Goal: Task Accomplishment & Management: Manage account settings

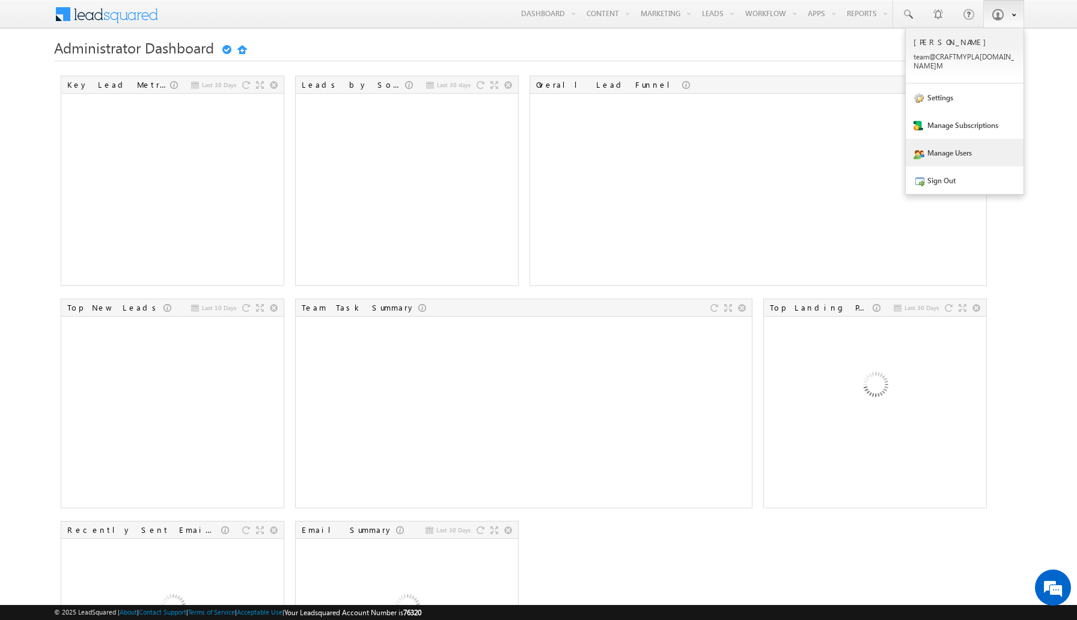
click at [950, 147] on link "Manage Users" at bounding box center [965, 153] width 118 height 28
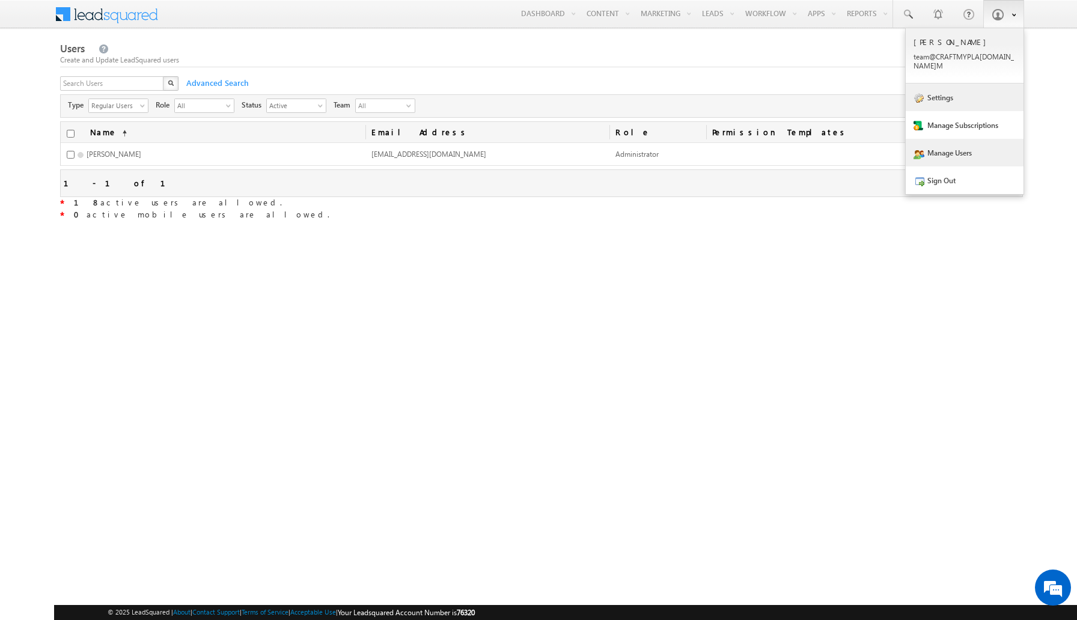
click at [958, 90] on link "Settings" at bounding box center [965, 98] width 118 height 28
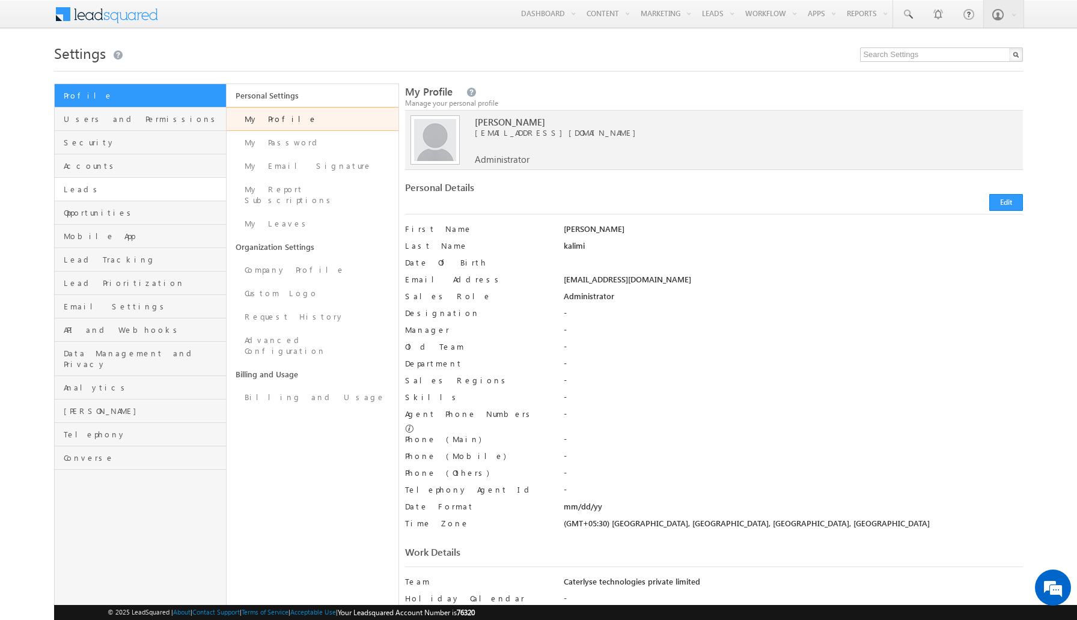
click at [116, 195] on link "Leads" at bounding box center [140, 189] width 171 height 23
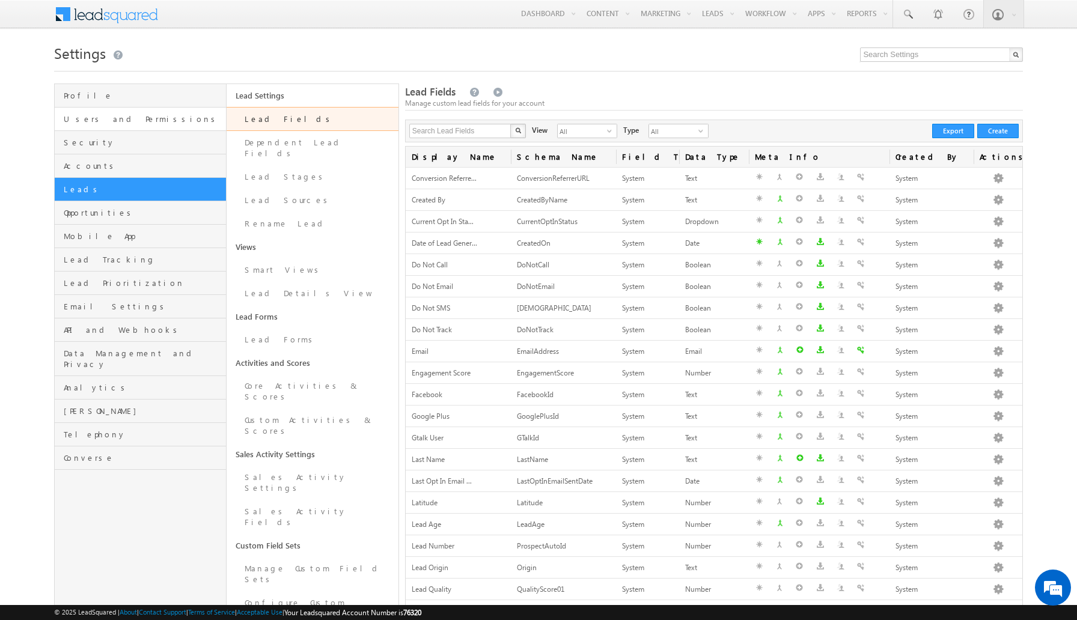
click at [142, 109] on link "Users and Permissions" at bounding box center [140, 119] width 171 height 23
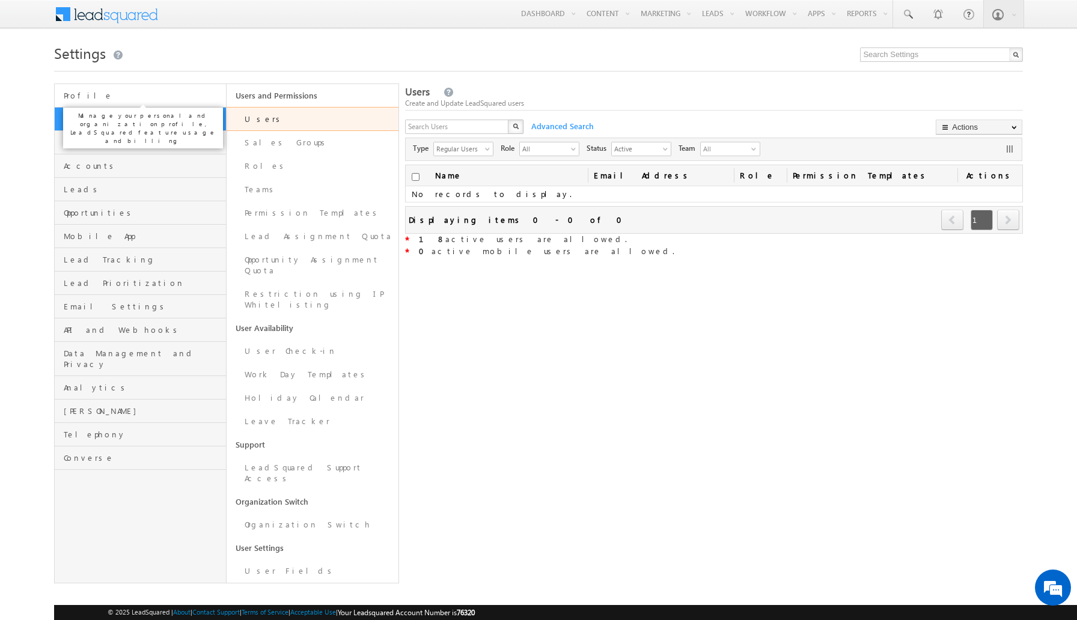
click at [141, 95] on span "Profile" at bounding box center [143, 95] width 159 height 11
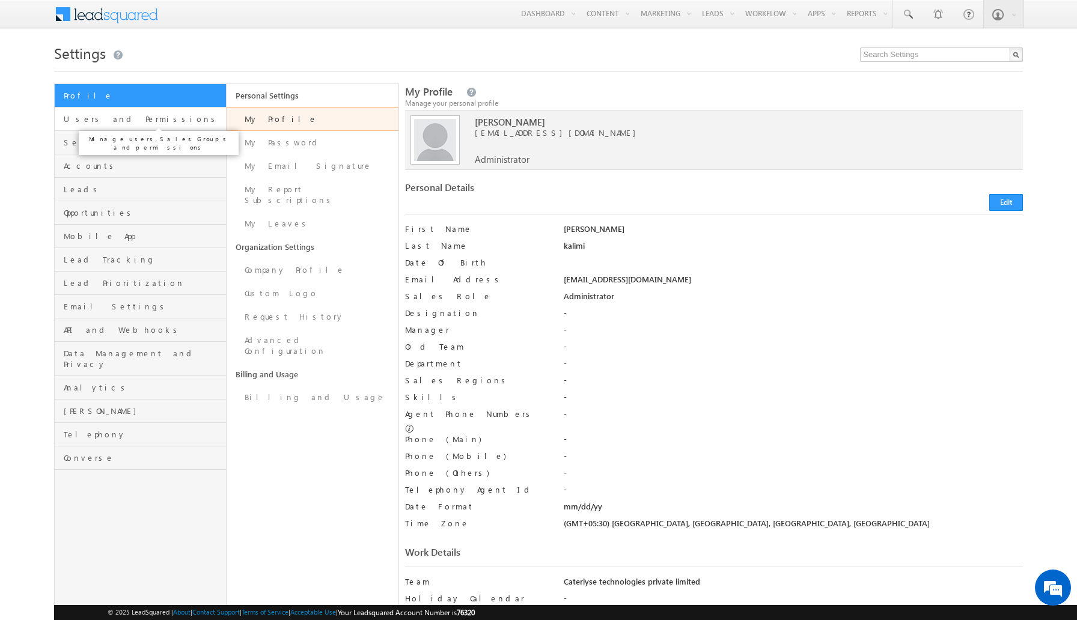
click at [142, 117] on span "Users and Permissions" at bounding box center [143, 119] width 159 height 11
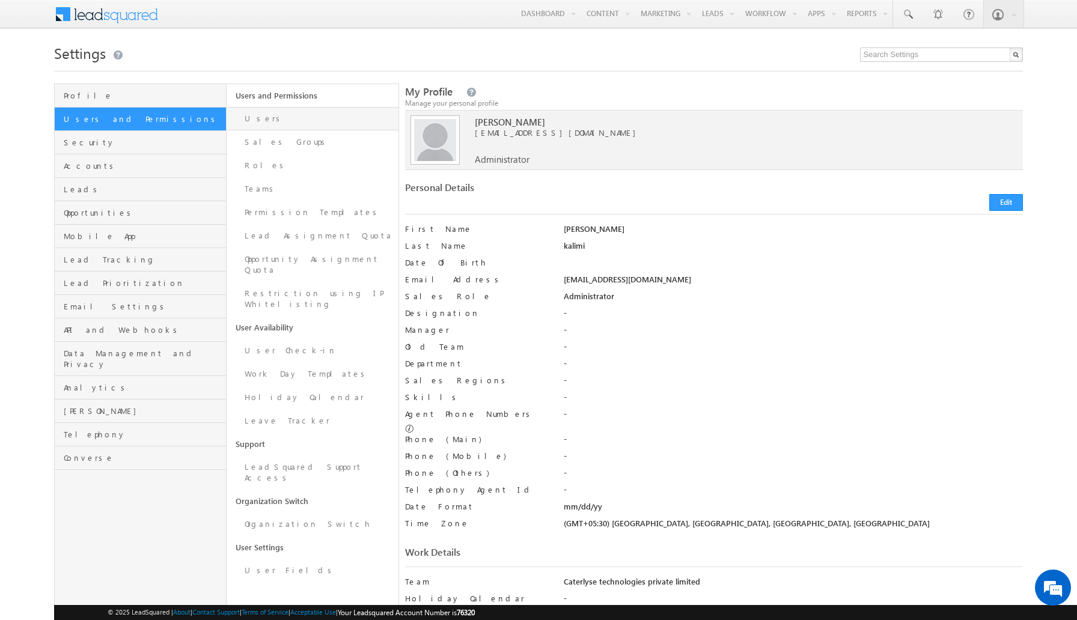
click at [263, 119] on link "Users" at bounding box center [313, 118] width 172 height 23
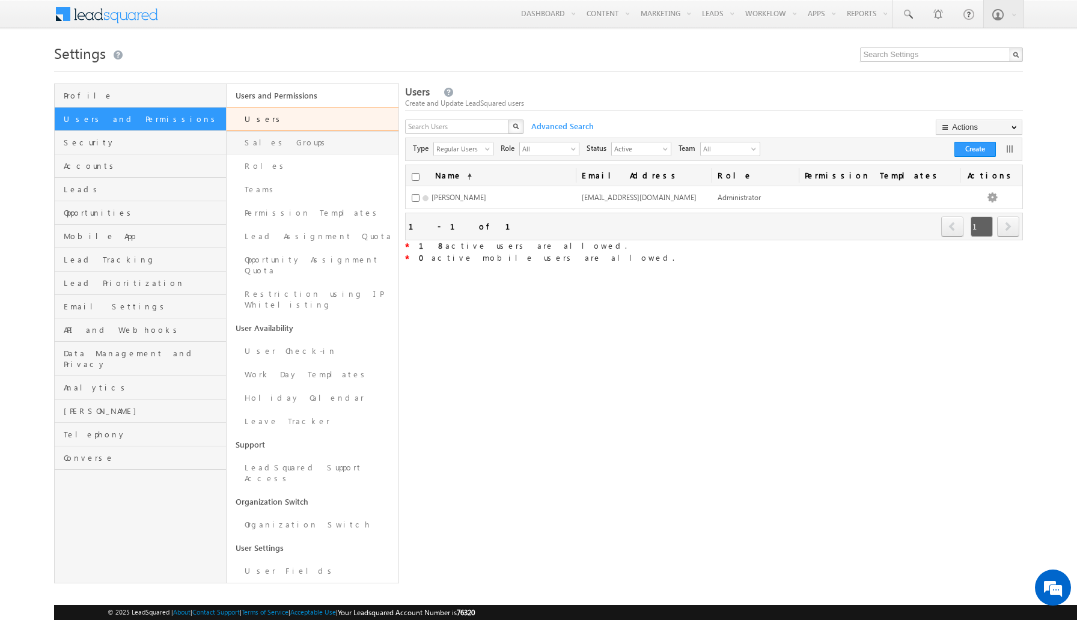
click at [361, 140] on link "Sales Groups" at bounding box center [313, 142] width 172 height 23
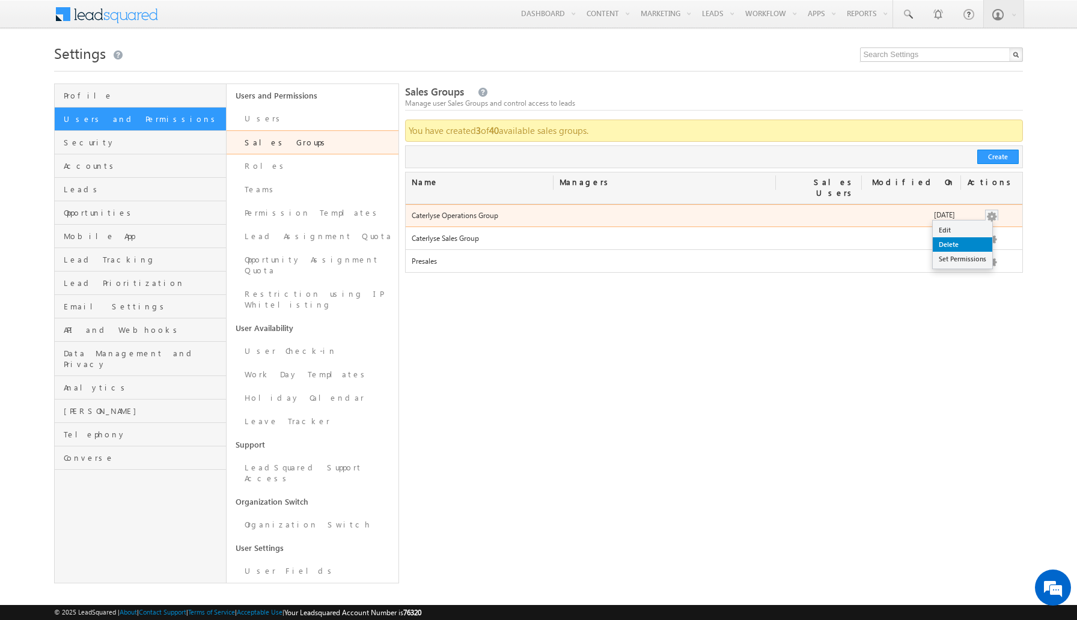
click at [949, 237] on link "Delete" at bounding box center [963, 244] width 60 height 14
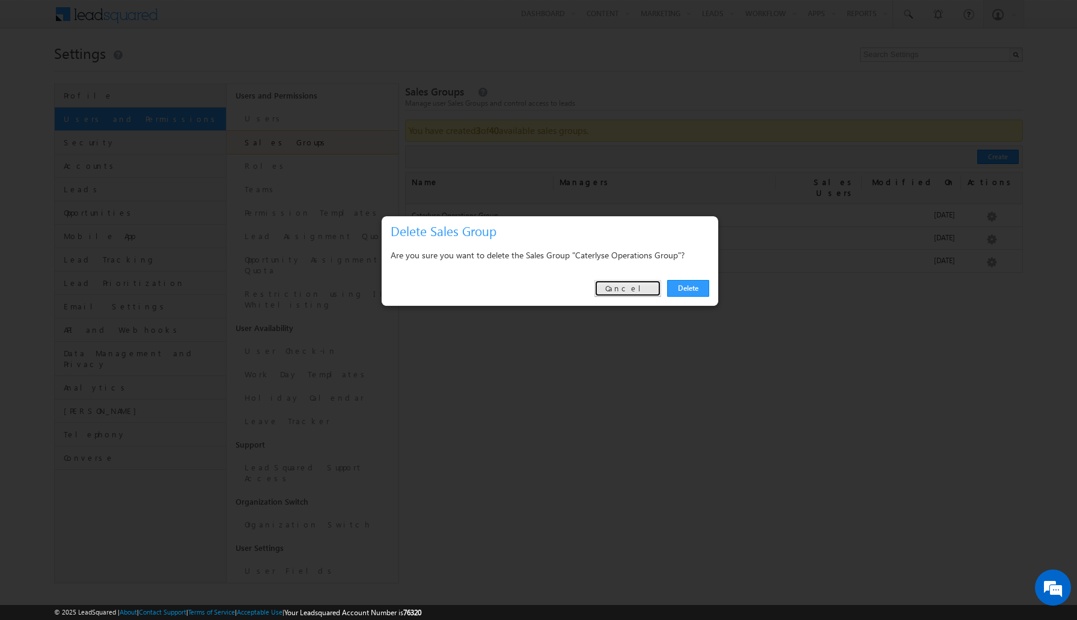
click at [616, 286] on link "Cancel" at bounding box center [628, 288] width 67 height 17
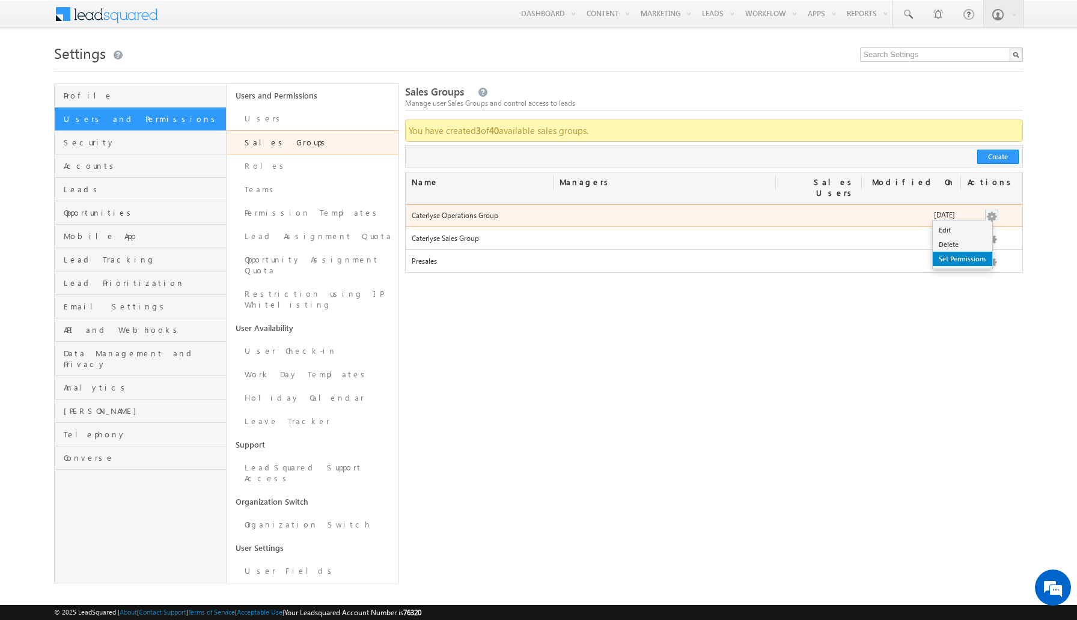
click at [967, 253] on link "Set Permissions" at bounding box center [963, 259] width 60 height 14
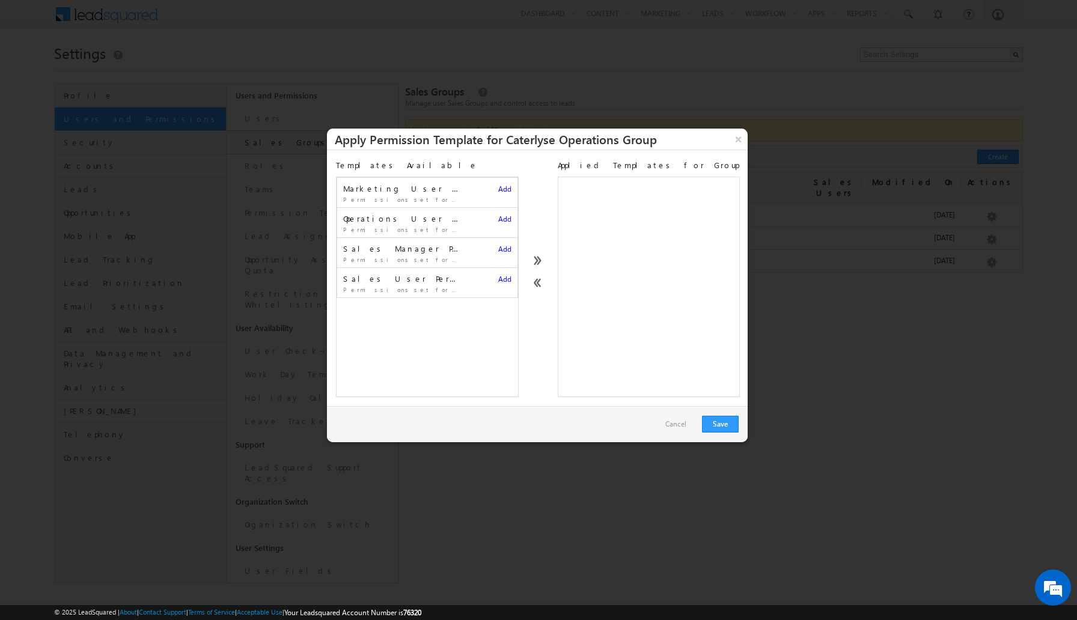
click at [509, 191] on span "Add" at bounding box center [504, 189] width 13 height 9
click at [731, 189] on icon at bounding box center [729, 187] width 8 height 8
click at [740, 138] on button "×" at bounding box center [739, 139] width 20 height 21
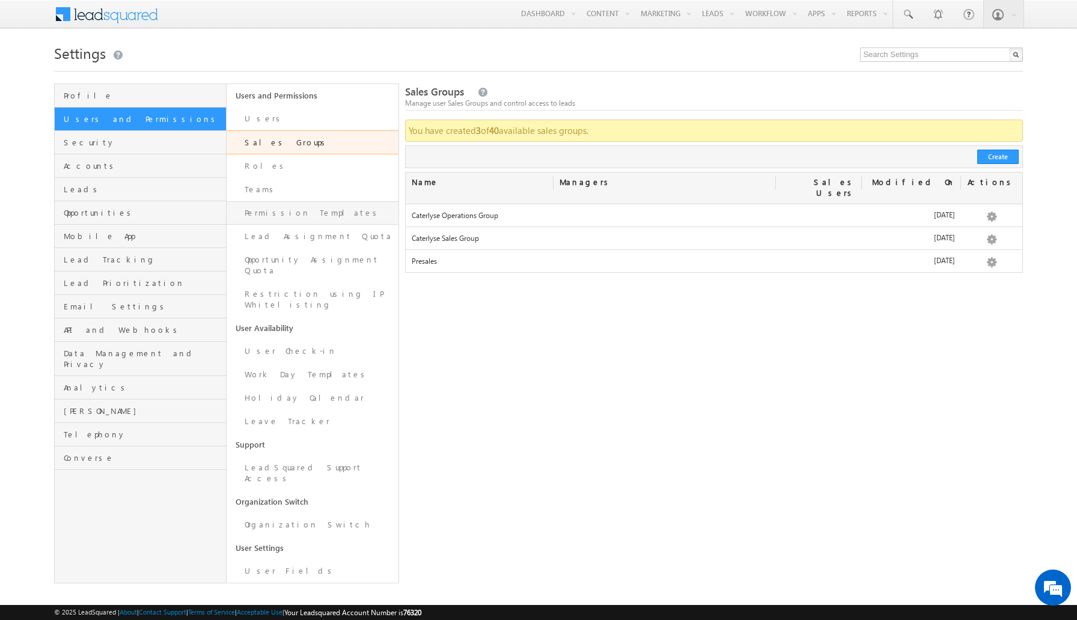
click at [332, 217] on link "Permission Templates" at bounding box center [313, 212] width 172 height 23
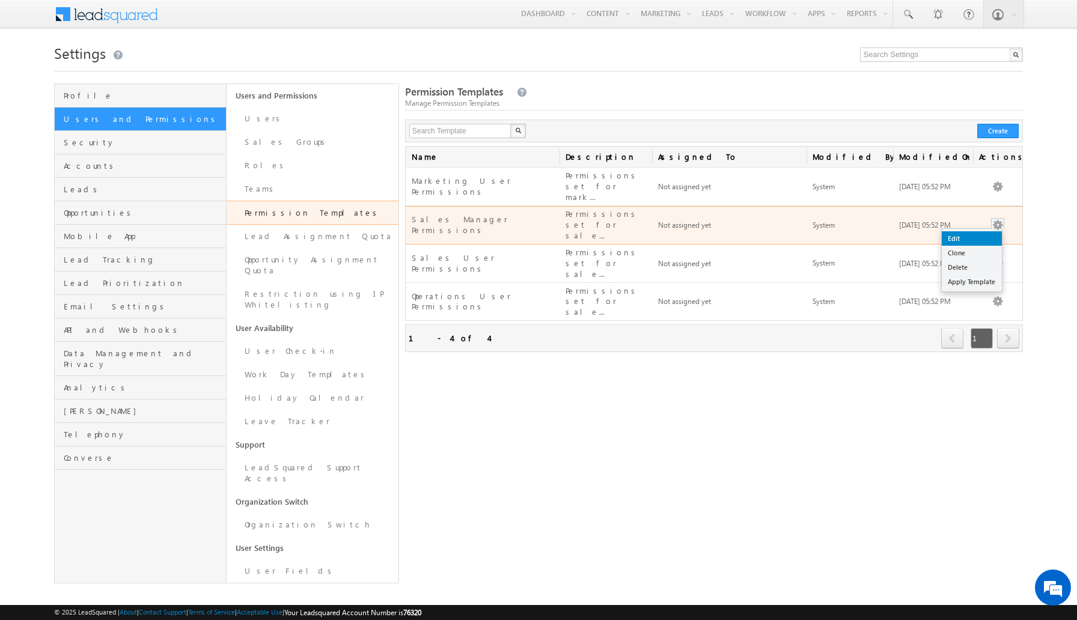
click at [984, 231] on link "Edit" at bounding box center [972, 238] width 60 height 14
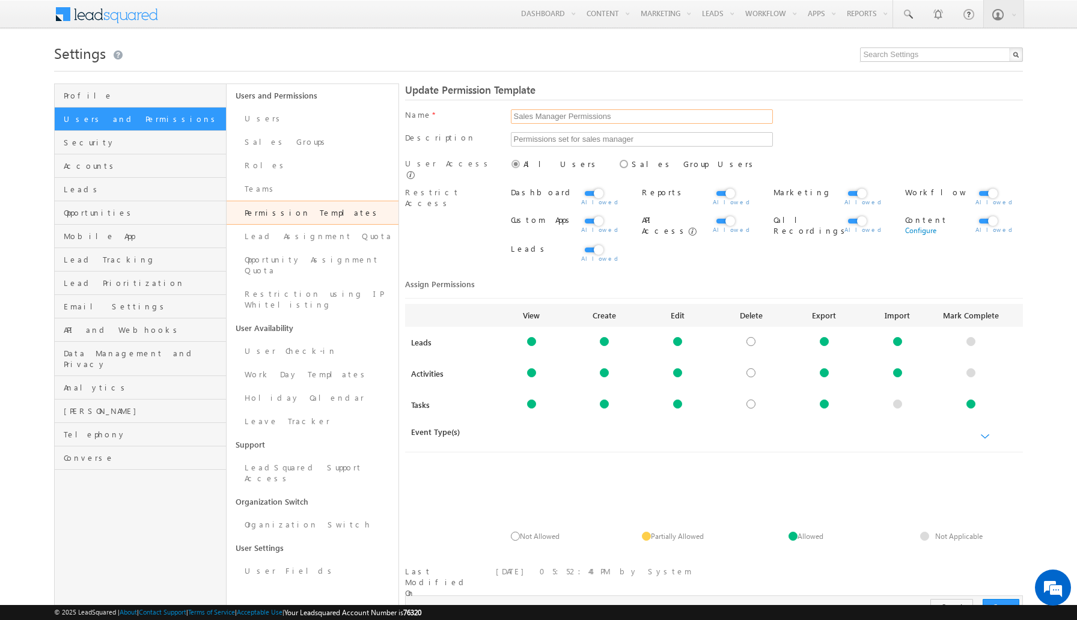
click at [637, 115] on input "Sales Manager Permissions" at bounding box center [642, 116] width 262 height 14
click at [619, 174] on div "All Users Sales Group Users" at bounding box center [767, 166] width 513 height 17
click at [617, 168] on label "Sales Group Users" at bounding box center [687, 164] width 140 height 11
click at [617, 167] on input "Sales Group Users" at bounding box center [621, 163] width 8 height 8
radio input "true"
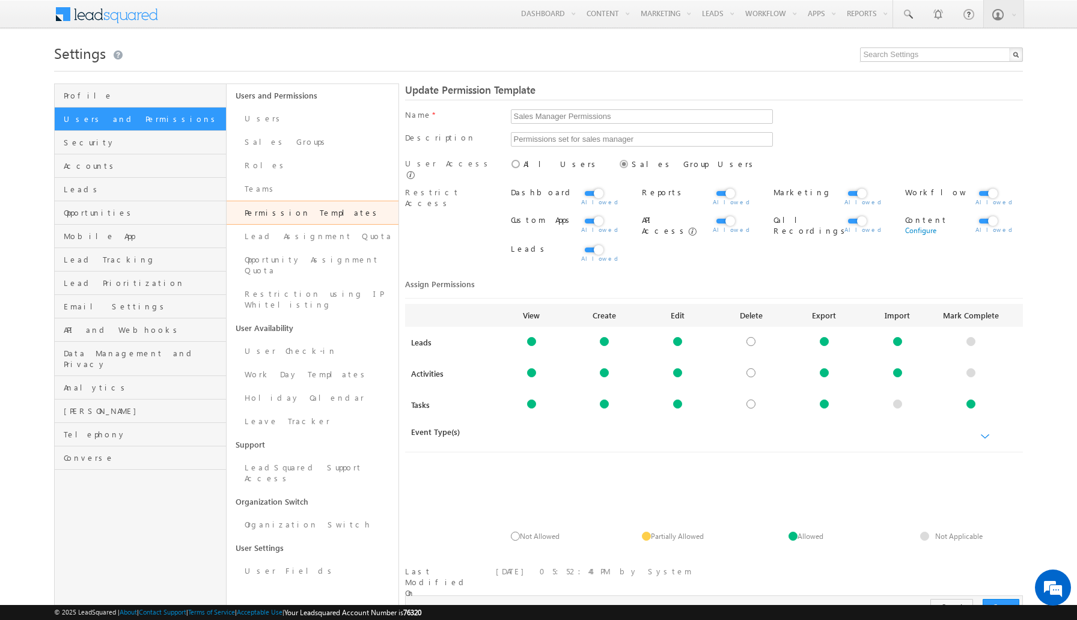
click at [991, 187] on label at bounding box center [988, 187] width 24 height 0
click at [0, 0] on input "checkbox" at bounding box center [0, 0] width 0 height 0
click at [993, 215] on label at bounding box center [988, 215] width 24 height 0
click at [0, 0] on input "checkbox" at bounding box center [0, 0] width 0 height 0
click at [731, 215] on label at bounding box center [725, 215] width 24 height 0
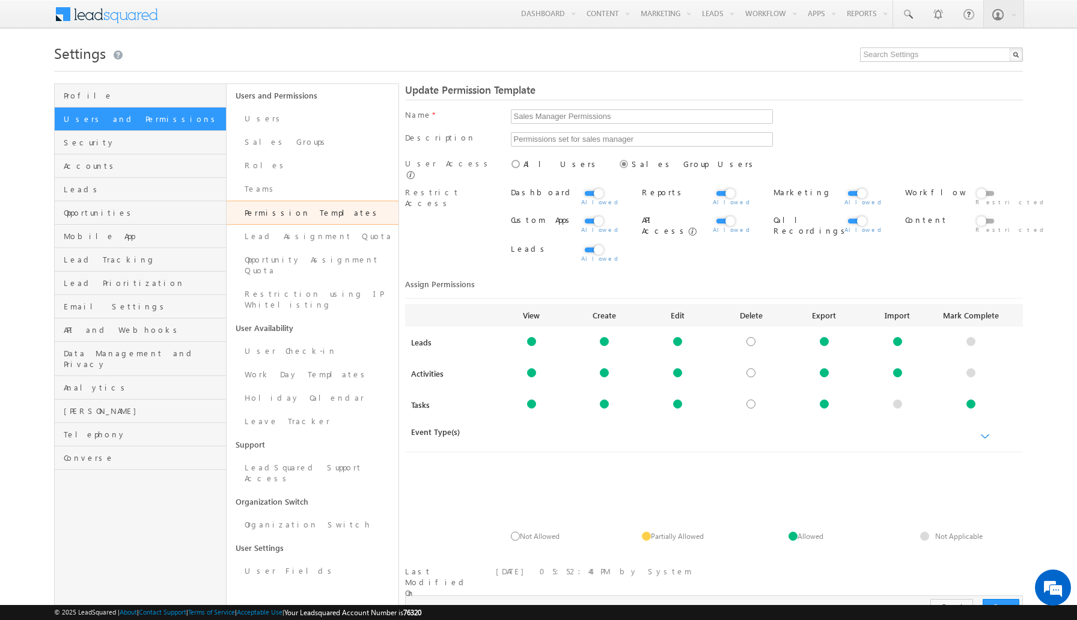
click at [0, 0] on input "checkbox" at bounding box center [0, 0] width 0 height 0
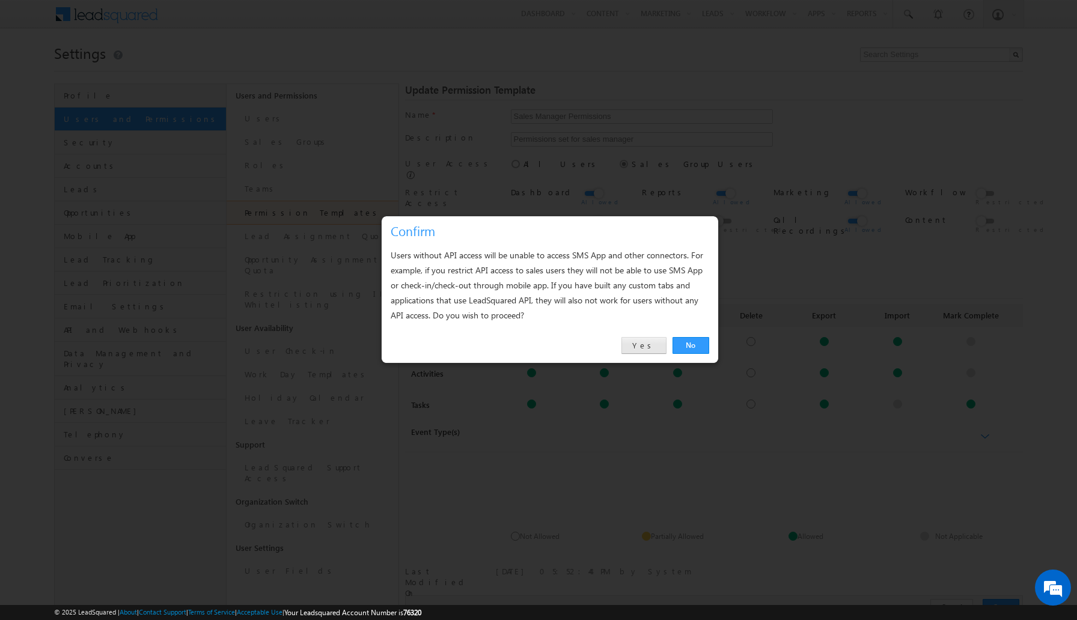
click at [654, 345] on link "Yes" at bounding box center [644, 345] width 45 height 17
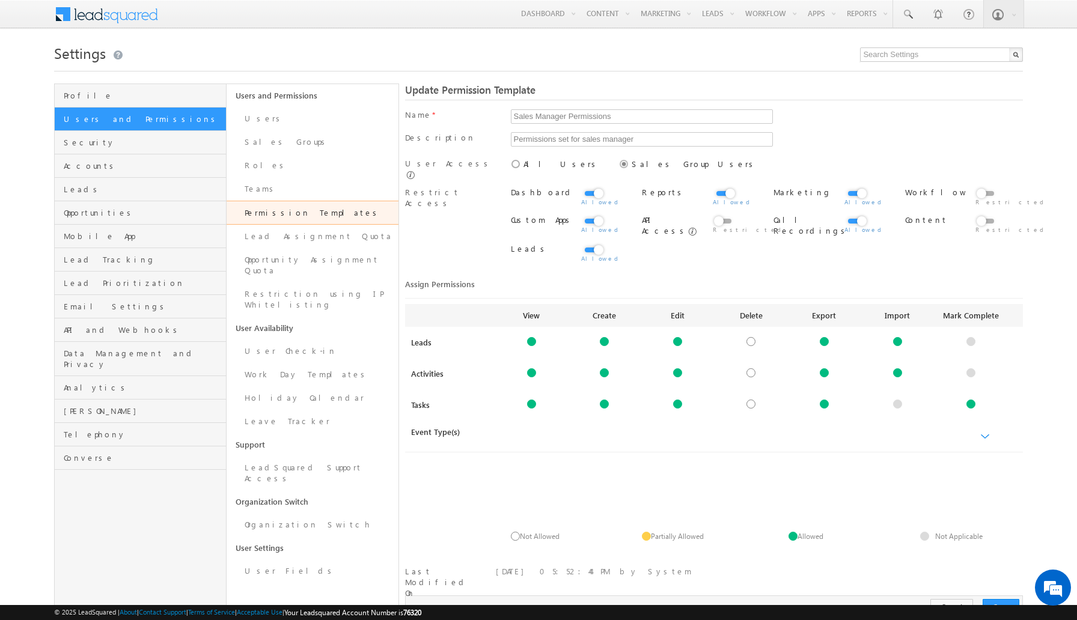
scroll to position [35, 0]
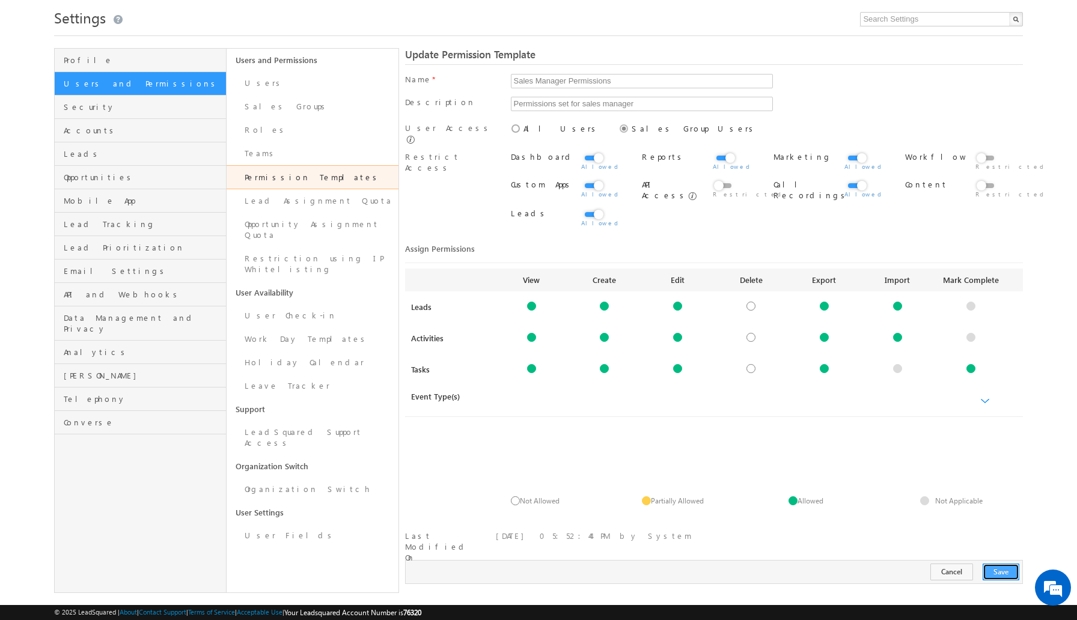
click at [1008, 564] on button "Save" at bounding box center [1001, 572] width 37 height 17
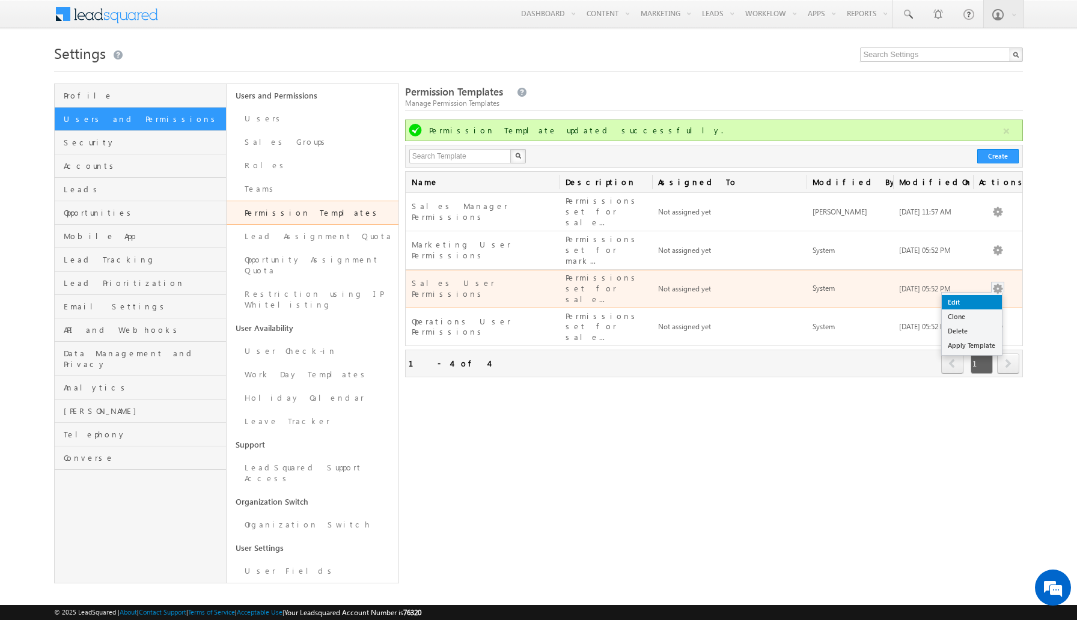
click at [978, 295] on link "Edit" at bounding box center [972, 302] width 60 height 14
click at [952, 295] on link "Edit" at bounding box center [972, 302] width 60 height 14
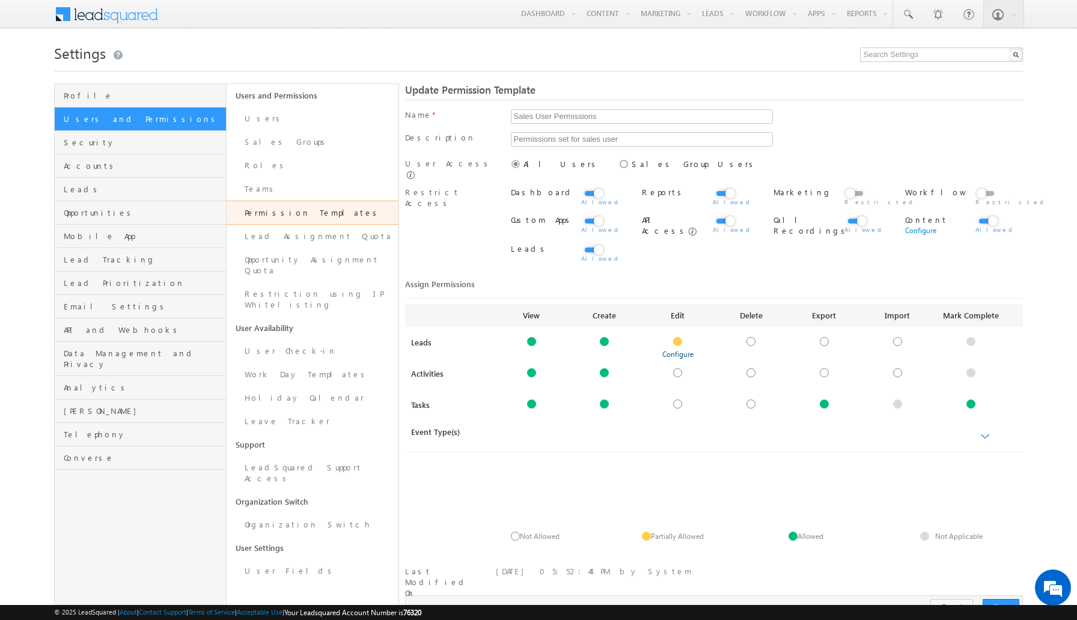
click at [681, 350] on link "Configure" at bounding box center [678, 354] width 31 height 9
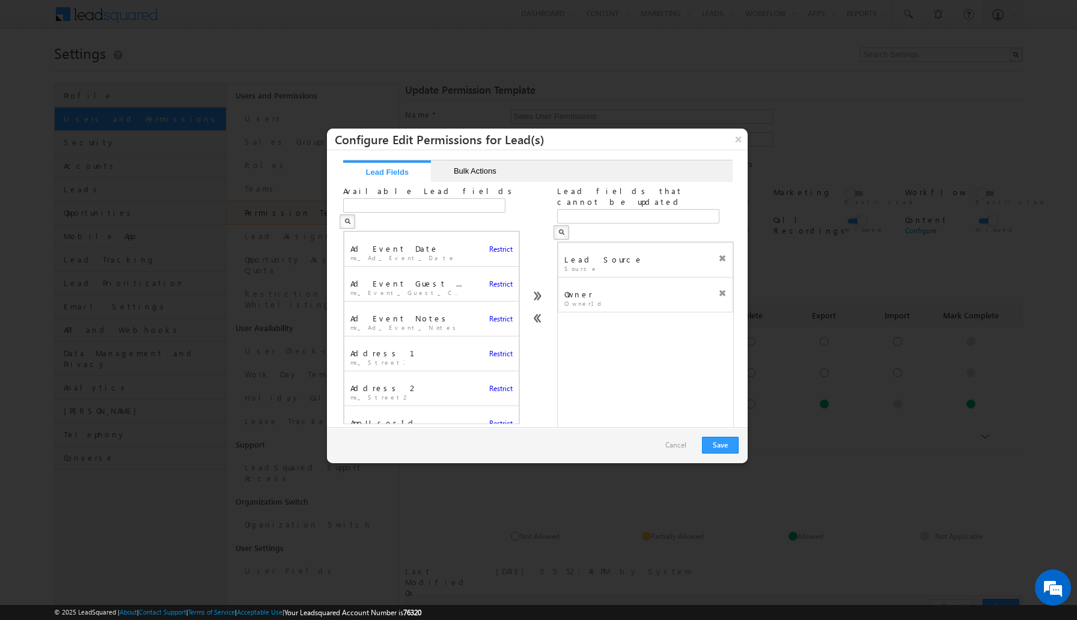
click at [723, 254] on icon at bounding box center [722, 258] width 8 height 8
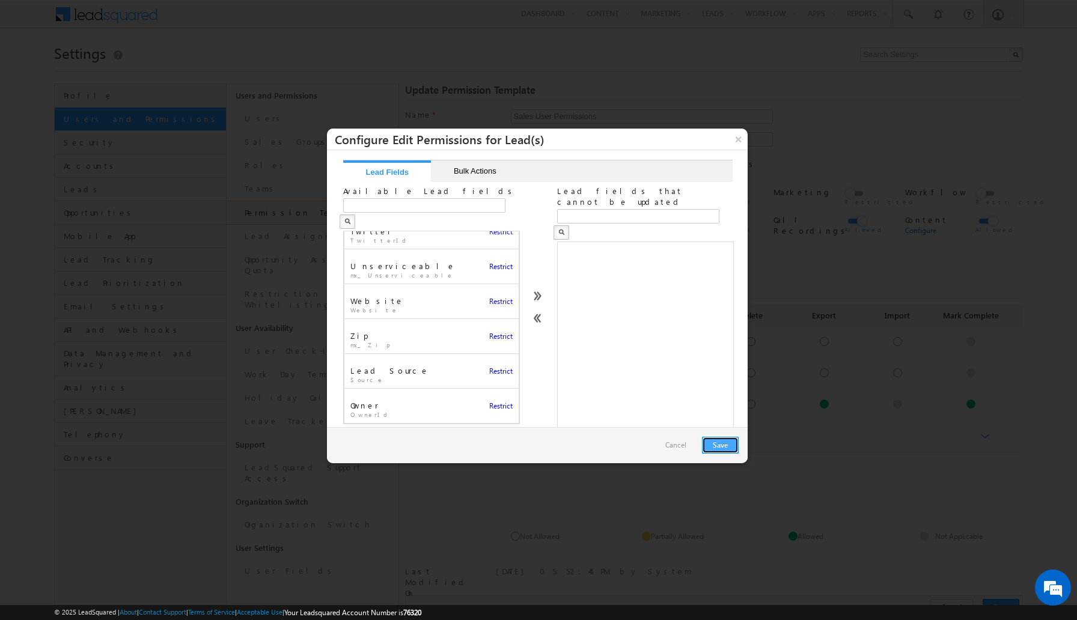
click at [715, 449] on button "Save" at bounding box center [720, 445] width 37 height 17
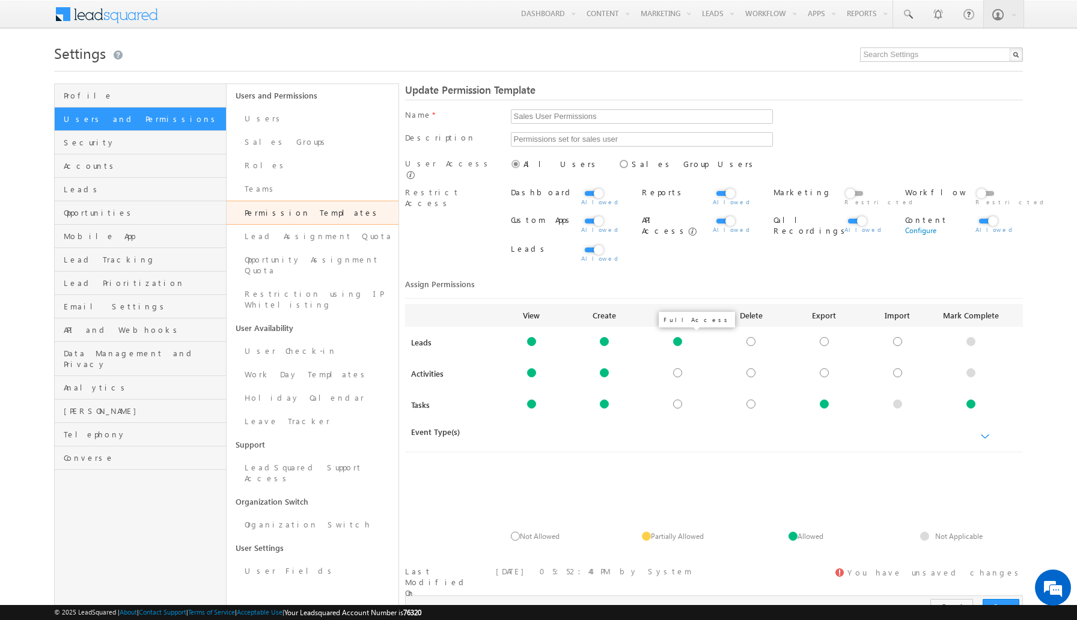
click at [678, 339] on div at bounding box center [677, 341] width 9 height 9
click at [623, 350] on div "Configure" at bounding box center [604, 345] width 73 height 17
click at [824, 402] on div at bounding box center [824, 404] width 9 height 9
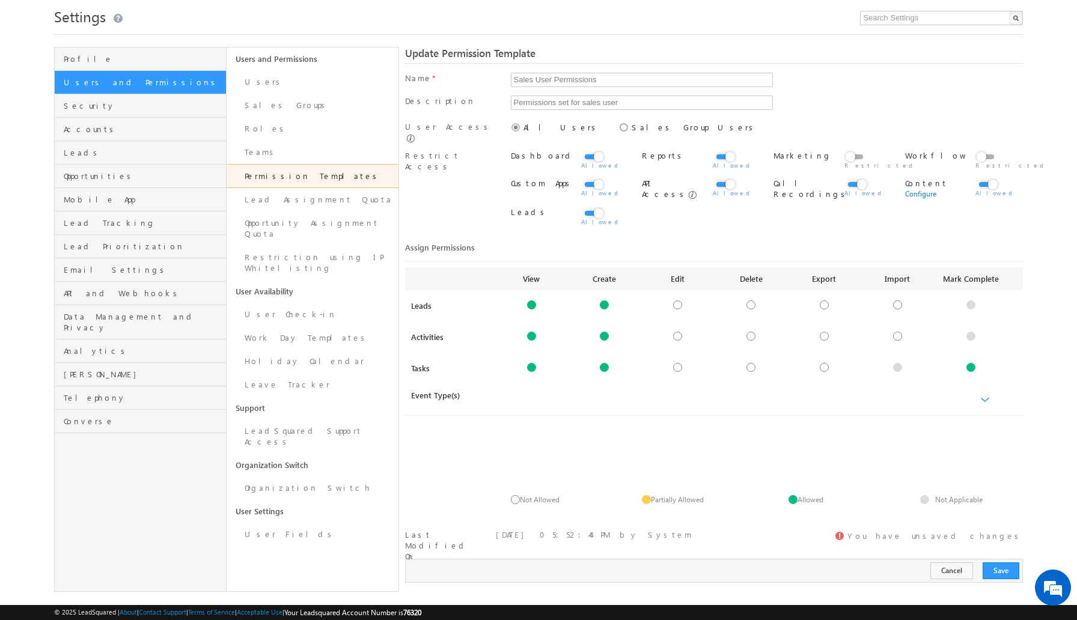
scroll to position [0, 0]
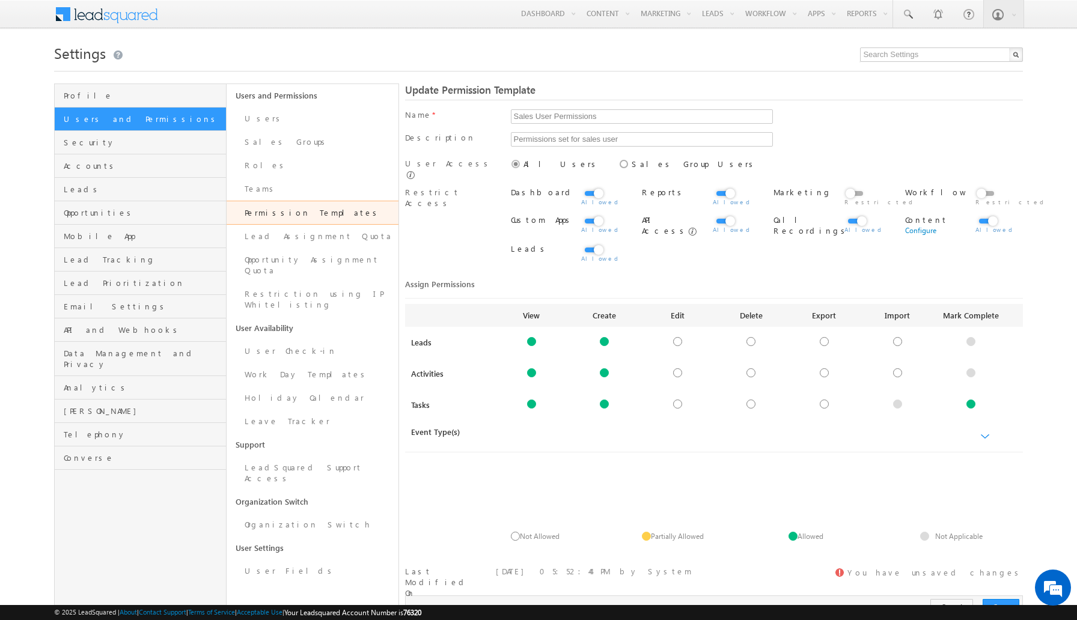
click at [729, 187] on label at bounding box center [725, 187] width 24 height 0
click at [0, 0] on input "checkbox" at bounding box center [0, 0] width 0 height 0
click at [589, 254] on span at bounding box center [589, 258] width 17 height 11
click at [520, 245] on div "Leads" at bounding box center [545, 252] width 68 height 17
click at [919, 231] on link "Configure" at bounding box center [939, 230] width 68 height 11
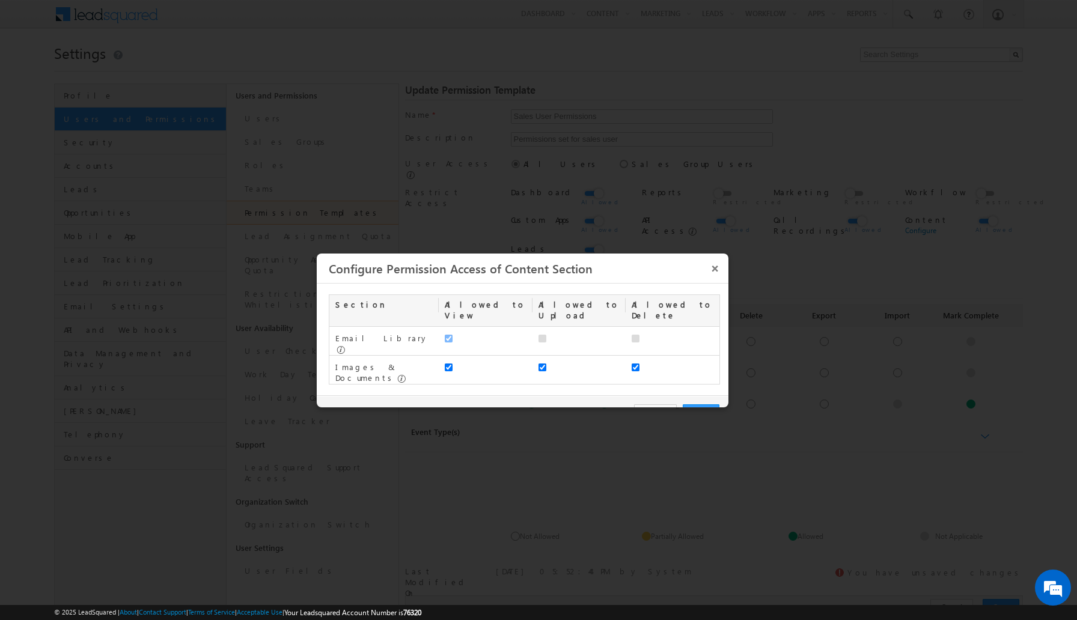
click at [714, 270] on button "×" at bounding box center [715, 268] width 19 height 21
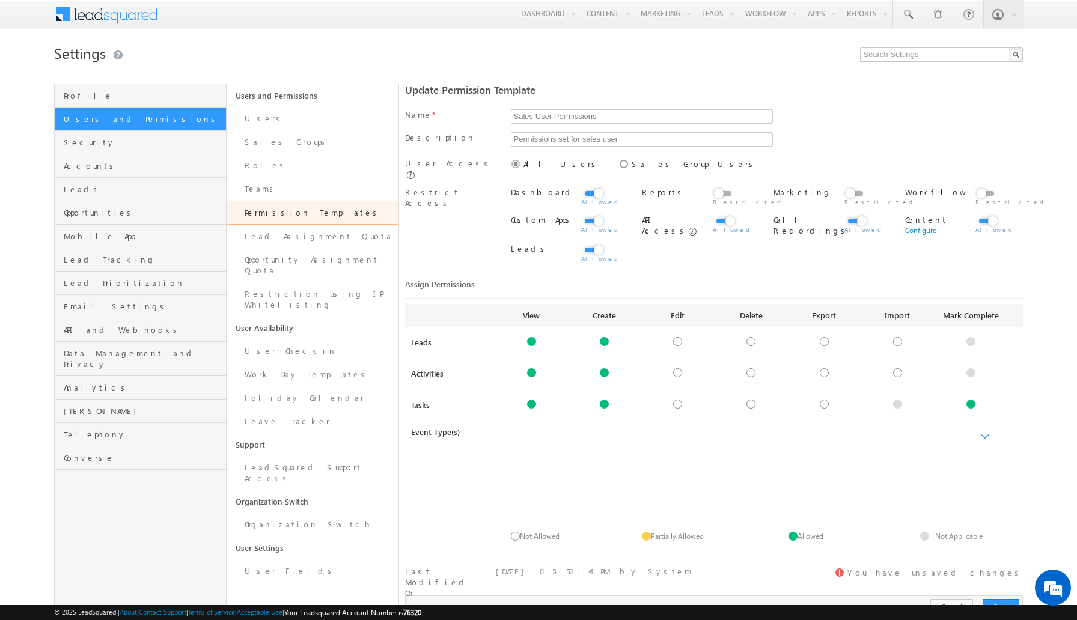
click at [617, 158] on icon at bounding box center [617, 158] width 0 height 0
click at [617, 163] on input "Sales Group Users" at bounding box center [621, 163] width 8 height 8
radio input "true"
click at [1005, 599] on button "Save" at bounding box center [1001, 607] width 37 height 17
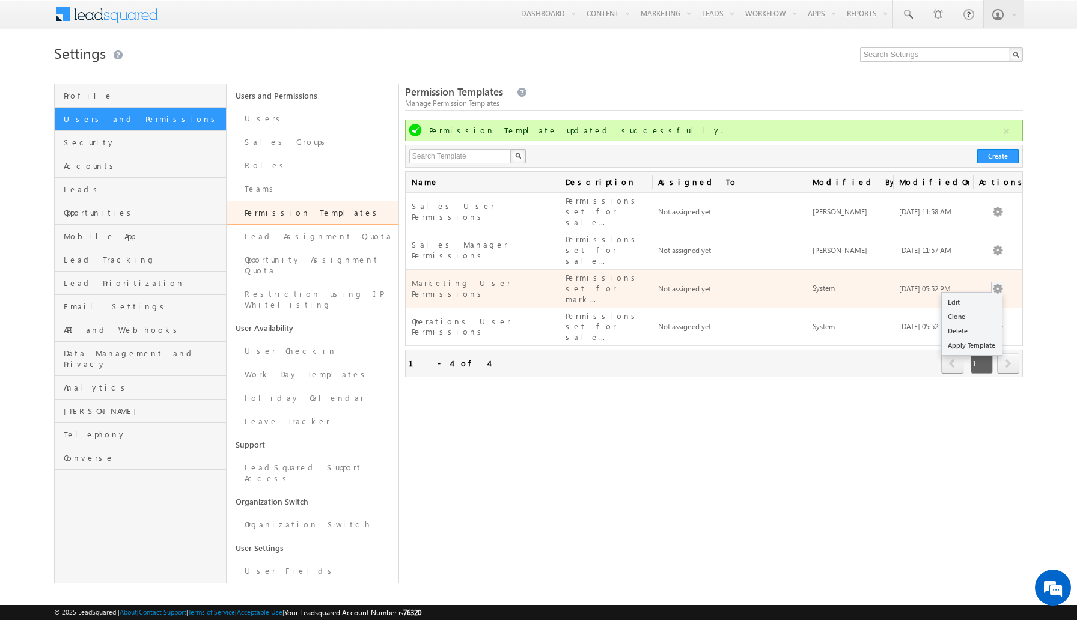
click at [999, 283] on button "button" at bounding box center [998, 289] width 12 height 12
click at [978, 295] on link "Edit" at bounding box center [972, 302] width 60 height 14
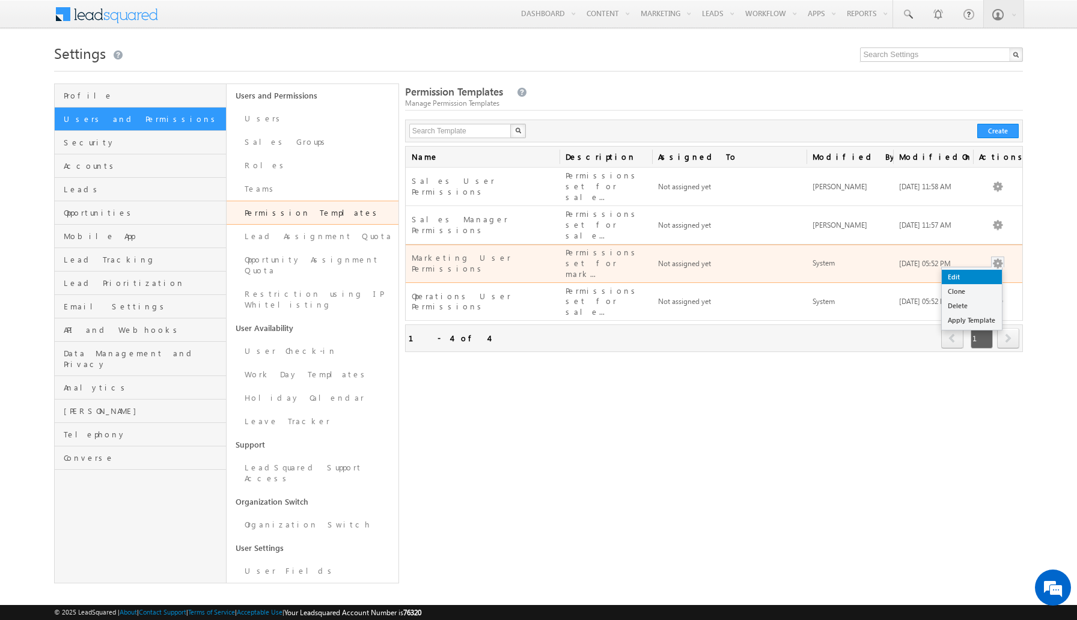
click at [969, 270] on link "Edit" at bounding box center [972, 277] width 60 height 14
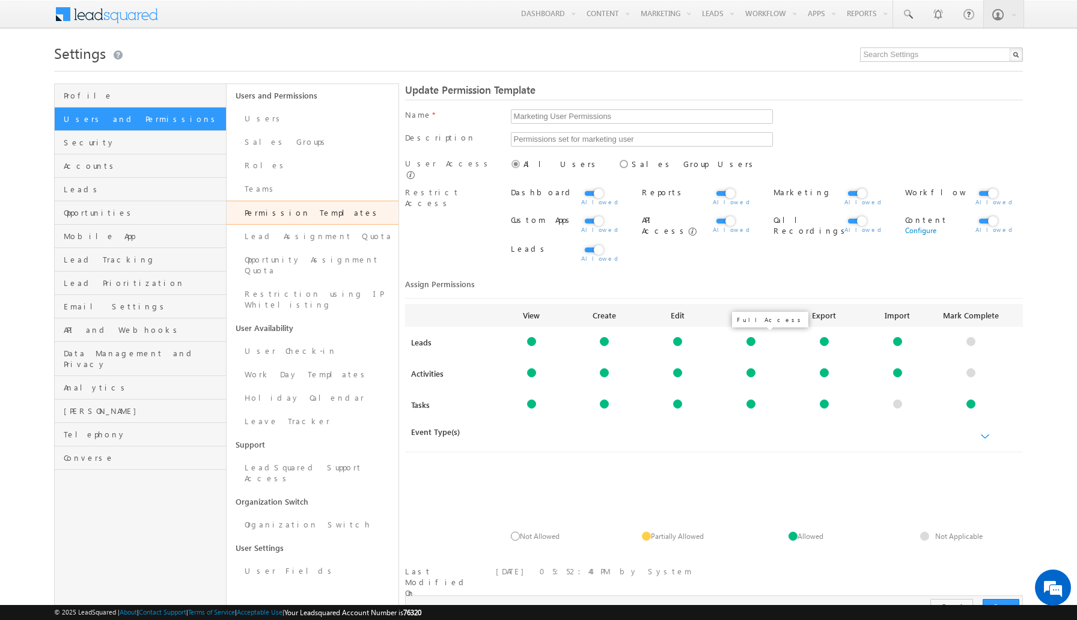
click at [749, 337] on div at bounding box center [751, 341] width 9 height 9
click at [751, 372] on div at bounding box center [751, 373] width 9 height 9
click at [678, 337] on div at bounding box center [677, 341] width 9 height 9
click at [681, 370] on div at bounding box center [677, 373] width 9 height 9
click at [752, 401] on div at bounding box center [751, 404] width 9 height 9
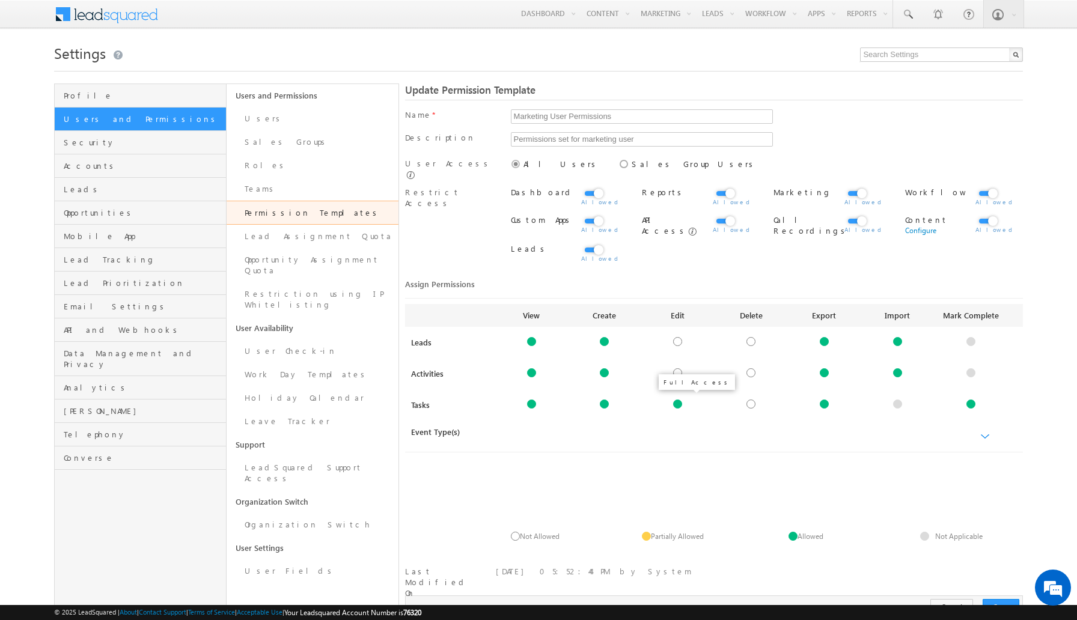
click at [680, 402] on div at bounding box center [677, 404] width 9 height 9
click at [596, 244] on label at bounding box center [593, 244] width 24 height 0
click at [0, 0] on input "checkbox" at bounding box center [0, 0] width 0 height 0
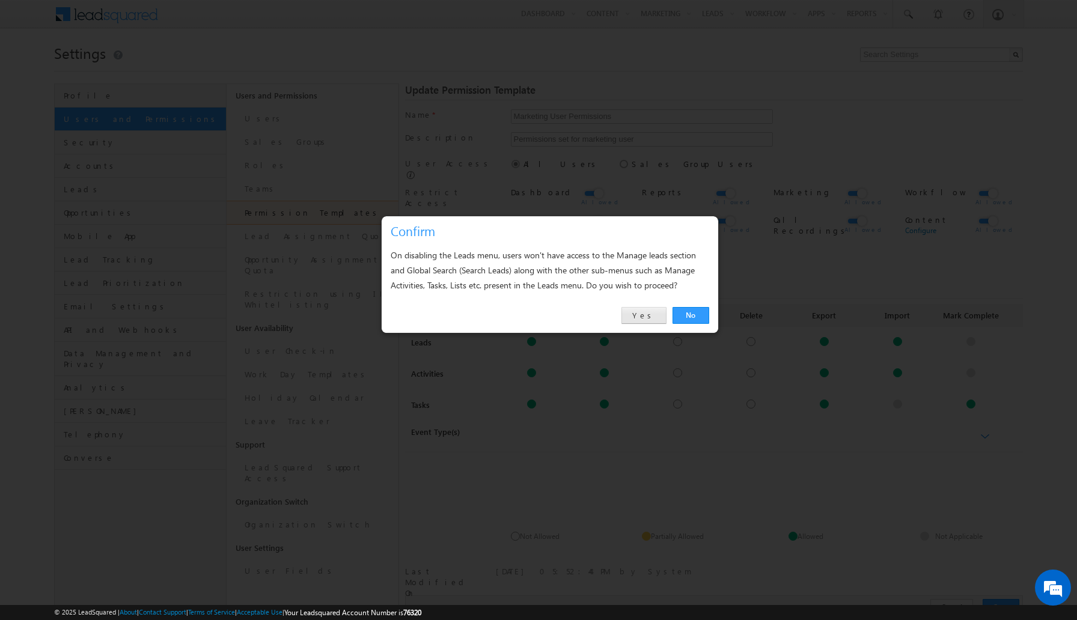
click at [648, 316] on link "Yes" at bounding box center [644, 315] width 45 height 17
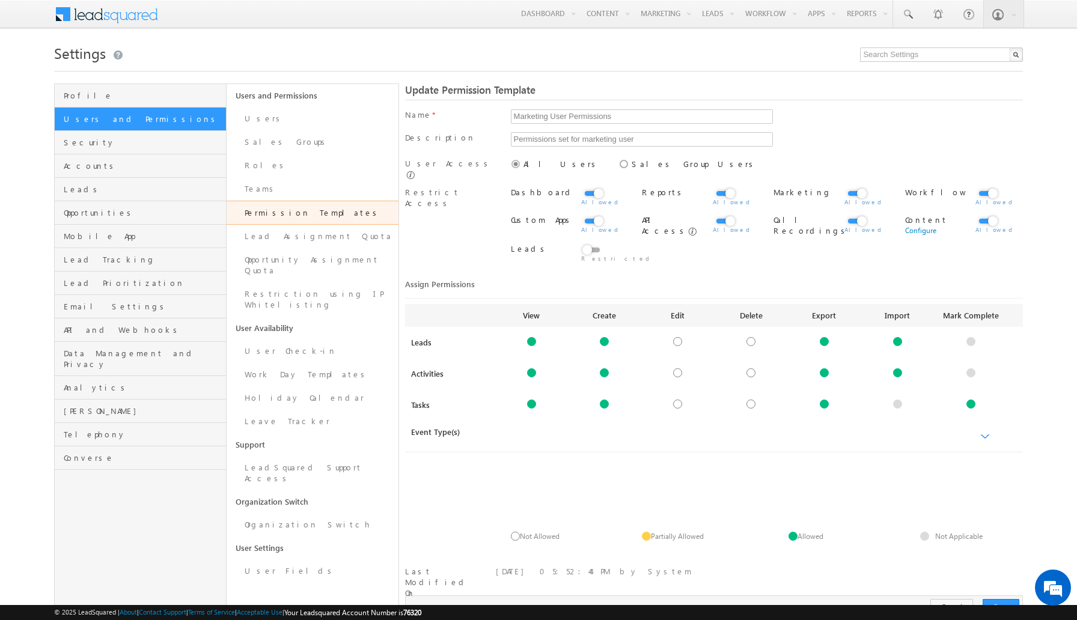
click at [990, 183] on div "Workflow" at bounding box center [964, 197] width 118 height 28
click at [991, 187] on label at bounding box center [988, 187] width 24 height 0
click at [0, 0] on input "checkbox" at bounding box center [0, 0] width 0 height 0
click at [599, 215] on label at bounding box center [593, 215] width 24 height 0
click at [0, 0] on input "checkbox" at bounding box center [0, 0] width 0 height 0
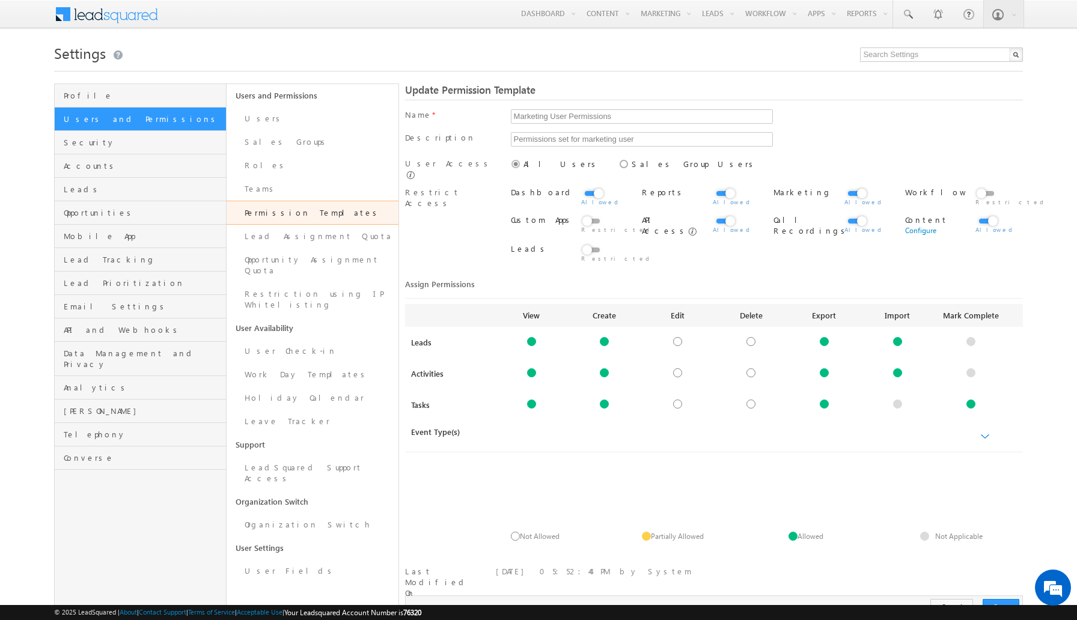
scroll to position [37, 0]
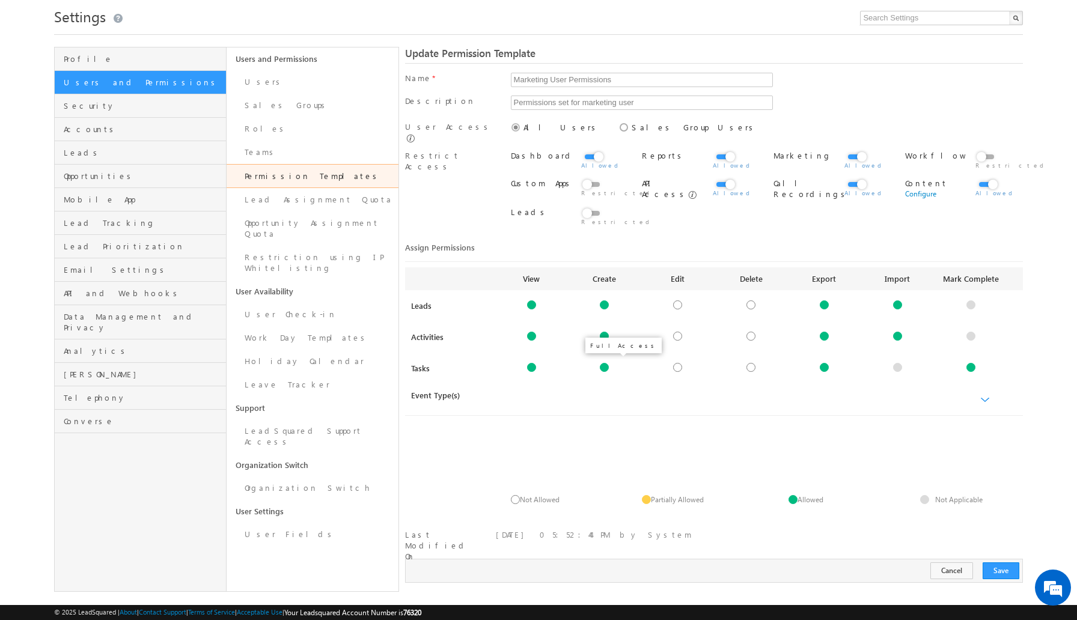
click at [607, 364] on div at bounding box center [604, 367] width 9 height 9
click at [897, 334] on div at bounding box center [897, 336] width 9 height 9
click at [899, 301] on div at bounding box center [897, 305] width 9 height 9
click at [975, 366] on link at bounding box center [970, 367] width 73 height 9
click at [970, 365] on div at bounding box center [971, 367] width 9 height 9
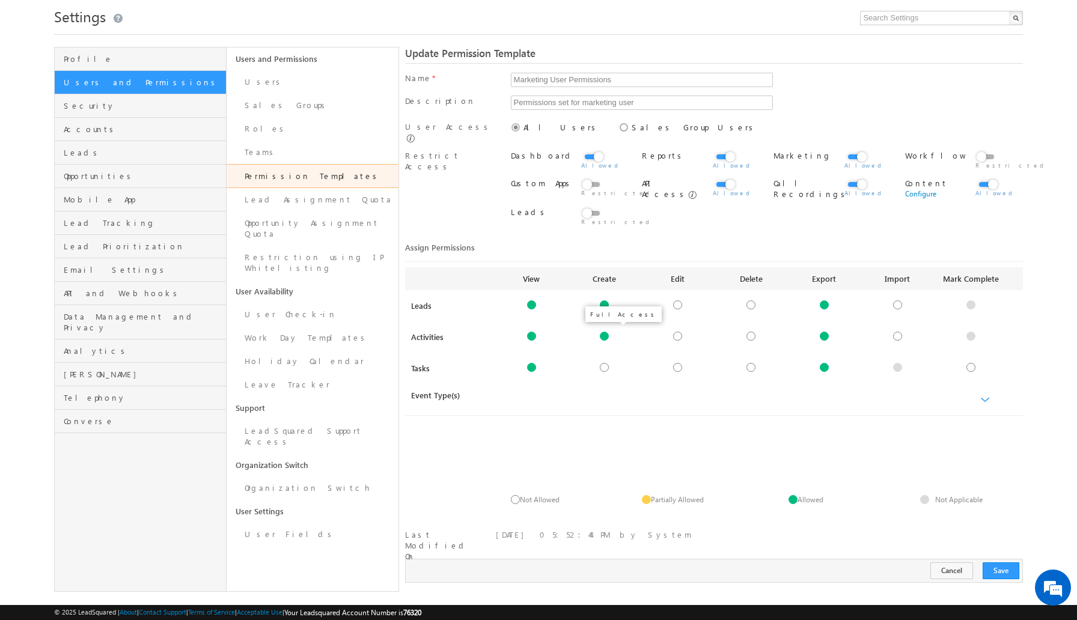
click at [605, 332] on div at bounding box center [604, 336] width 9 height 9
click at [608, 301] on div at bounding box center [604, 305] width 9 height 9
click at [999, 563] on button "Save" at bounding box center [1001, 571] width 37 height 17
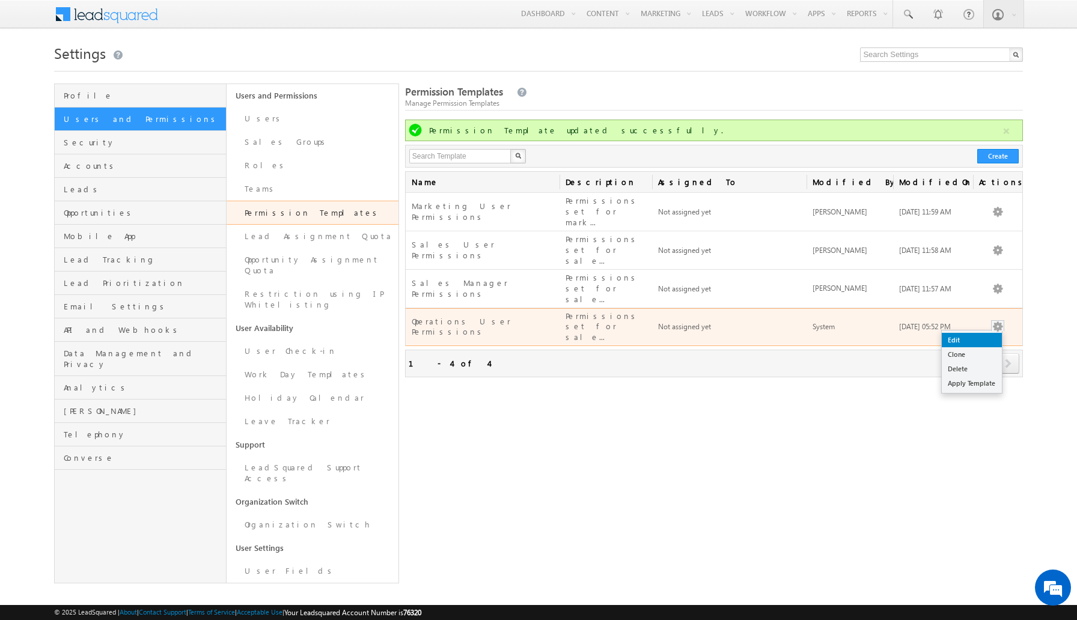
click at [979, 333] on link "Edit" at bounding box center [972, 340] width 60 height 14
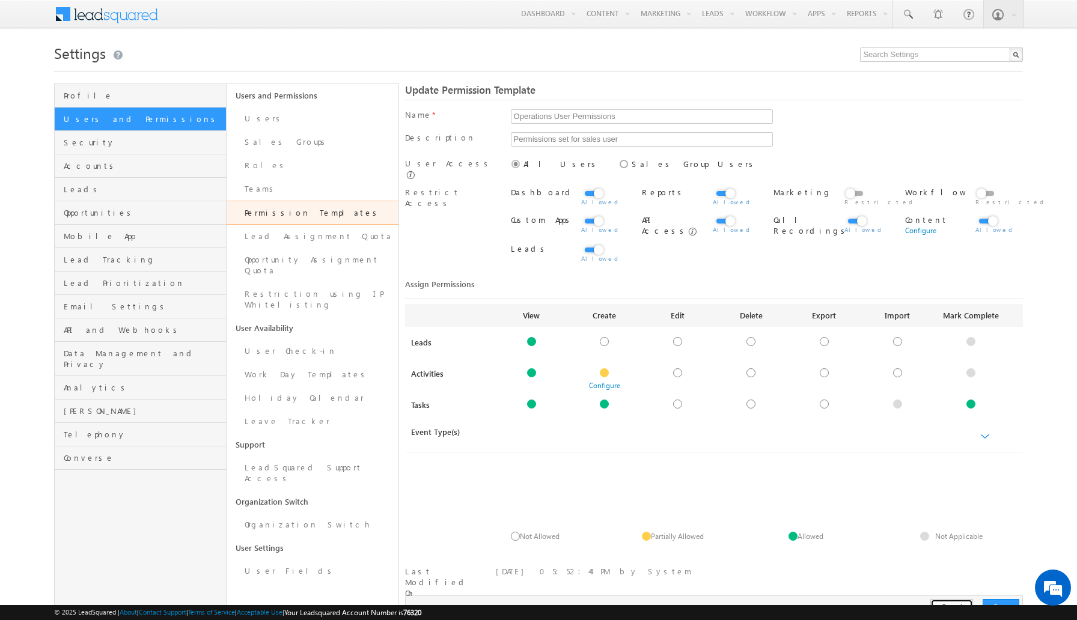
click at [963, 599] on button "Cancel" at bounding box center [952, 607] width 43 height 17
click at [961, 599] on button "Cancel" at bounding box center [952, 607] width 43 height 17
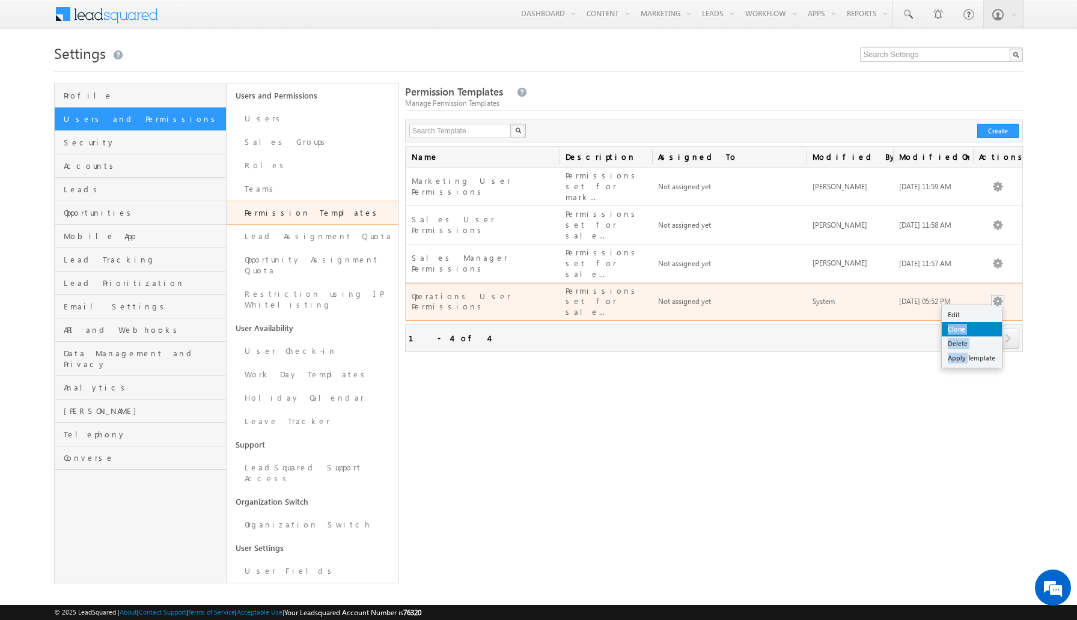
drag, startPoint x: 968, startPoint y: 322, endPoint x: 981, endPoint y: 285, distance: 39.0
click at [981, 305] on ul "Edit Clone Delete Apply Template" at bounding box center [972, 337] width 61 height 64
click at [967, 337] on link "Delete" at bounding box center [972, 344] width 60 height 14
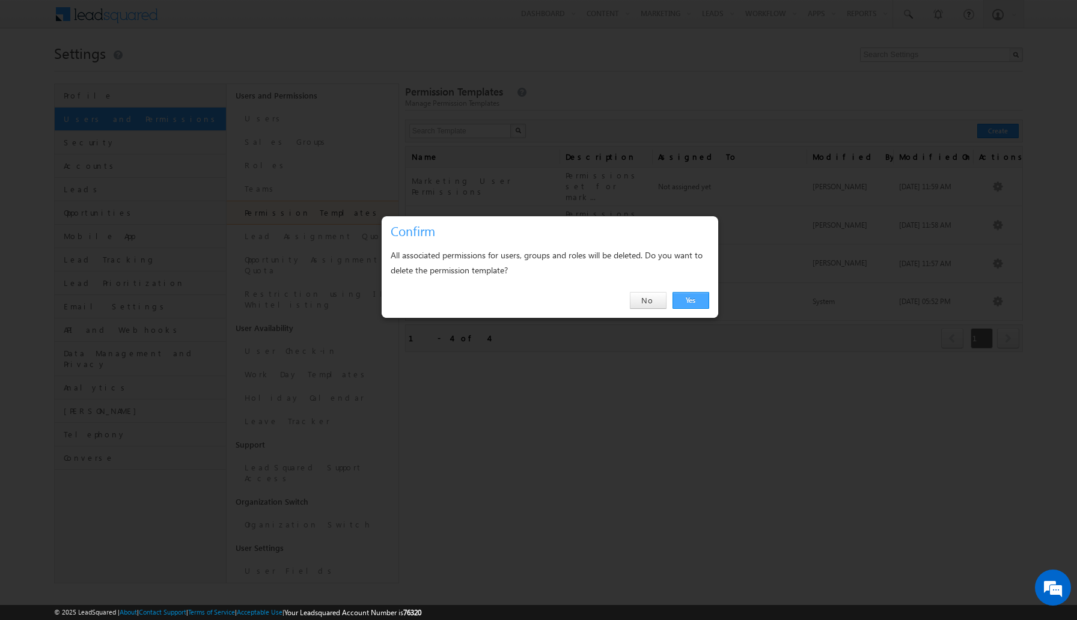
click at [695, 299] on link "Yes" at bounding box center [691, 300] width 37 height 17
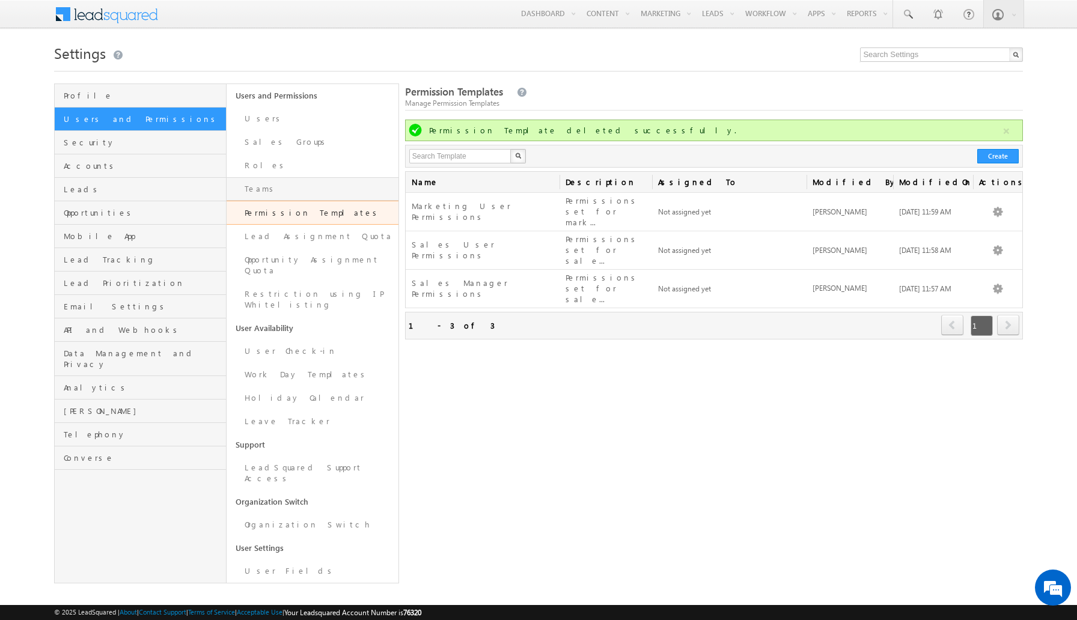
click at [355, 191] on link "Teams" at bounding box center [313, 188] width 172 height 23
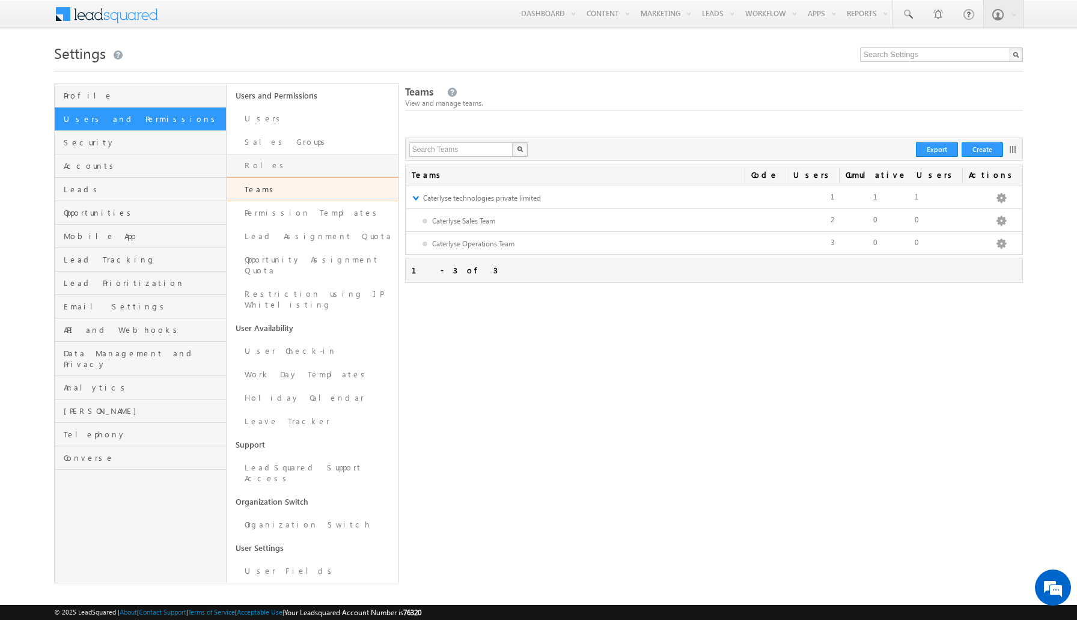
click at [303, 167] on link "Roles" at bounding box center [313, 165] width 172 height 23
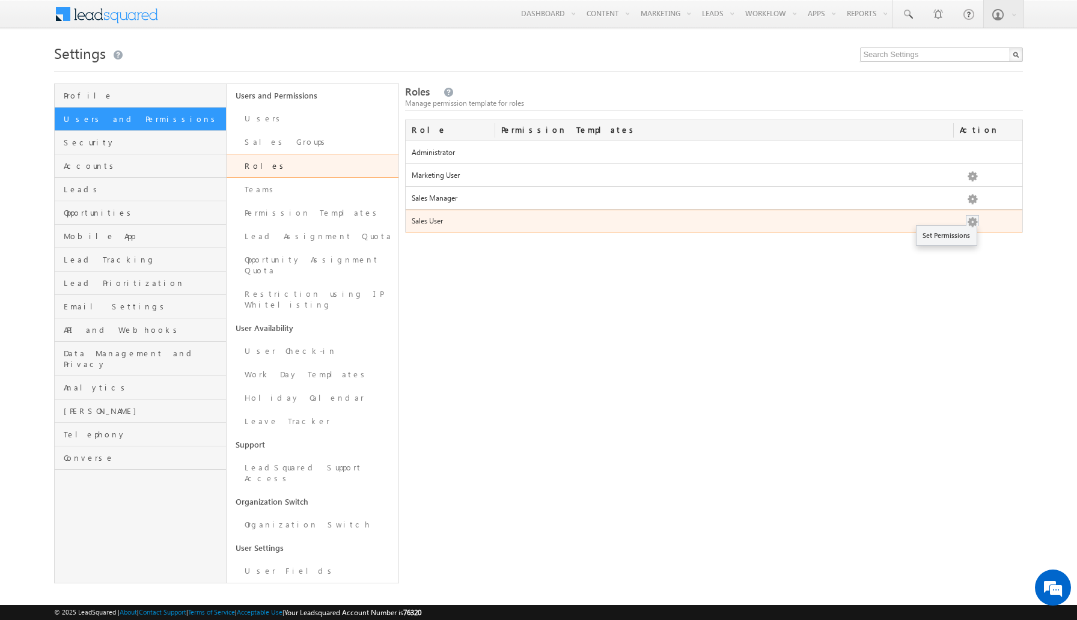
click at [975, 227] on button "button" at bounding box center [973, 222] width 12 height 12
click at [958, 234] on link "Set Permissions" at bounding box center [947, 235] width 60 height 14
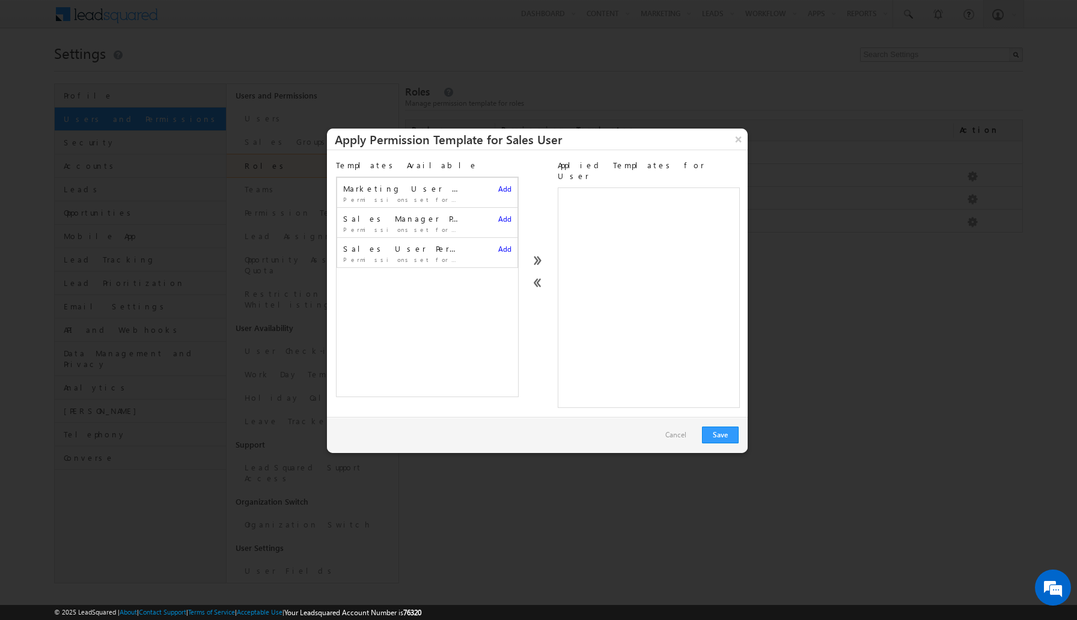
click at [507, 247] on span "Add" at bounding box center [504, 249] width 13 height 9
click at [722, 427] on button "Save" at bounding box center [720, 435] width 37 height 17
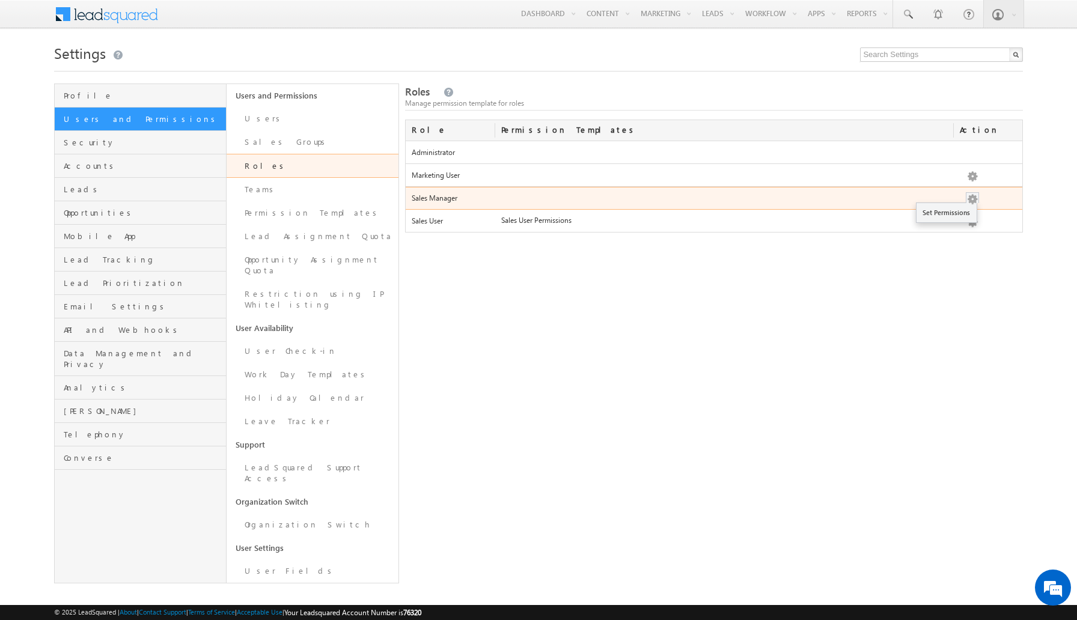
click at [974, 200] on button "button" at bounding box center [973, 200] width 12 height 12
click at [958, 216] on link "Set Permissions" at bounding box center [947, 213] width 60 height 14
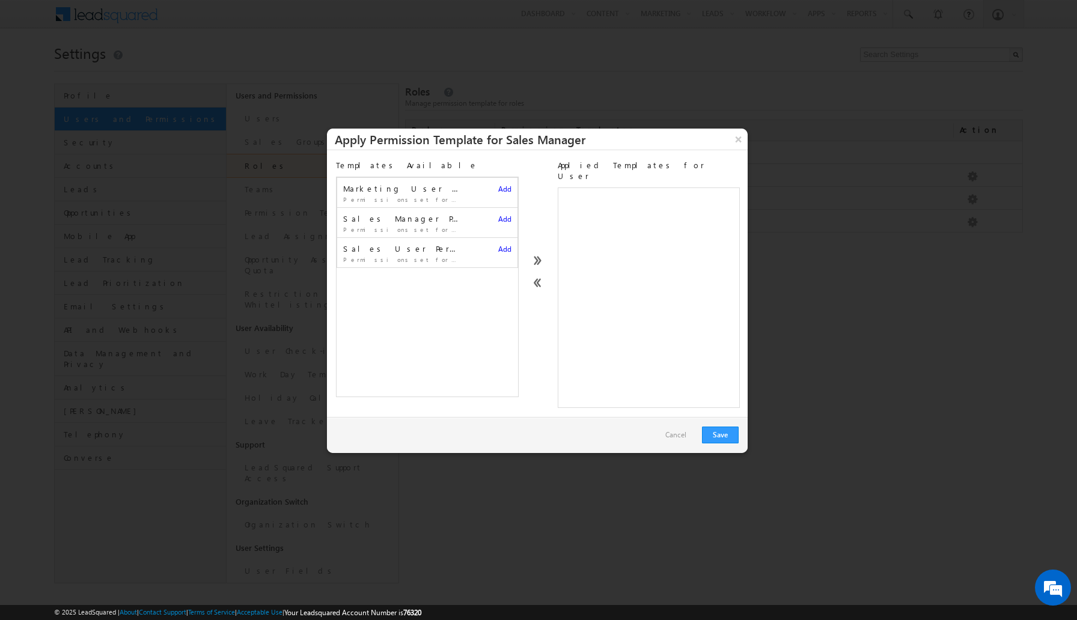
click at [507, 220] on span "Add" at bounding box center [504, 219] width 13 height 9
click at [725, 427] on button "Save" at bounding box center [720, 435] width 37 height 17
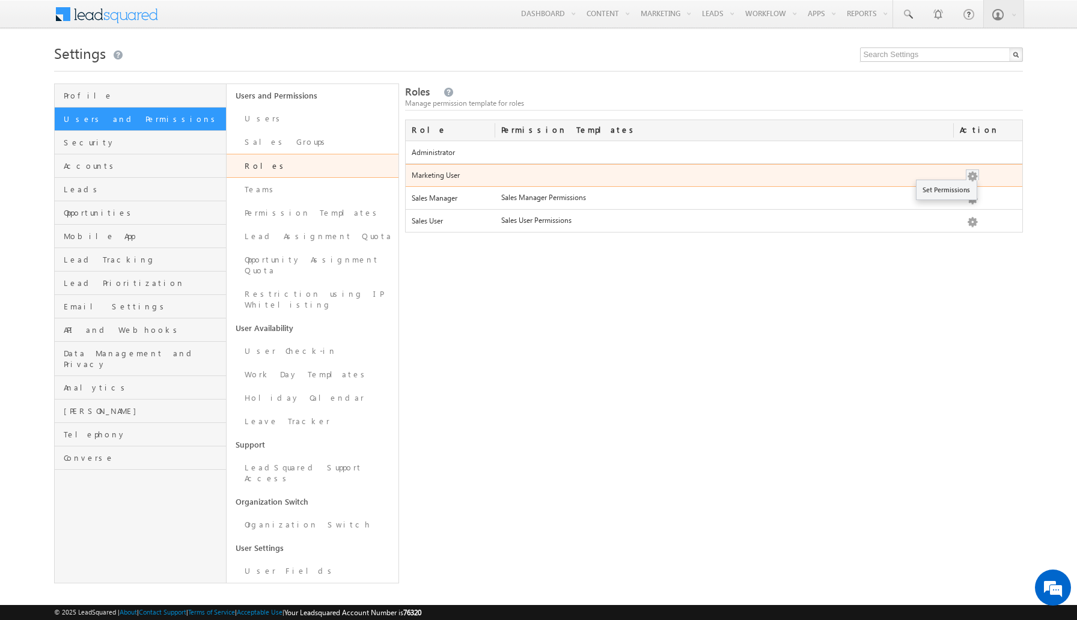
click at [974, 178] on button "button" at bounding box center [973, 177] width 12 height 12
click at [955, 190] on link "Set Permissions" at bounding box center [947, 190] width 60 height 14
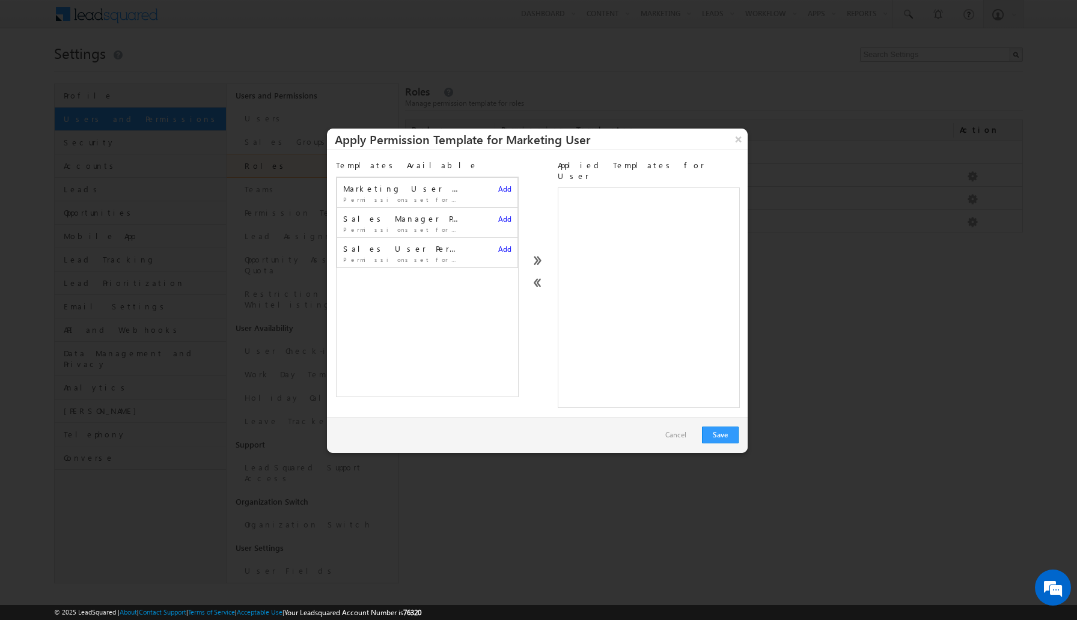
click at [507, 190] on span "Add" at bounding box center [504, 189] width 13 height 9
click at [715, 427] on button "Save" at bounding box center [720, 435] width 37 height 17
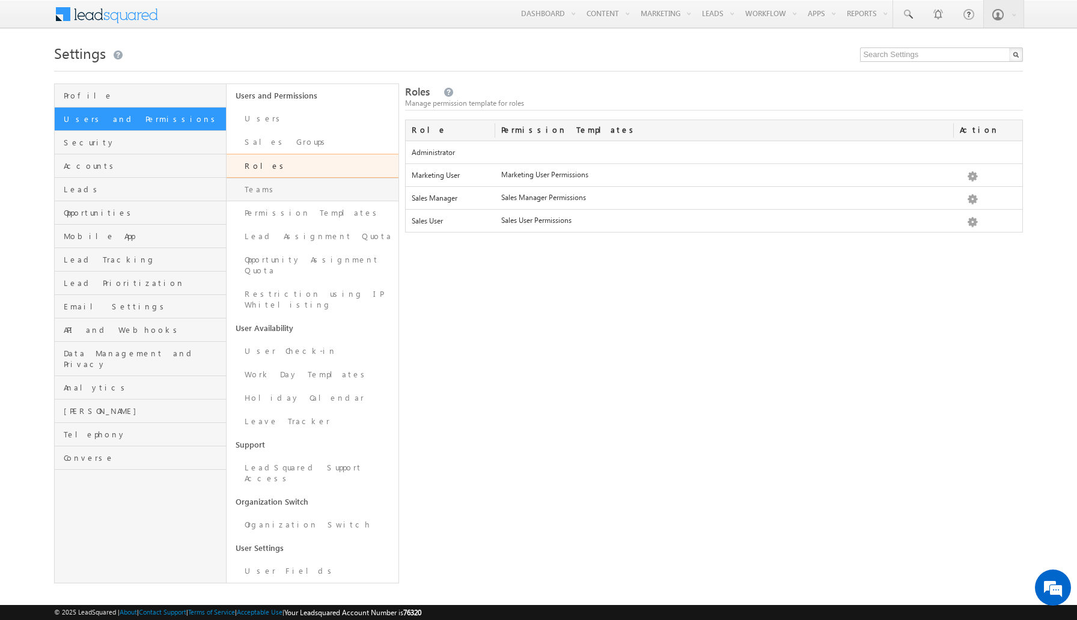
click at [280, 192] on link "Teams" at bounding box center [313, 189] width 172 height 23
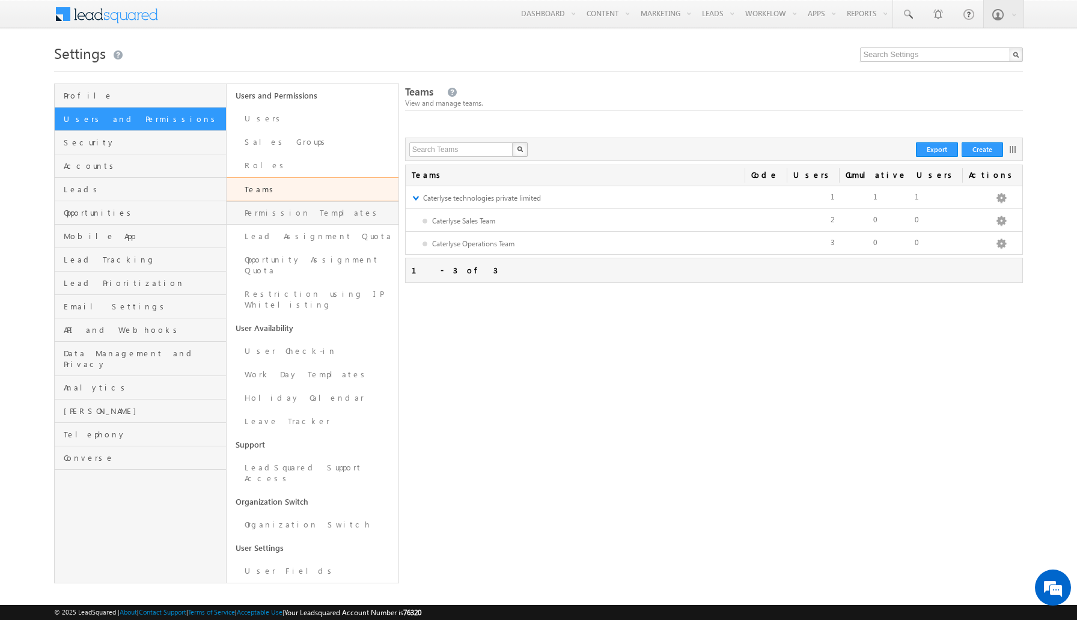
click at [302, 209] on link "Permission Templates" at bounding box center [313, 212] width 172 height 23
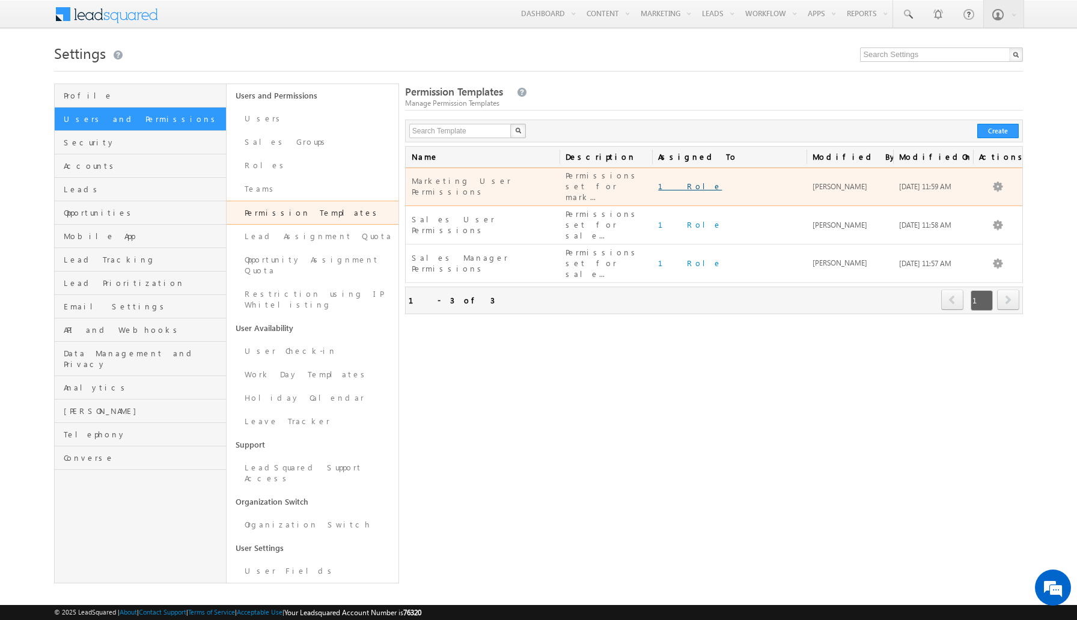
click at [668, 186] on link "1 Role" at bounding box center [690, 186] width 64 height 10
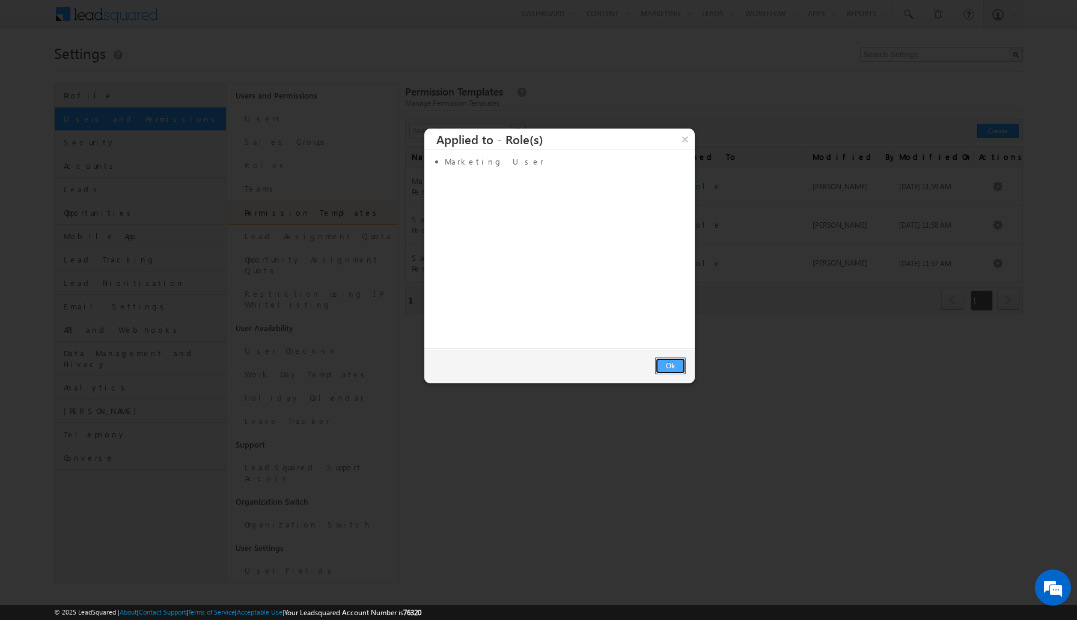
click at [679, 361] on button "Ok" at bounding box center [670, 366] width 31 height 17
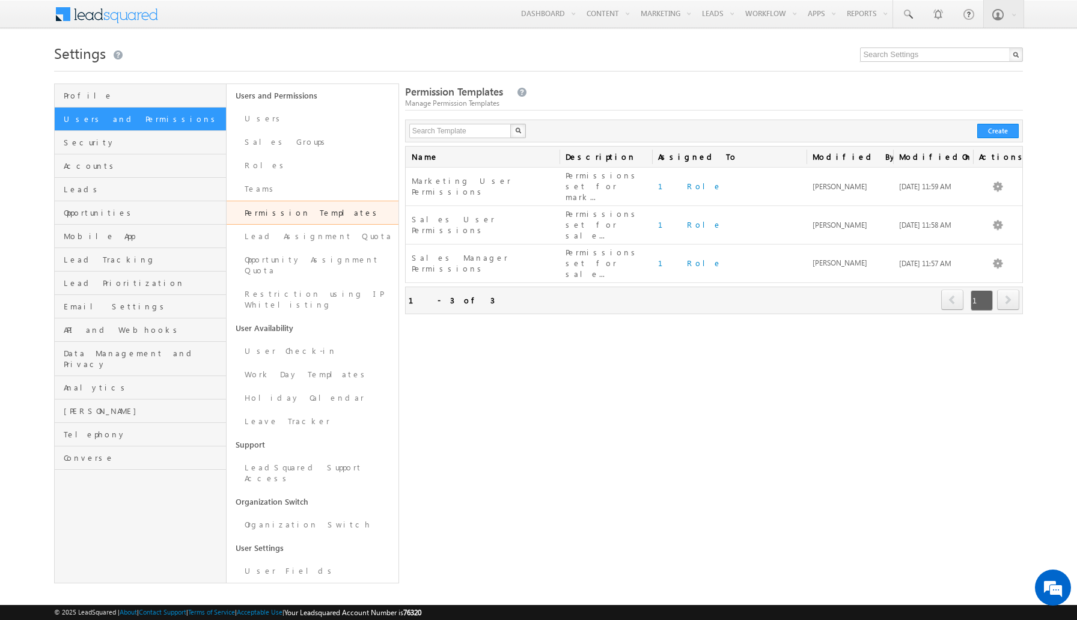
click at [723, 302] on div "Permission Templates Manage Permission Templates Search Template X 3 results fo…" at bounding box center [714, 334] width 619 height 500
click at [292, 231] on link "Lead Assignment Quota" at bounding box center [313, 236] width 172 height 23
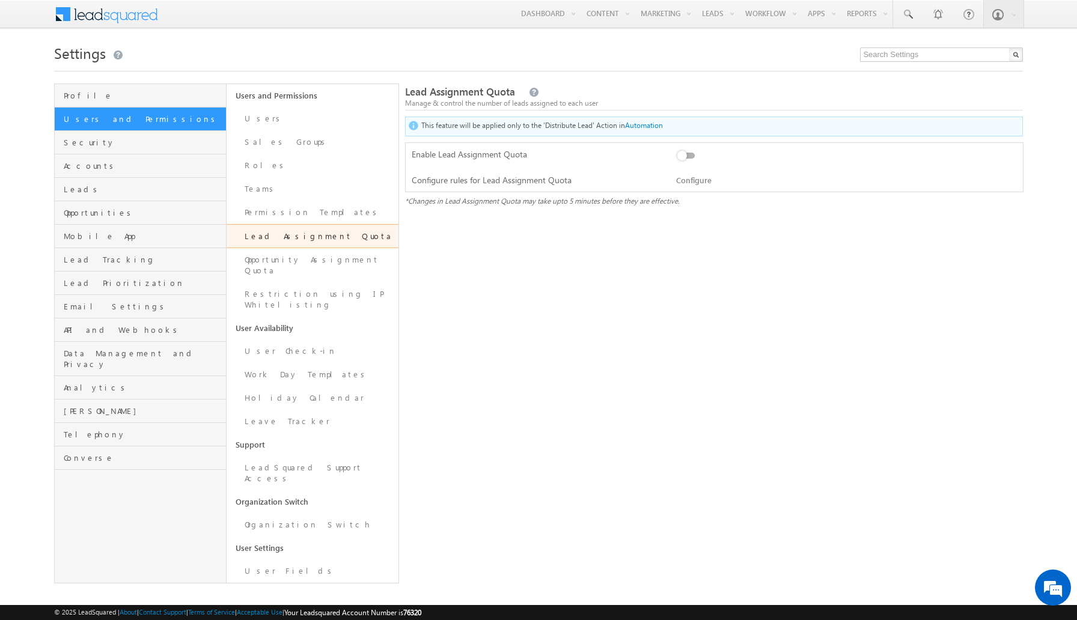
click at [689, 179] on link "Configure" at bounding box center [693, 180] width 35 height 10
click at [687, 153] on p "Lead assignnment quota can be turned On and Off without losing existing configu…" at bounding box center [651, 156] width 150 height 34
click at [682, 149] on label at bounding box center [688, 149] width 24 height 0
click at [0, 0] on input "checkbox" at bounding box center [0, 0] width 0 height 0
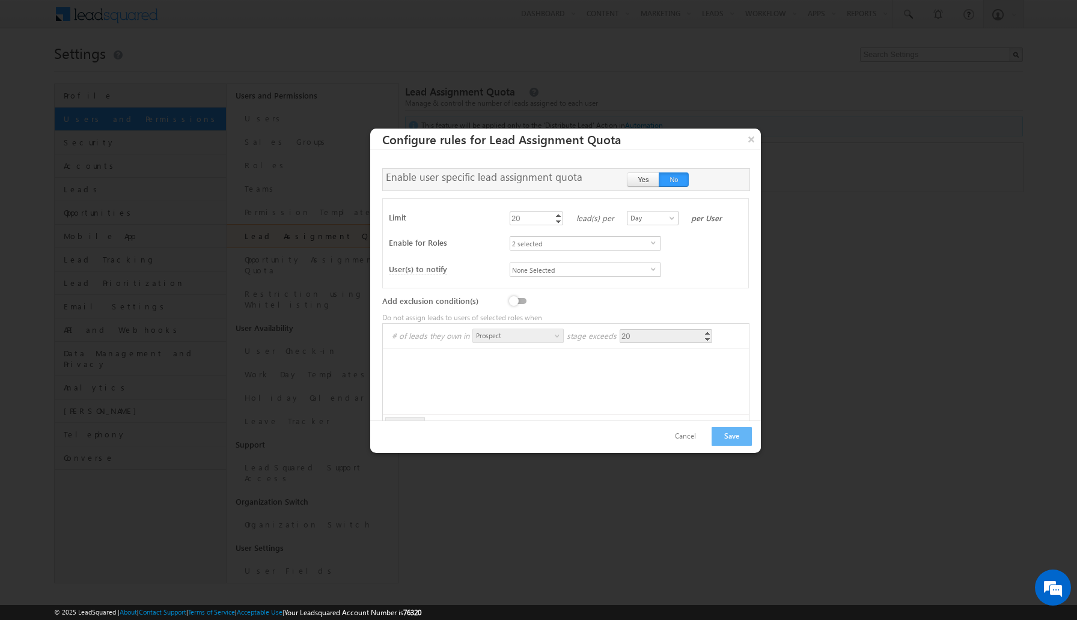
click at [548, 238] on span "2 selected" at bounding box center [580, 243] width 141 height 13
click at [544, 297] on label "Sales Manager" at bounding box center [530, 298] width 41 height 19
click at [522, 297] on input "Sales Manager" at bounding box center [519, 296] width 8 height 8
checkbox input "false"
click at [698, 249] on div "Sales User select Administrator Marketing User Sales Manager Sales User" at bounding box center [626, 243] width 233 height 14
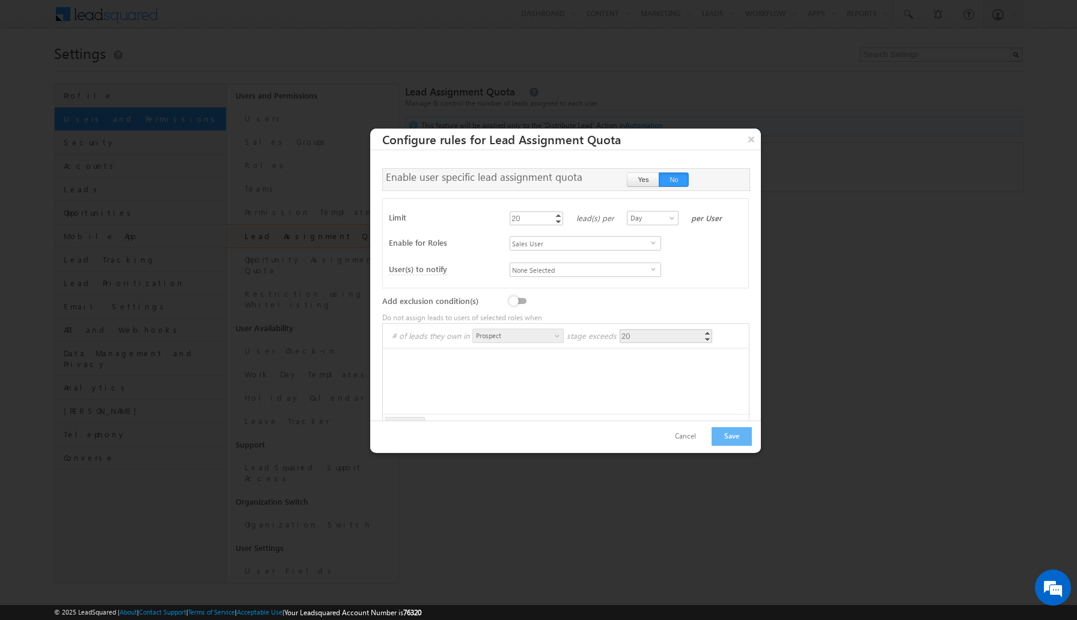
click at [562, 274] on span "None Selected" at bounding box center [580, 269] width 141 height 13
click at [586, 308] on label "User to be assigned" at bounding box center [586, 311] width 123 height 15
click at [536, 308] on input "User to be assigned" at bounding box center [533, 309] width 8 height 8
checkbox input "true"
click at [573, 326] on label "User's Manager" at bounding box center [586, 329] width 123 height 15
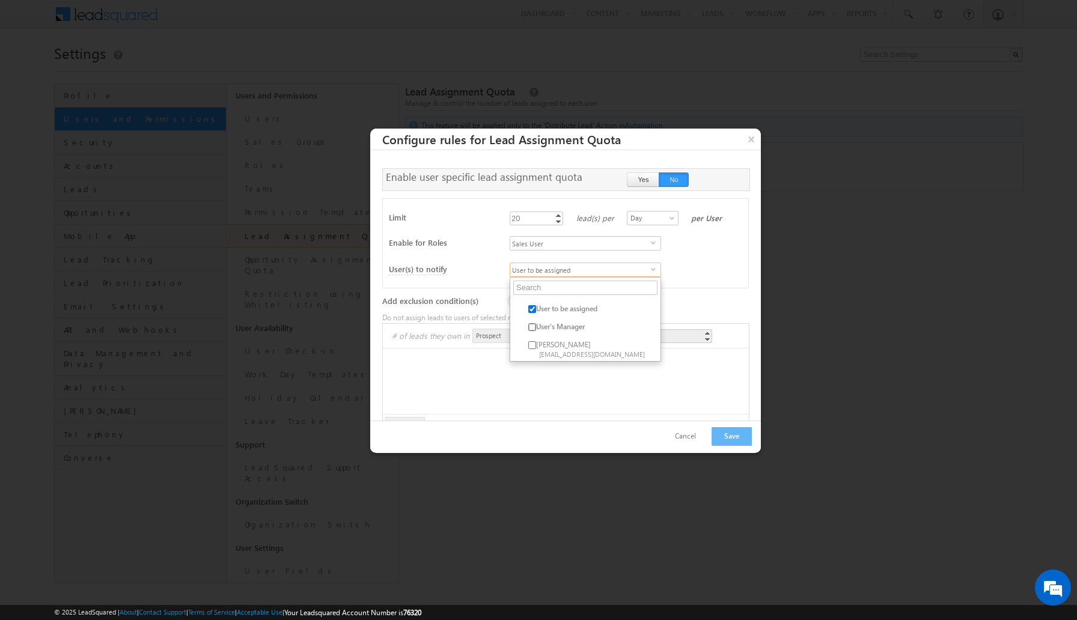
click at [536, 326] on input "User's Manager" at bounding box center [533, 327] width 8 height 8
checkbox input "true"
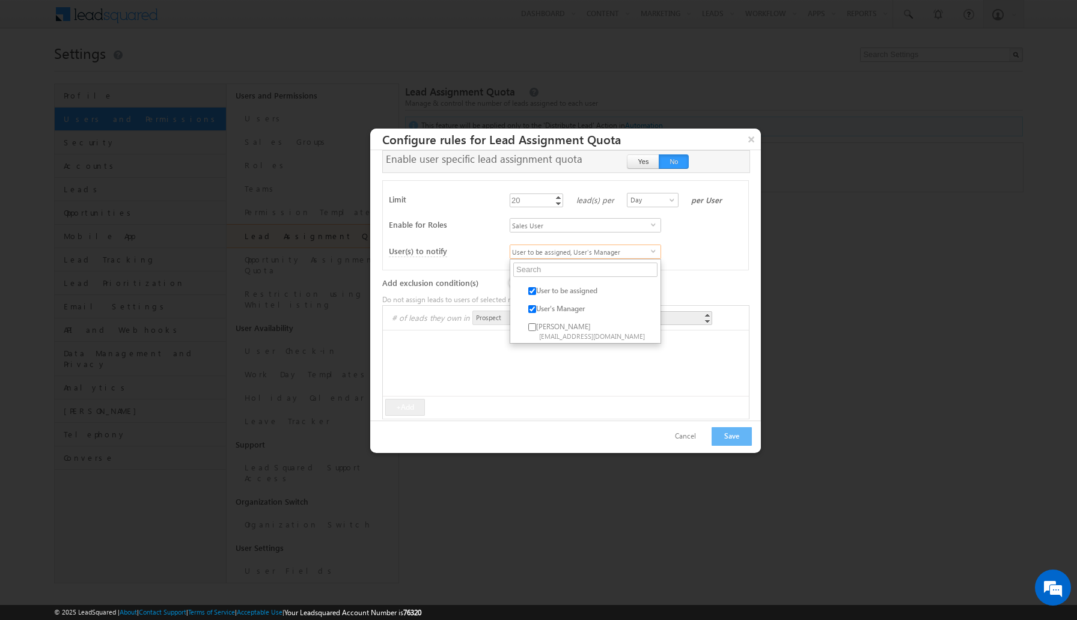
scroll to position [25, 0]
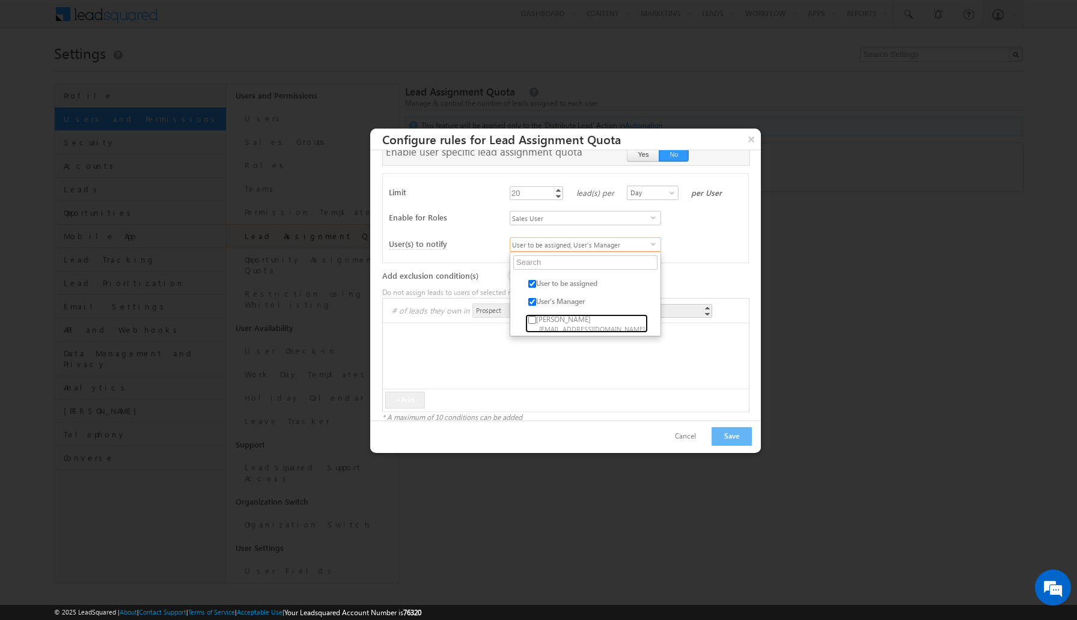
click at [573, 326] on span "team@CRAFTMYPLATE.COM" at bounding box center [593, 328] width 108 height 9
click at [536, 324] on input "YASHWANTH kalimi team@CRAFTMYPLATE.COM" at bounding box center [533, 320] width 8 height 8
checkbox input "true"
click at [691, 273] on div at bounding box center [628, 277] width 241 height 17
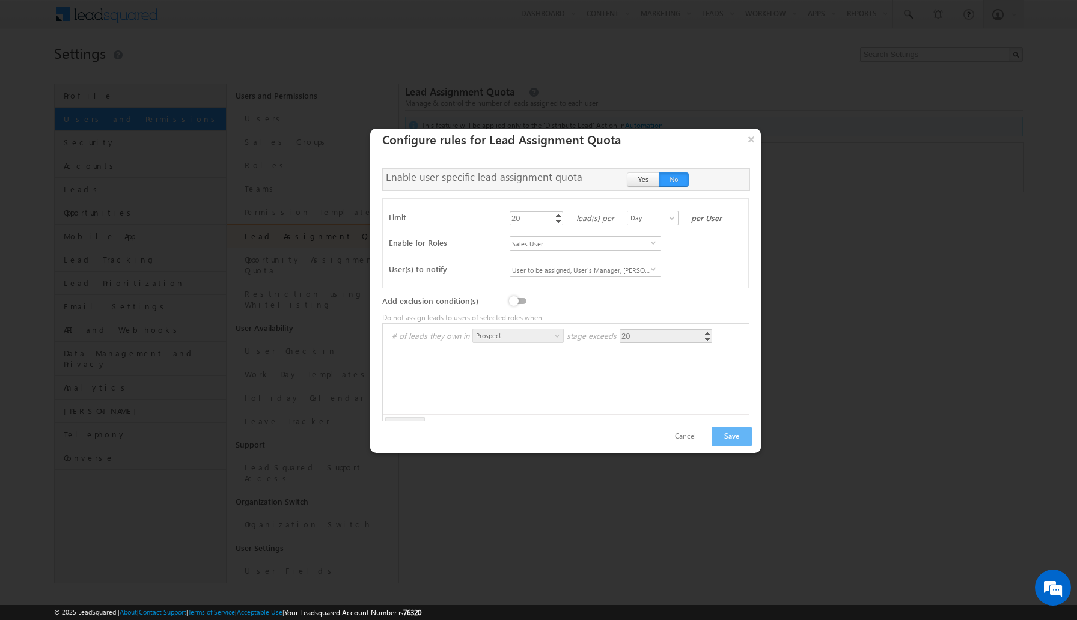
click at [514, 295] on label at bounding box center [520, 295] width 24 height 0
click at [0, 0] on input "checkbox" at bounding box center [0, 0] width 0 height 0
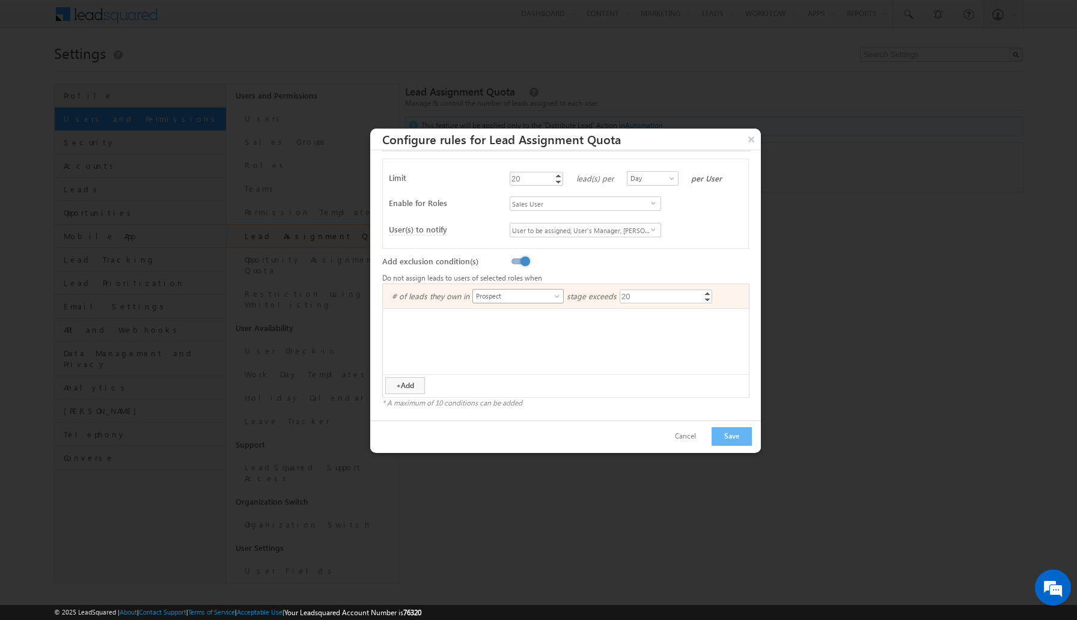
click at [558, 295] on span at bounding box center [559, 299] width 10 height 10
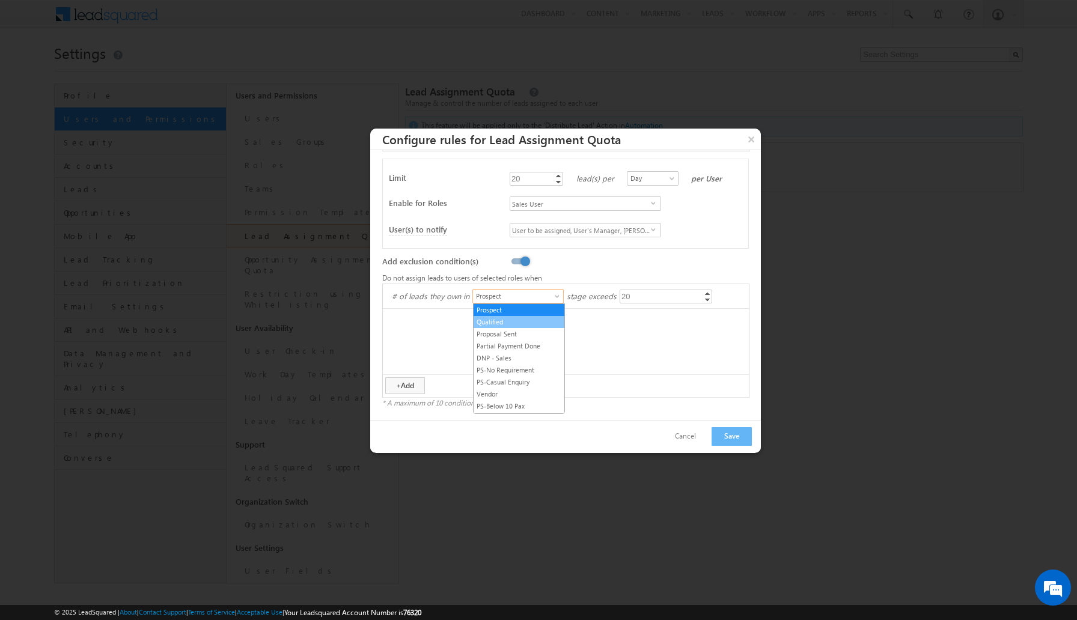
click at [535, 319] on link "Qualified" at bounding box center [519, 322] width 91 height 11
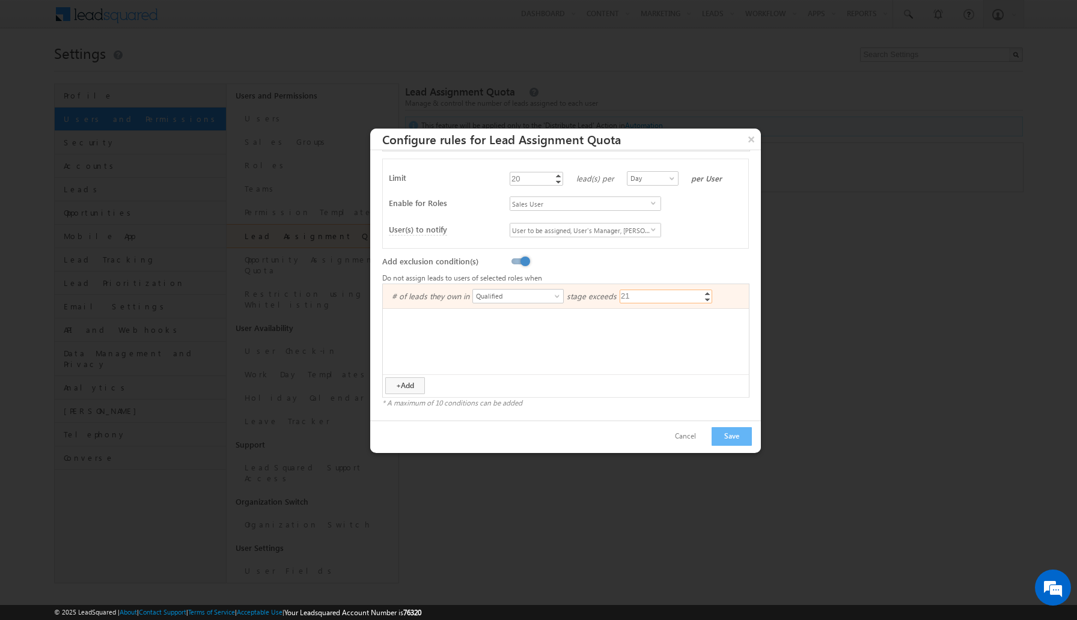
click at [712, 293] on link "Increment" at bounding box center [708, 293] width 10 height 6
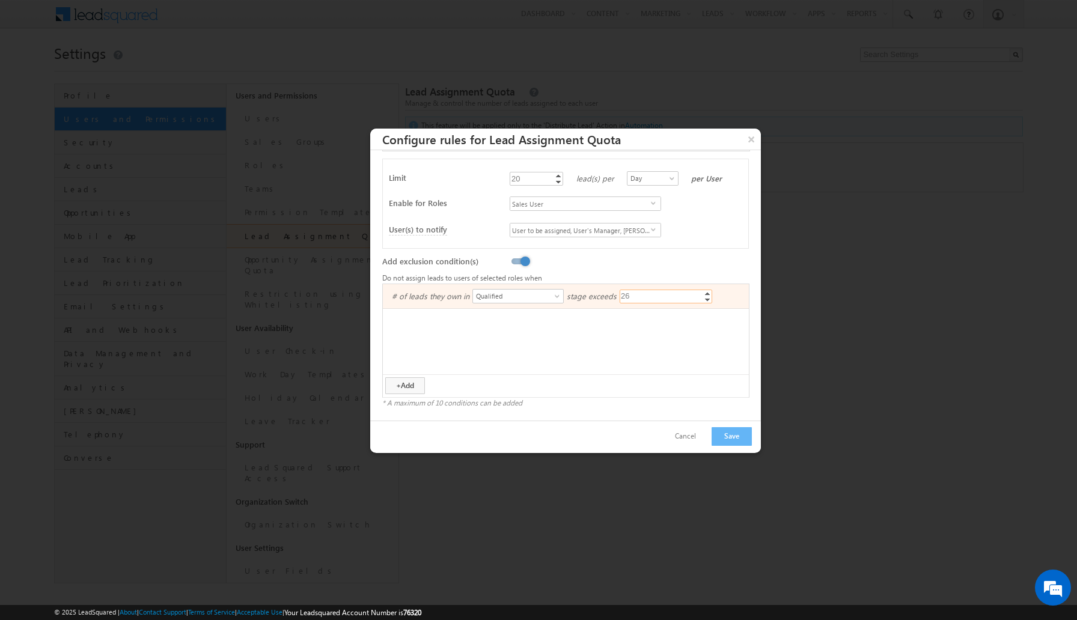
click at [712, 293] on link "Increment" at bounding box center [708, 293] width 10 height 6
type input "30"
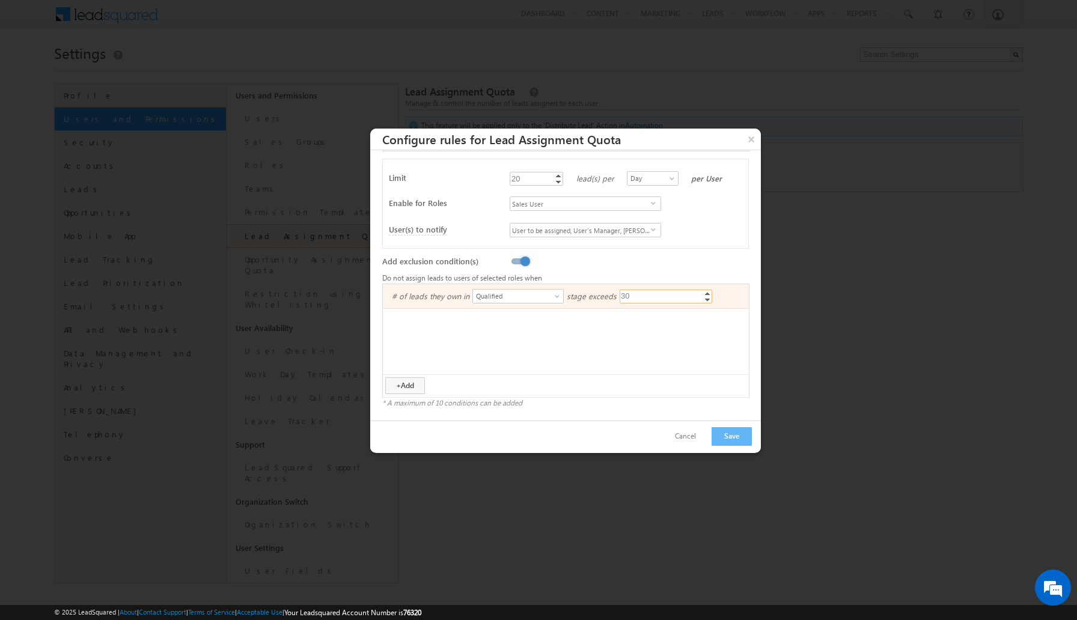
click at [712, 293] on link "Increment" at bounding box center [708, 293] width 10 height 6
click at [622, 343] on ul "# of leads they own in Prospect Qualified Proposal Sent Partial Payment Done DN…" at bounding box center [566, 329] width 366 height 90
click at [559, 174] on link "Increment" at bounding box center [559, 176] width 10 height 6
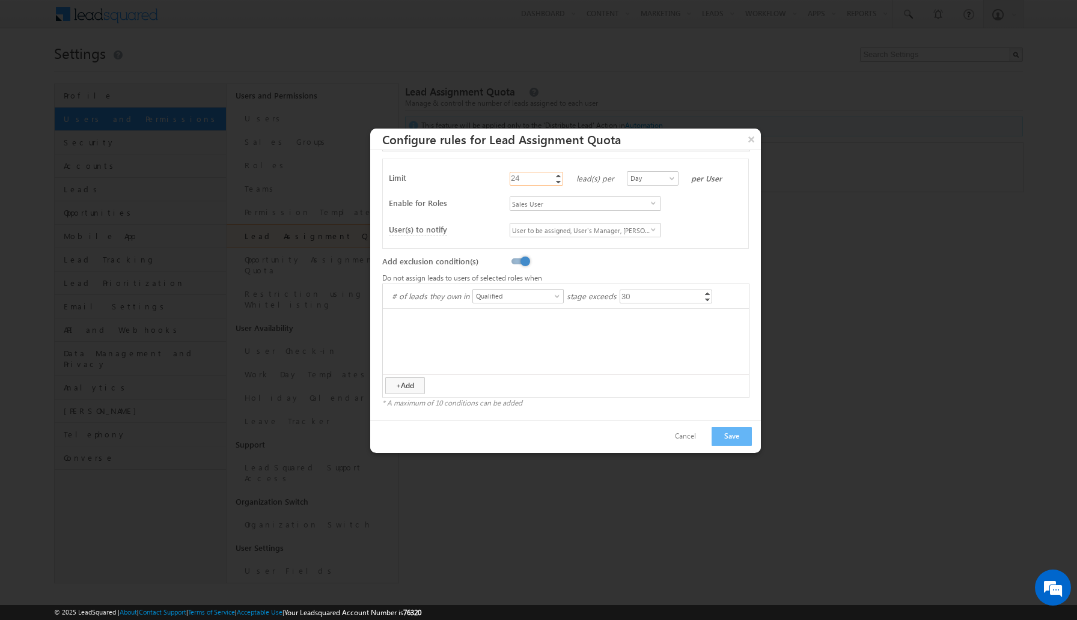
click at [559, 174] on link "Increment" at bounding box center [559, 176] width 10 height 6
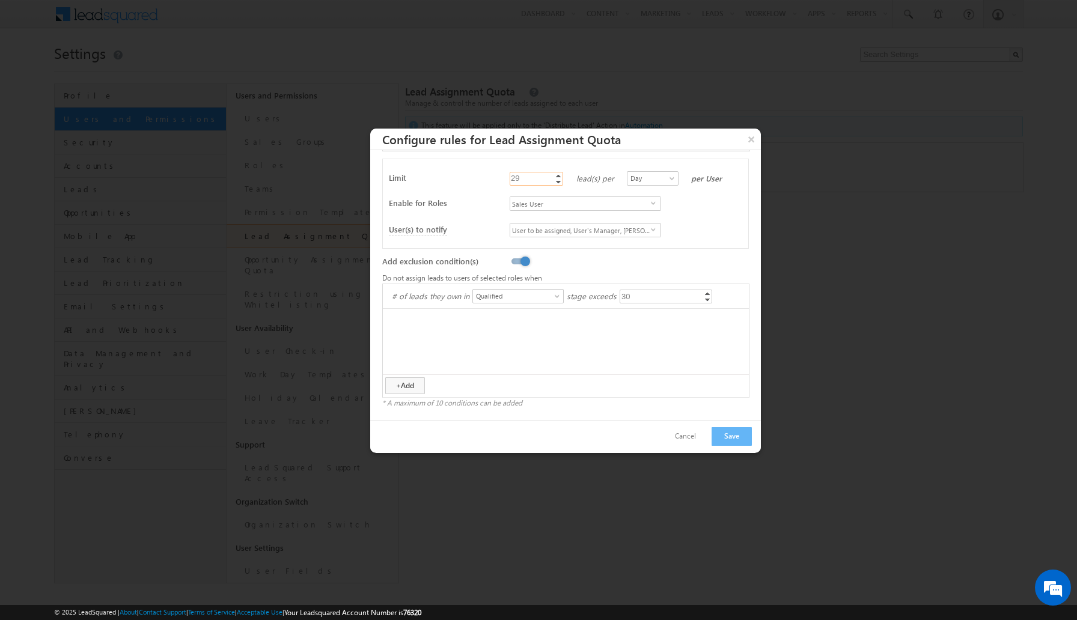
click at [559, 174] on link "Increment" at bounding box center [559, 176] width 10 height 6
type input "31"
click at [559, 174] on link "Increment" at bounding box center [559, 176] width 10 height 6
click at [751, 138] on button "×" at bounding box center [751, 139] width 19 height 21
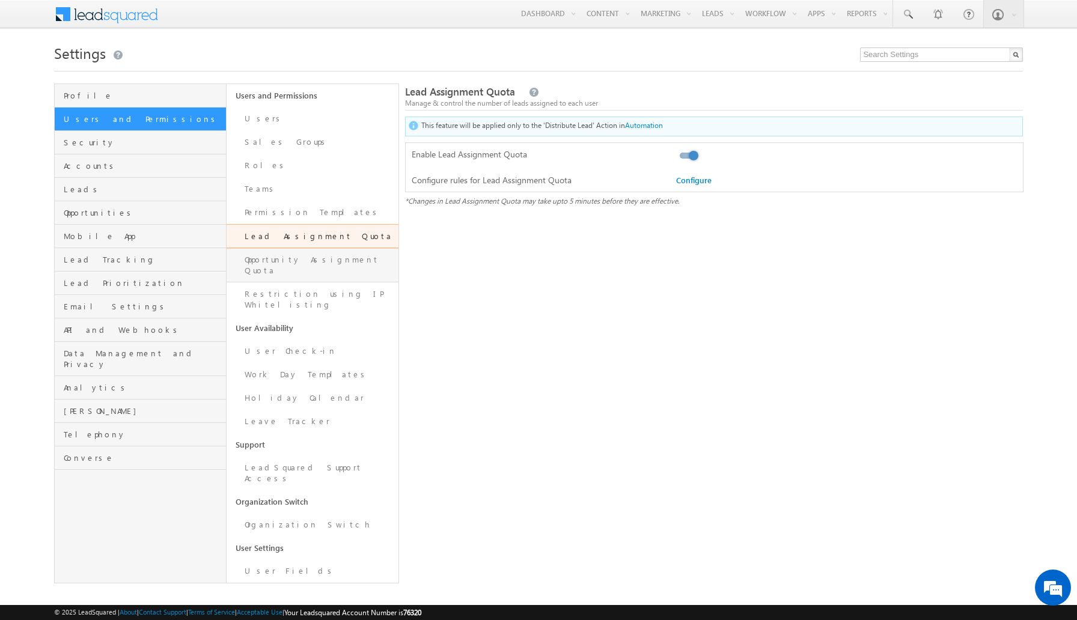
click at [336, 262] on link "Opportunity Assignment Quota" at bounding box center [313, 265] width 172 height 34
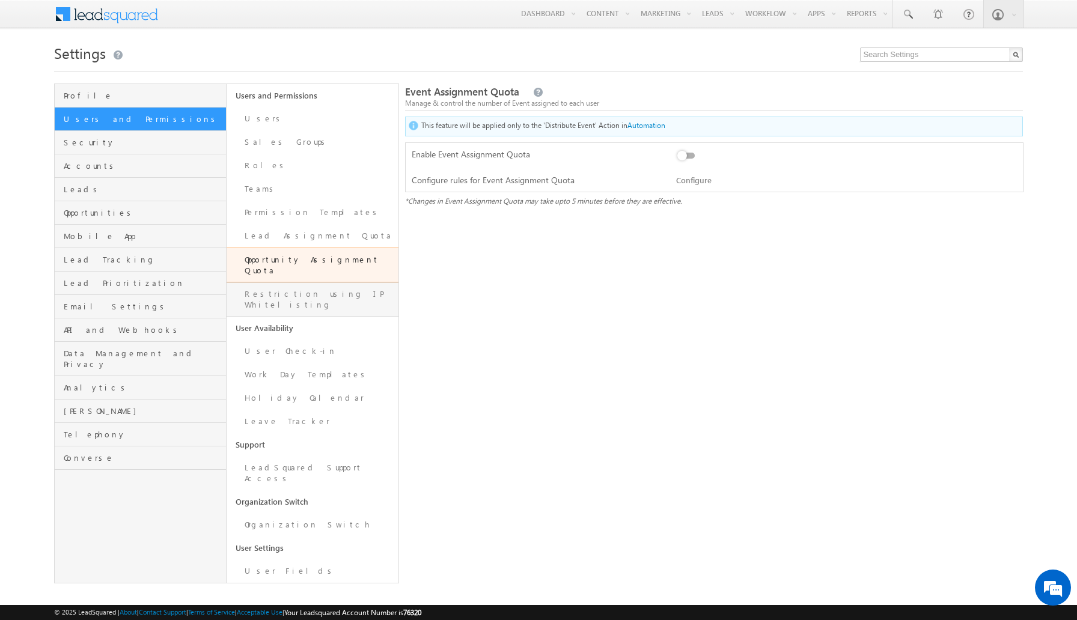
click at [295, 284] on link "Restriction using IP Whitelisting" at bounding box center [313, 300] width 172 height 34
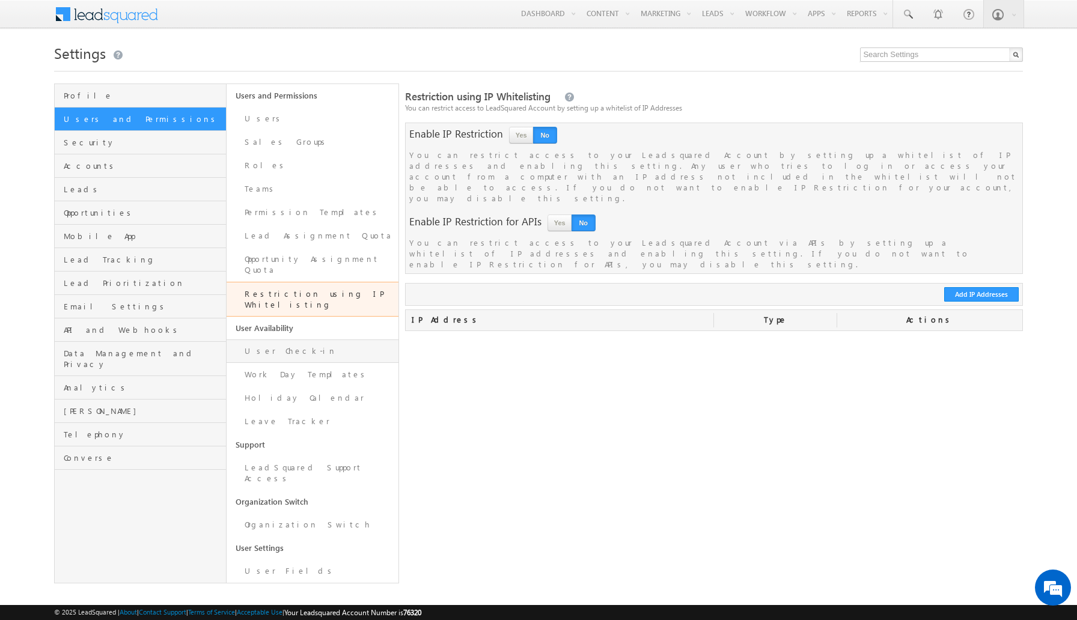
click at [308, 340] on link "User Check-in" at bounding box center [313, 351] width 172 height 23
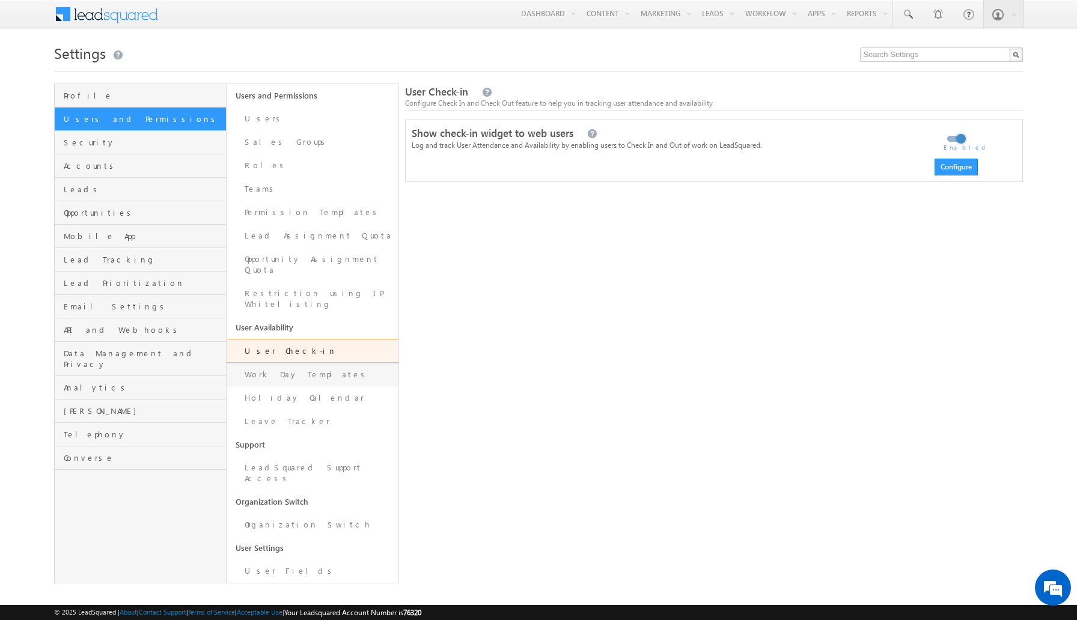
click at [268, 363] on link "Work Day Templates" at bounding box center [313, 374] width 172 height 23
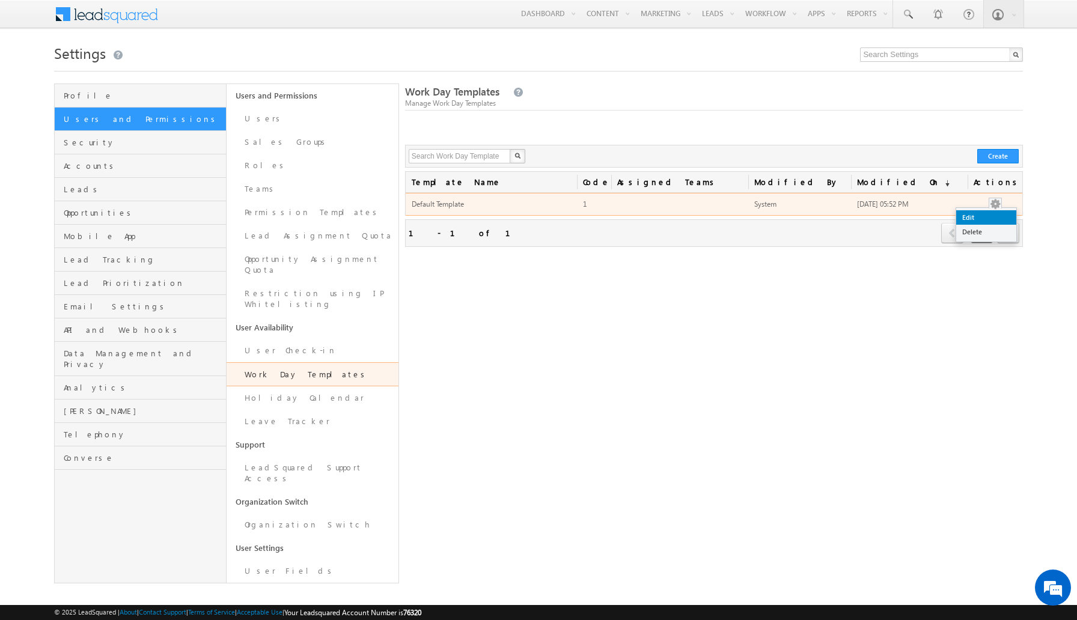
click at [982, 215] on link "Edit" at bounding box center [987, 217] width 60 height 14
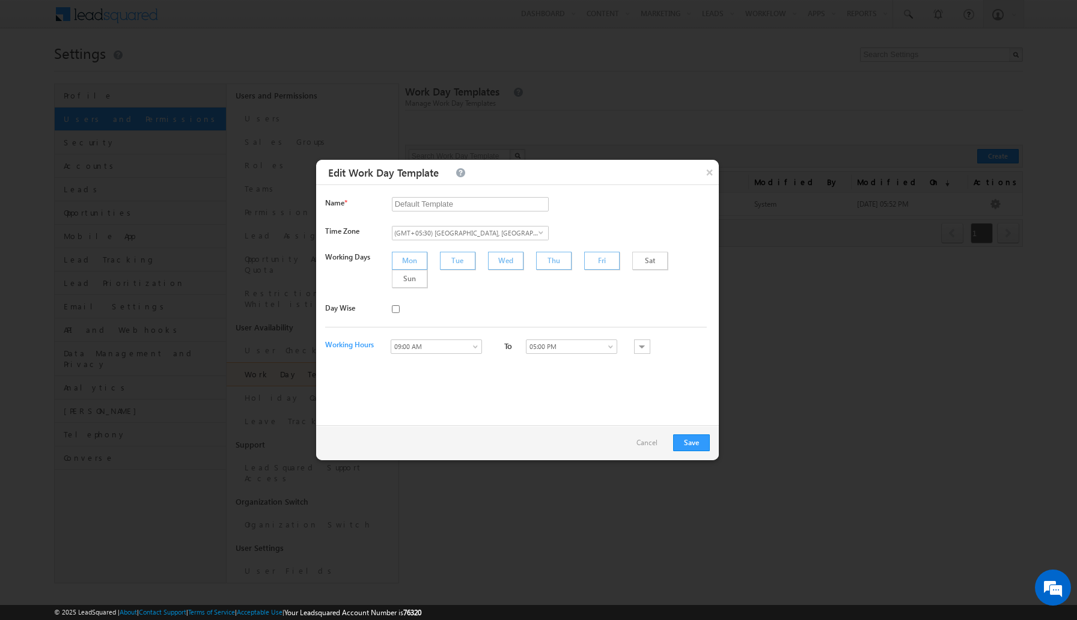
click at [399, 261] on div "Mon" at bounding box center [409, 261] width 35 height 18
click at [413, 259] on div "Mon" at bounding box center [409, 261] width 35 height 18
click at [633, 258] on div "Sat" at bounding box center [650, 261] width 35 height 18
click at [427, 270] on div "Sun" at bounding box center [409, 279] width 35 height 18
click at [395, 305] on input "checkbox" at bounding box center [396, 309] width 8 height 8
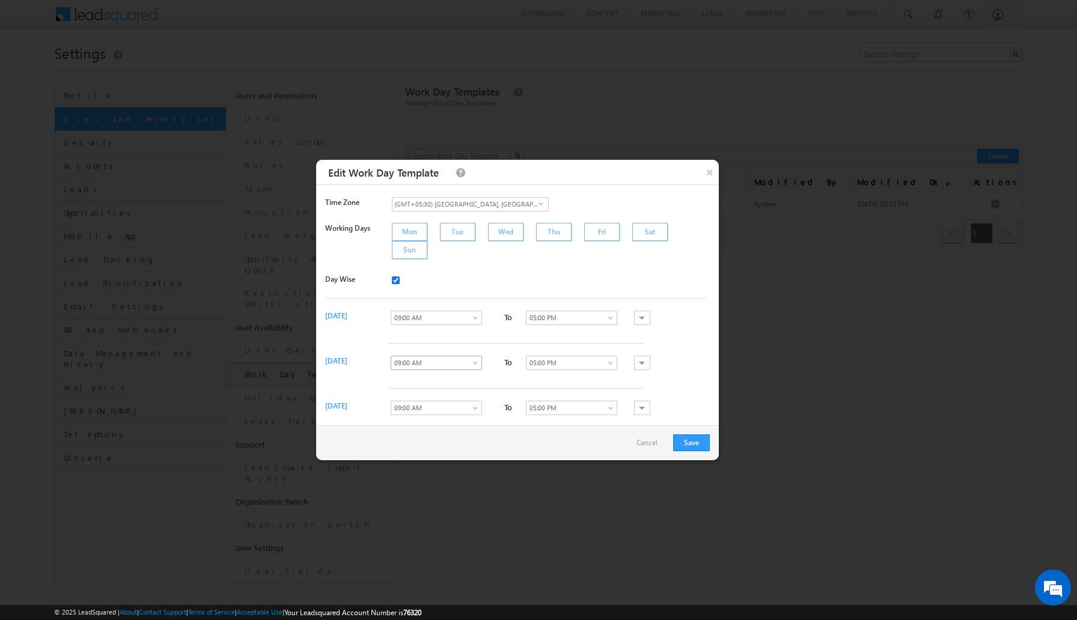
scroll to position [22, 0]
click at [477, 322] on span at bounding box center [477, 327] width 10 height 10
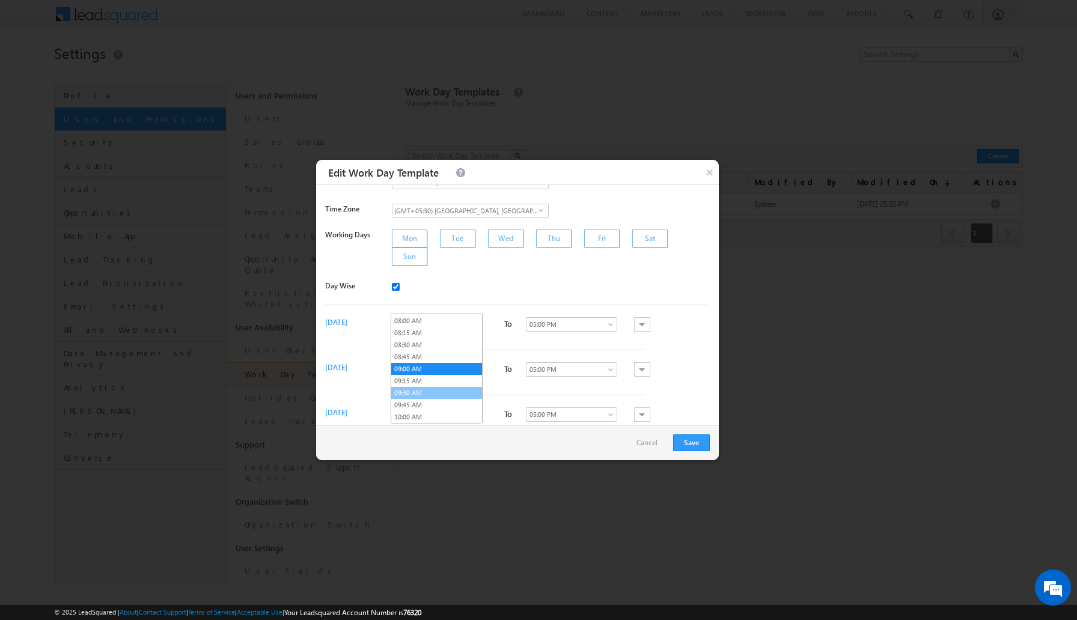
scroll to position [411, 0]
click at [437, 392] on link "10:00 AM" at bounding box center [436, 390] width 91 height 11
click at [611, 322] on span at bounding box center [612, 327] width 10 height 10
click at [395, 283] on input "checkbox" at bounding box center [396, 287] width 8 height 8
checkbox input "false"
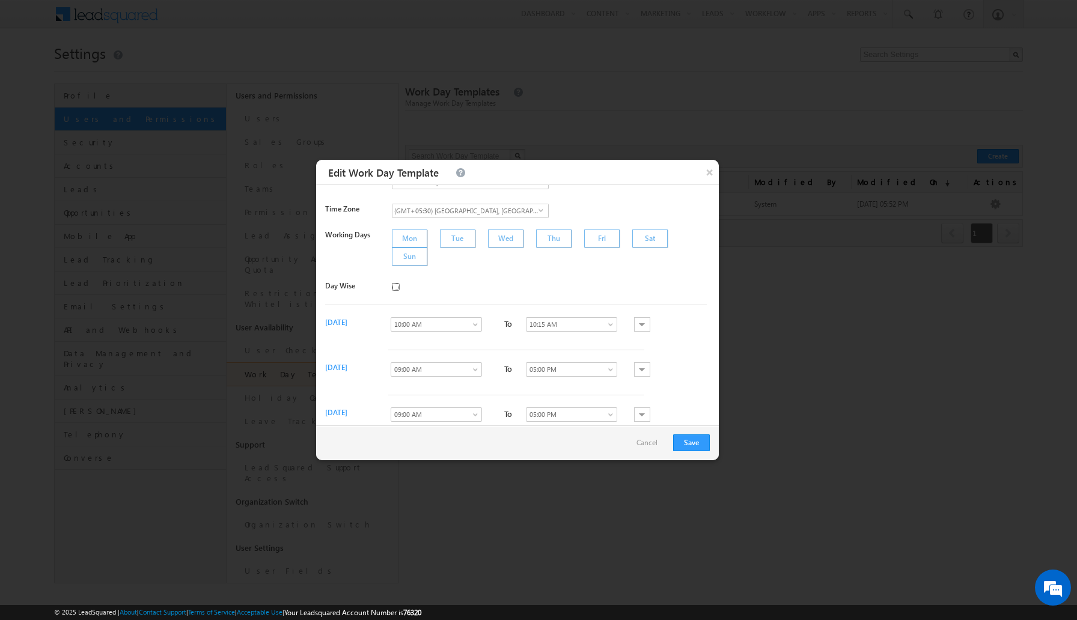
scroll to position [0, 0]
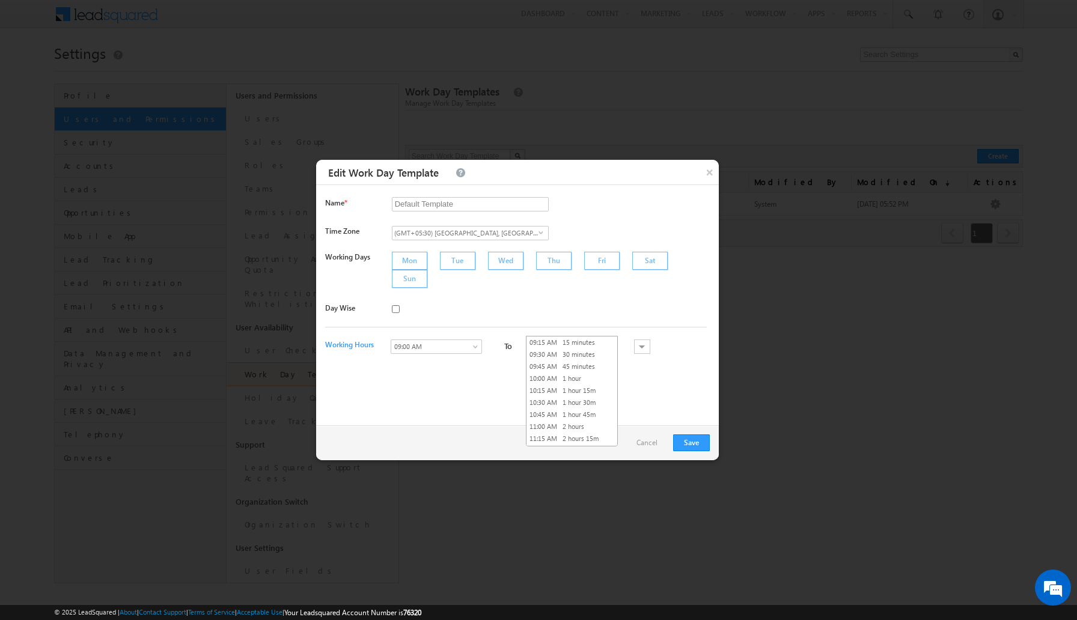
click at [611, 340] on link "05:00 PM" at bounding box center [571, 347] width 91 height 14
click at [569, 427] on link "08:00 PM 11 hours" at bounding box center [572, 431] width 91 height 11
click at [475, 345] on span at bounding box center [477, 350] width 10 height 10
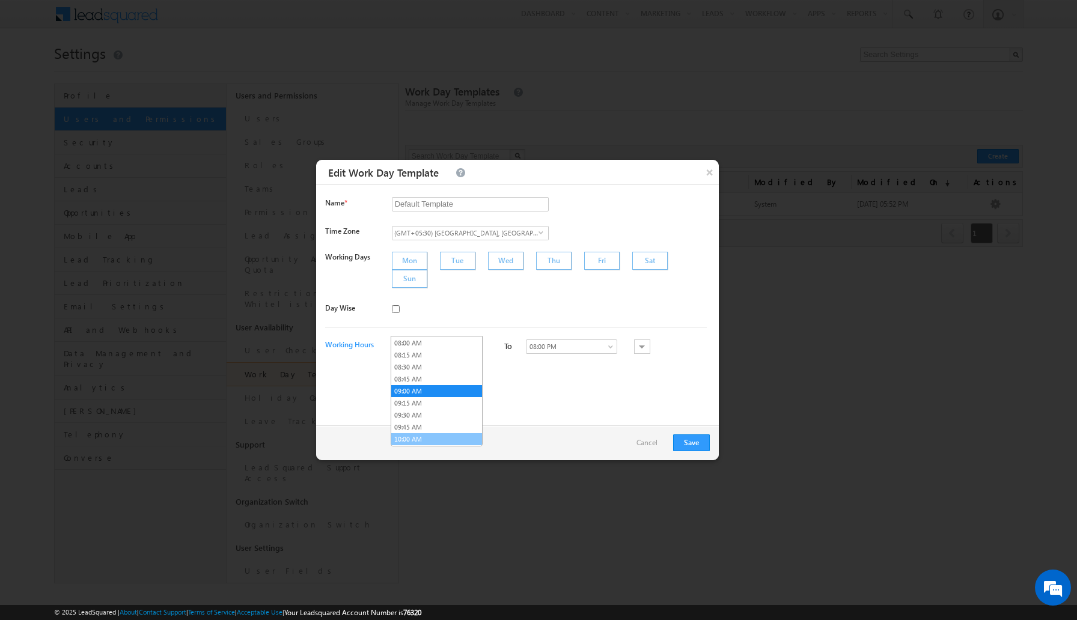
click at [425, 437] on link "10:00 AM" at bounding box center [436, 439] width 91 height 11
click at [698, 441] on button "Save" at bounding box center [691, 443] width 37 height 17
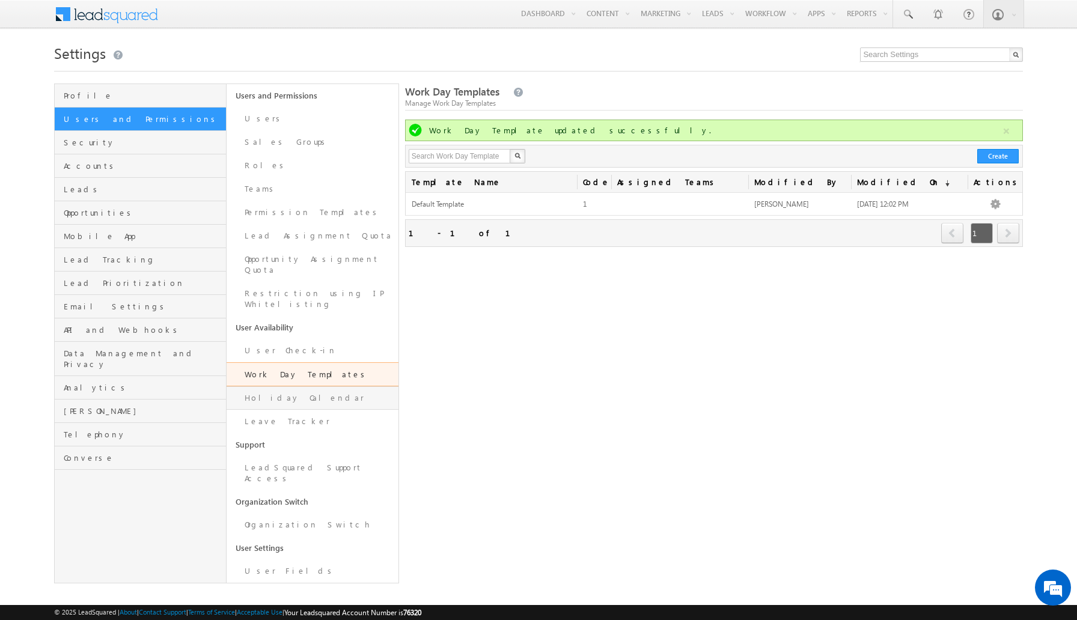
click at [345, 387] on link "Holiday Calendar" at bounding box center [313, 398] width 172 height 23
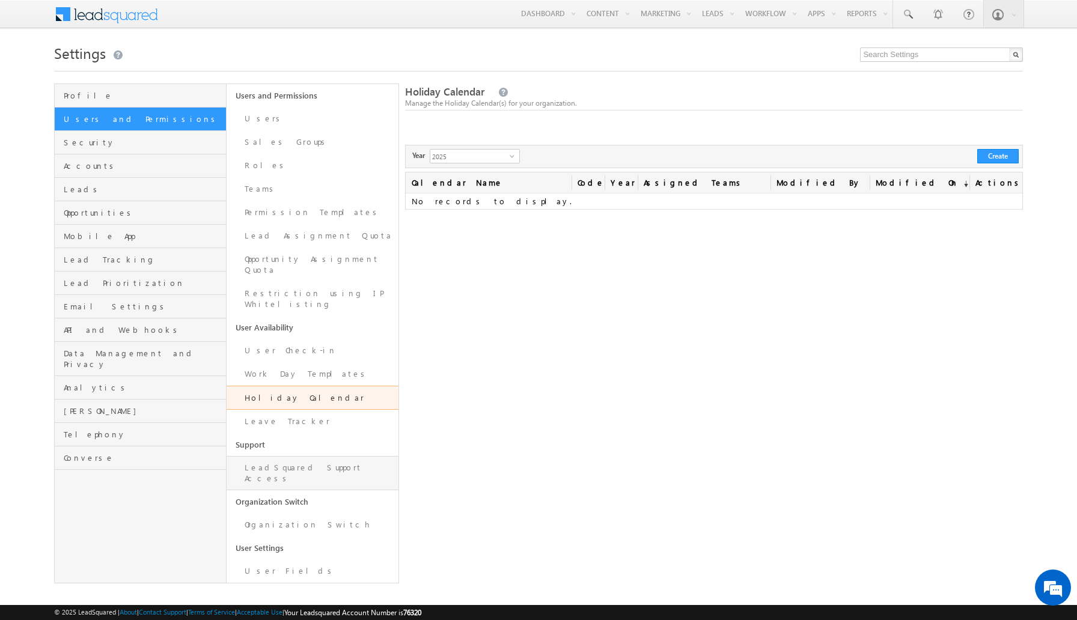
click at [317, 456] on link "LeadSquared Support Access" at bounding box center [313, 473] width 172 height 34
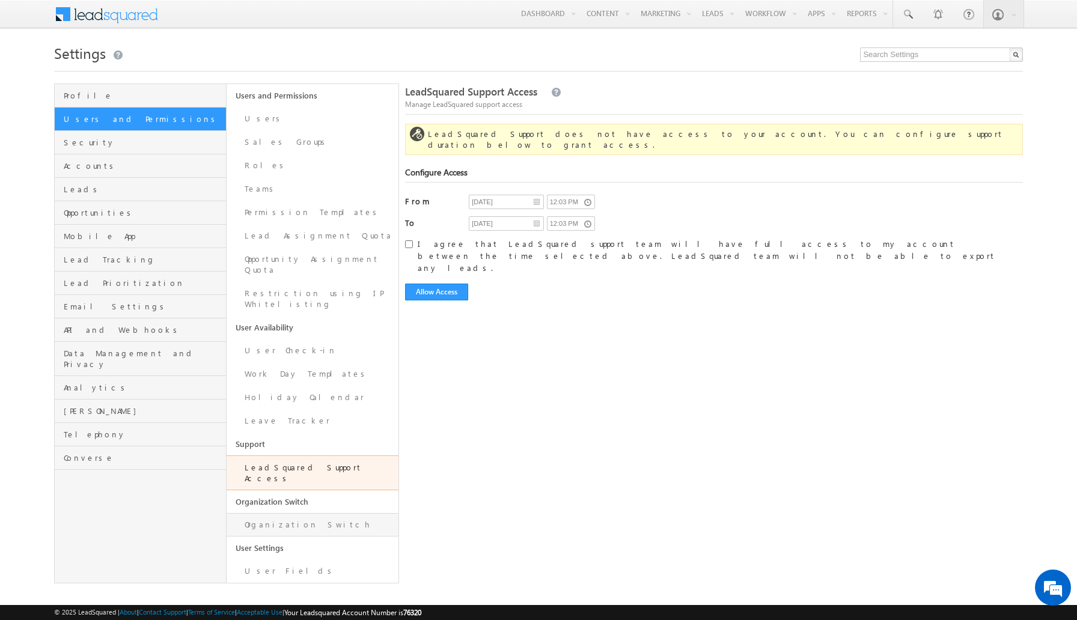
click at [298, 513] on link "Organization Switch" at bounding box center [313, 524] width 172 height 23
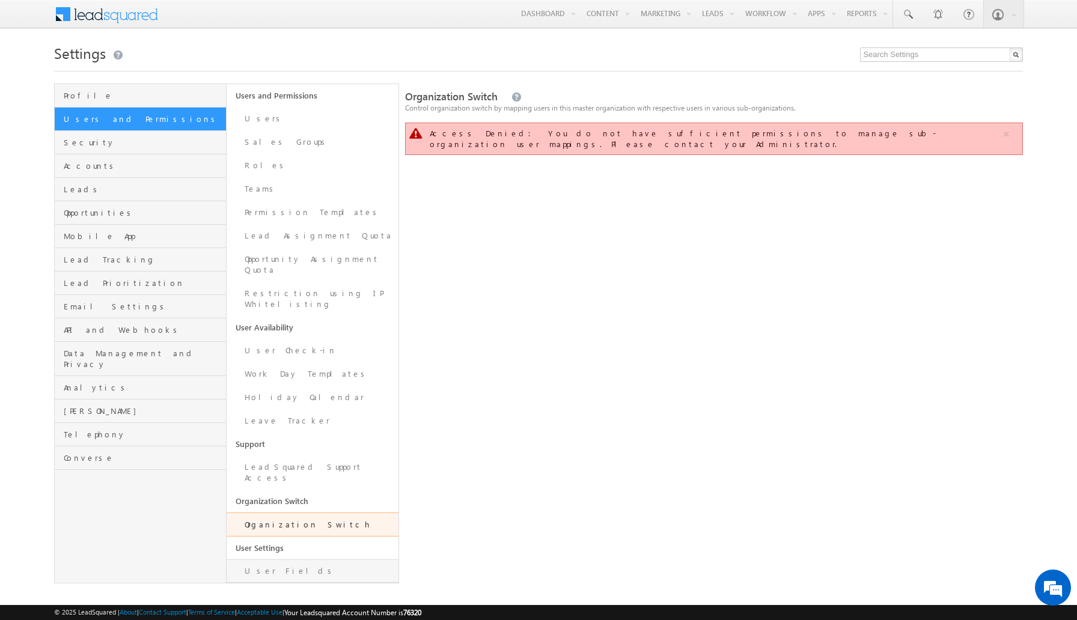
click at [263, 560] on link "User Fields" at bounding box center [313, 571] width 172 height 23
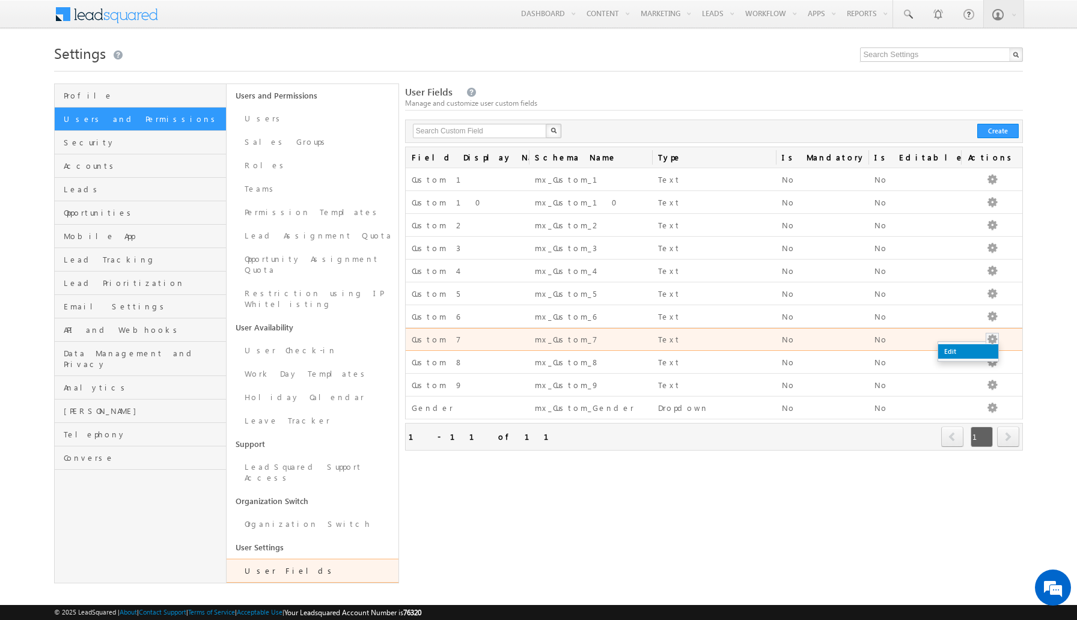
click at [970, 352] on link "Edit" at bounding box center [969, 352] width 60 height 14
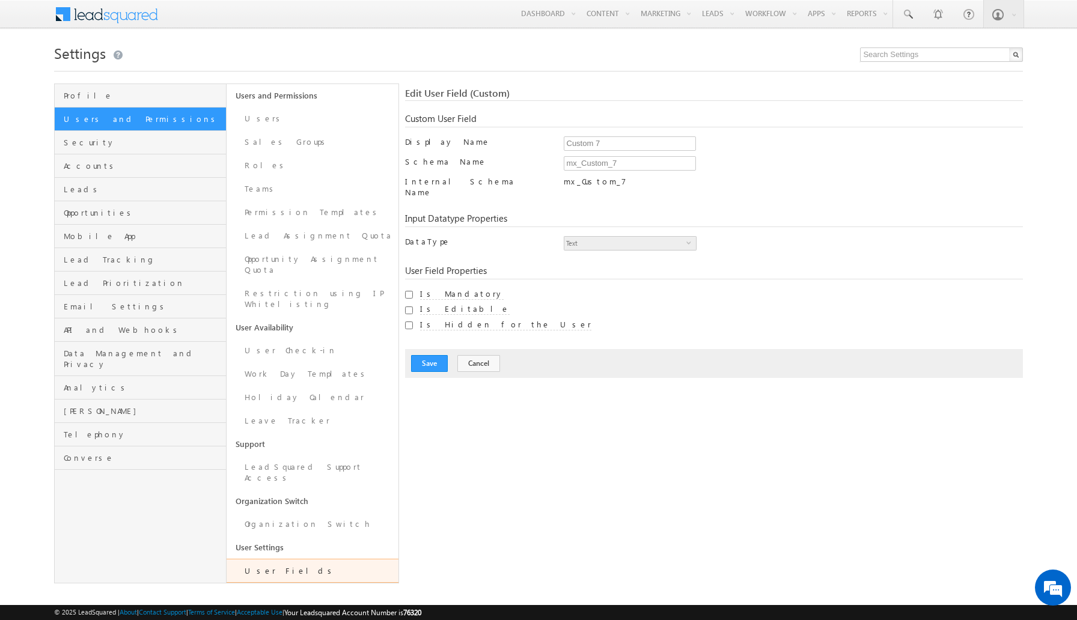
click at [474, 498] on div "User Fields Manage and customize user custom fields X Create Field Display Name…" at bounding box center [714, 334] width 619 height 500
click at [482, 355] on button "Cancel" at bounding box center [479, 363] width 43 height 17
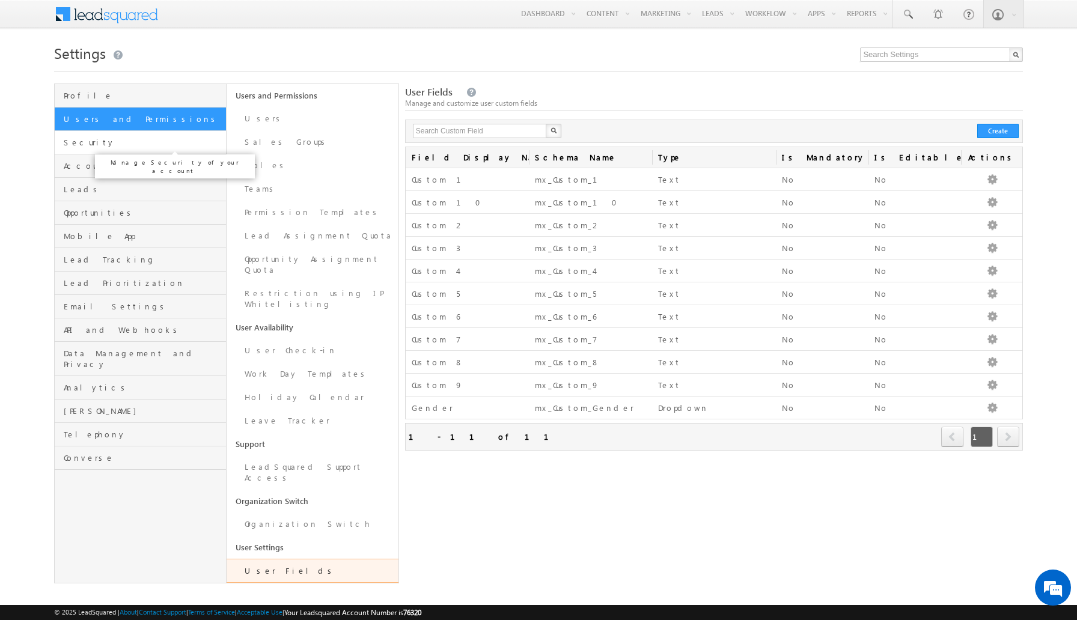
click at [155, 139] on span "Security" at bounding box center [143, 142] width 159 height 11
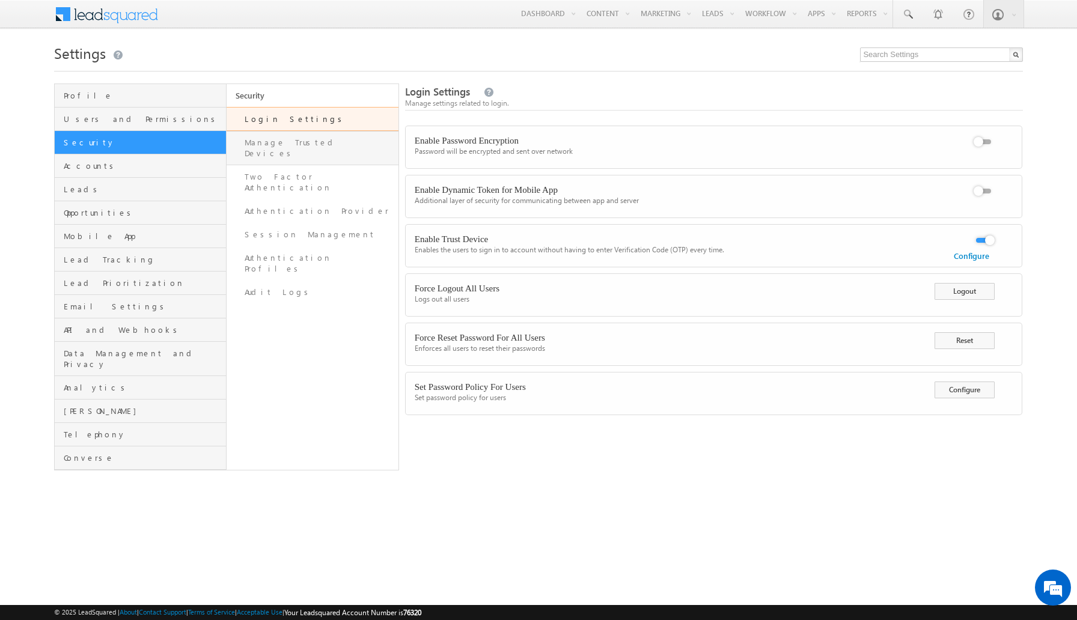
click at [286, 141] on link "Manage Trusted Devices" at bounding box center [313, 148] width 172 height 34
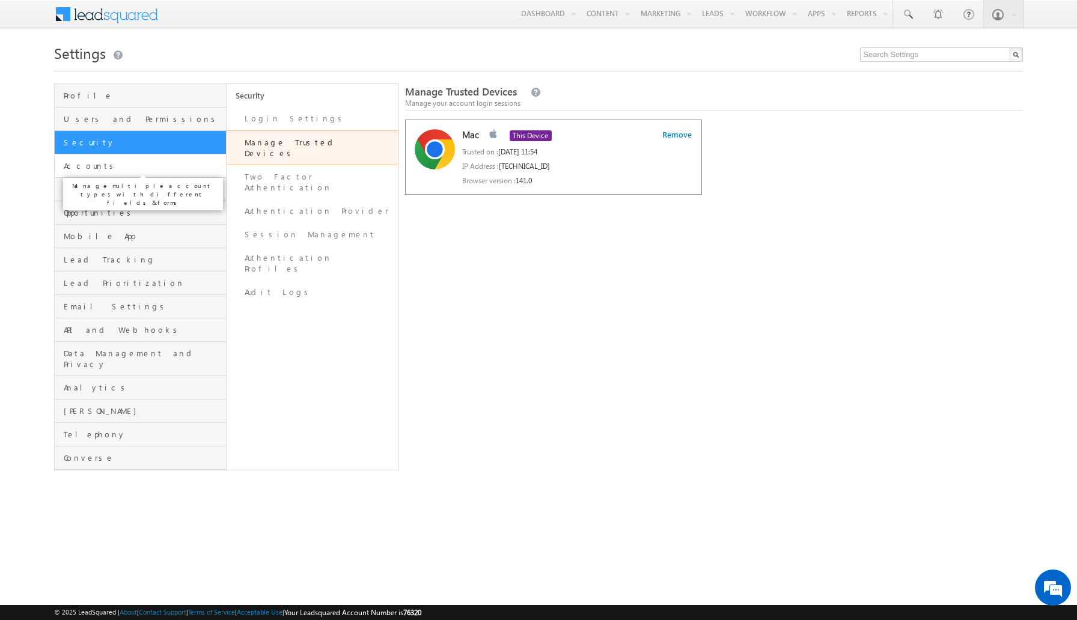
click at [205, 170] on span "Accounts" at bounding box center [143, 166] width 159 height 11
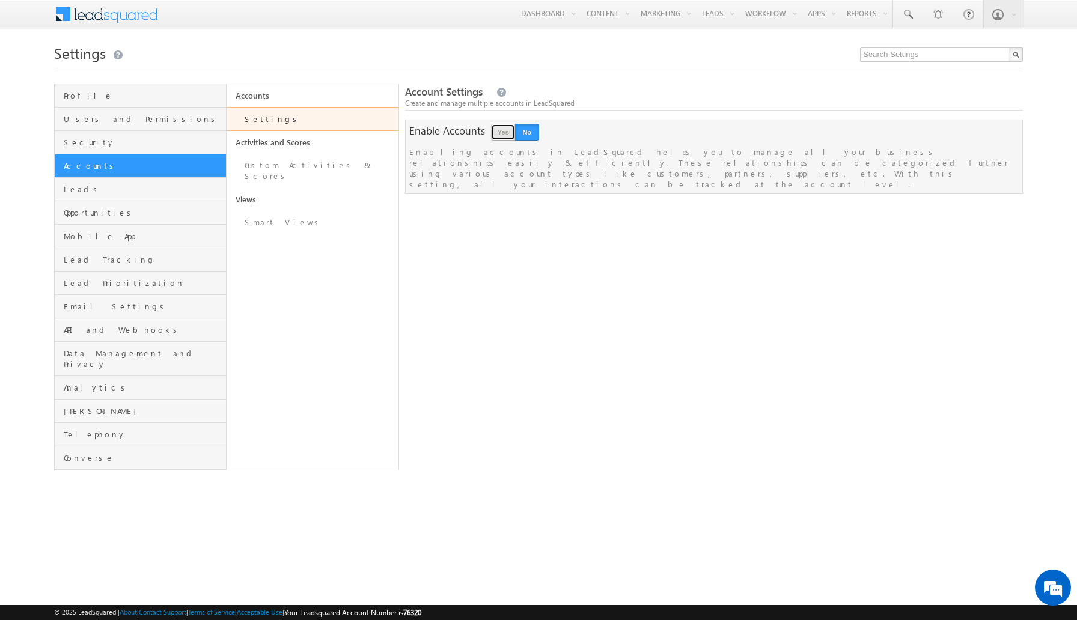
click at [505, 138] on button "Yes" at bounding box center [503, 132] width 24 height 17
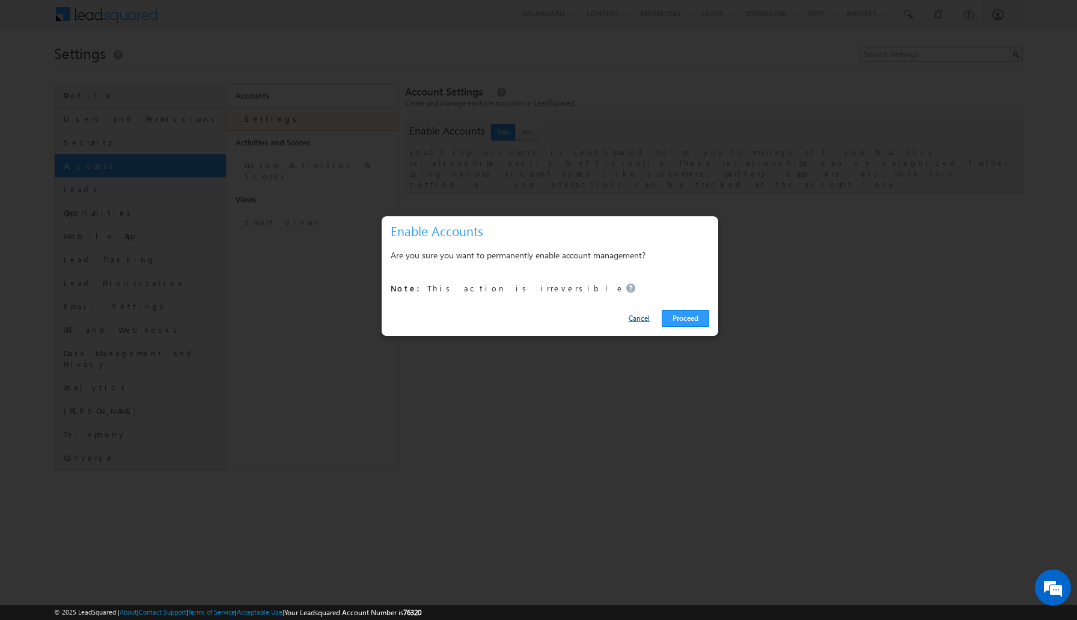
click at [649, 319] on link "Cancel" at bounding box center [642, 318] width 27 height 17
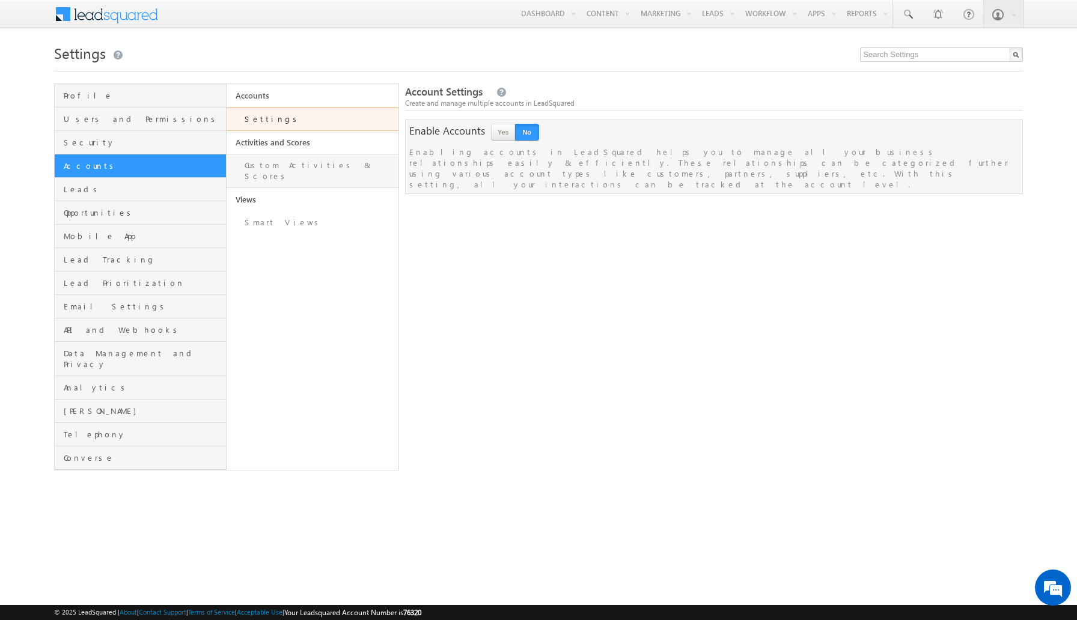
click at [275, 162] on link "Custom Activities & Scores" at bounding box center [313, 171] width 172 height 34
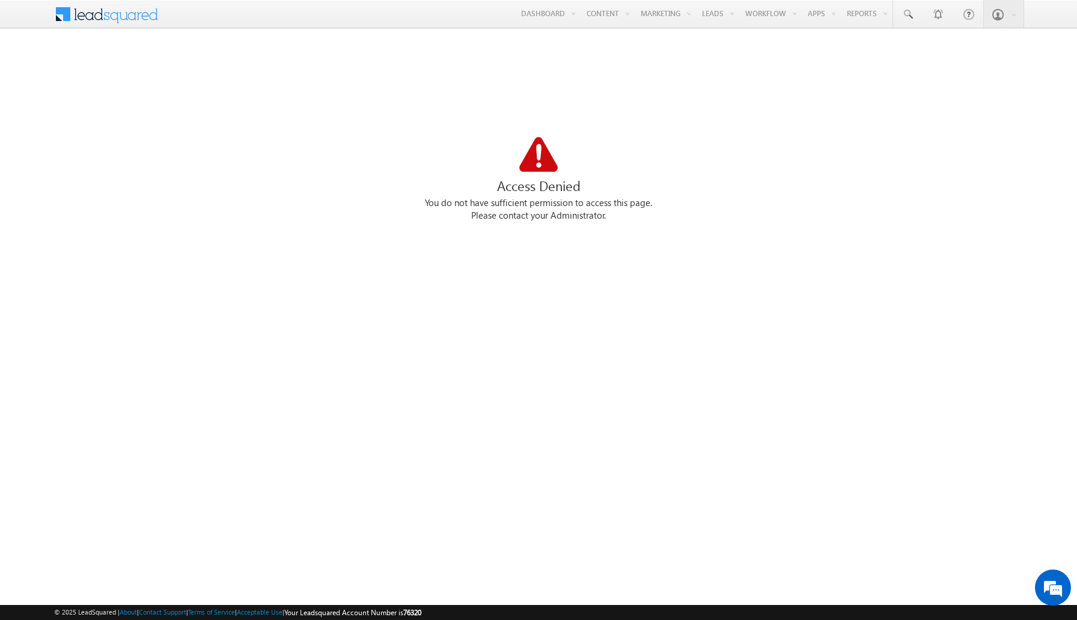
click at [593, 210] on div "Please contact your Administrator." at bounding box center [539, 216] width 970 height 13
click at [593, 211] on div "Please contact your Administrator." at bounding box center [539, 216] width 970 height 13
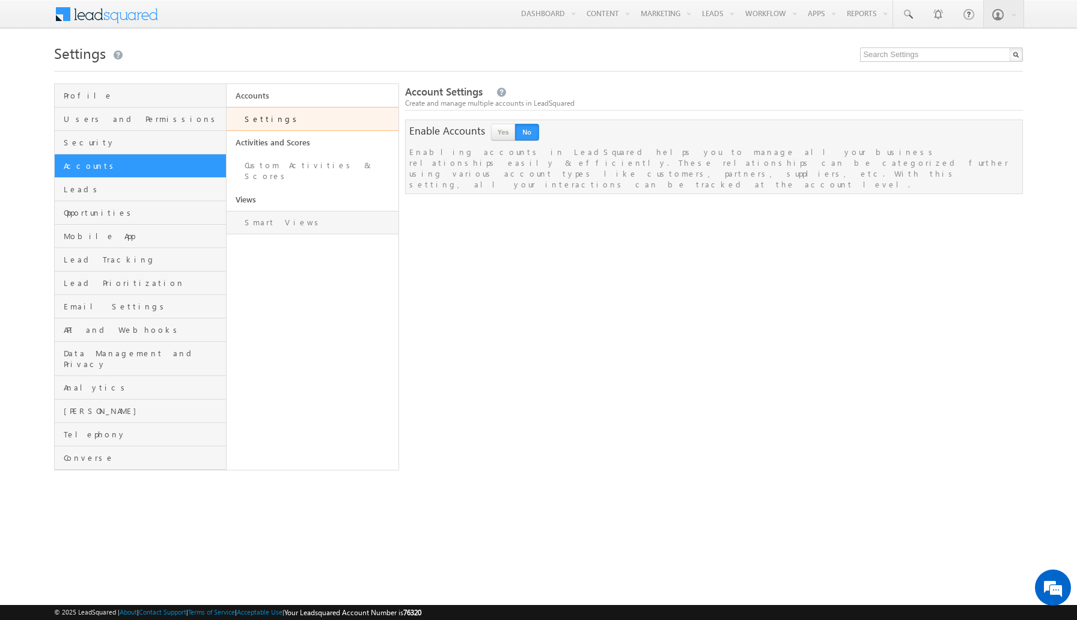
click at [355, 219] on link "Smart Views" at bounding box center [313, 222] width 172 height 23
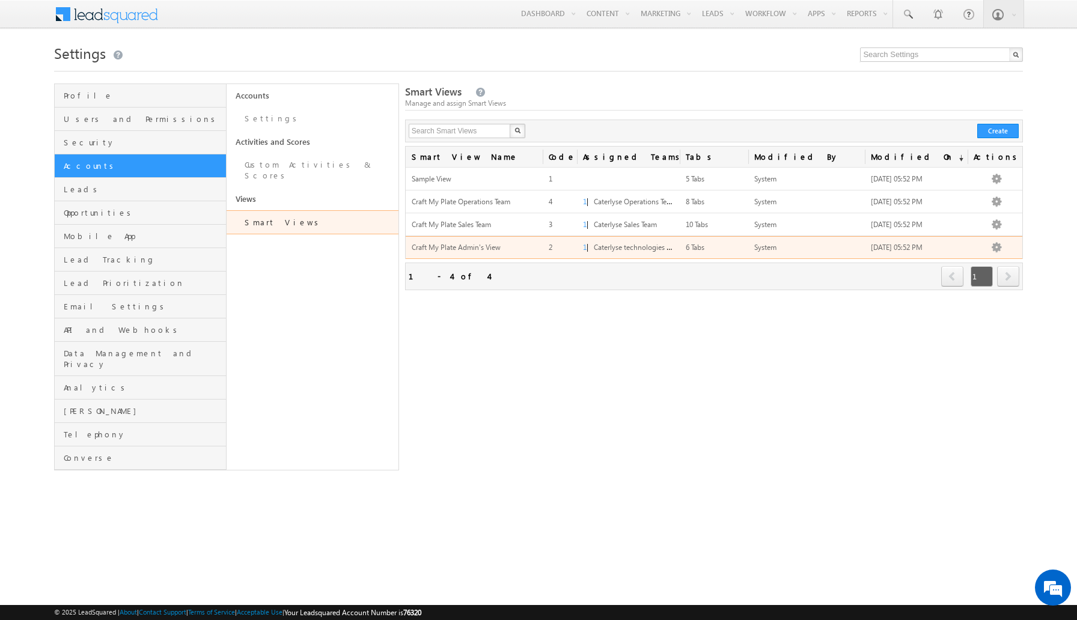
click at [901, 248] on span "[DATE] 05:52 PM" at bounding box center [897, 247] width 52 height 9
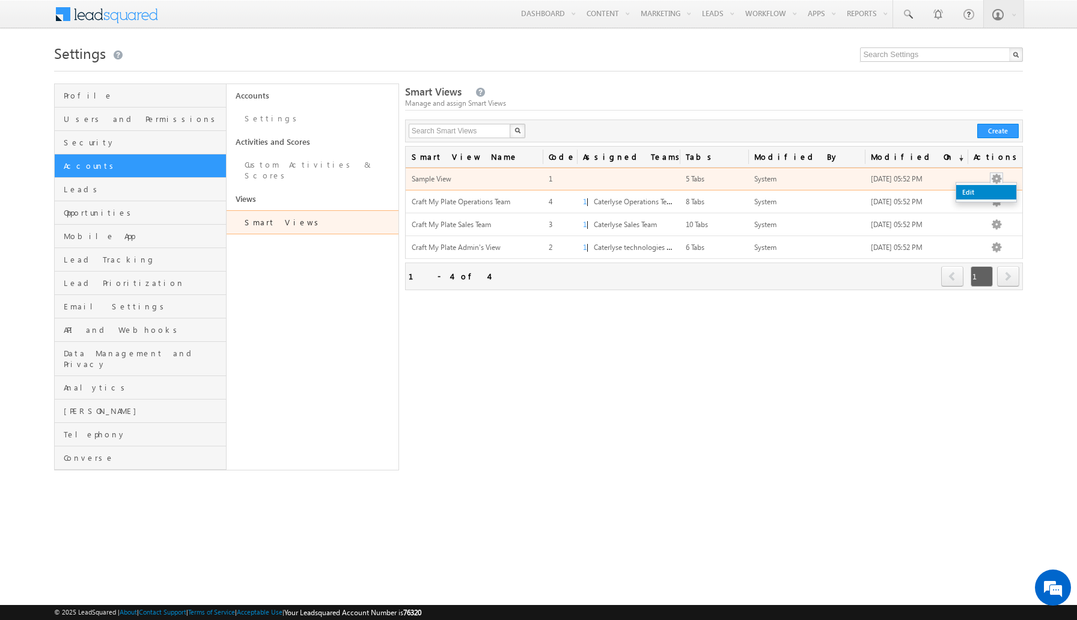
click at [985, 194] on link "Edit" at bounding box center [987, 192] width 60 height 14
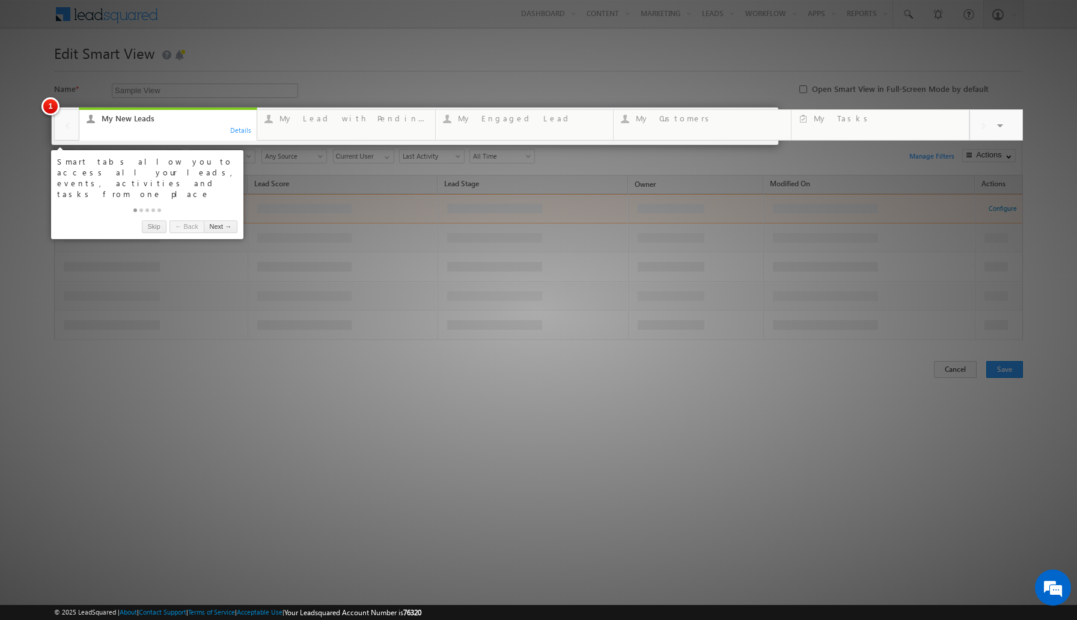
click at [347, 286] on div at bounding box center [538, 310] width 1077 height 620
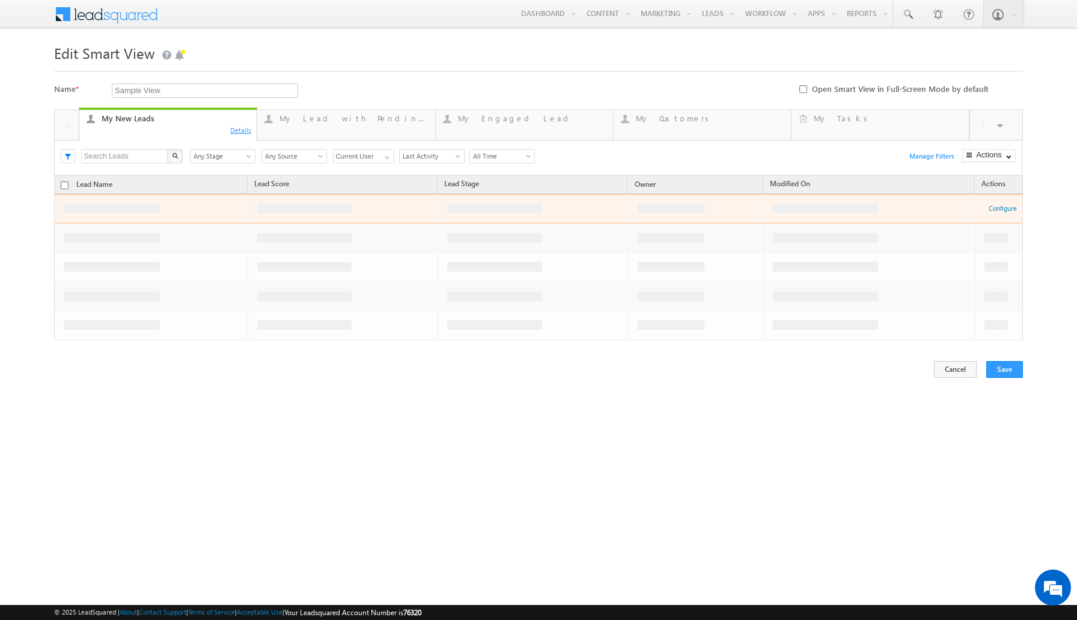
click at [242, 130] on div "Details" at bounding box center [241, 129] width 23 height 11
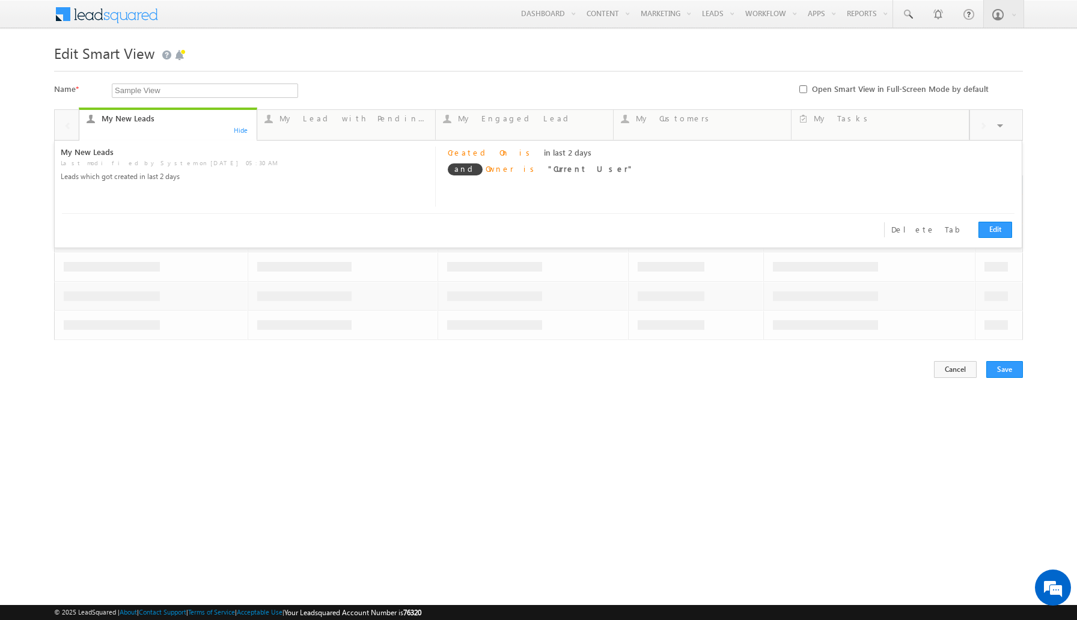
click at [519, 155] on span "is" at bounding box center [526, 152] width 15 height 10
click at [496, 174] on span "Owner" at bounding box center [500, 169] width 28 height 10
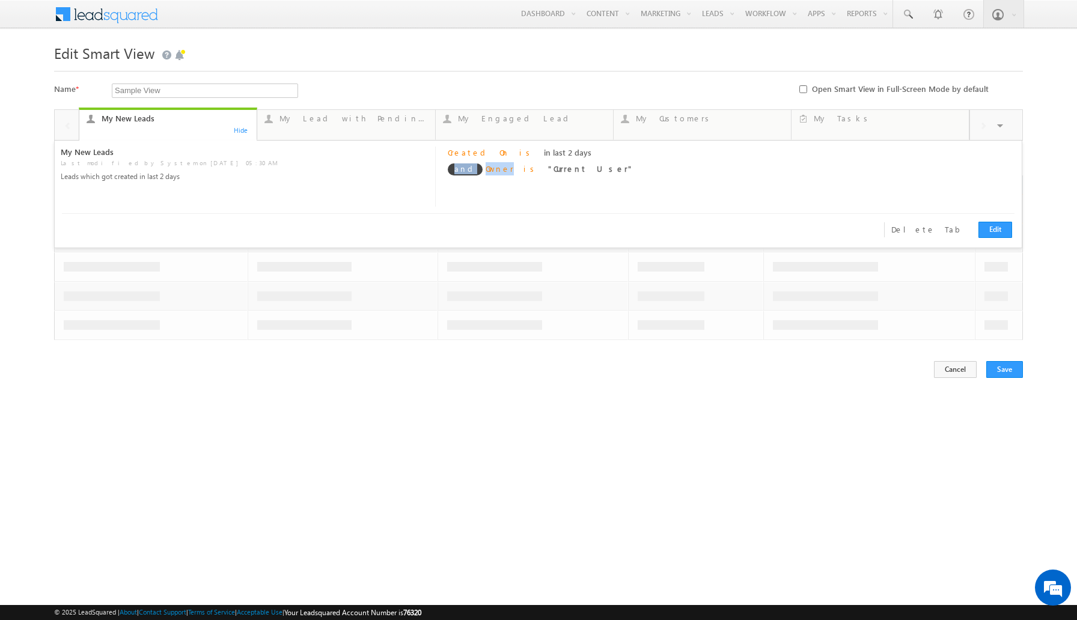
click at [496, 174] on span "Owner" at bounding box center [500, 169] width 28 height 10
click at [507, 68] on div at bounding box center [539, 68] width 970 height 8
click at [544, 153] on span "in last 2 days" at bounding box center [567, 152] width 47 height 10
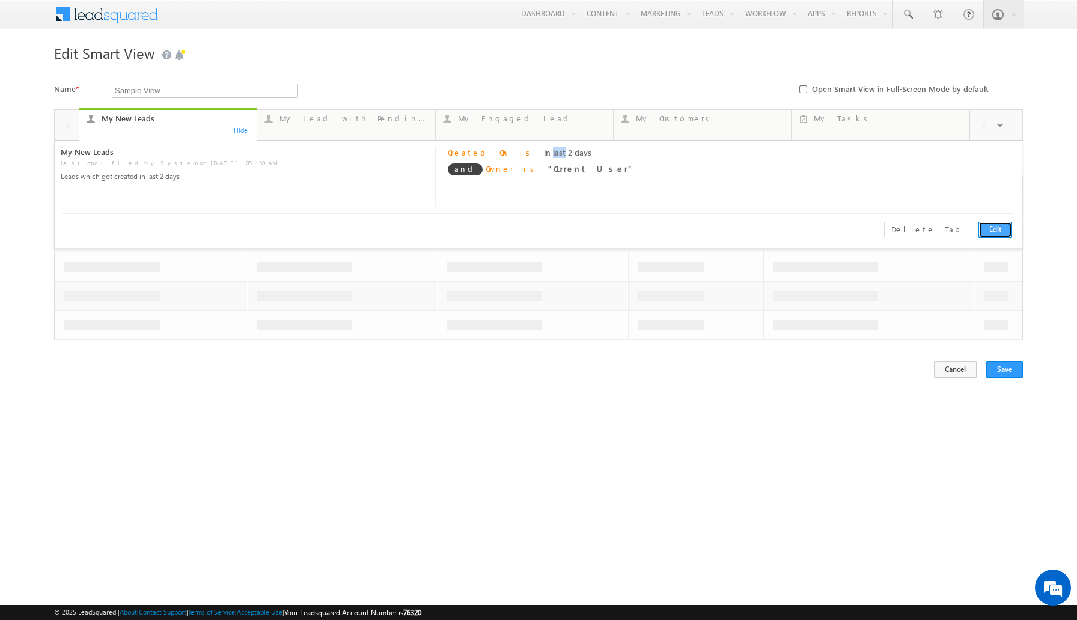
click at [1003, 223] on link "Edit" at bounding box center [996, 230] width 34 height 16
type input "My New Leads"
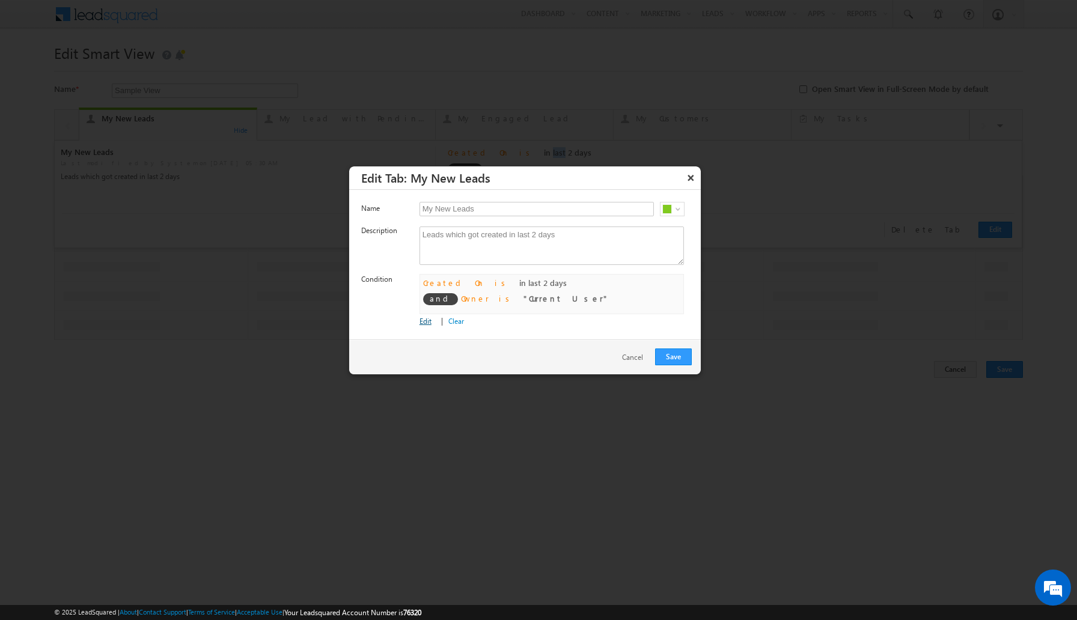
click at [427, 321] on link "Edit" at bounding box center [426, 321] width 12 height 9
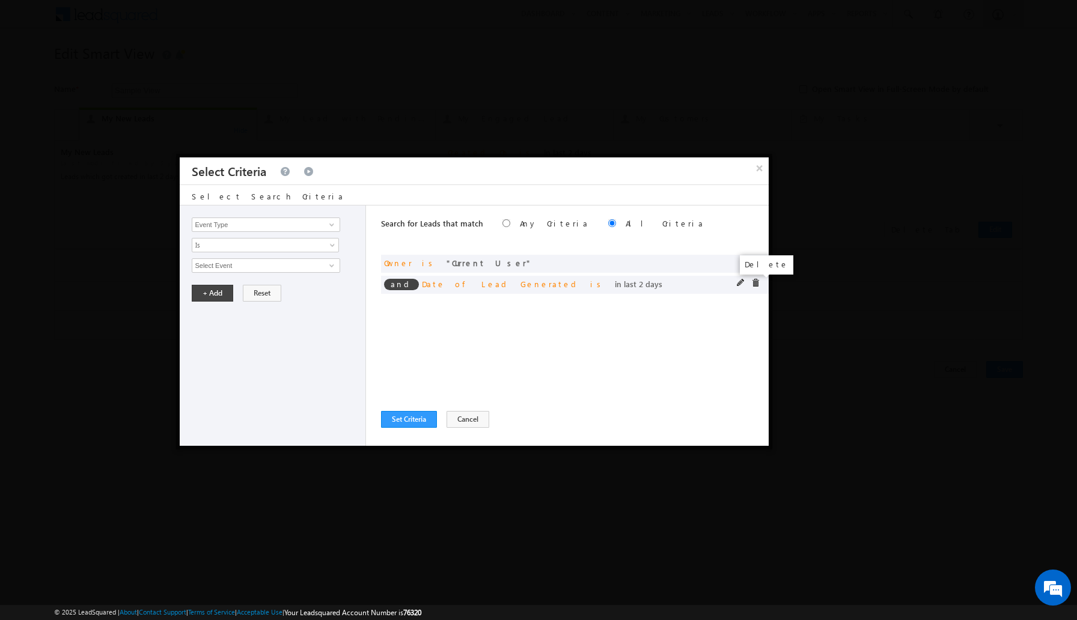
click at [758, 283] on span at bounding box center [756, 283] width 8 height 8
click at [409, 421] on button "Set Criteria" at bounding box center [409, 419] width 56 height 17
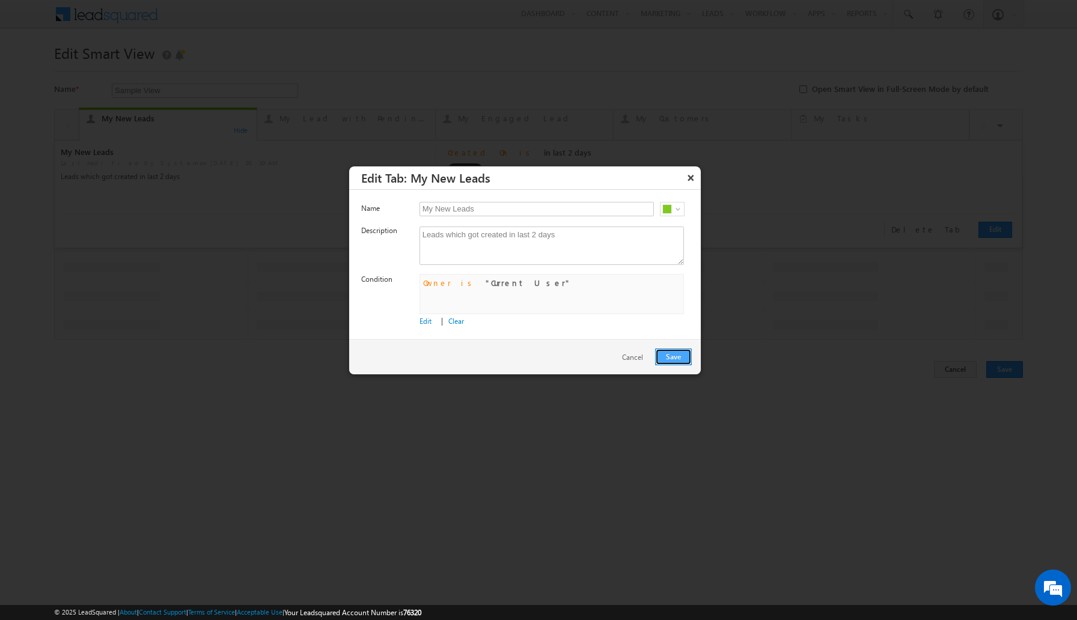
click at [673, 356] on button "Save" at bounding box center [673, 357] width 37 height 17
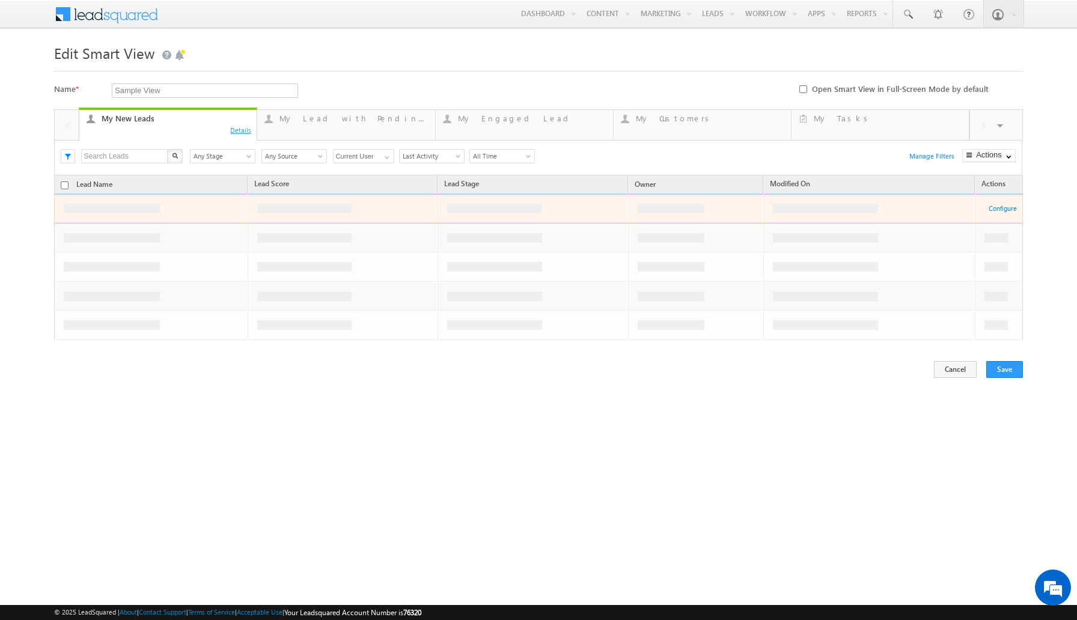
click at [233, 129] on div "Details" at bounding box center [241, 129] width 23 height 11
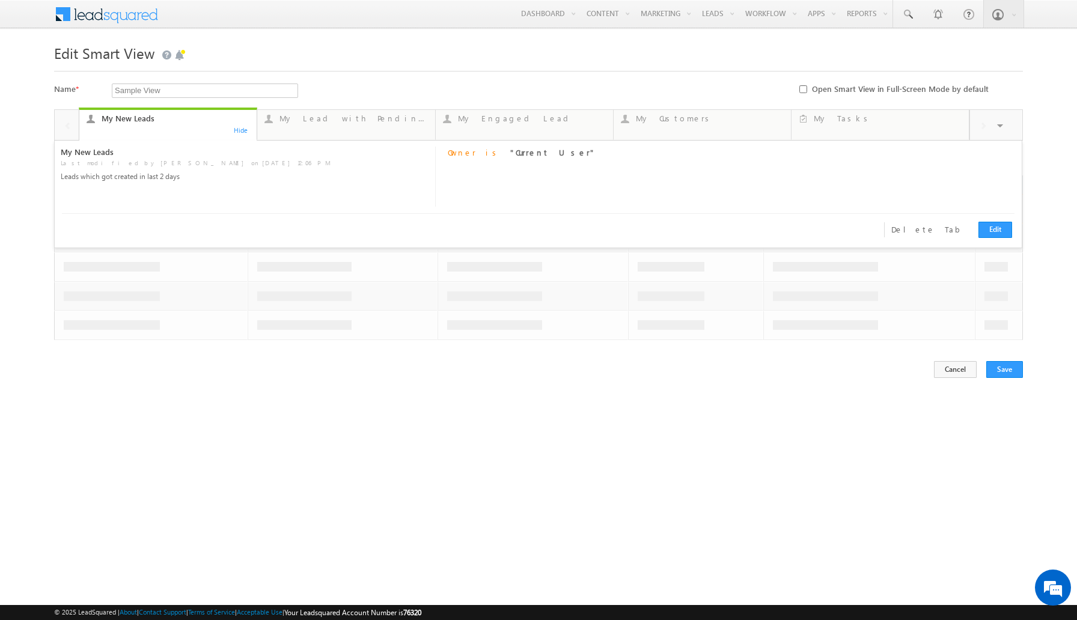
click at [123, 180] on div "Leads which got created in last 2 days" at bounding box center [243, 176] width 365 height 11
click at [997, 227] on link "Edit" at bounding box center [996, 230] width 34 height 16
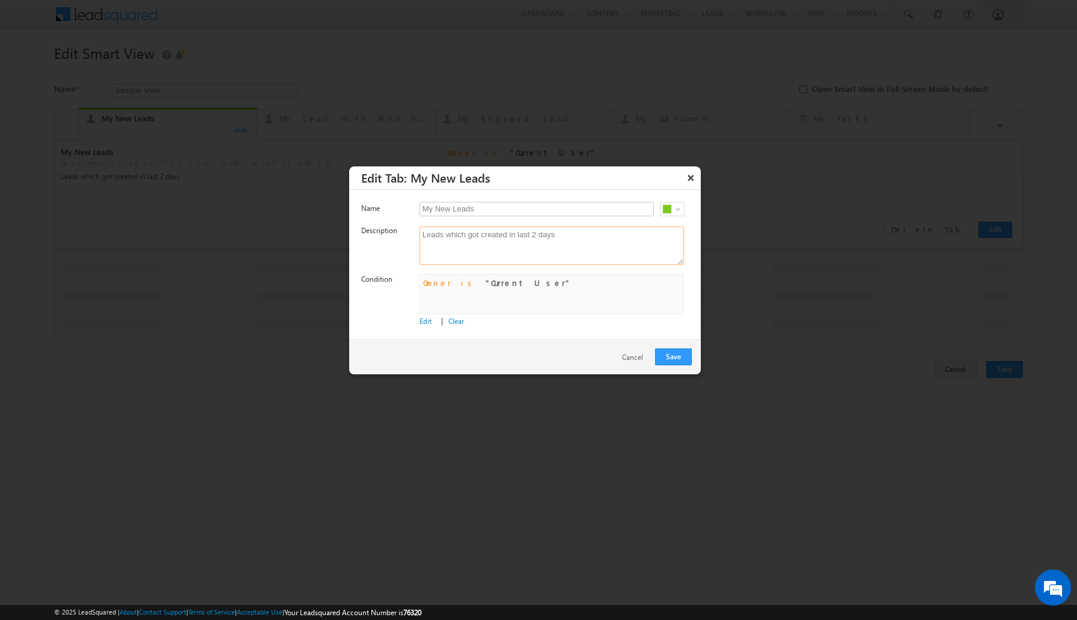
click at [582, 236] on textarea "Leads which got created in last 2 days" at bounding box center [552, 246] width 265 height 38
drag, startPoint x: 582, startPoint y: 236, endPoint x: 422, endPoint y: 236, distance: 159.9
click at [422, 236] on textarea "Leads which got created in last 2 days" at bounding box center [552, 246] width 265 height 38
type textarea "Leads which are Assigned to me"
click at [672, 356] on button "Save" at bounding box center [673, 357] width 37 height 17
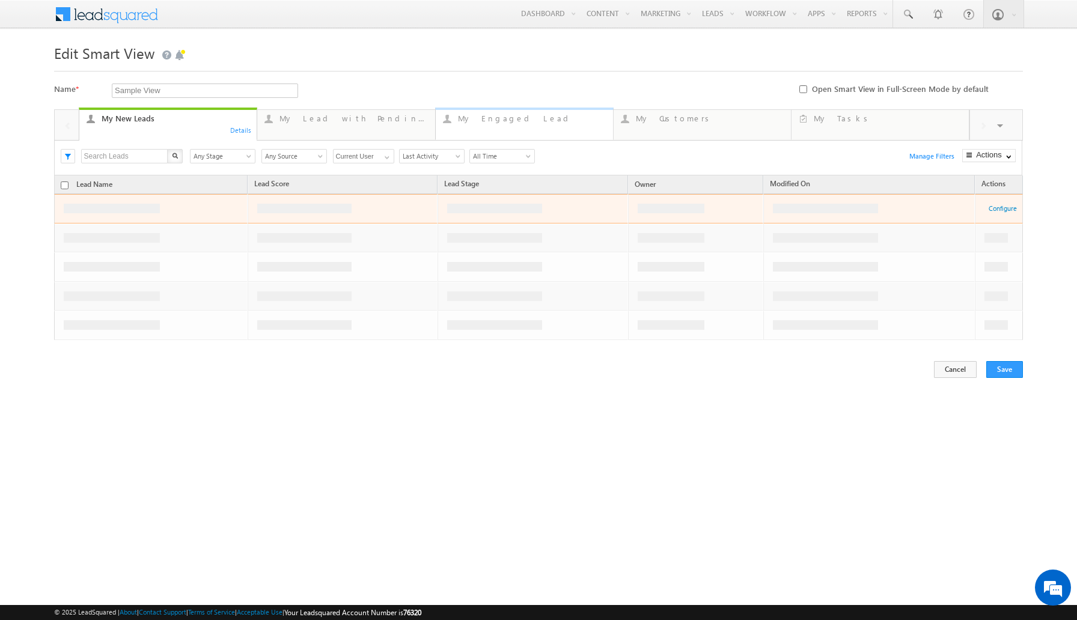
click at [521, 130] on link "My Engaged Lead ... Details" at bounding box center [524, 124] width 179 height 32
click at [325, 130] on link "My Lead with Pending Tasks ... Details" at bounding box center [346, 124] width 179 height 32
click at [417, 130] on div "Details" at bounding box center [419, 129] width 23 height 11
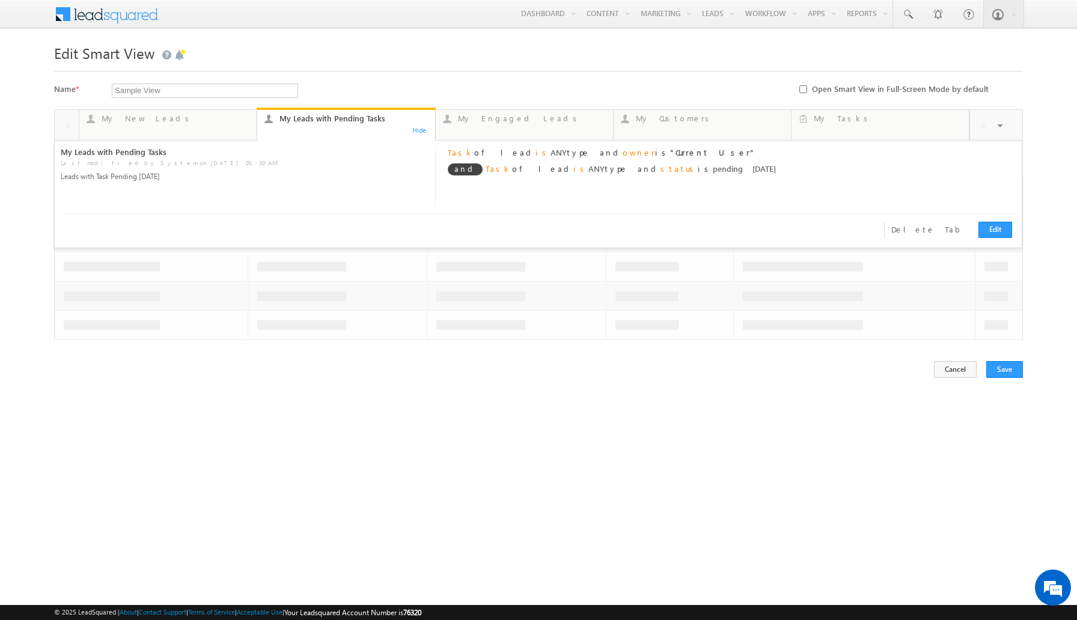
click at [848, 329] on td at bounding box center [855, 325] width 242 height 29
click at [532, 117] on div "My Engaged Leads" at bounding box center [532, 119] width 148 height 10
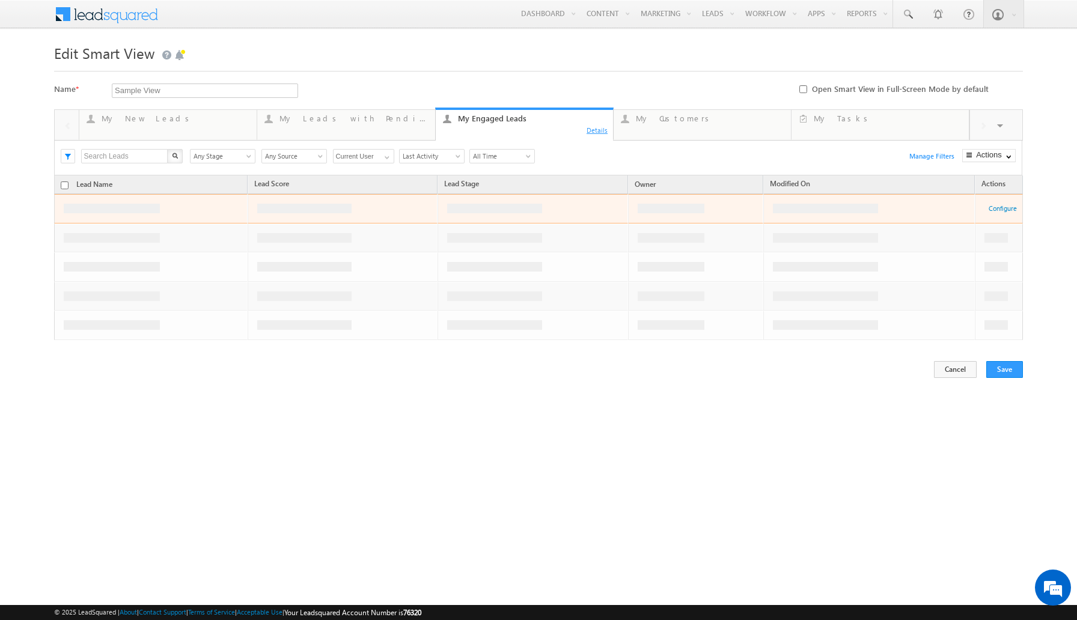
click at [598, 131] on div "Details" at bounding box center [597, 129] width 23 height 11
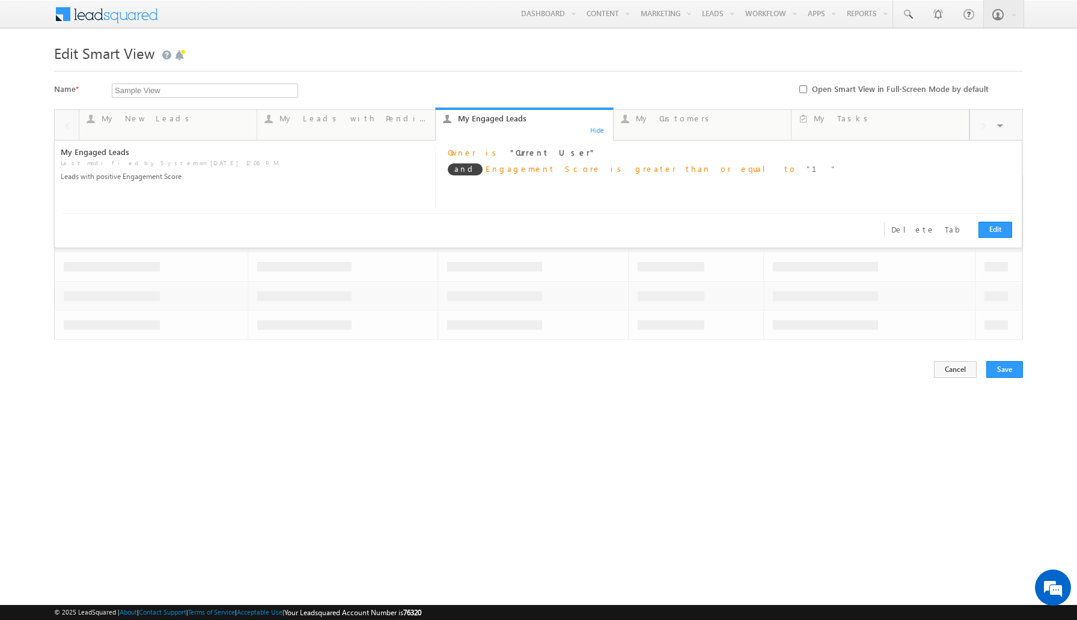
click at [516, 170] on span "Engagement Score" at bounding box center [543, 169] width 115 height 10
click at [719, 128] on link "My Customers ... Details" at bounding box center [702, 124] width 179 height 32
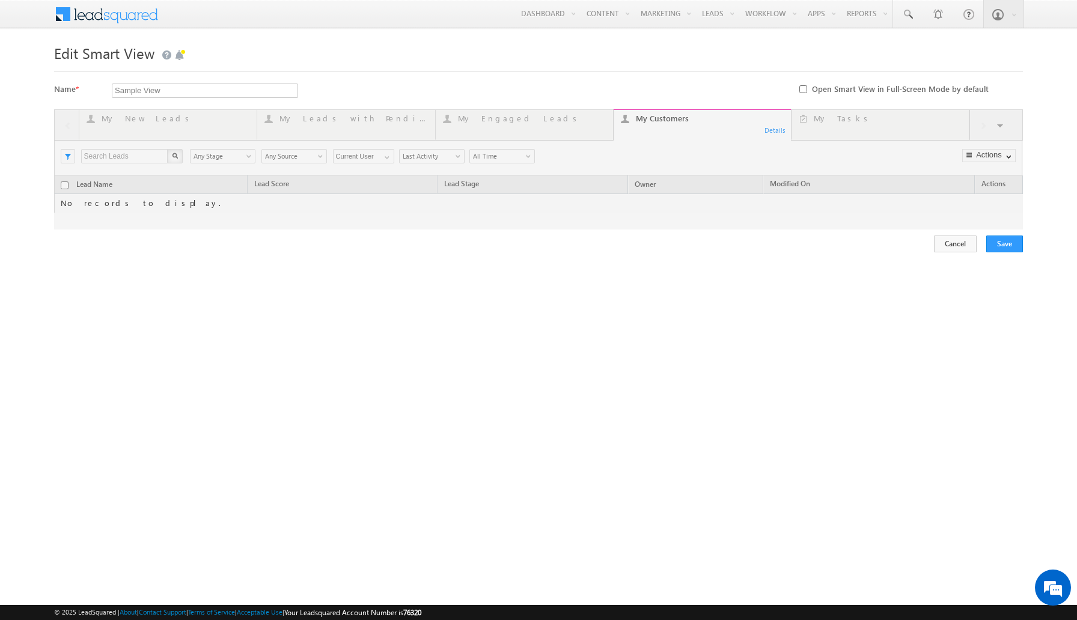
click at [778, 131] on div at bounding box center [539, 169] width 970 height 120
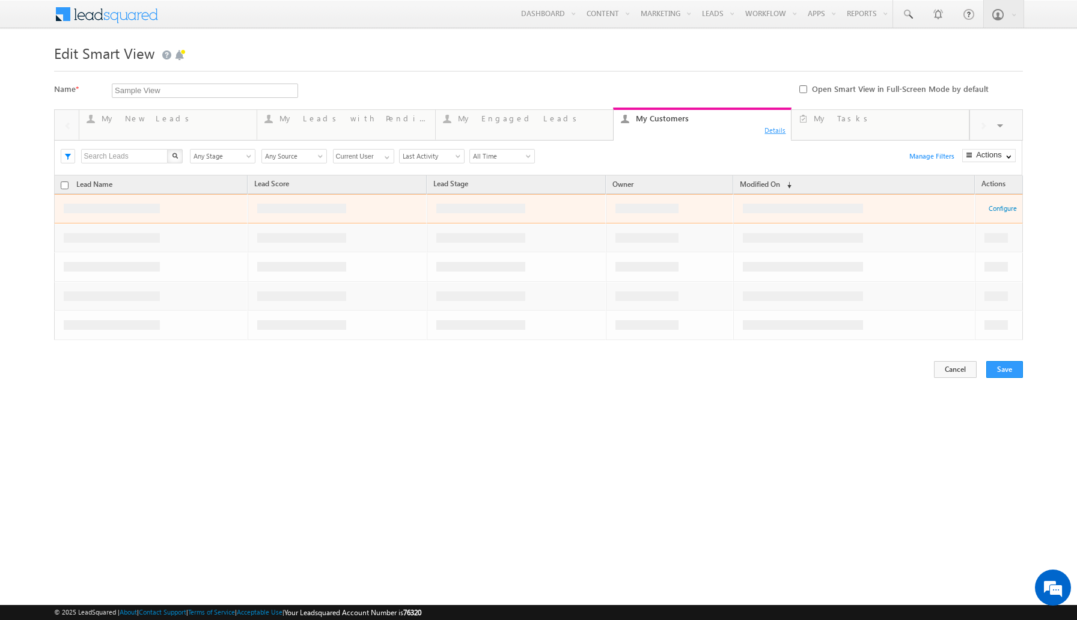
click at [768, 131] on div "Details" at bounding box center [775, 129] width 23 height 11
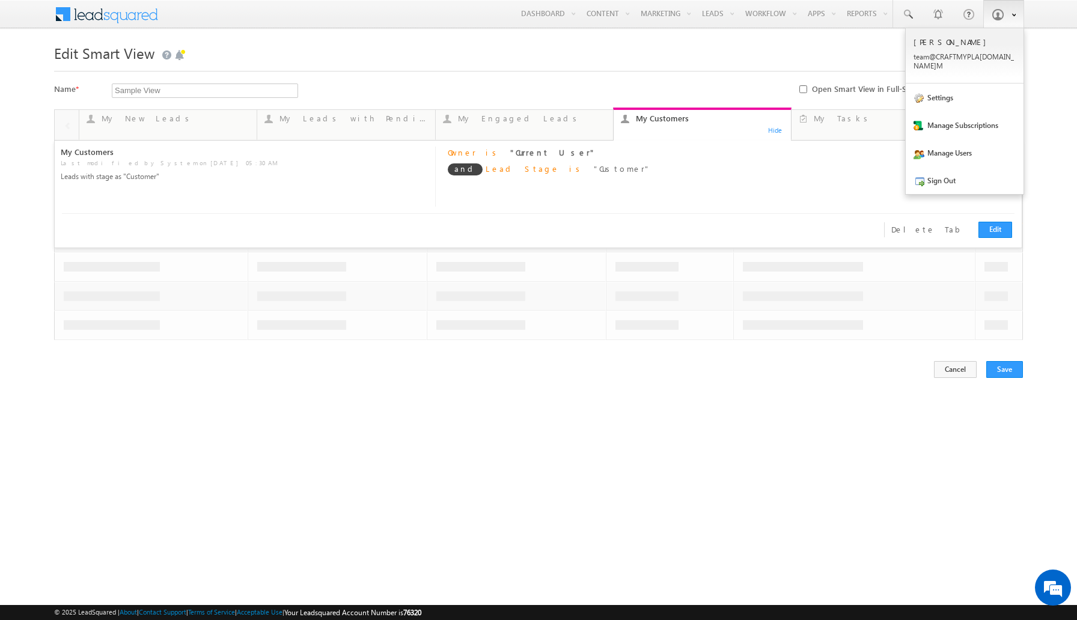
click at [877, 111] on link "My Tasks ... Details" at bounding box center [880, 125] width 178 height 30
click at [1005, 20] on link at bounding box center [1004, 14] width 41 height 28
click at [1016, 14] on link at bounding box center [1004, 14] width 41 height 28
click at [971, 370] on html "Menu YASHWANTH kalimi team@ CRAFT MYPLA TE.CO M Settings" at bounding box center [538, 214] width 1077 height 429
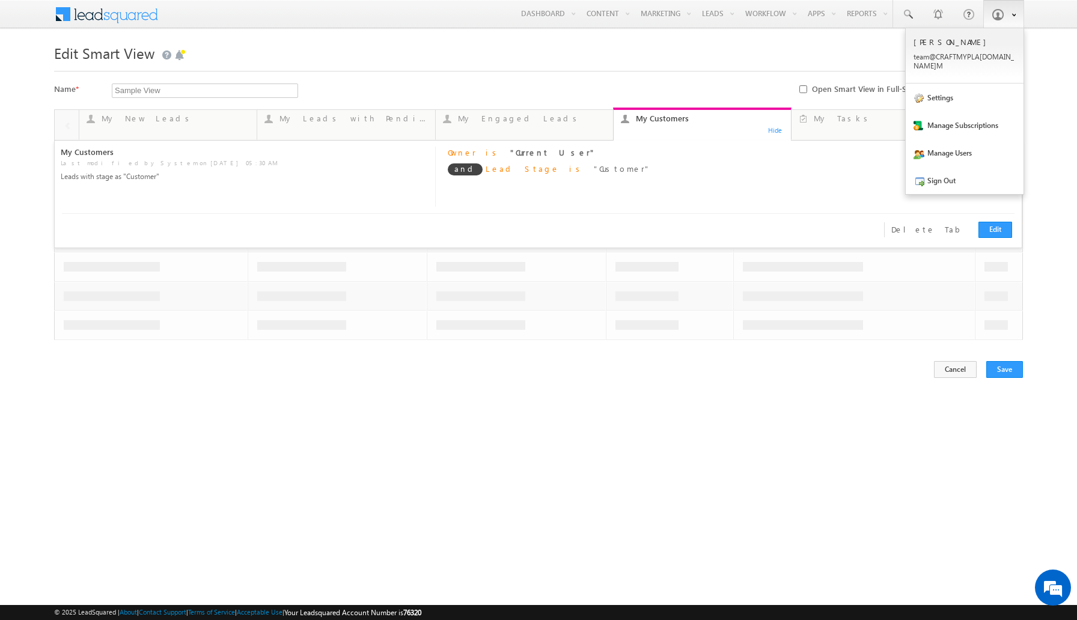
click at [1013, 14] on b at bounding box center [1014, 13] width 4 height 7
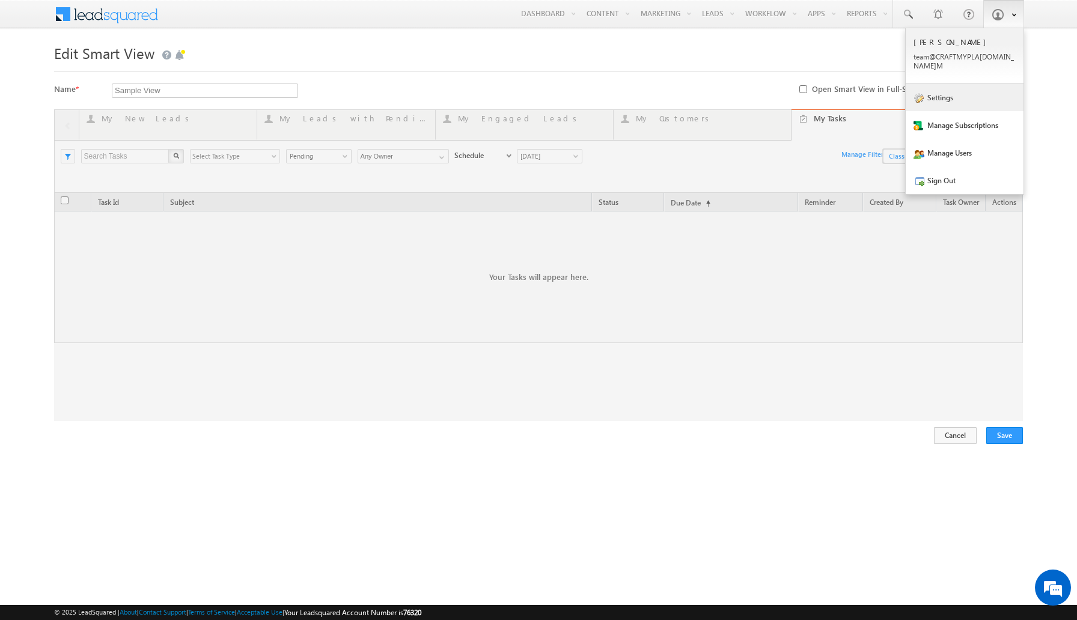
click at [948, 91] on link "Settings" at bounding box center [965, 98] width 118 height 28
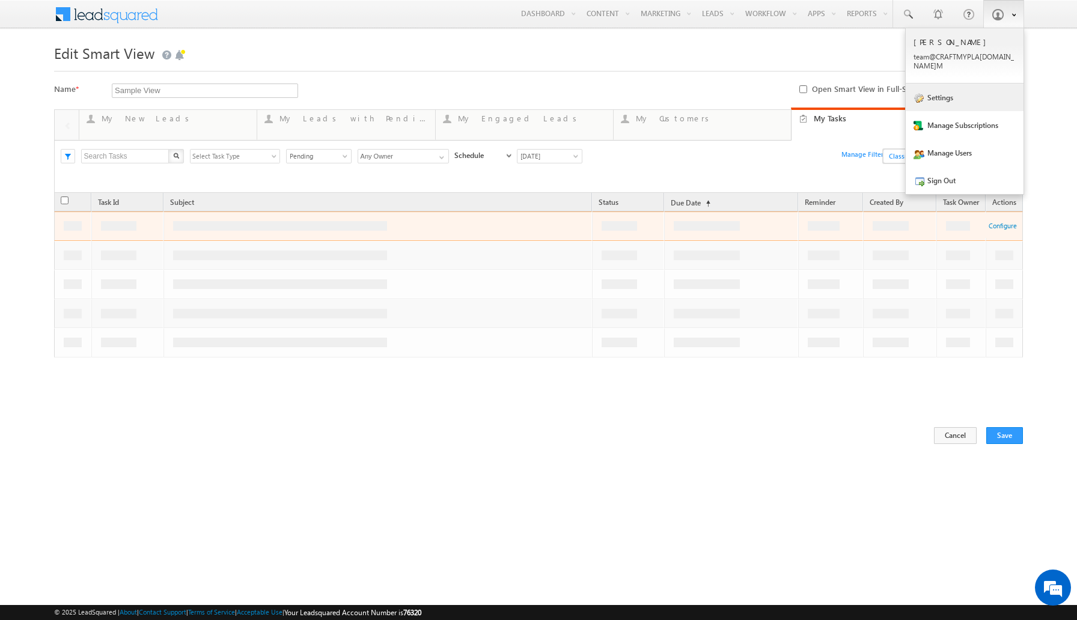
click at [948, 91] on link "Settings" at bounding box center [965, 98] width 118 height 28
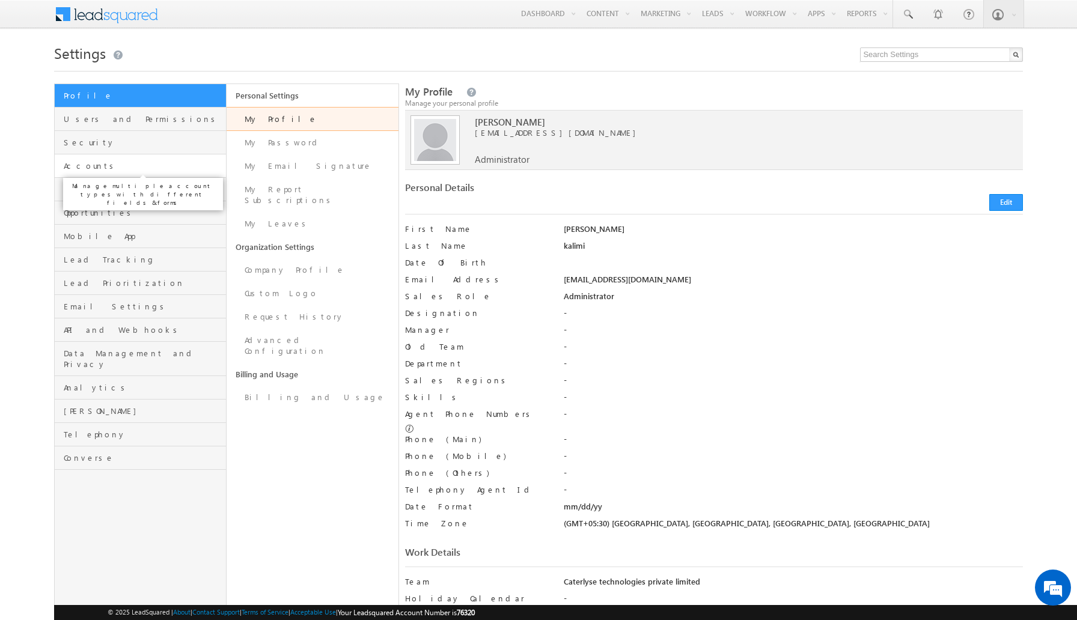
click at [107, 165] on span "Accounts" at bounding box center [143, 166] width 159 height 11
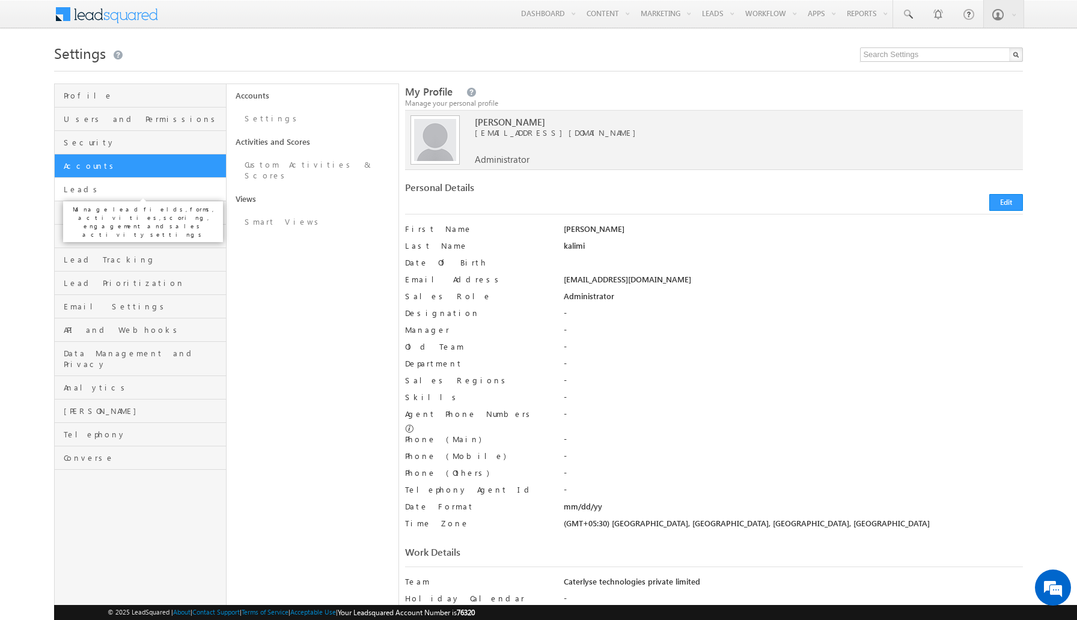
click at [162, 189] on span "Leads" at bounding box center [143, 189] width 159 height 11
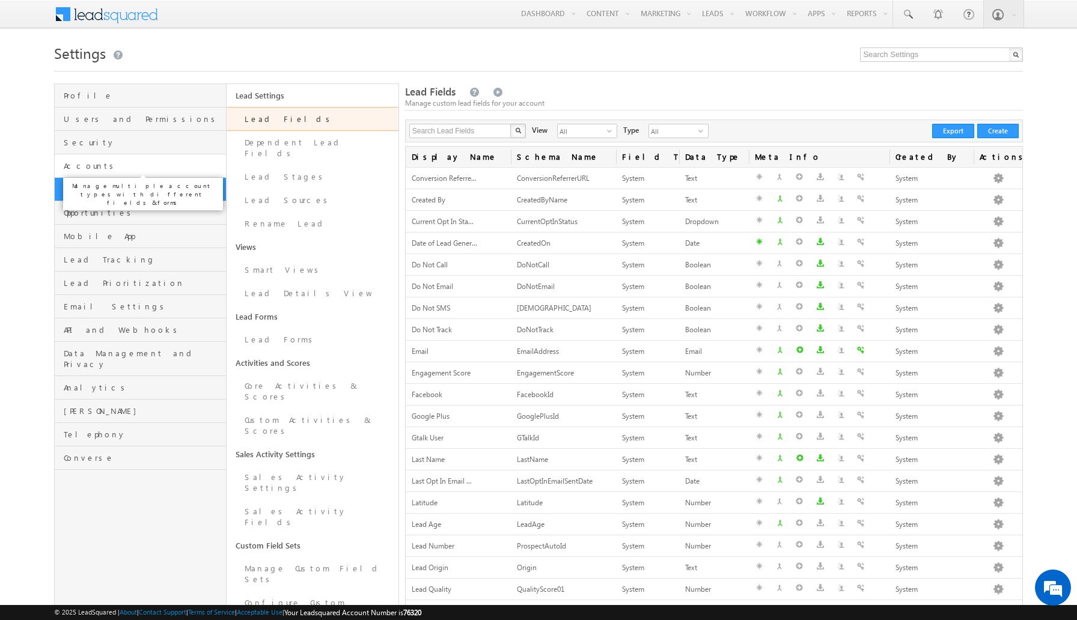
click at [162, 163] on span "Accounts" at bounding box center [143, 166] width 159 height 11
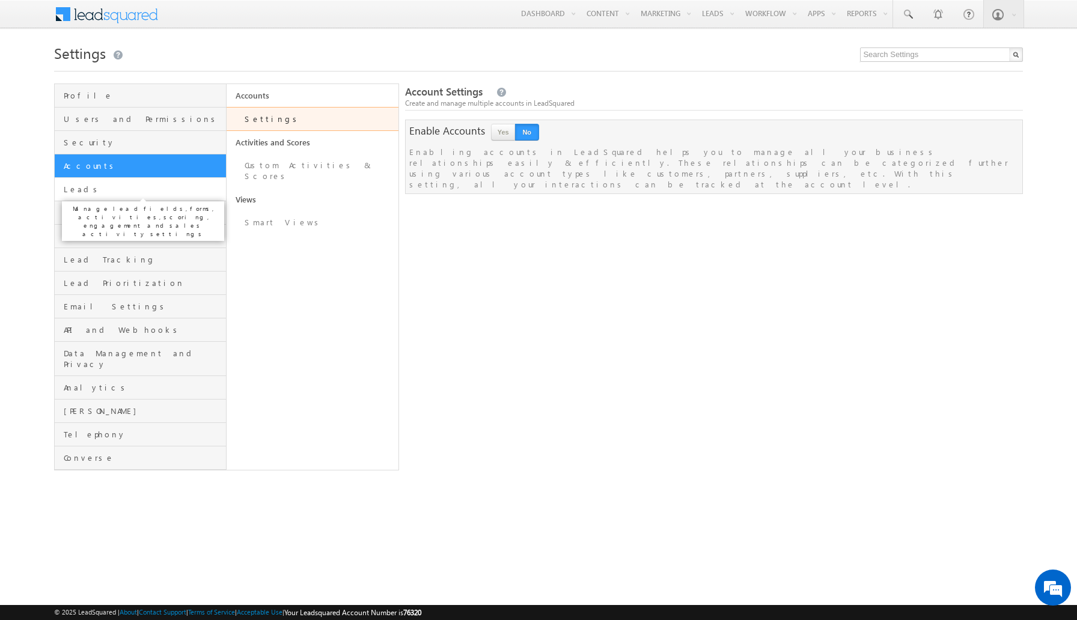
click at [144, 191] on span "Leads" at bounding box center [143, 189] width 159 height 11
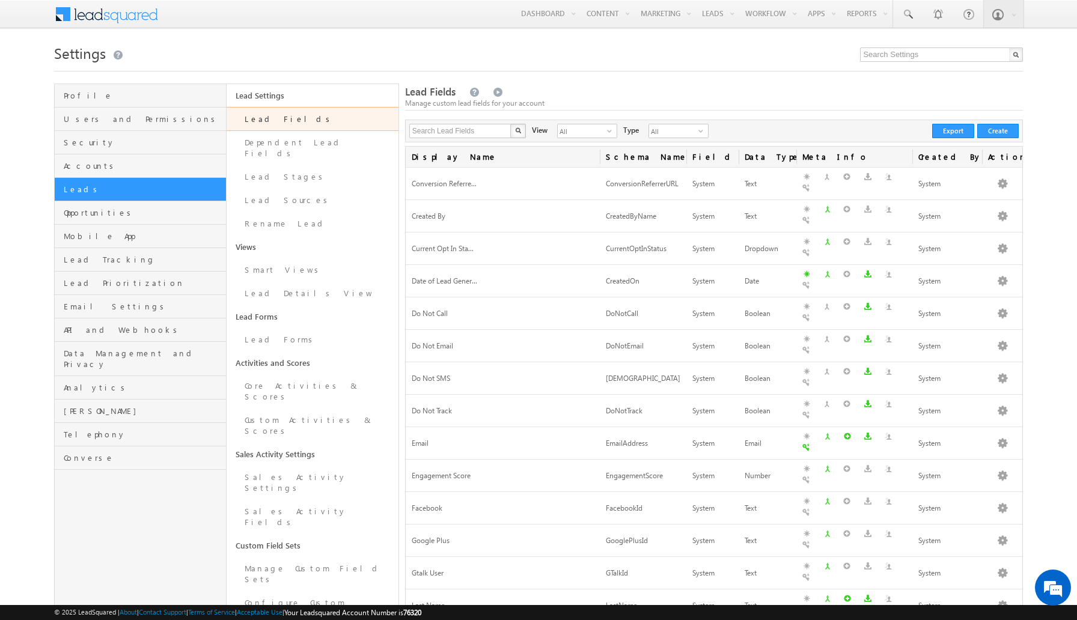
drag, startPoint x: 511, startPoint y: 157, endPoint x: 601, endPoint y: 162, distance: 89.7
click at [601, 162] on div "Display Name Schema Name Field Type Data Type Meta Info Created By Actions Conv…" at bounding box center [714, 578] width 619 height 865
click at [329, 149] on link "Dependent Lead Fields" at bounding box center [313, 148] width 172 height 34
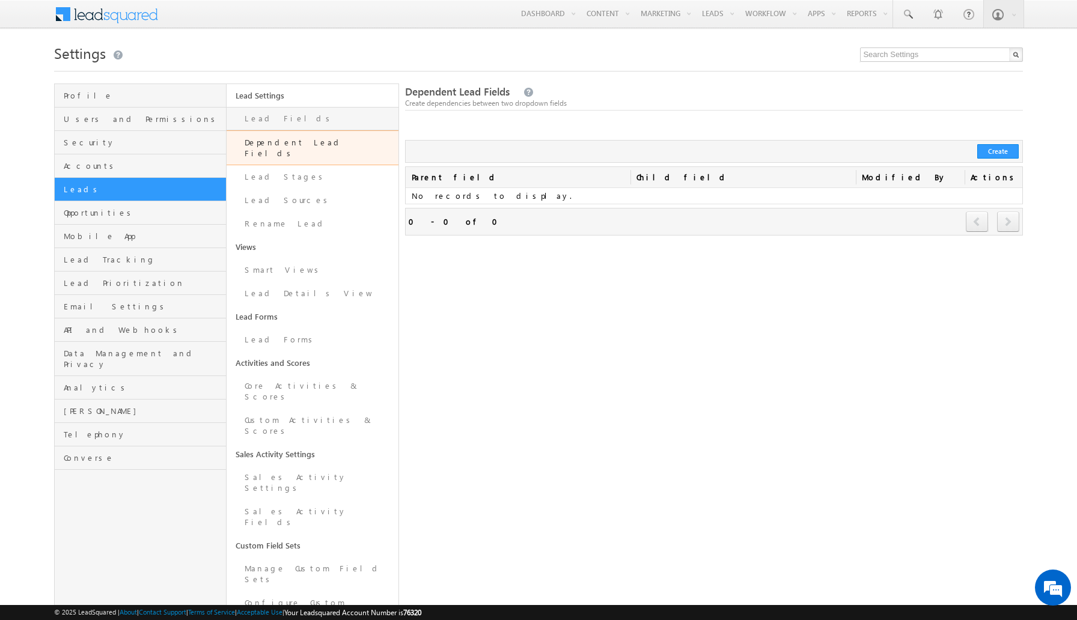
click at [314, 115] on link "Lead Fields" at bounding box center [313, 118] width 172 height 23
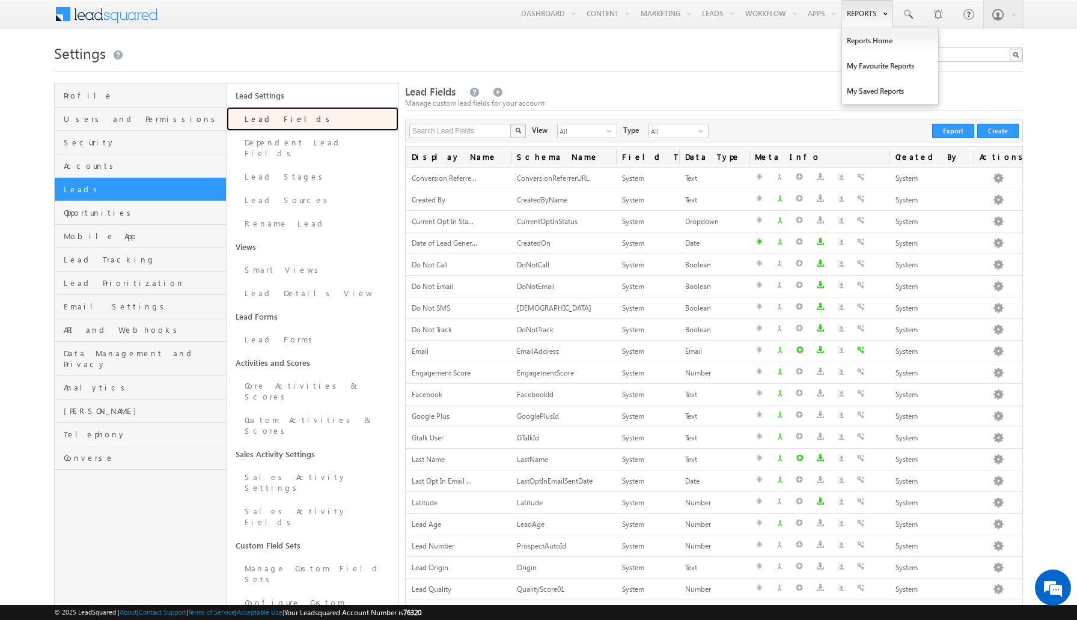
drag, startPoint x: 0, startPoint y: 0, endPoint x: 874, endPoint y: 1, distance: 873.6
click at [607, 131] on span "select" at bounding box center [612, 130] width 10 height 7
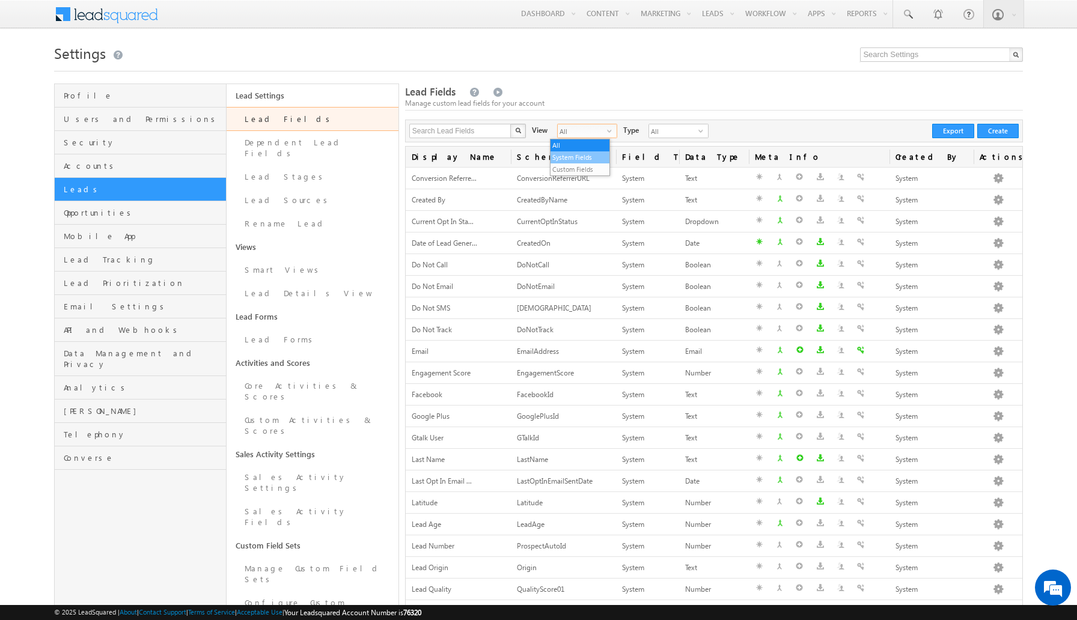
click at [589, 161] on li "System Fields" at bounding box center [580, 158] width 59 height 12
click at [607, 135] on span "select" at bounding box center [612, 130] width 10 height 7
click at [568, 171] on li "Custom Fields" at bounding box center [580, 170] width 59 height 12
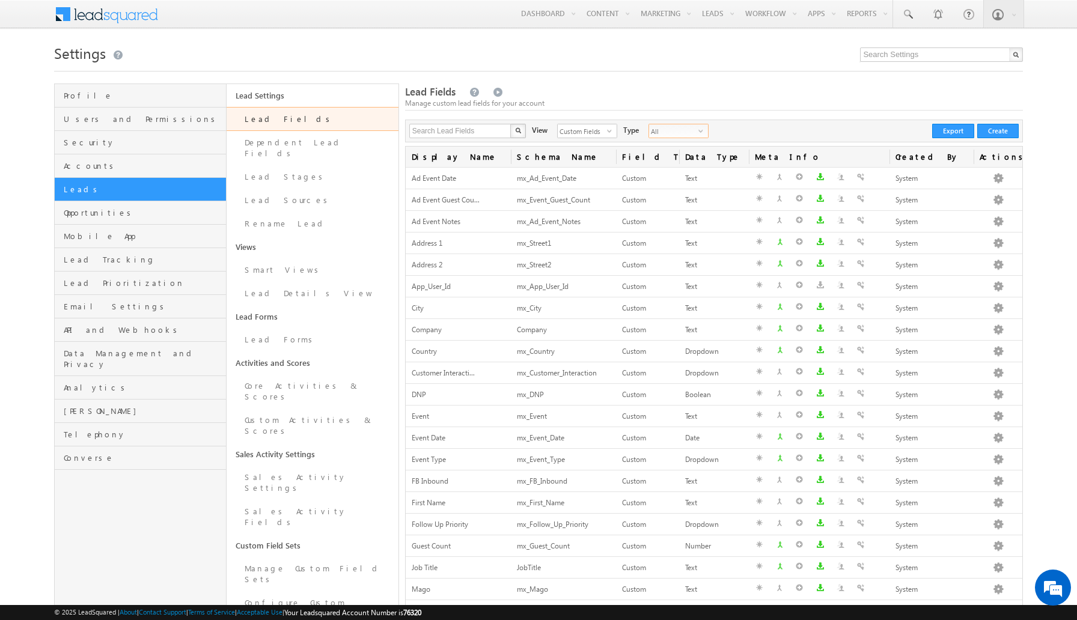
click at [682, 131] on span "All" at bounding box center [673, 130] width 49 height 13
click at [668, 158] on li "Unique Fields" at bounding box center [663, 158] width 59 height 12
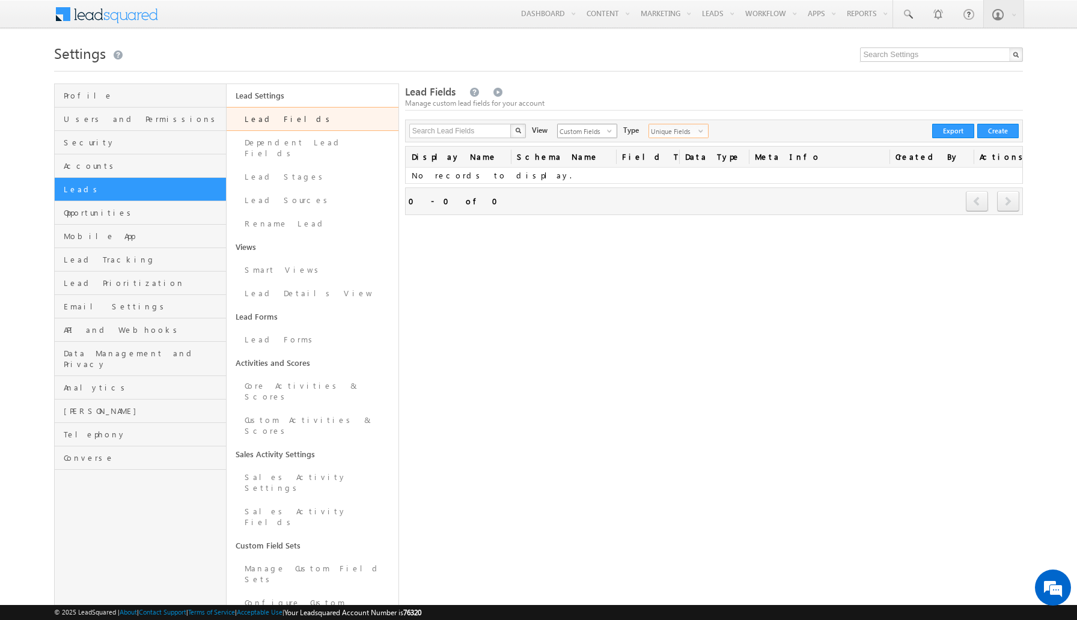
click at [607, 135] on span "select" at bounding box center [612, 130] width 10 height 7
click at [579, 153] on li "System Fields" at bounding box center [580, 158] width 59 height 12
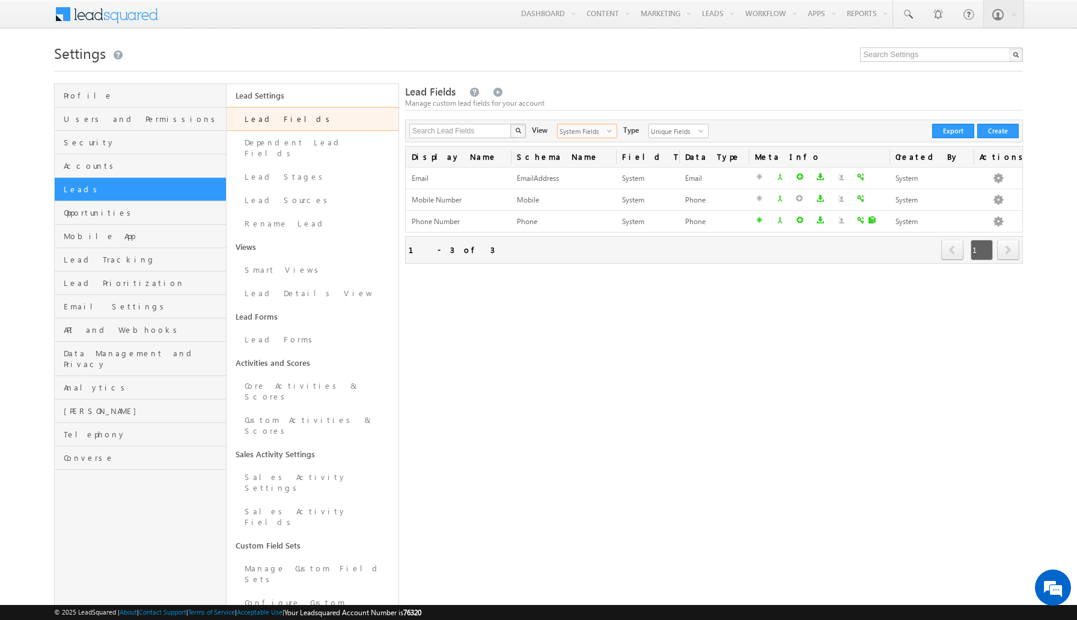
click at [576, 357] on div "Lead Fields Manage custom lead fields for your account Search Lead Fields X 3 r…" at bounding box center [714, 436] width 619 height 705
click at [278, 166] on link "Lead Stages" at bounding box center [313, 176] width 172 height 23
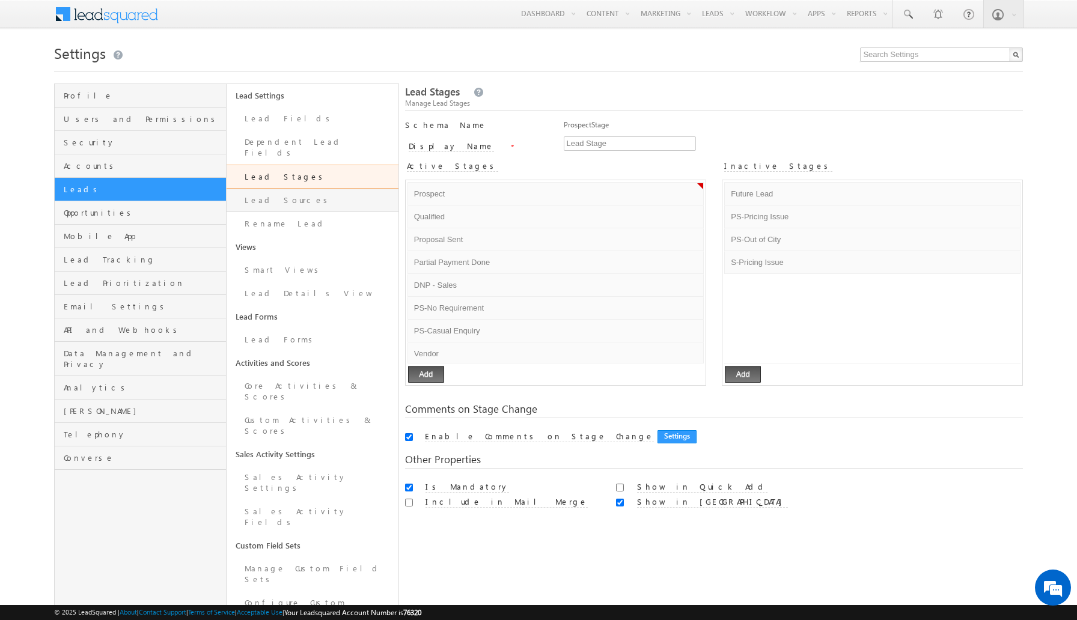
click at [295, 195] on link "Lead Sources" at bounding box center [313, 200] width 172 height 23
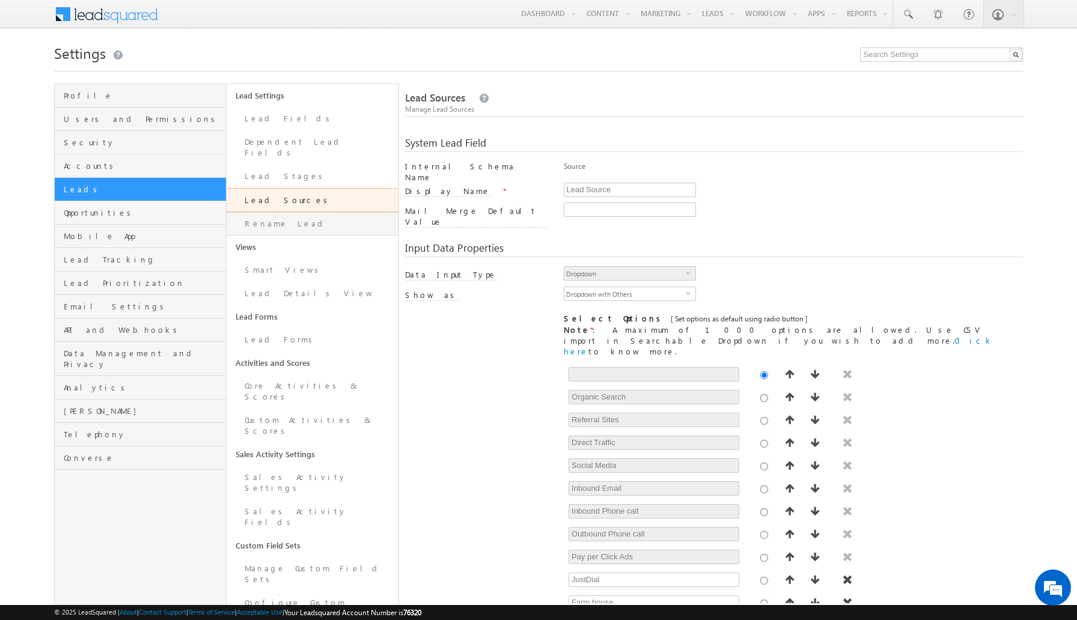
click at [302, 212] on link "Rename Lead" at bounding box center [313, 223] width 172 height 23
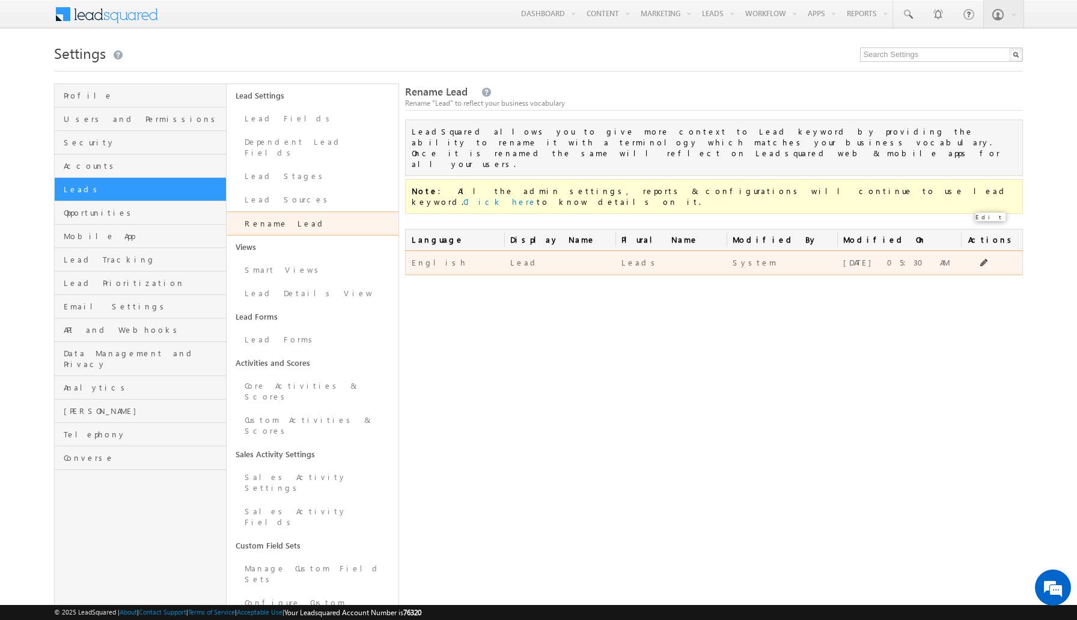
click at [981, 259] on span at bounding box center [985, 263] width 9 height 9
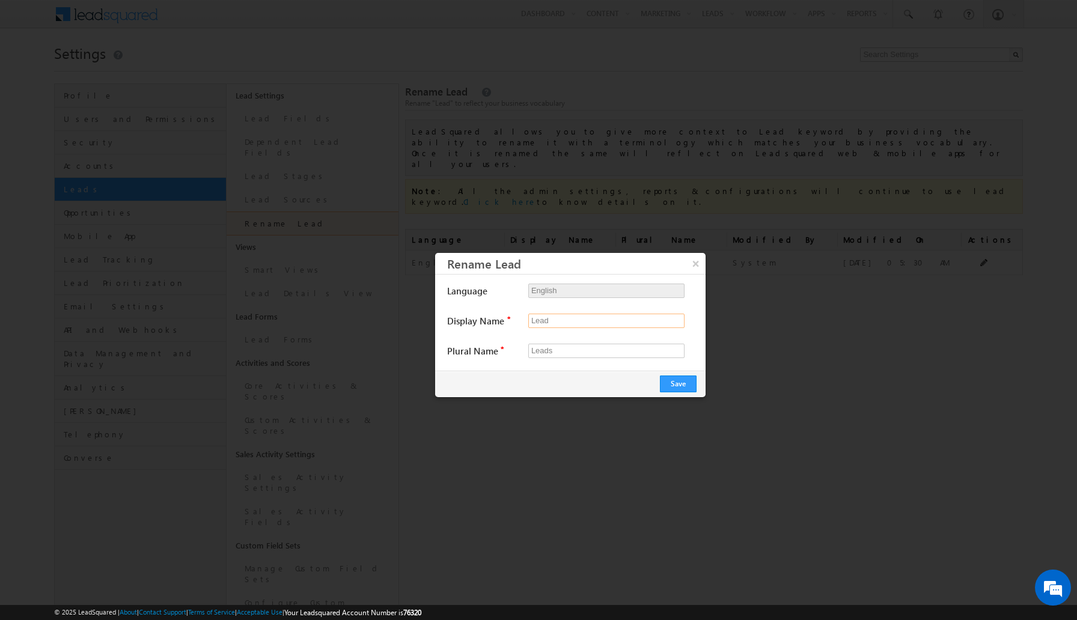
click at [558, 319] on input "Lead" at bounding box center [607, 321] width 156 height 14
click at [566, 352] on input "Leads" at bounding box center [607, 351] width 156 height 14
click at [696, 270] on button "×" at bounding box center [696, 263] width 20 height 21
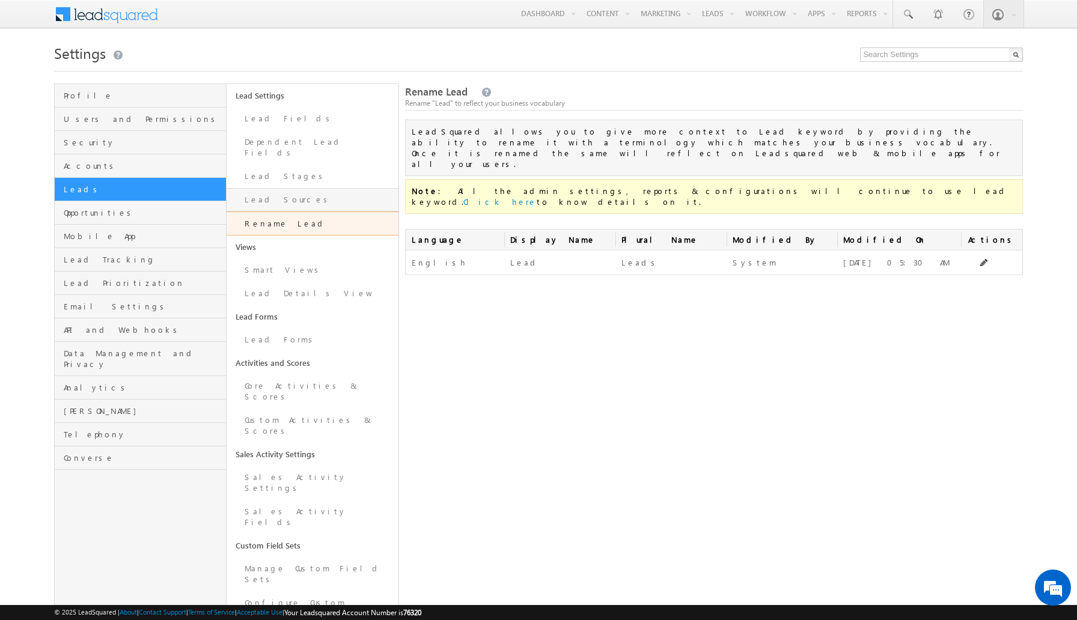
click at [294, 191] on link "Lead Sources" at bounding box center [313, 199] width 172 height 23
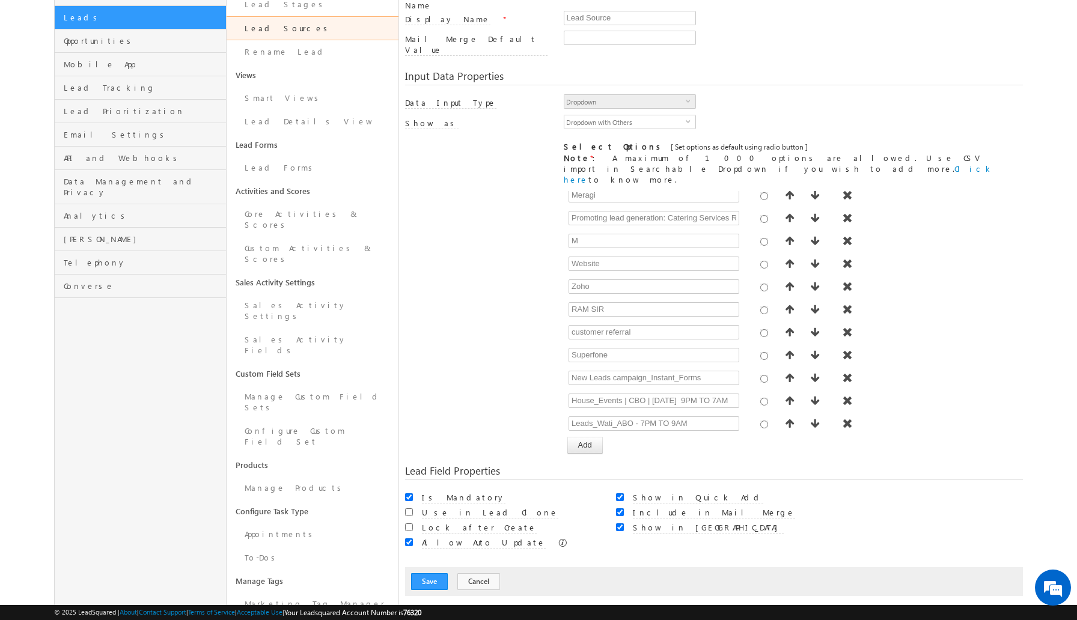
scroll to position [970, 0]
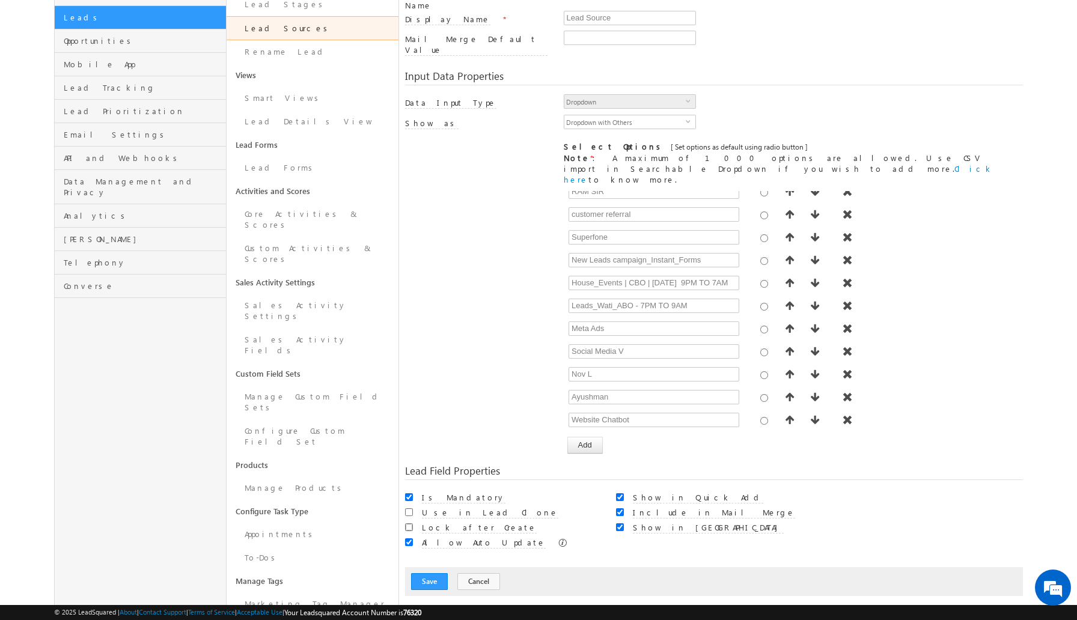
click at [410, 524] on input "Lock after Create" at bounding box center [409, 528] width 8 height 8
checkbox input "true"
click at [551, 512] on p "Auto update allows new values until the option count reaches 1000" at bounding box center [489, 516] width 150 height 25
click at [406, 539] on input "Allow Auto Update" at bounding box center [409, 543] width 8 height 8
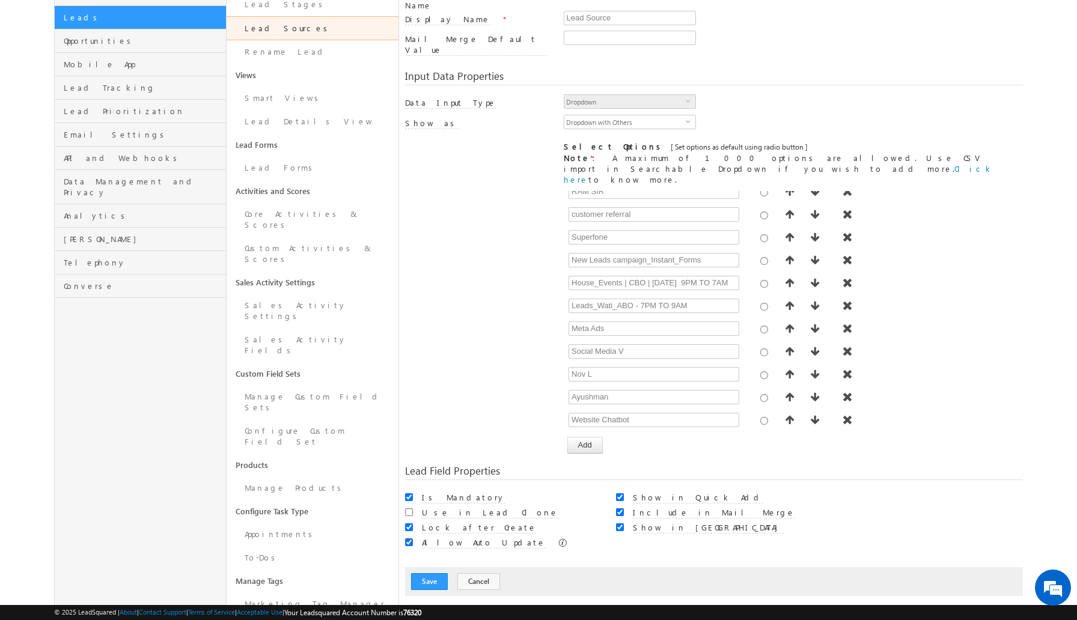
checkbox input "false"
click at [621, 494] on input "Show in Quick Add" at bounding box center [620, 498] width 8 height 8
checkbox input "false"
click at [622, 509] on input "Include in Mail Merge" at bounding box center [620, 513] width 8 height 8
checkbox input "false"
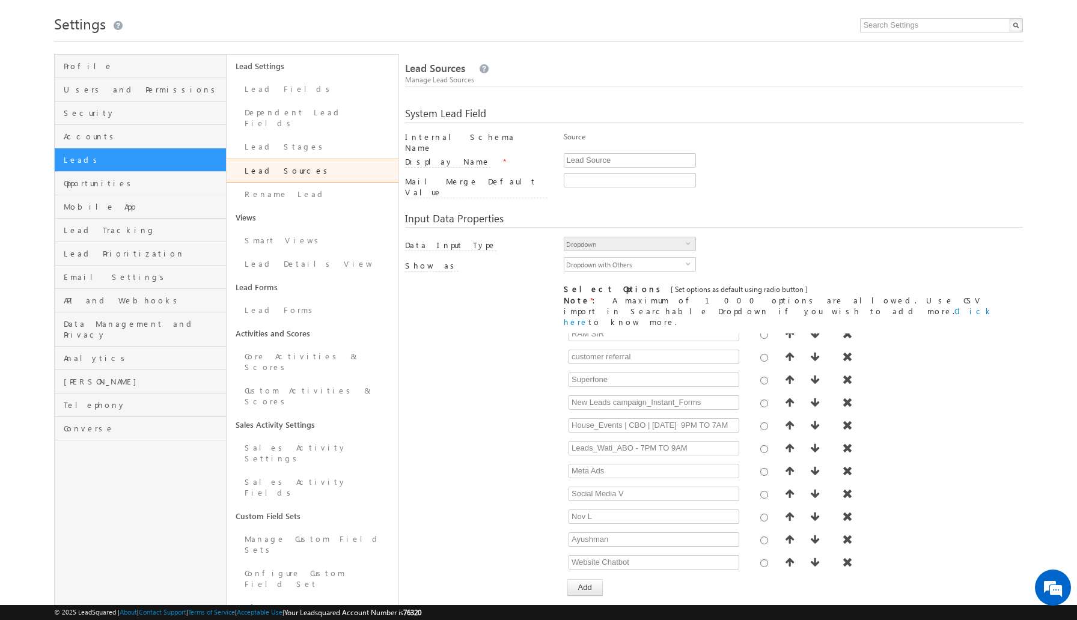
scroll to position [18, 0]
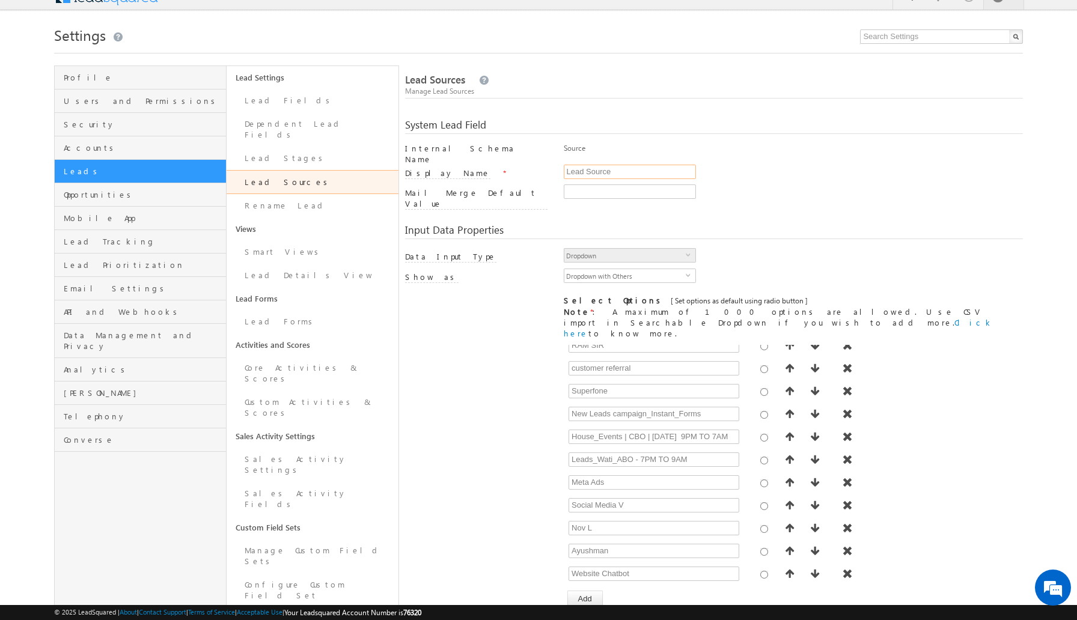
click at [649, 171] on input "Lead Source" at bounding box center [630, 172] width 132 height 14
click at [620, 189] on input "Mail Merge Default Value" at bounding box center [630, 192] width 132 height 14
click at [618, 249] on span "Dropdown" at bounding box center [625, 255] width 121 height 13
click at [642, 269] on span "Dropdown with Others" at bounding box center [625, 275] width 121 height 13
click at [762, 269] on div "Dropdown with Others select 20" at bounding box center [794, 279] width 460 height 20
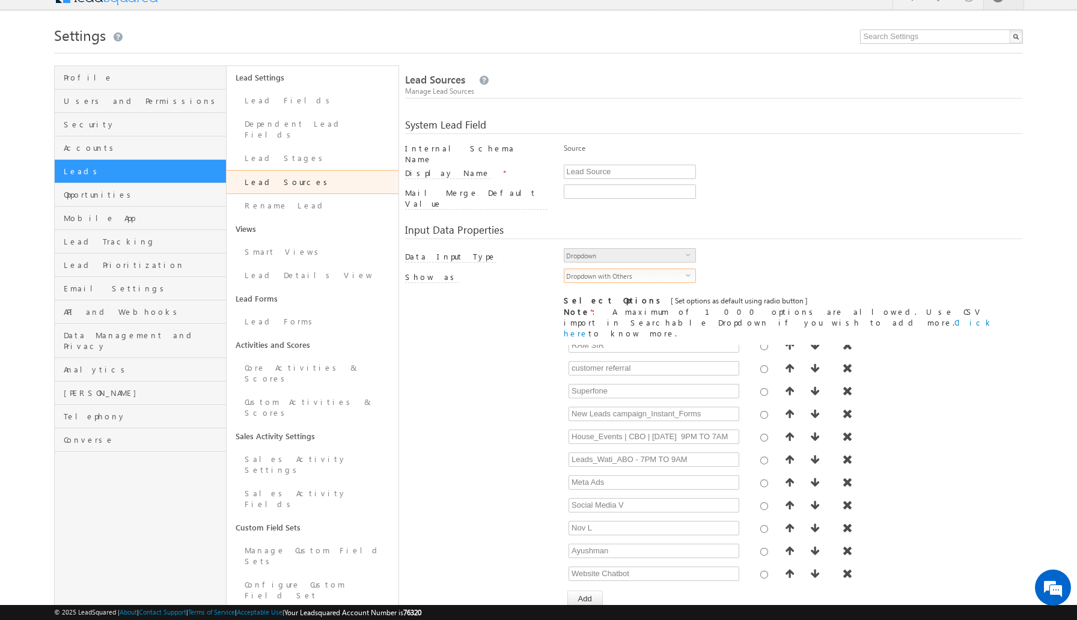
click at [682, 269] on span "Dropdown with Others" at bounding box center [625, 275] width 121 height 13
click at [738, 269] on div "Dropdown with Others select 20" at bounding box center [794, 279] width 460 height 20
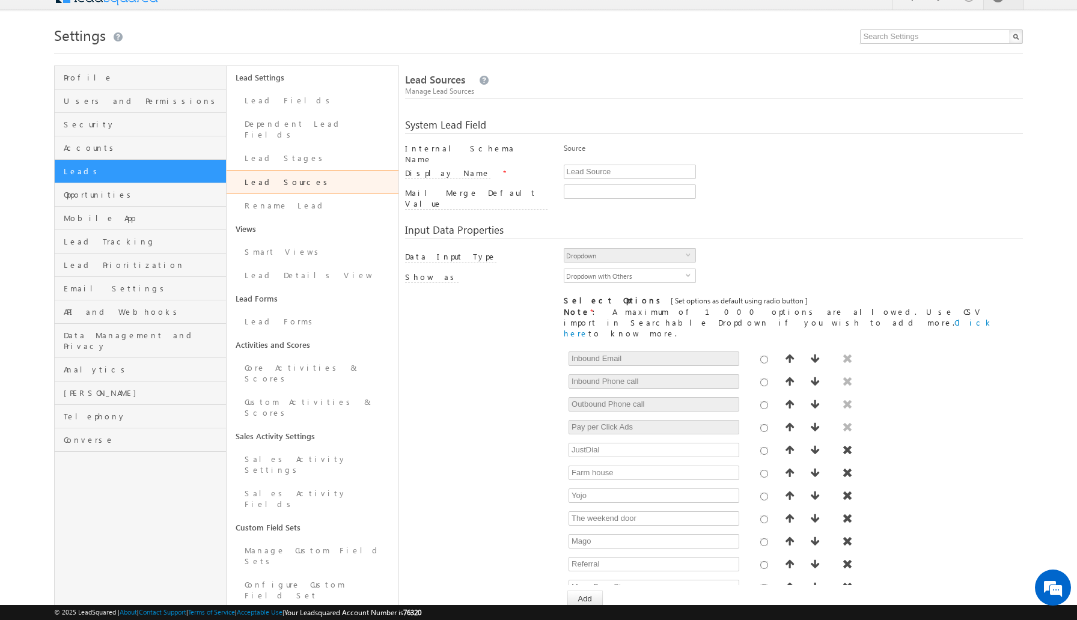
scroll to position [0, 0]
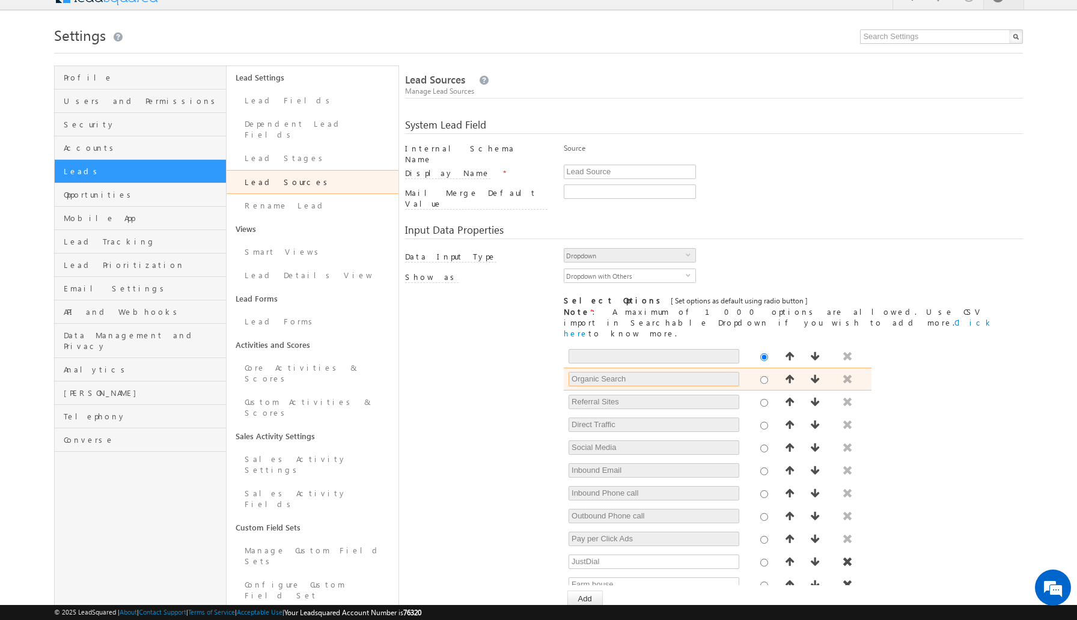
click at [705, 372] on input "Organic Search" at bounding box center [654, 379] width 170 height 14
click at [654, 372] on input "Organic Search" at bounding box center [654, 379] width 170 height 14
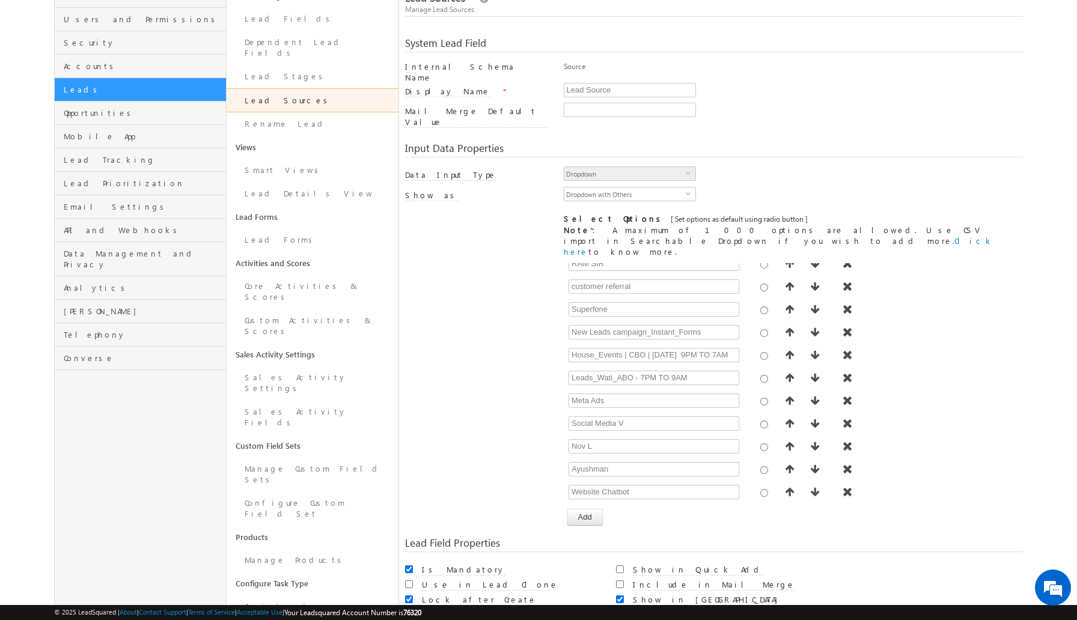
scroll to position [172, 0]
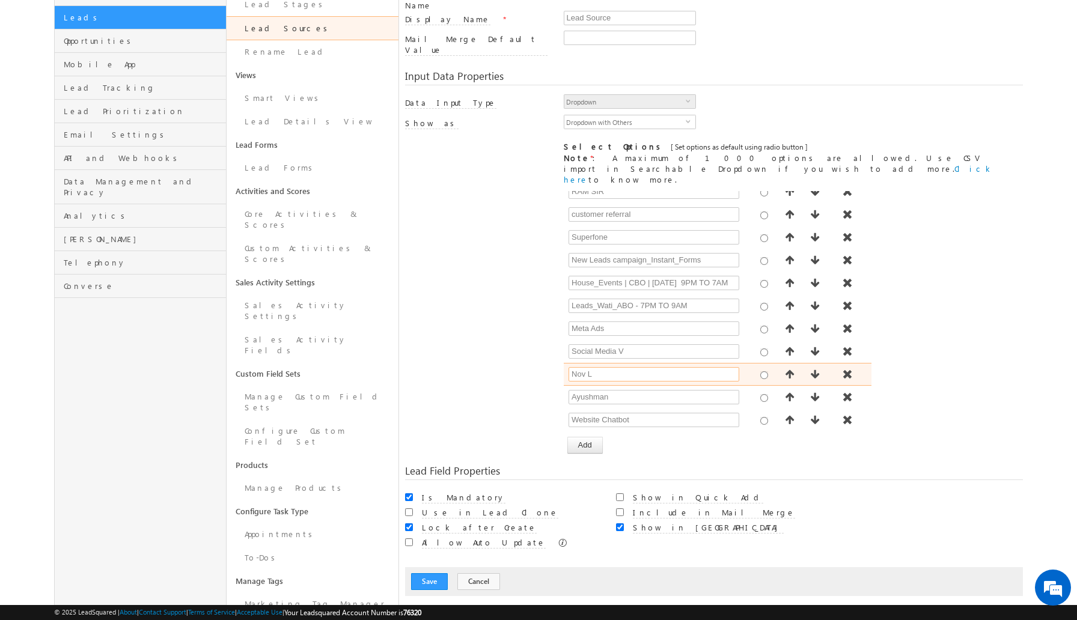
click at [640, 367] on input "Nov L" at bounding box center [654, 374] width 170 height 14
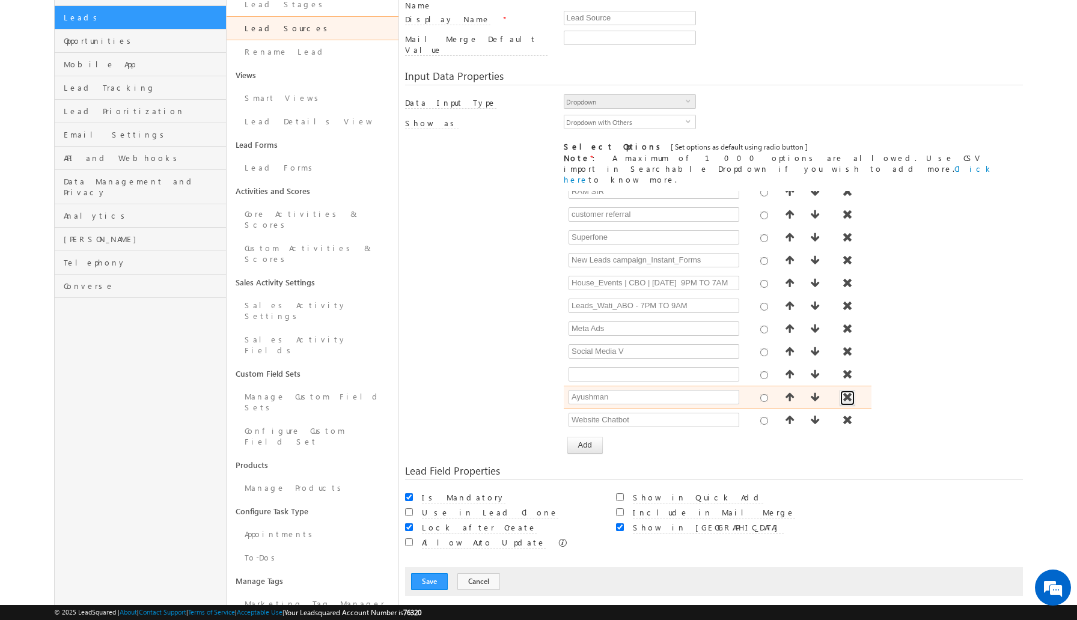
click at [849, 393] on span "button" at bounding box center [848, 398] width 12 height 10
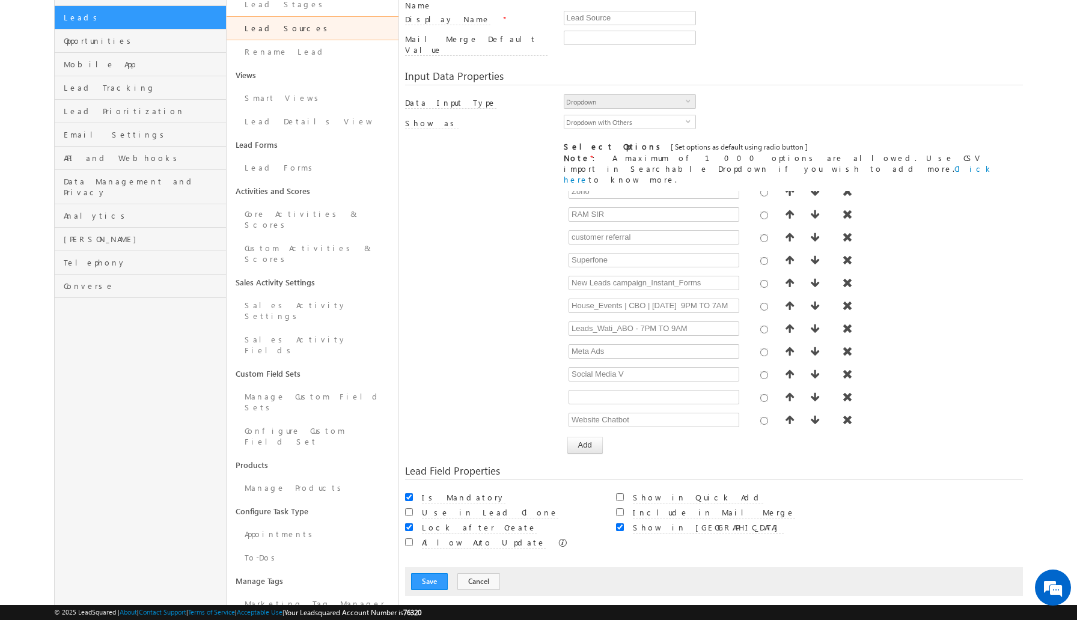
scroll to position [948, 0]
click at [850, 370] on span "button" at bounding box center [848, 375] width 12 height 10
click at [849, 370] on span "button" at bounding box center [848, 375] width 12 height 10
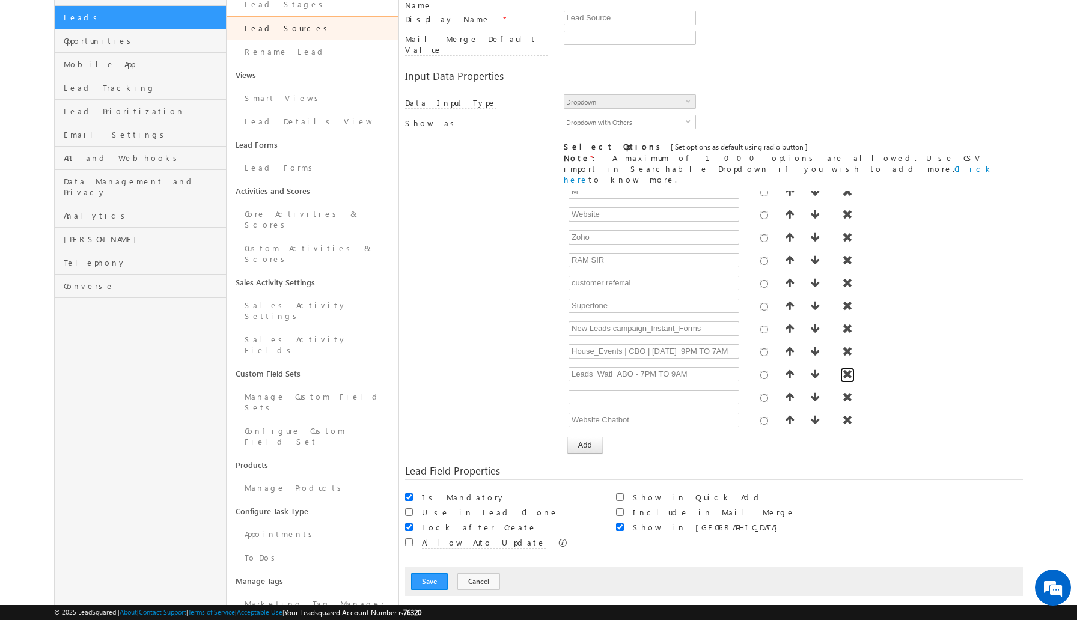
click at [849, 370] on span "button" at bounding box center [848, 375] width 12 height 10
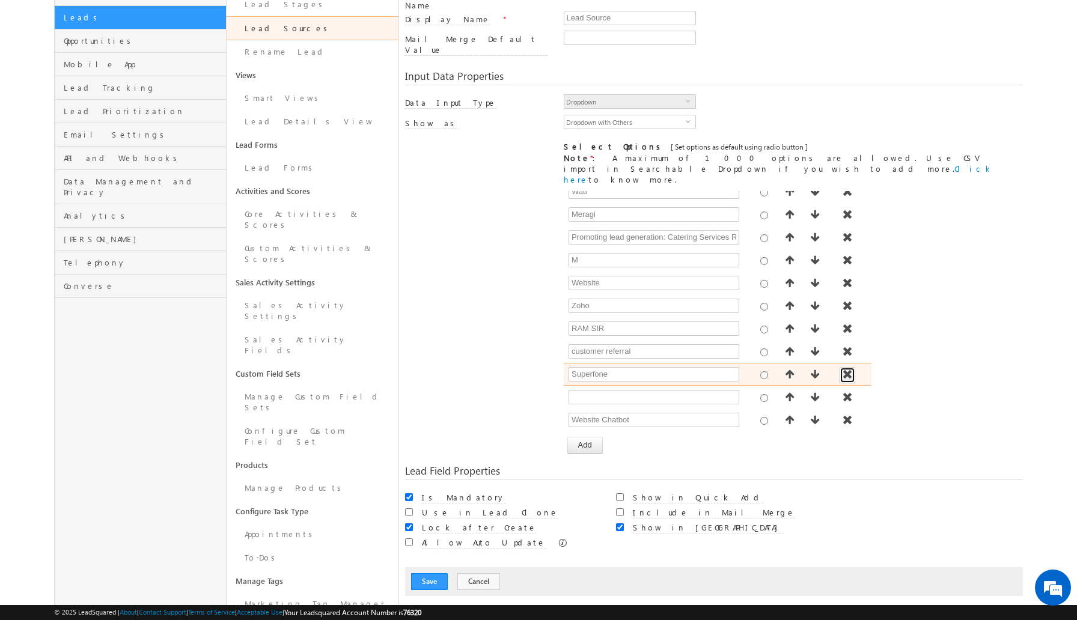
click at [849, 370] on span "button" at bounding box center [848, 375] width 12 height 10
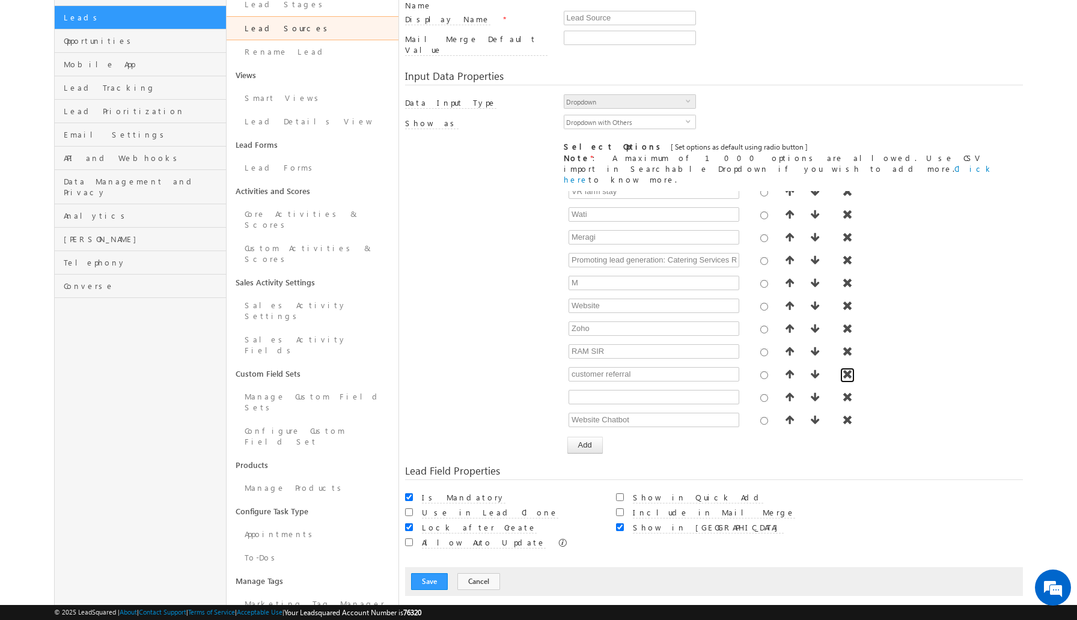
click at [849, 370] on span "button" at bounding box center [848, 375] width 12 height 10
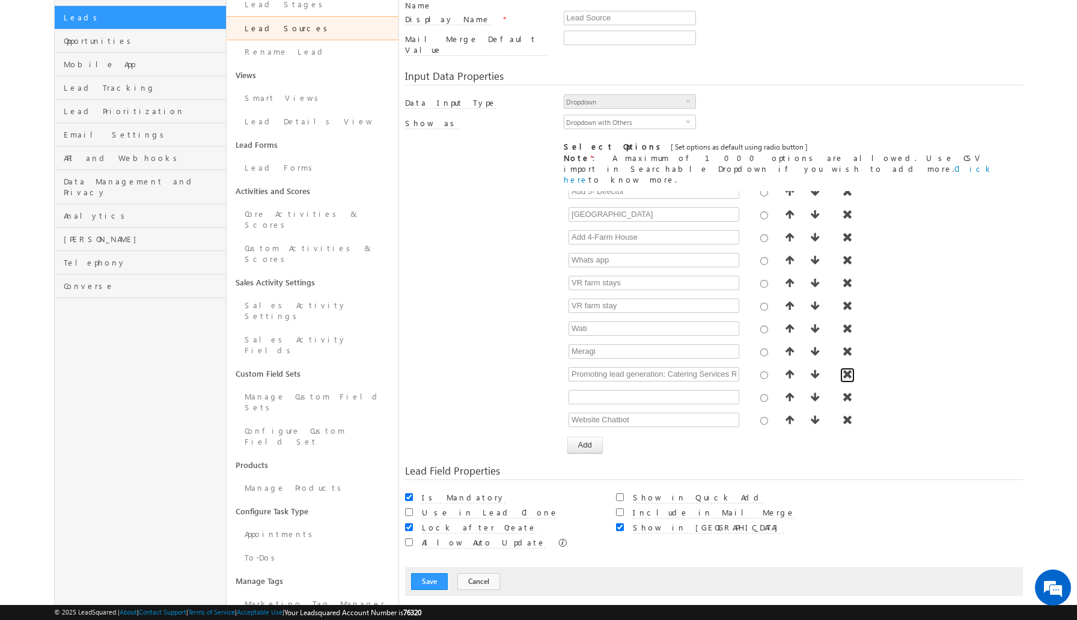
click at [849, 370] on span "button" at bounding box center [848, 375] width 12 height 10
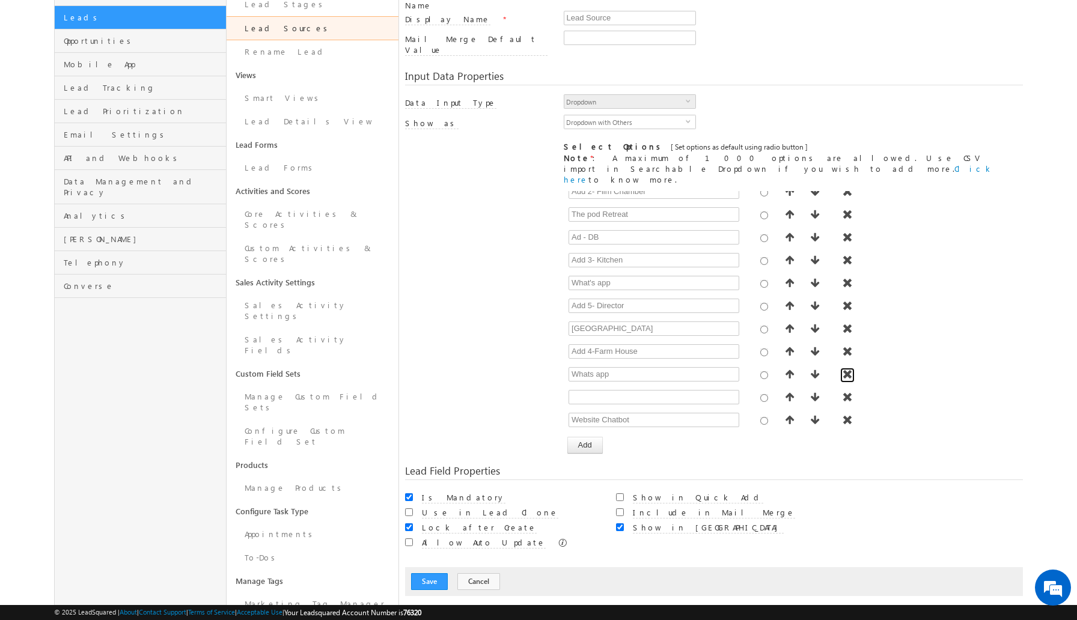
click at [849, 370] on span "button" at bounding box center [848, 375] width 12 height 10
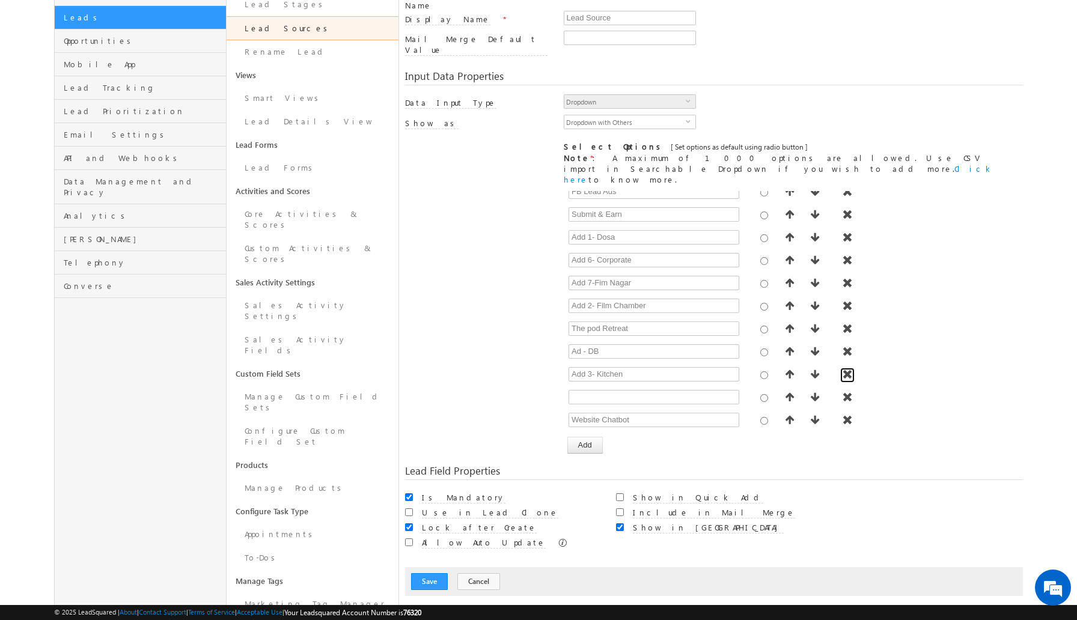
click at [849, 370] on span "button" at bounding box center [848, 375] width 12 height 10
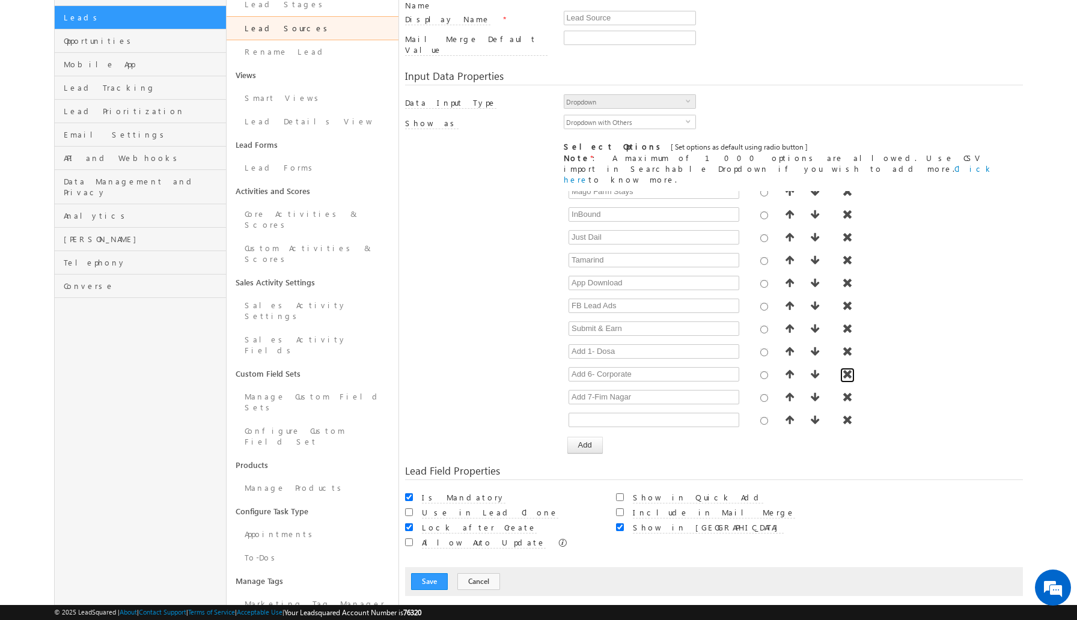
click at [849, 370] on span "button" at bounding box center [848, 375] width 12 height 10
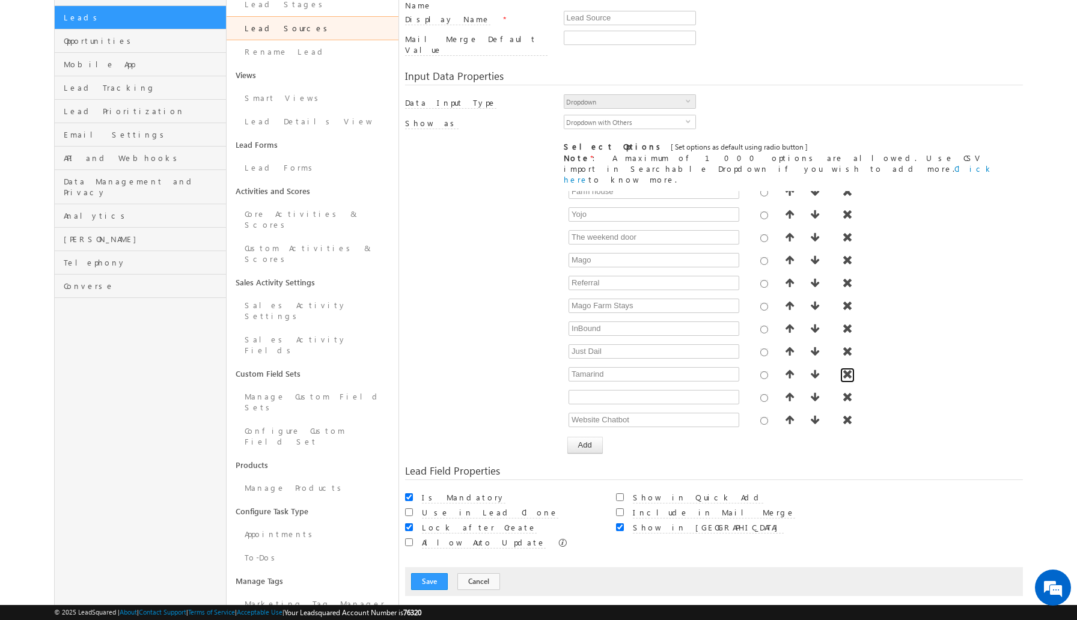
click at [849, 370] on span "button" at bounding box center [848, 375] width 12 height 10
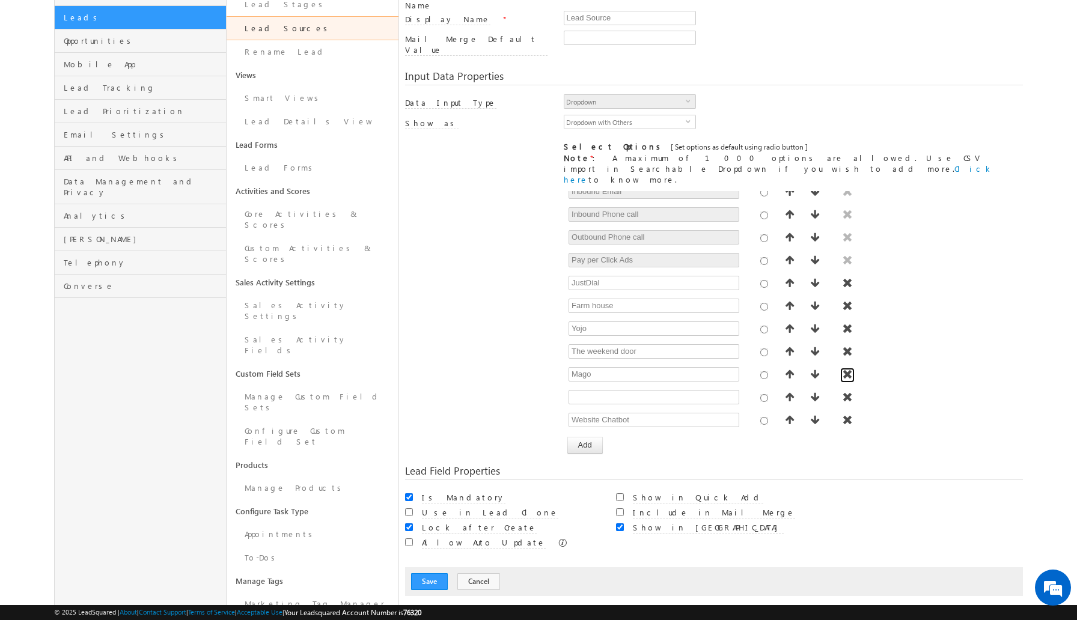
click at [849, 370] on span "button" at bounding box center [848, 375] width 12 height 10
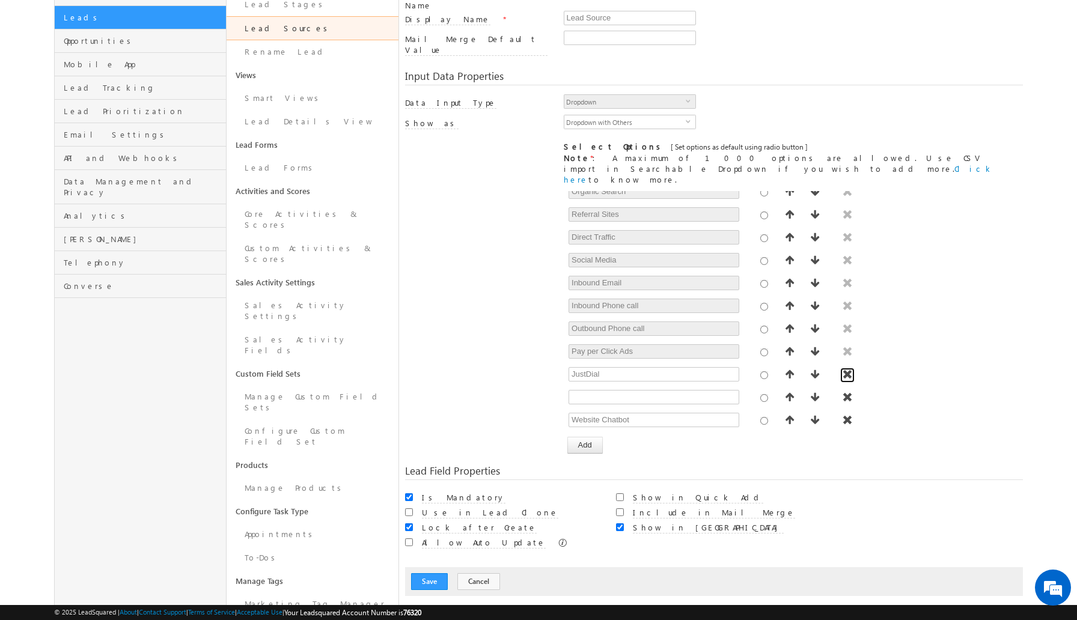
click at [849, 370] on span "button" at bounding box center [848, 375] width 12 height 10
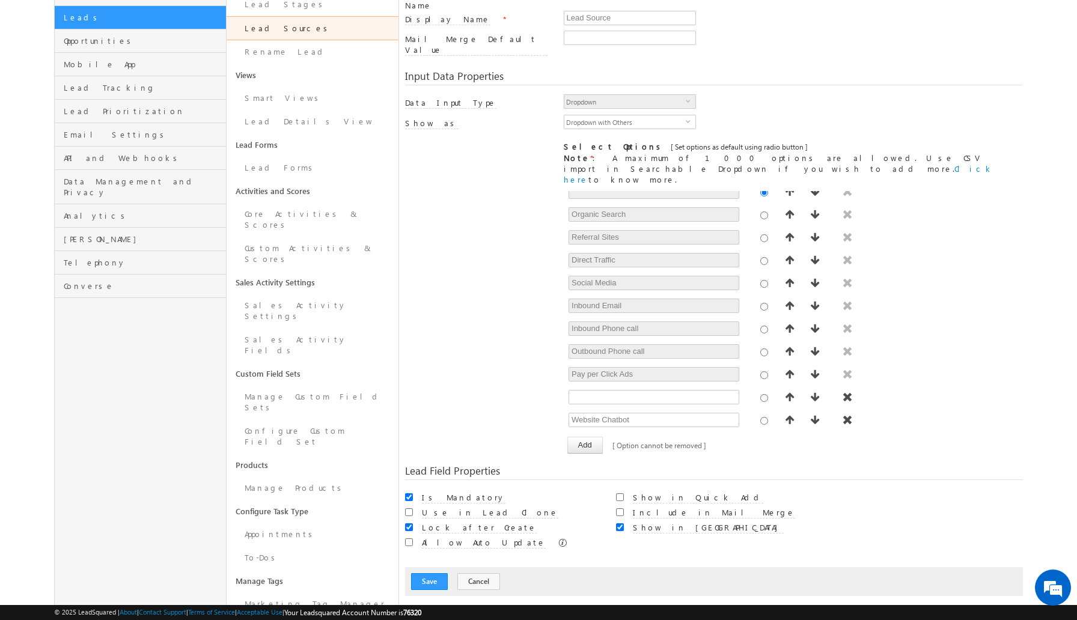
click at [849, 370] on span "button" at bounding box center [848, 375] width 12 height 10
click at [847, 395] on span "button" at bounding box center [848, 400] width 12 height 10
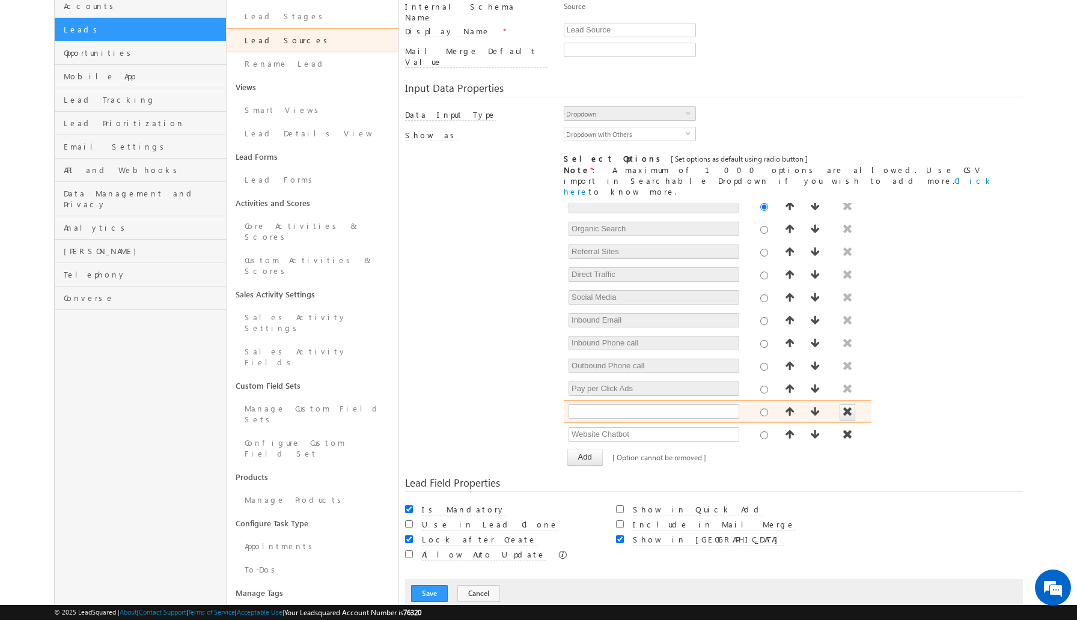
scroll to position [0, 0]
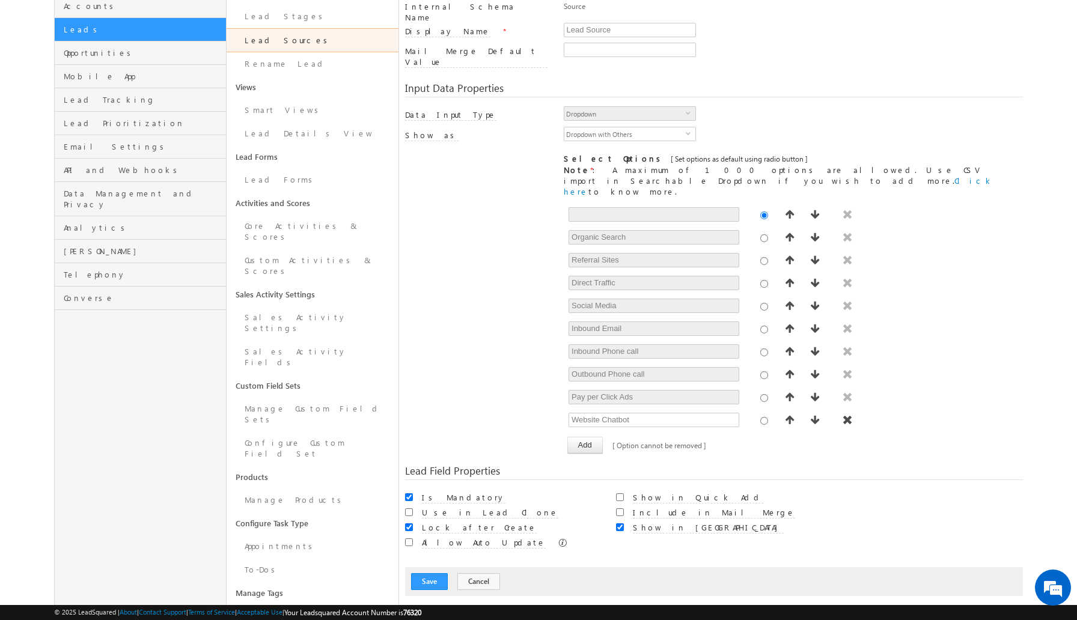
click at [847, 393] on span "button" at bounding box center [848, 398] width 12 height 10
click at [657, 230] on div "Organic Search" at bounding box center [660, 239] width 183 height 18
click at [659, 230] on input "Organic Search" at bounding box center [654, 237] width 170 height 14
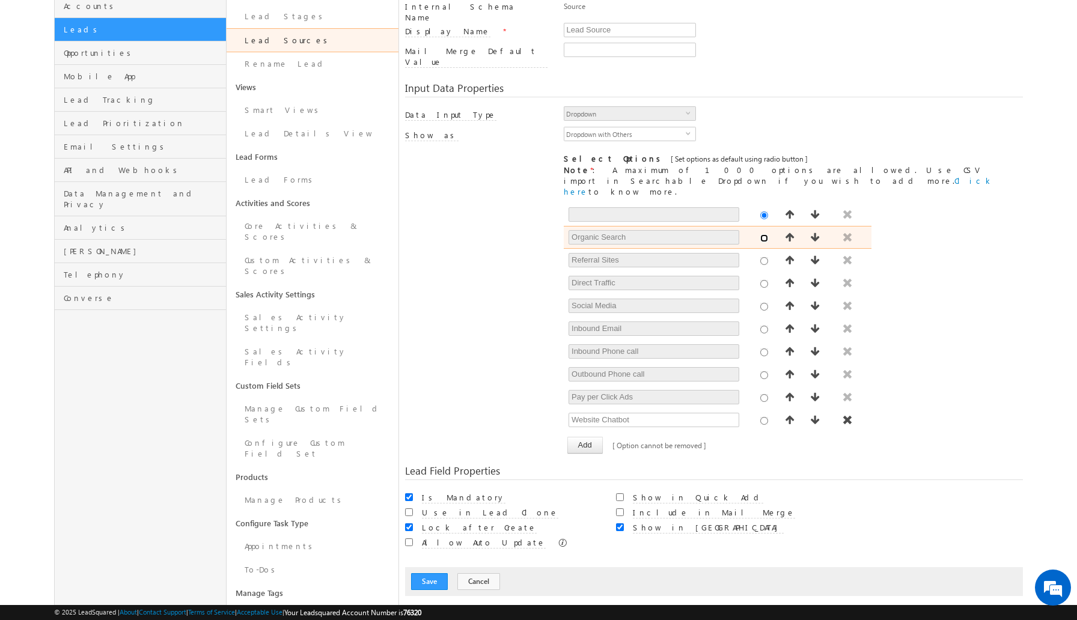
click at [764, 234] on input "radio" at bounding box center [765, 238] width 8 height 8
radio input "true"
click at [718, 230] on input "Organic Search" at bounding box center [654, 237] width 170 height 14
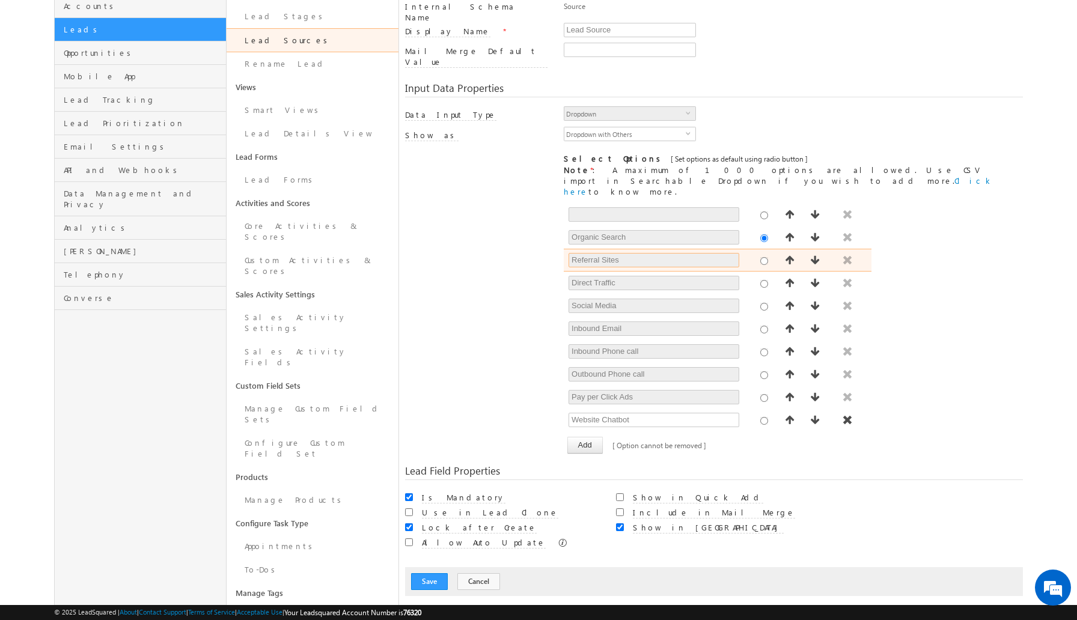
click at [685, 253] on input "Referral Sites" at bounding box center [654, 260] width 170 height 14
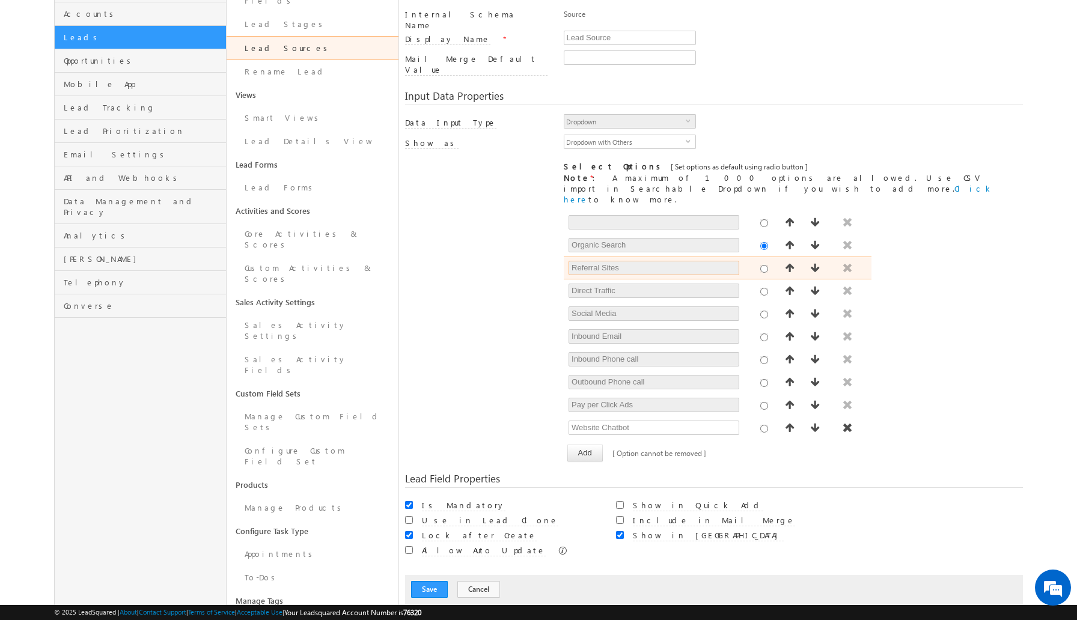
scroll to position [160, 0]
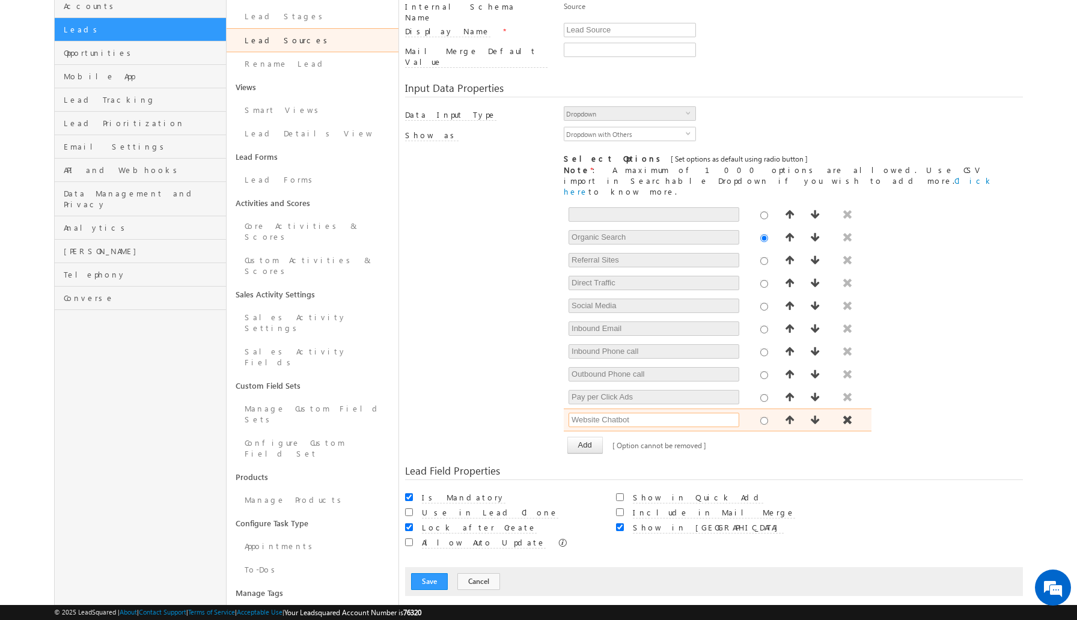
click at [661, 413] on input "Website Chatbot" at bounding box center [654, 420] width 170 height 14
click at [850, 415] on span "button" at bounding box center [848, 420] width 12 height 10
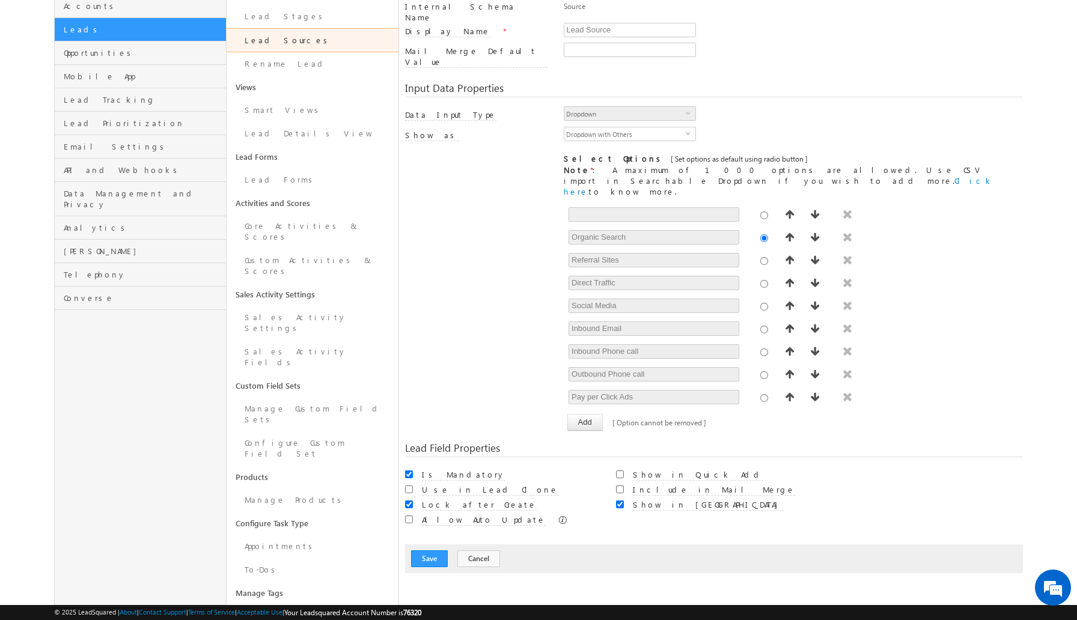
scroll to position [141, 0]
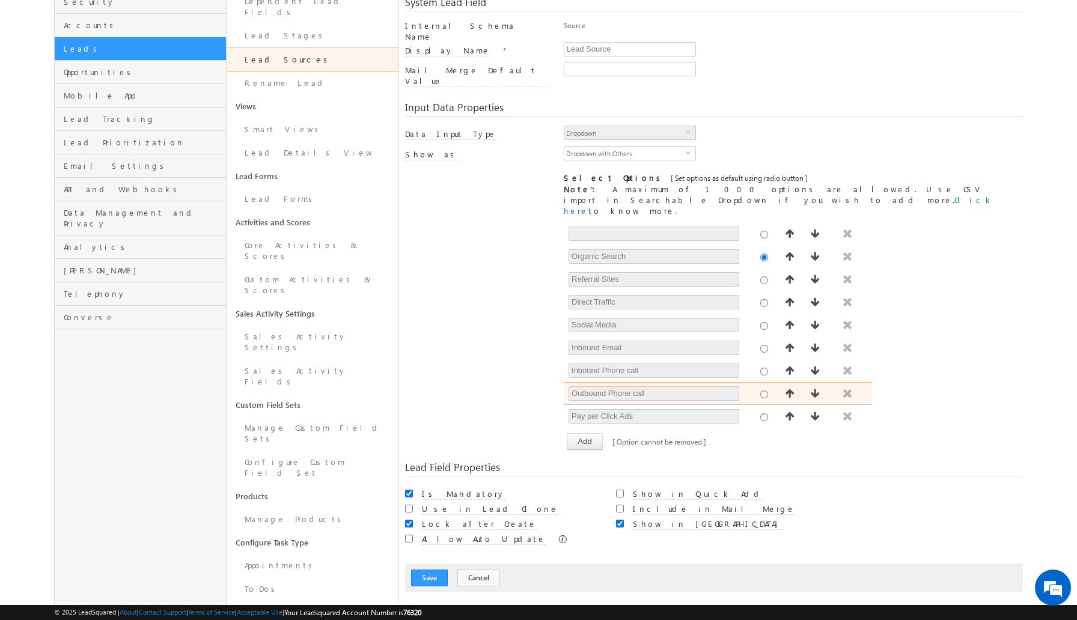
click at [849, 389] on span "button" at bounding box center [848, 394] width 12 height 10
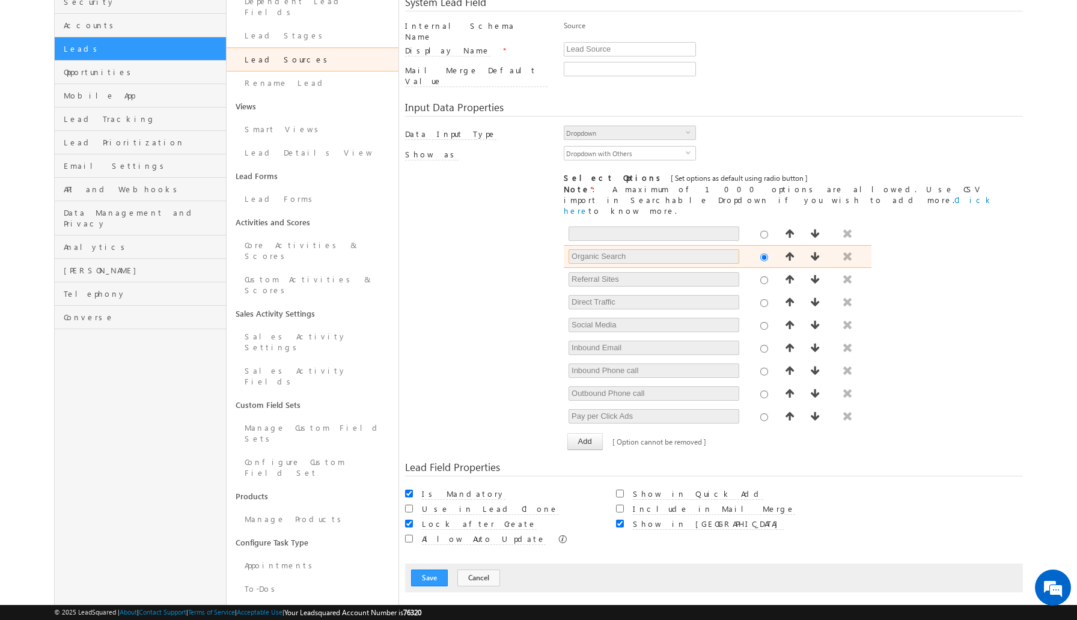
click at [638, 250] on input "Organic Search" at bounding box center [654, 257] width 170 height 14
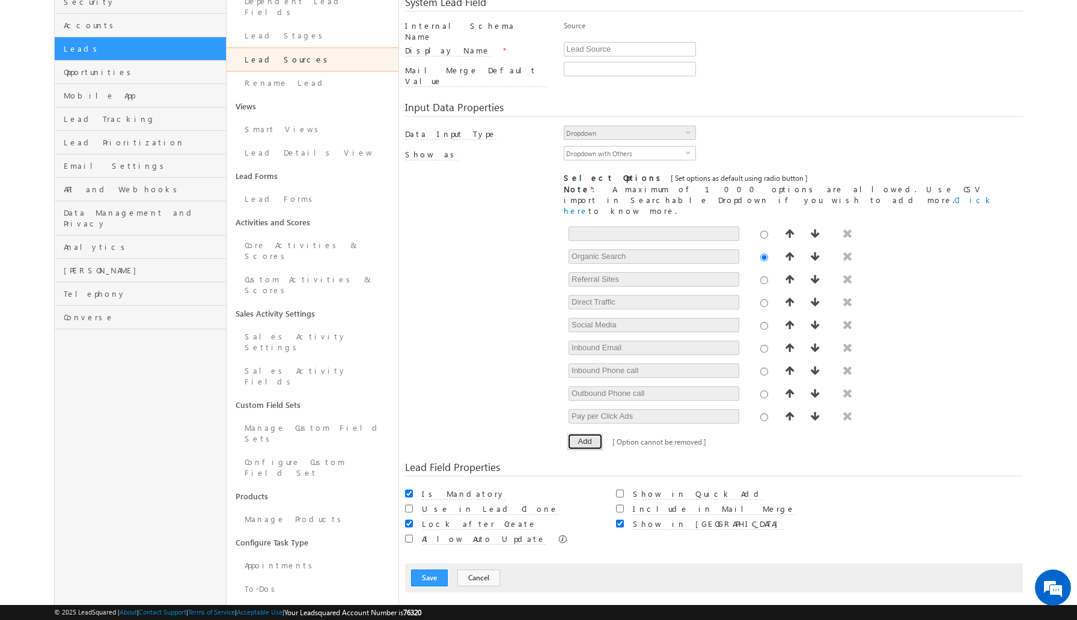
click at [584, 434] on button "Add" at bounding box center [585, 442] width 35 height 17
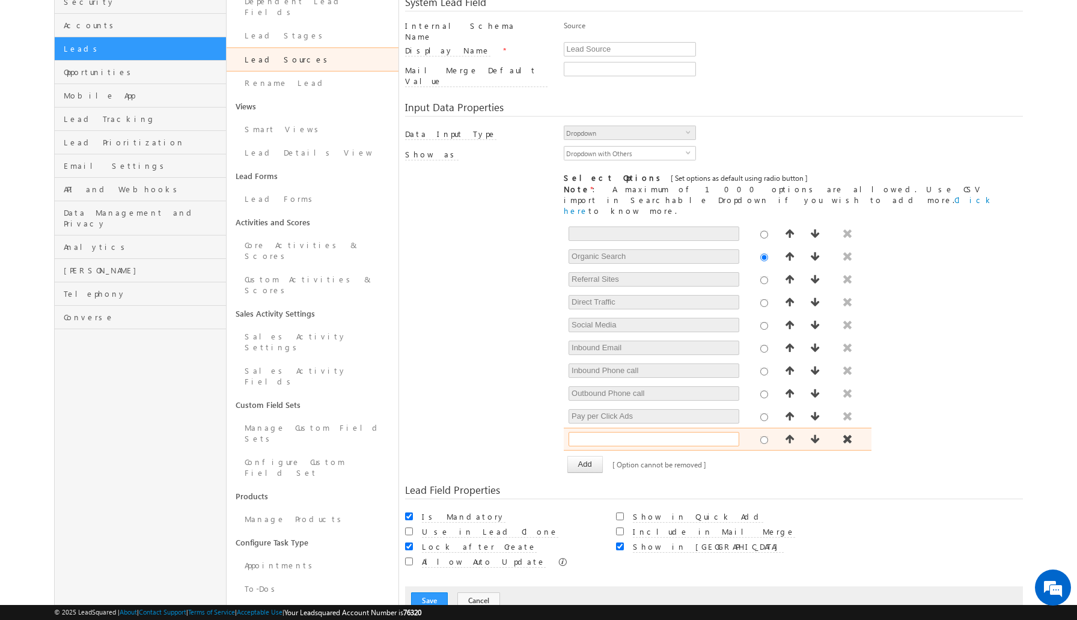
click at [593, 432] on input "text" at bounding box center [654, 439] width 170 height 14
type input "Wati"
click at [587, 456] on button "Add" at bounding box center [585, 464] width 35 height 17
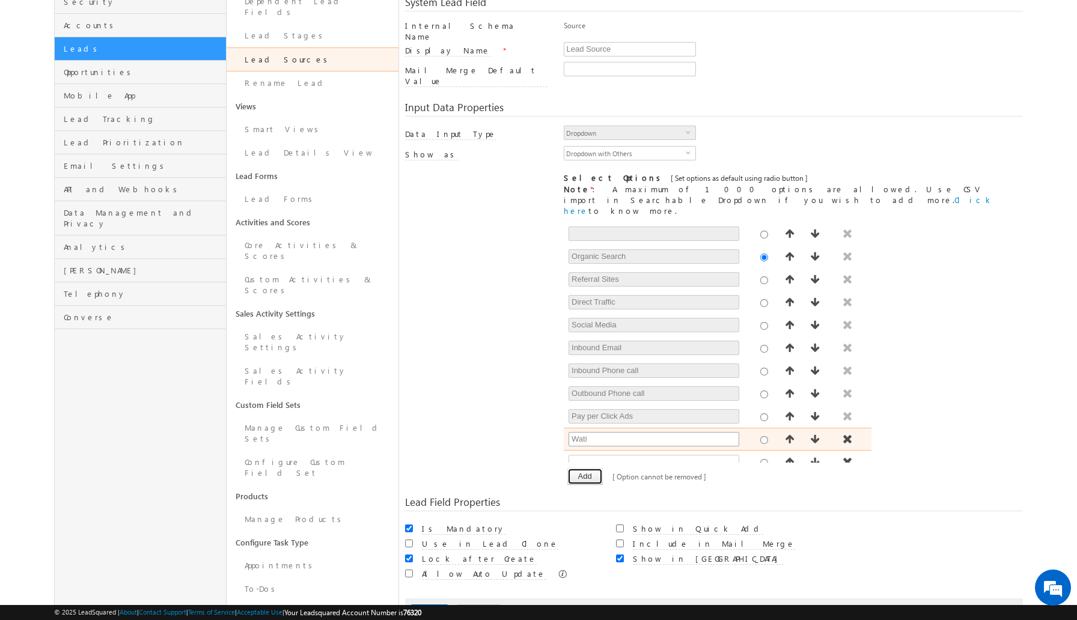
scroll to position [11, 0]
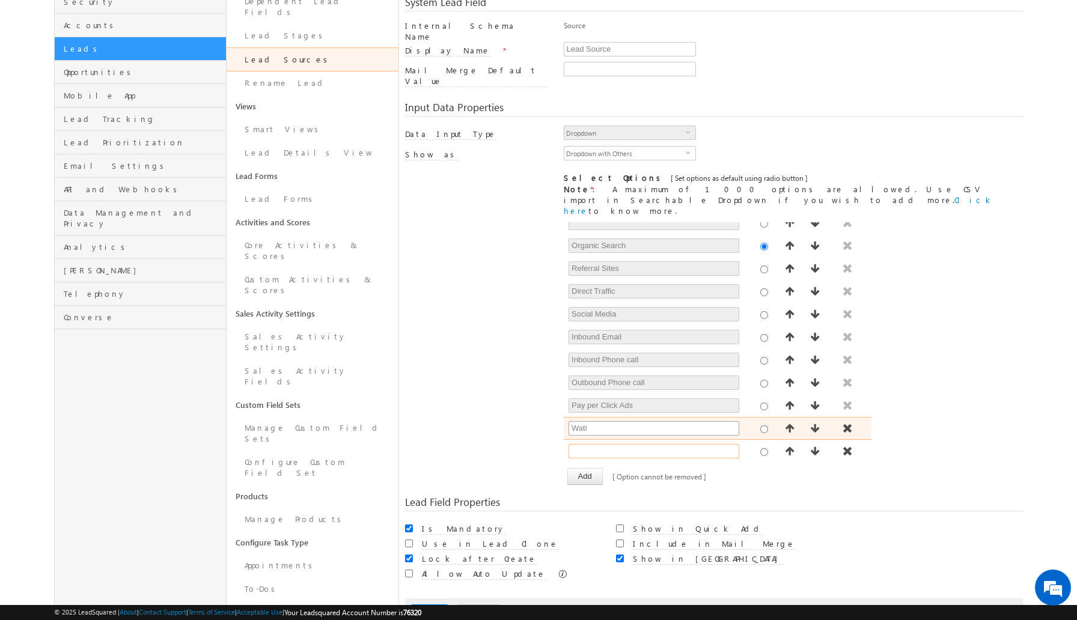
click at [607, 444] on input "text" at bounding box center [654, 451] width 170 height 14
type input "Superfone"
click at [583, 468] on button "Add" at bounding box center [585, 476] width 35 height 17
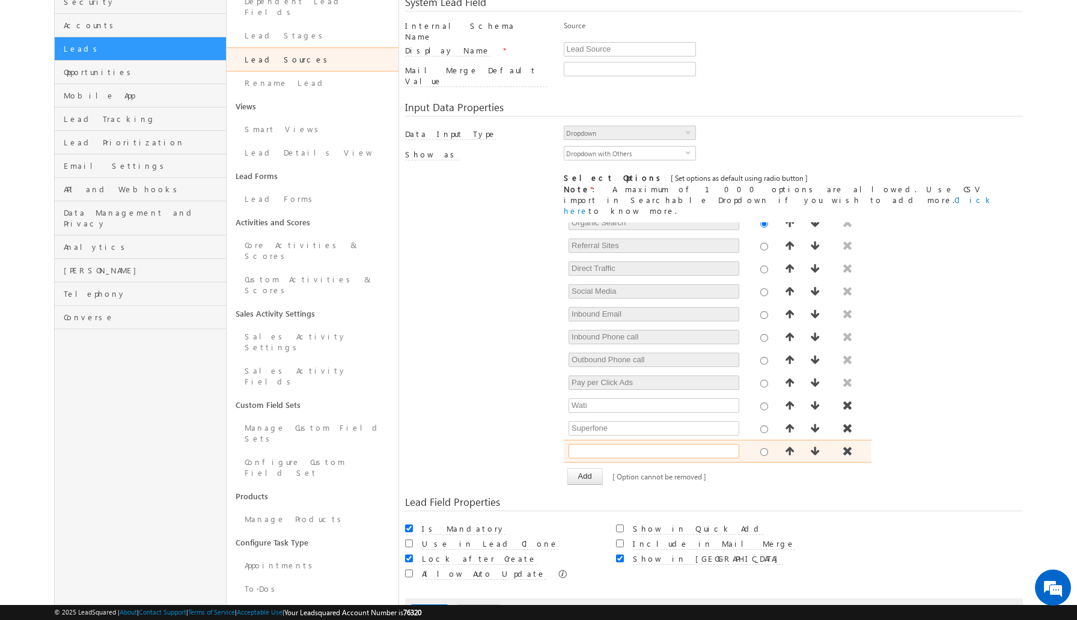
click at [614, 444] on input "text" at bounding box center [654, 451] width 170 height 14
type input "GoogleAds"
click at [593, 468] on button "Add" at bounding box center [585, 476] width 35 height 17
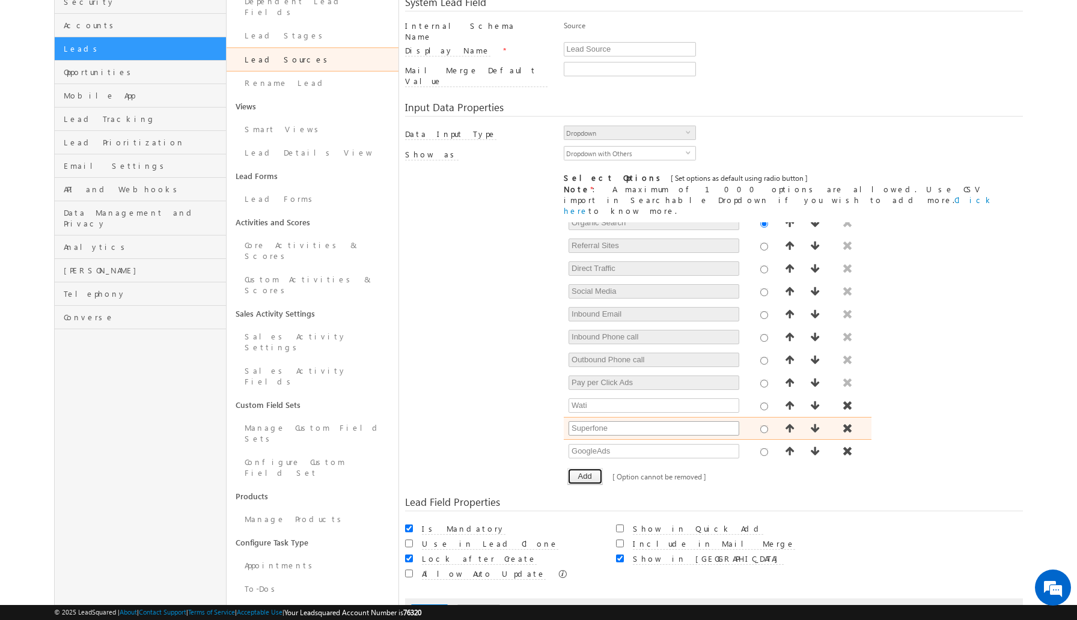
scroll to position [57, 0]
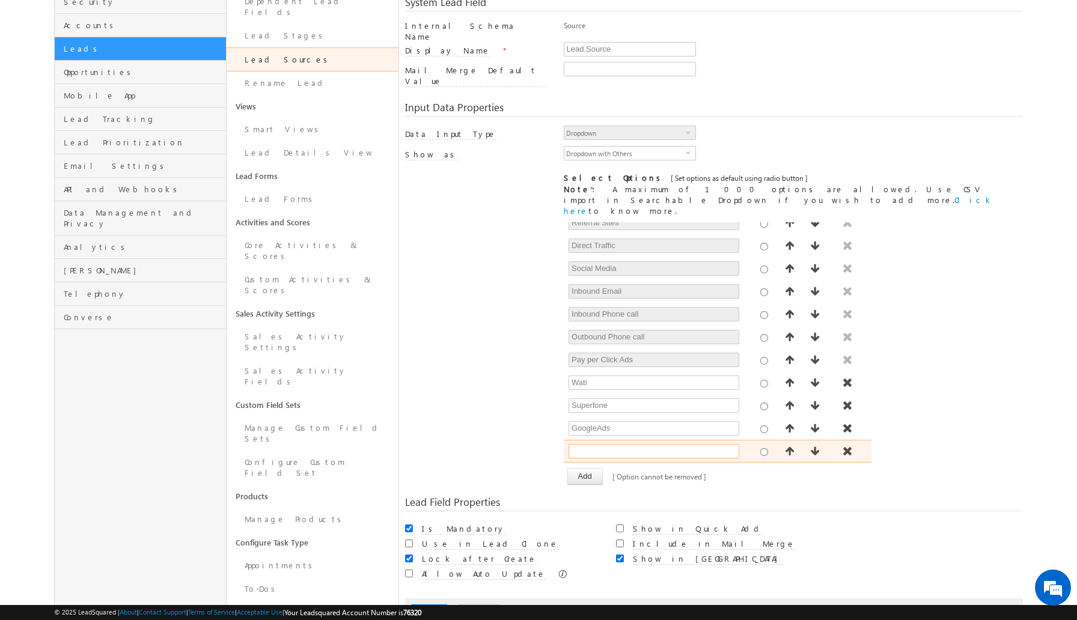
click at [607, 444] on input "text" at bounding box center [654, 451] width 170 height 14
type input "Forms"
click at [584, 468] on button "Add" at bounding box center [585, 476] width 35 height 17
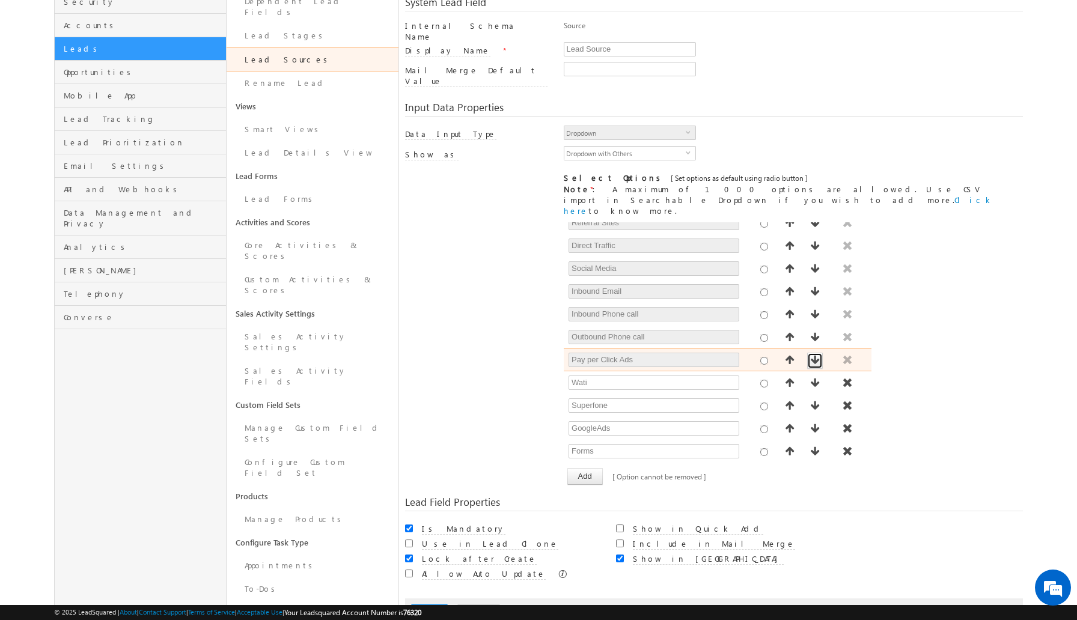
click at [813, 353] on button "button" at bounding box center [815, 361] width 16 height 16
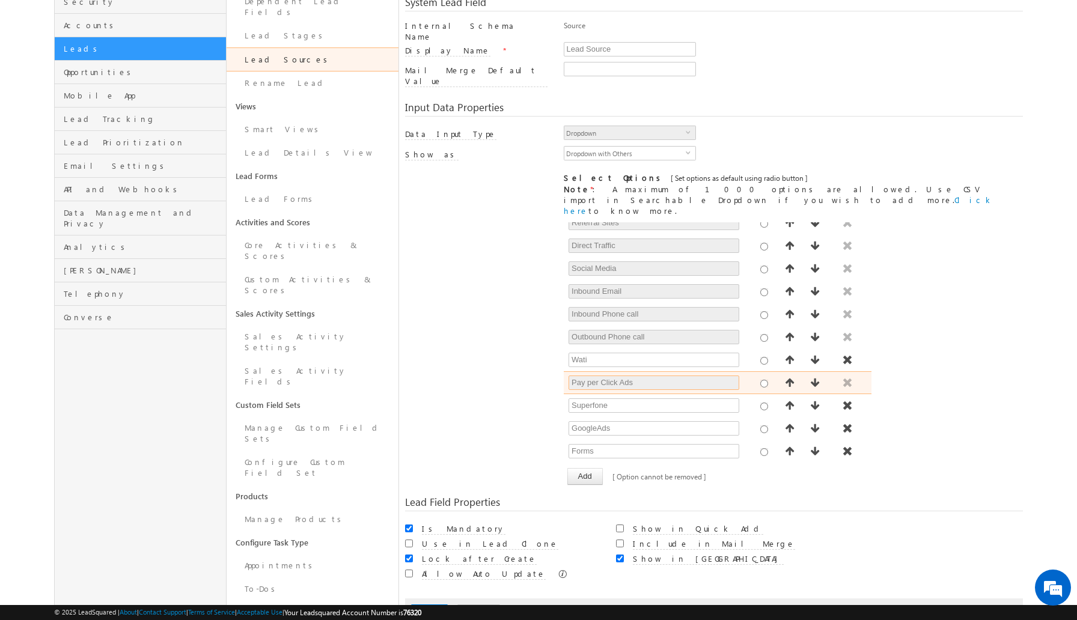
click at [716, 376] on input "Pay per Click Ads" at bounding box center [654, 383] width 170 height 14
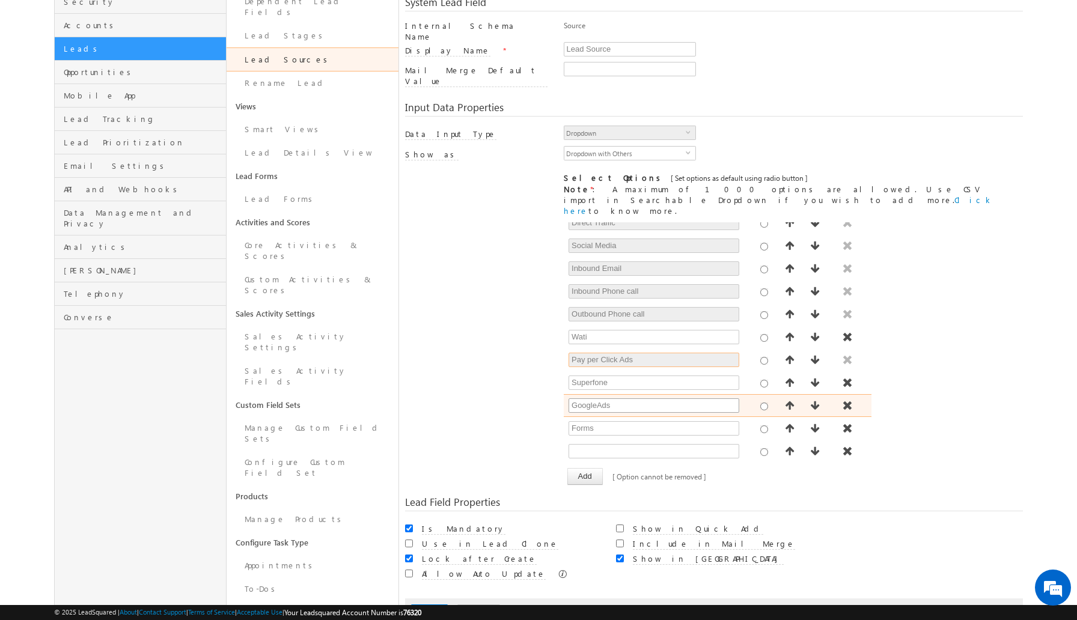
scroll to position [172, 0]
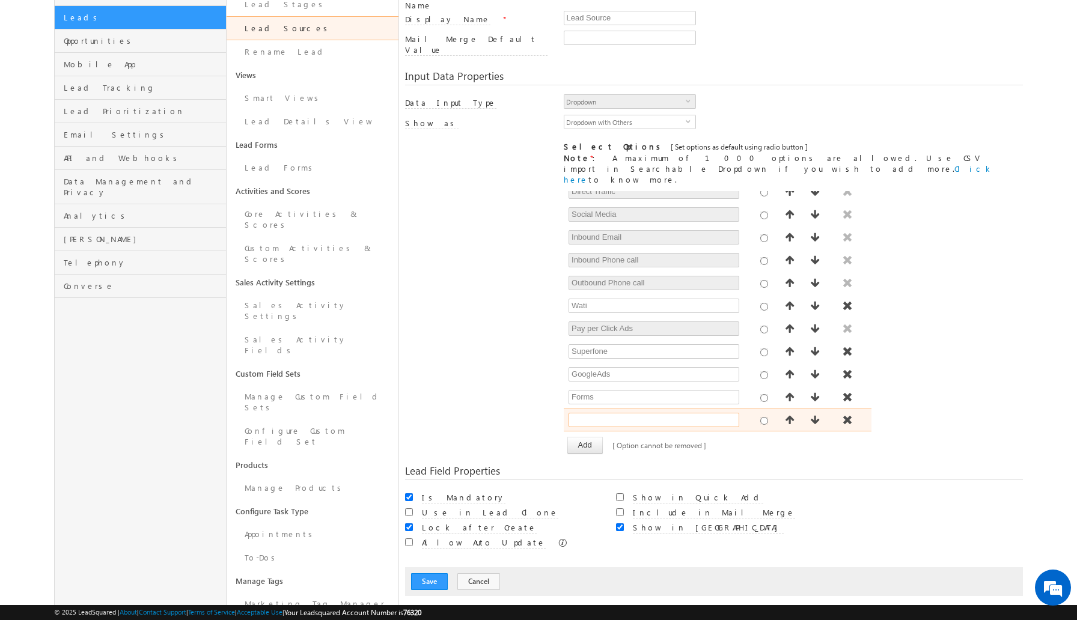
click at [610, 413] on input "text" at bounding box center [654, 420] width 170 height 14
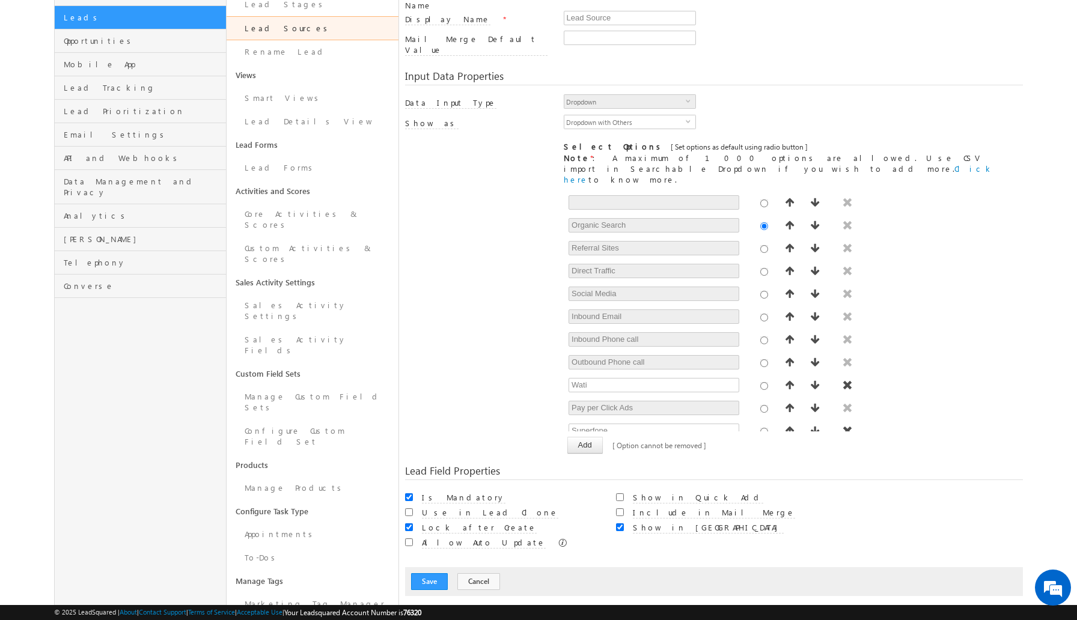
scroll to position [79, 0]
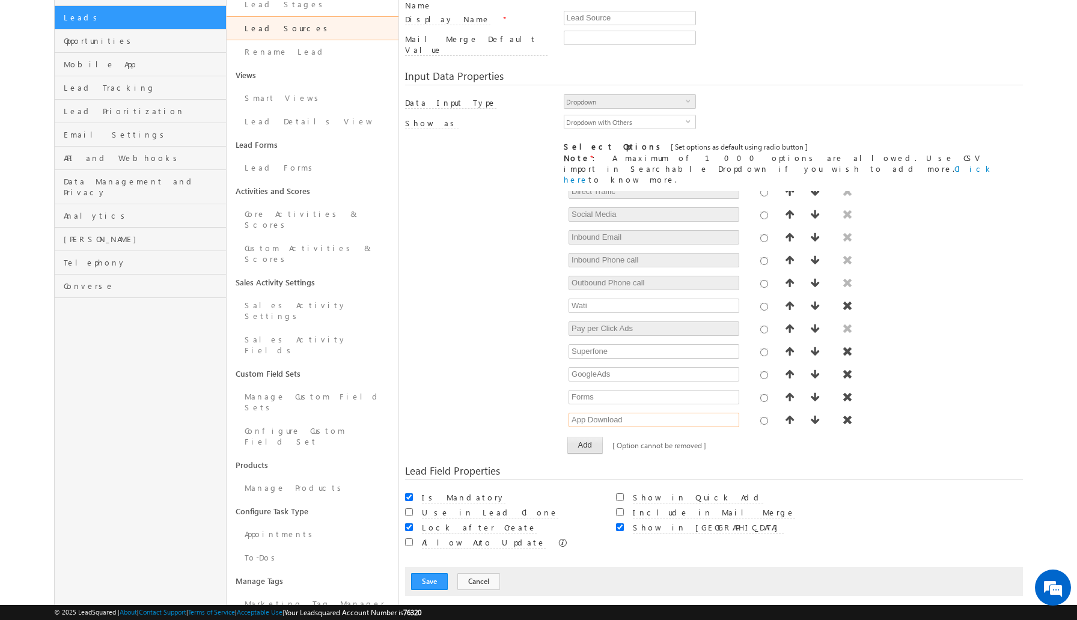
type input "App Download"
click at [593, 437] on button "Add" at bounding box center [585, 445] width 35 height 17
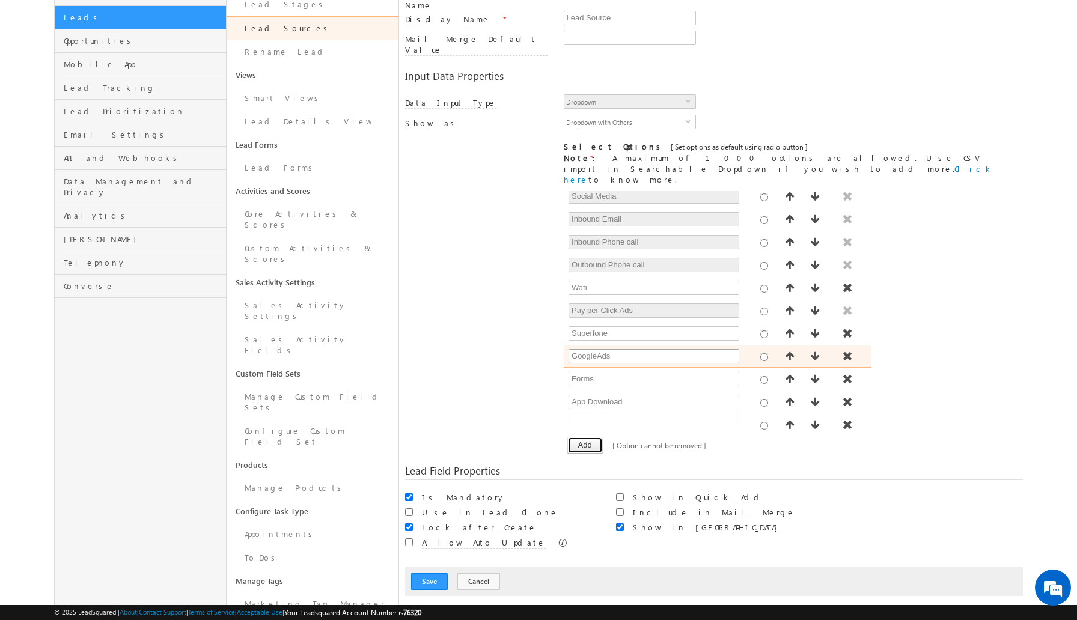
scroll to position [102, 0]
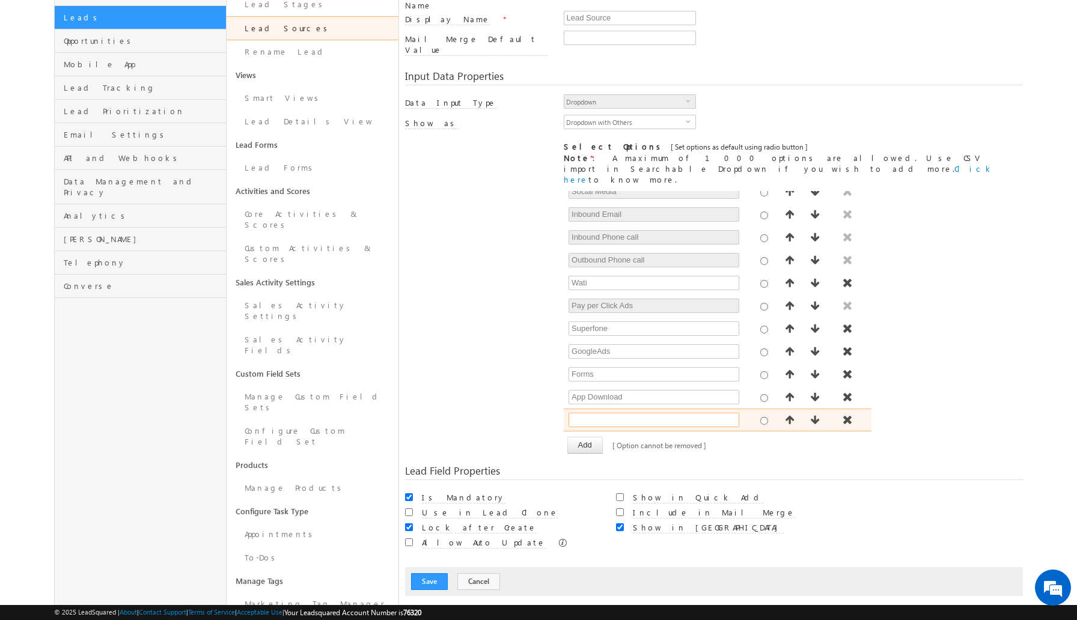
click at [619, 413] on input "text" at bounding box center [654, 420] width 170 height 14
type input "S"
type input "A"
type input "Referral"
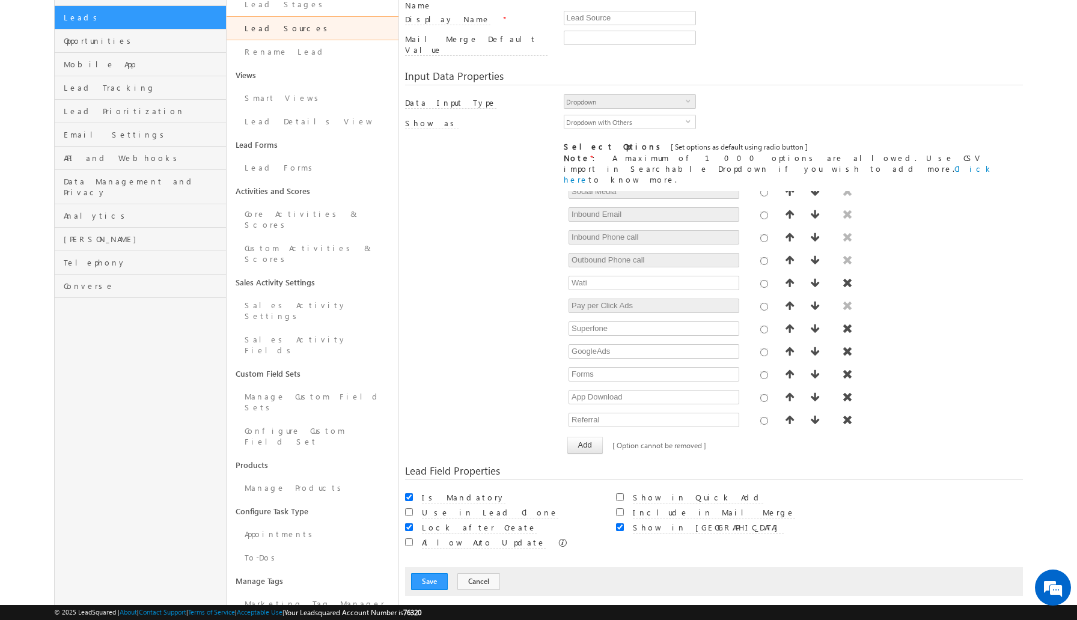
click at [479, 353] on div "[ Provide atleast one option to proceed further. ] Show Value as Text Get Optio…" at bounding box center [714, 322] width 619 height 263
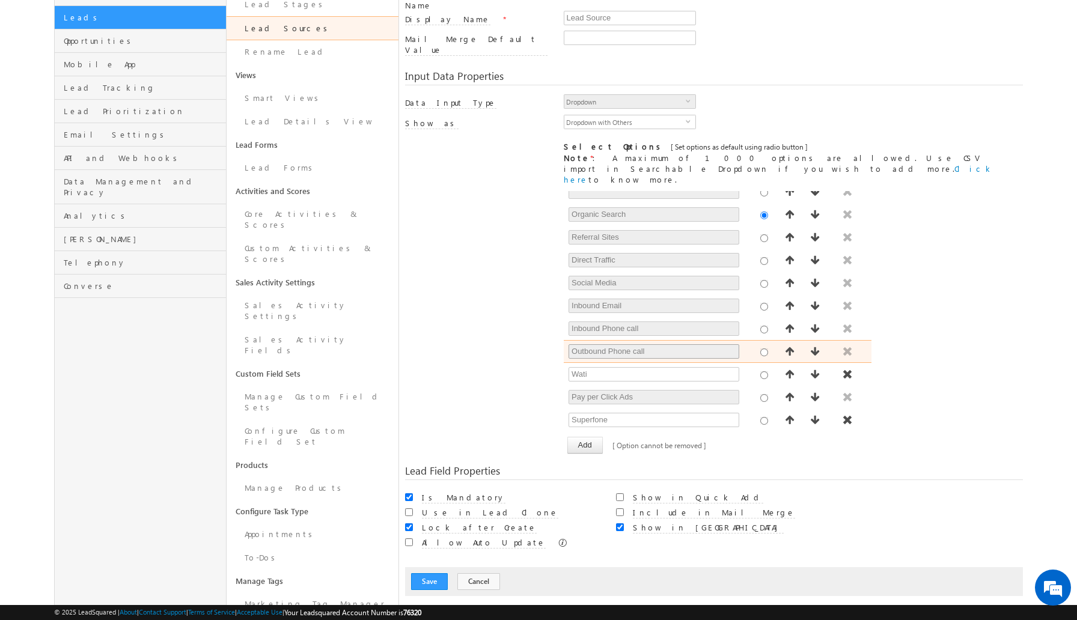
scroll to position [0, 0]
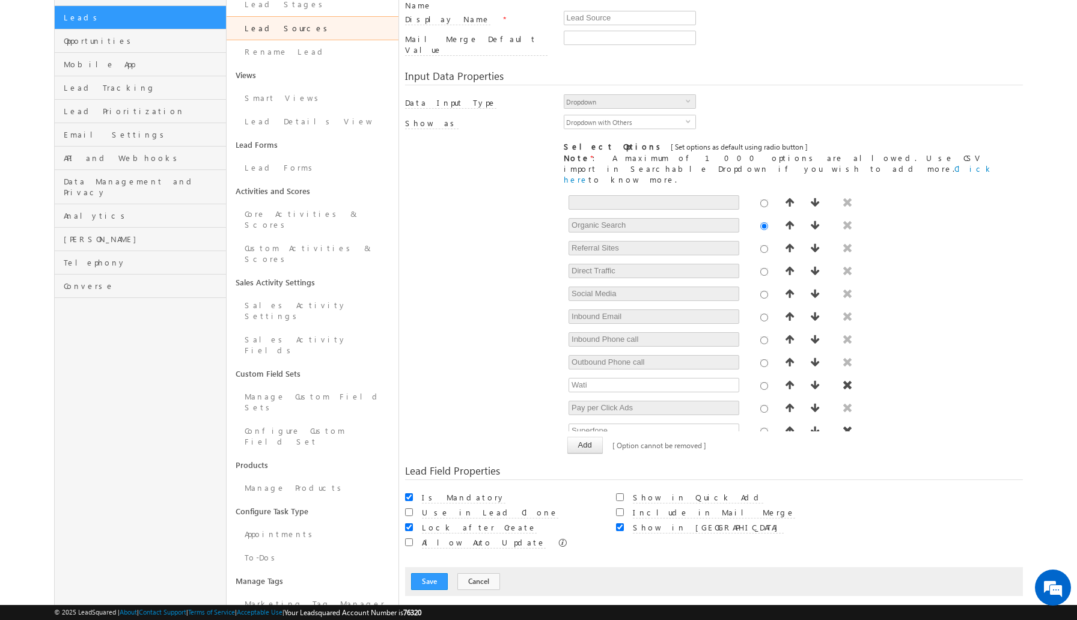
click at [520, 280] on div "[ Provide atleast one option to proceed further. ] Show Value as Text Get Optio…" at bounding box center [714, 322] width 619 height 263
click at [436, 574] on button "Save" at bounding box center [429, 582] width 37 height 17
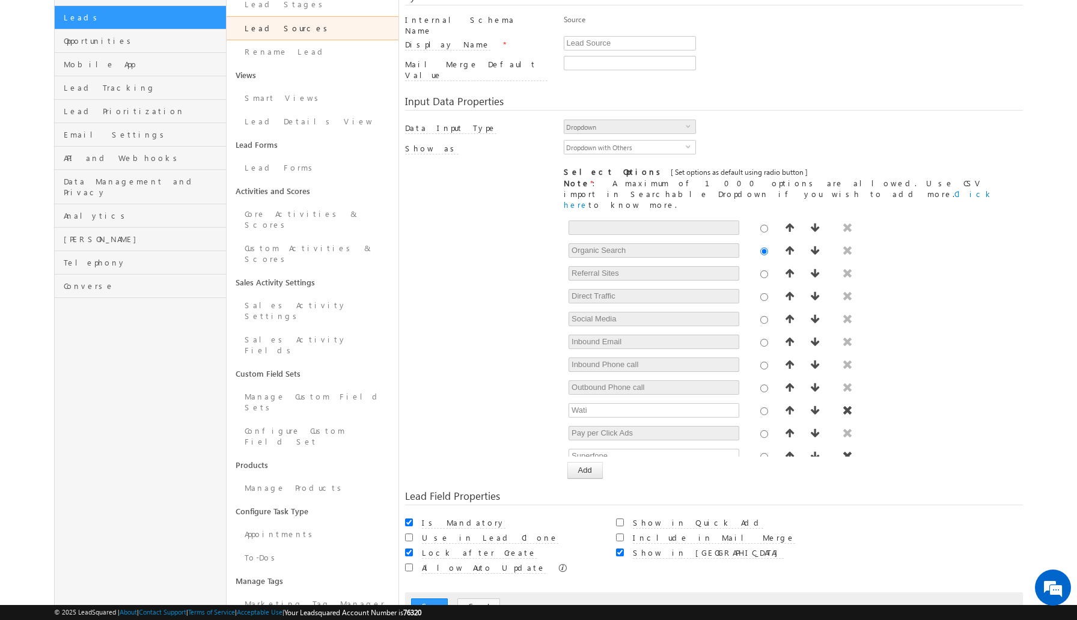
scroll to position [90, 0]
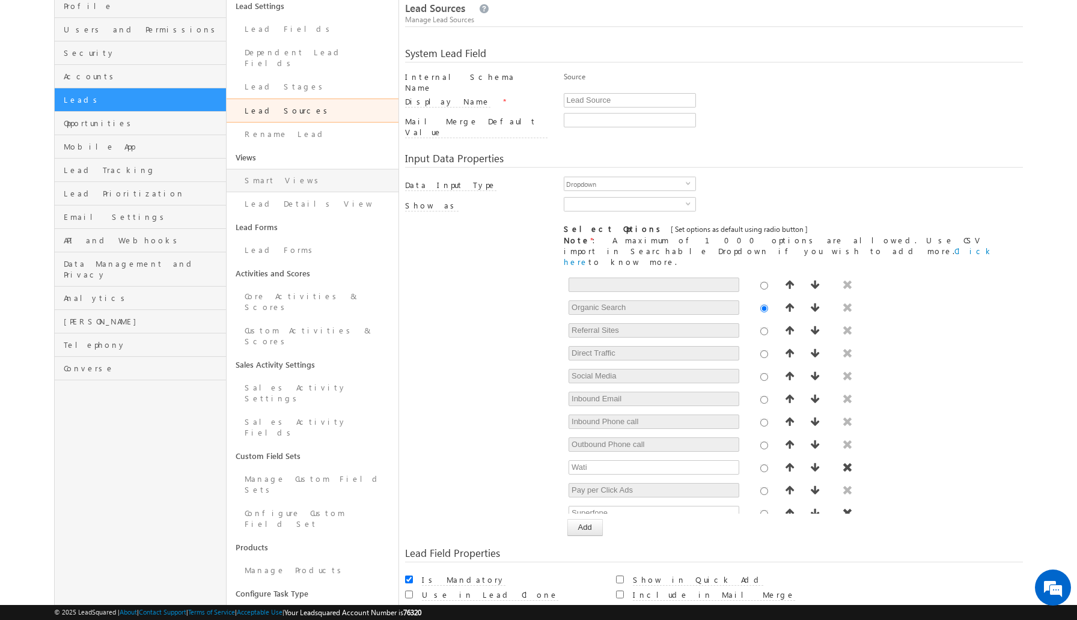
scroll to position [90, 0]
click at [308, 169] on link "Smart Views" at bounding box center [313, 180] width 172 height 23
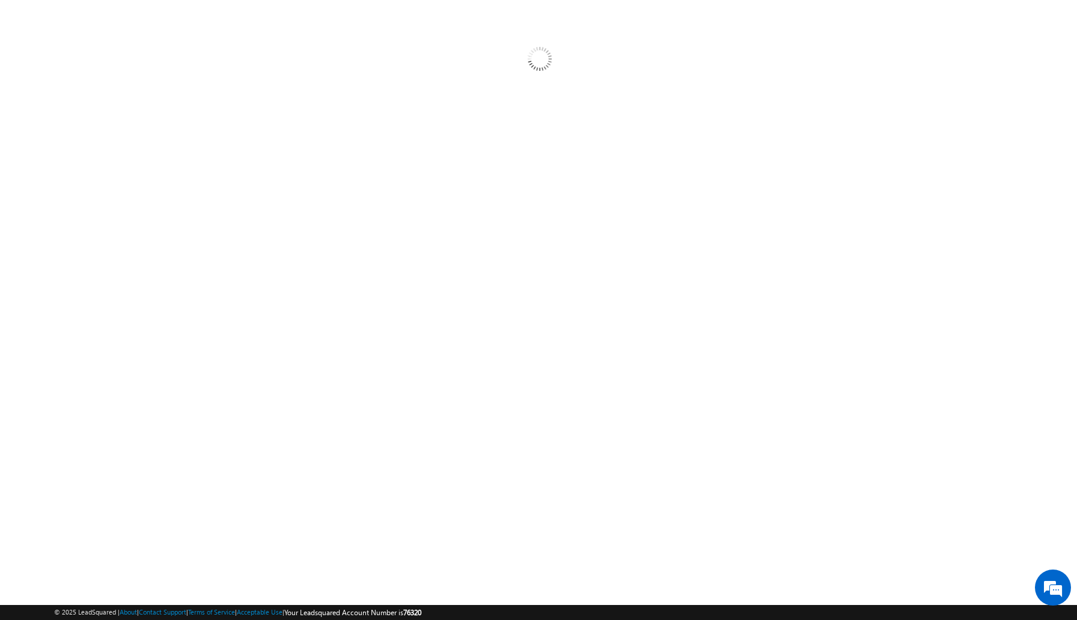
scroll to position [0, 0]
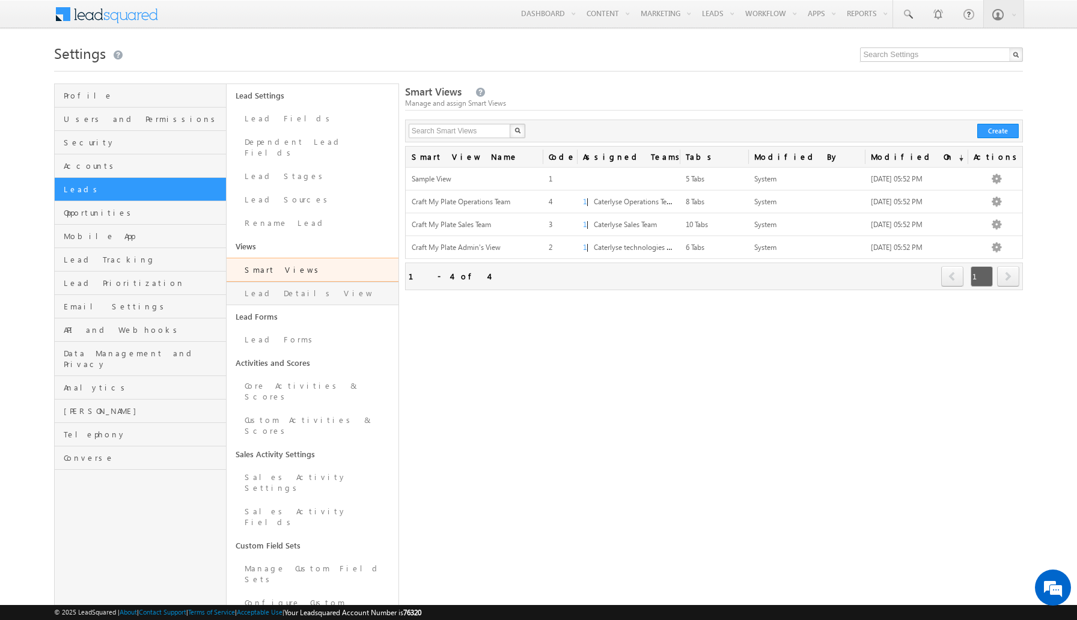
click at [292, 292] on link "Lead Details View" at bounding box center [313, 293] width 172 height 23
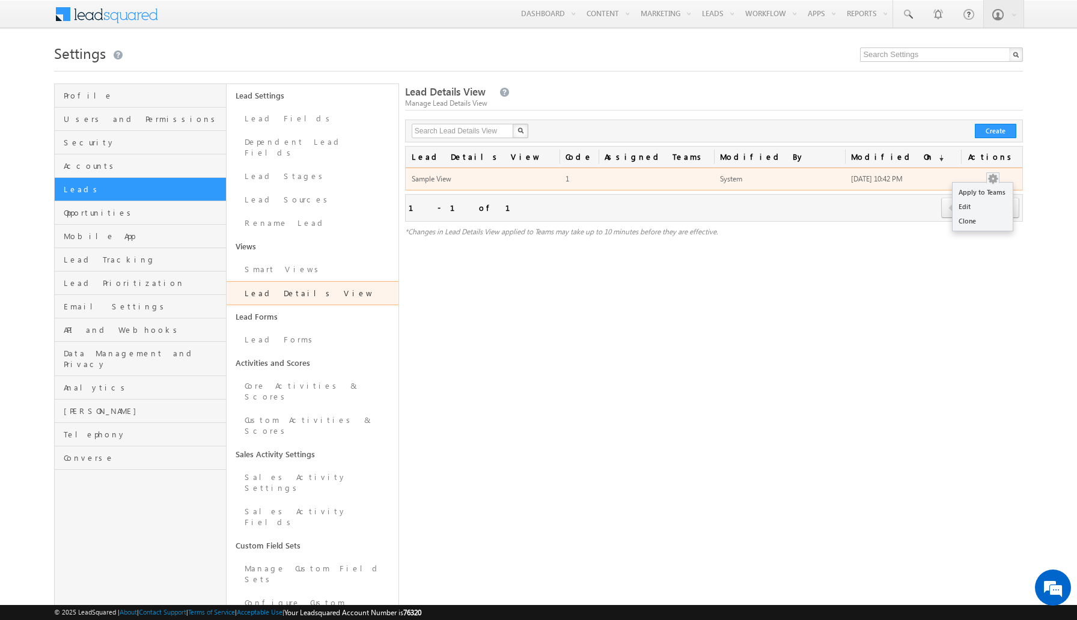
click at [992, 179] on button "button" at bounding box center [993, 179] width 12 height 12
click at [973, 207] on link "Edit" at bounding box center [983, 207] width 60 height 14
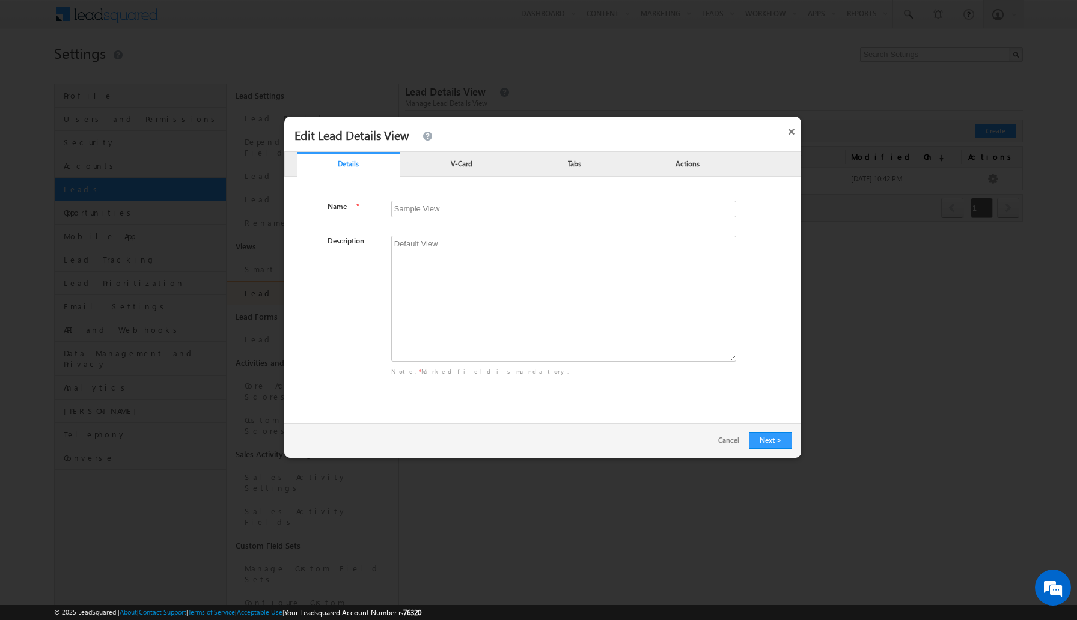
click at [468, 166] on p "V-Card" at bounding box center [461, 163] width 103 height 11
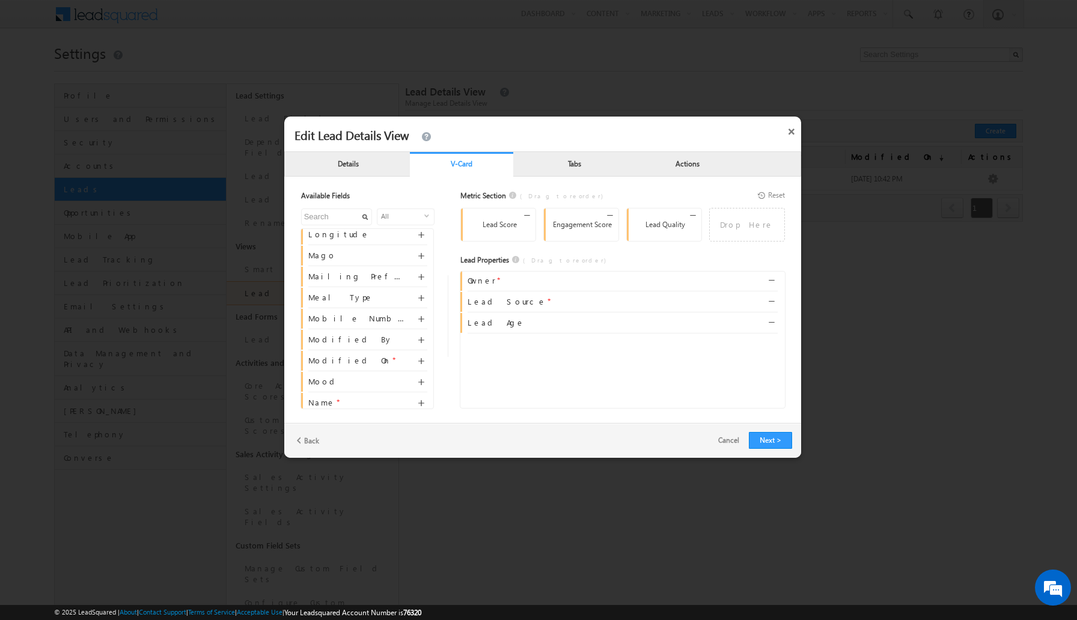
scroll to position [627, 0]
click at [559, 166] on p "Tabs" at bounding box center [574, 163] width 103 height 11
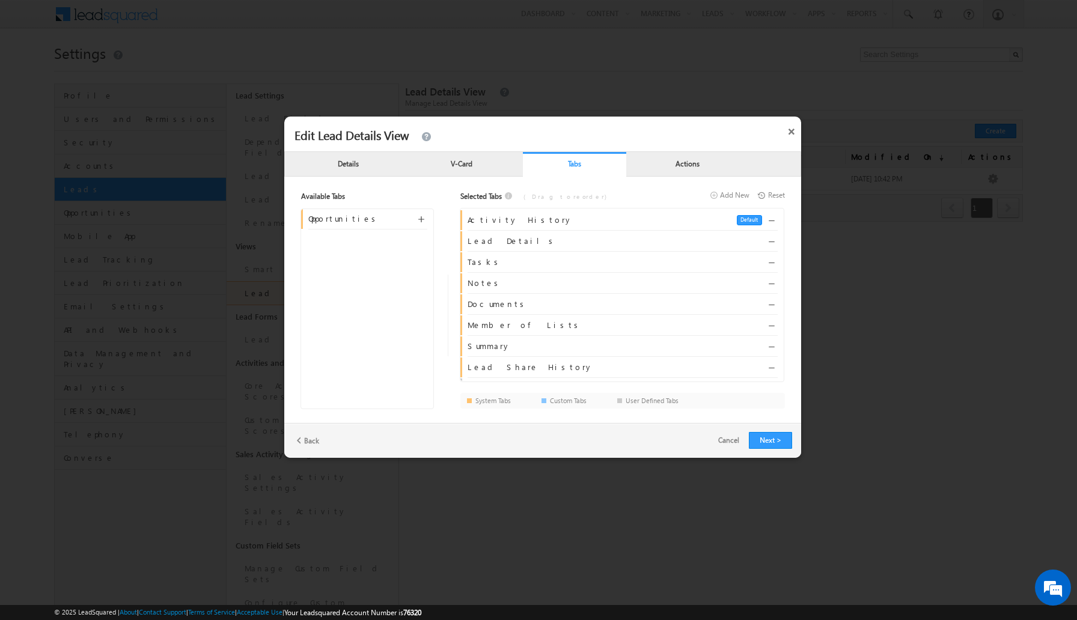
click at [690, 162] on p "Actions" at bounding box center [687, 163] width 103 height 11
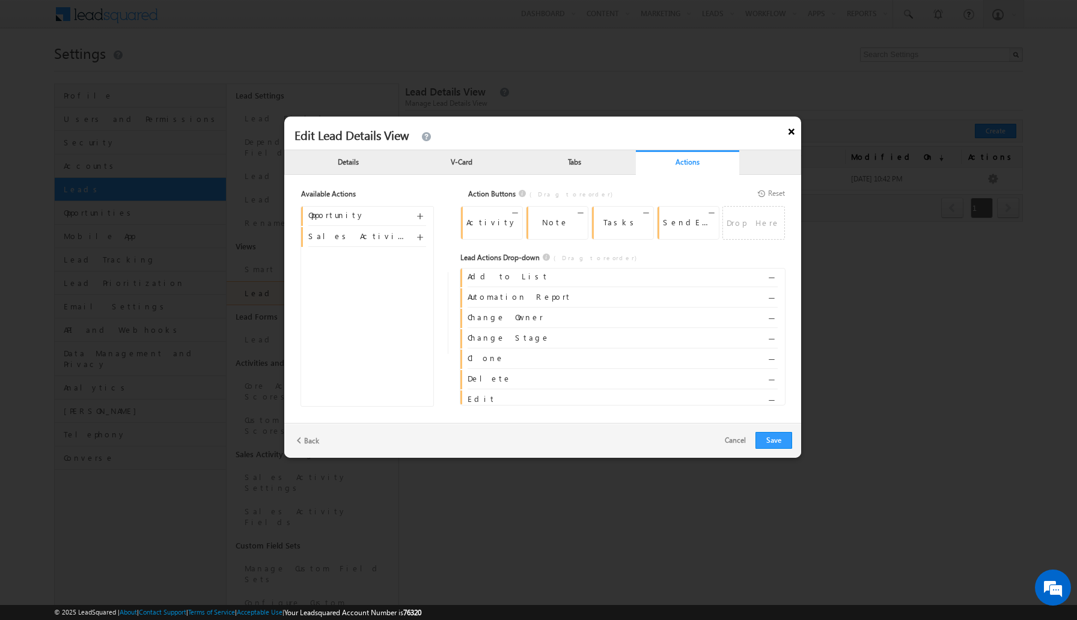
click at [789, 133] on button "×" at bounding box center [791, 129] width 19 height 25
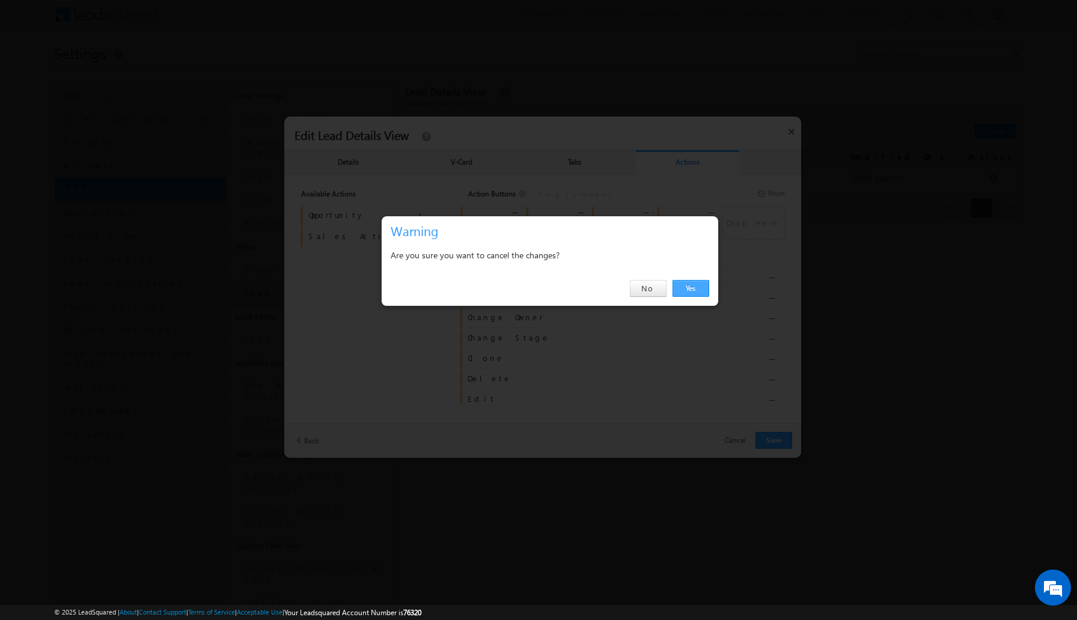
click at [699, 290] on link "Yes" at bounding box center [691, 288] width 37 height 17
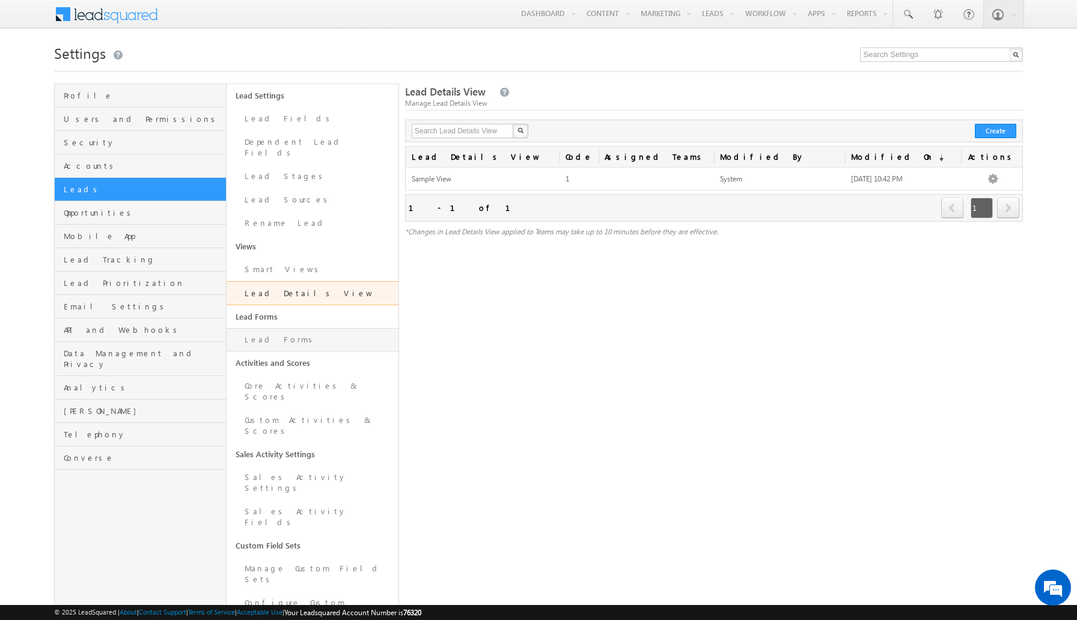
click at [278, 328] on link "Lead Forms" at bounding box center [313, 339] width 172 height 23
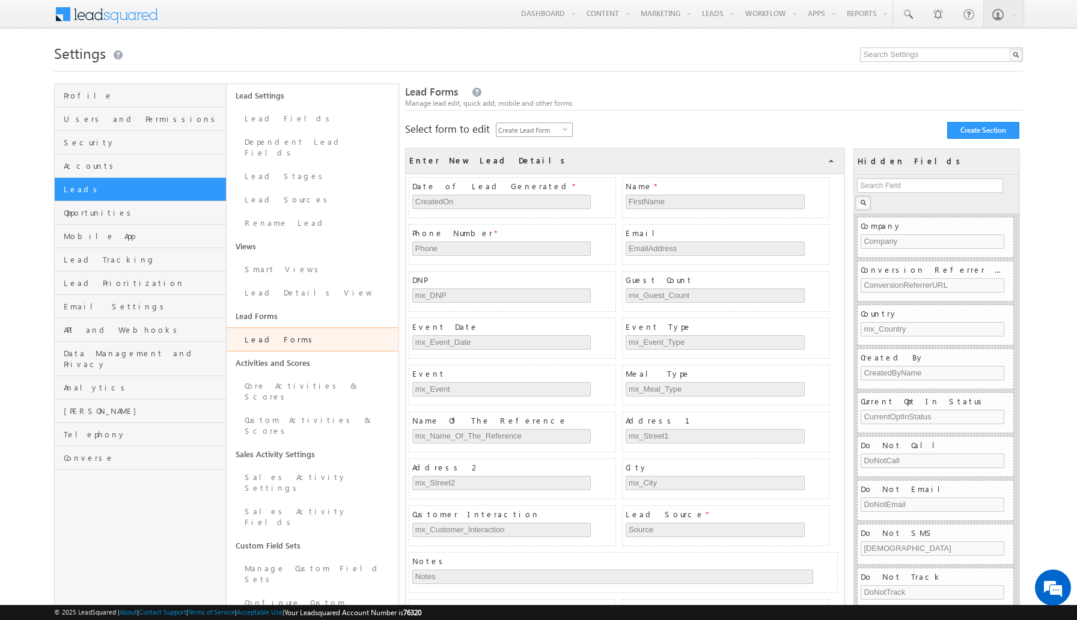
click at [565, 131] on span "select" at bounding box center [568, 128] width 10 height 5
click at [645, 129] on div "Select form to edit Create Lead Form select LeadManipulation Create Section Sel…" at bounding box center [714, 129] width 619 height 13
click at [571, 132] on span "select" at bounding box center [568, 133] width 10 height 20
click at [661, 120] on div "Lead Forms Manage lead edit, quick add, mobile and other forms Select form to e…" at bounding box center [714, 590] width 619 height 1013
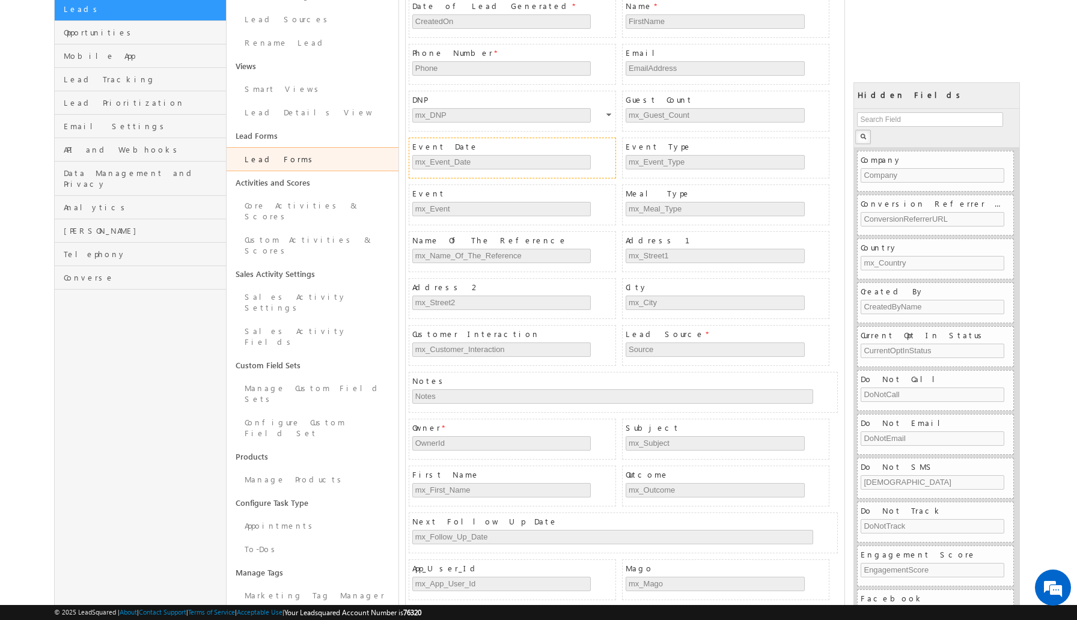
scroll to position [66, 0]
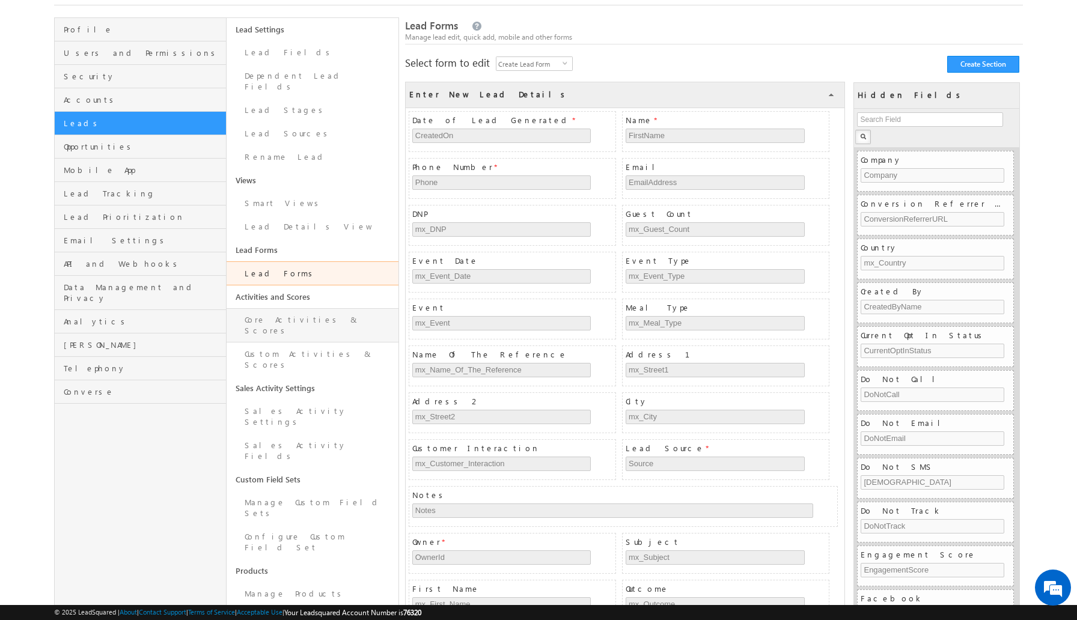
click at [316, 311] on link "Core Activities & Scores" at bounding box center [313, 325] width 172 height 34
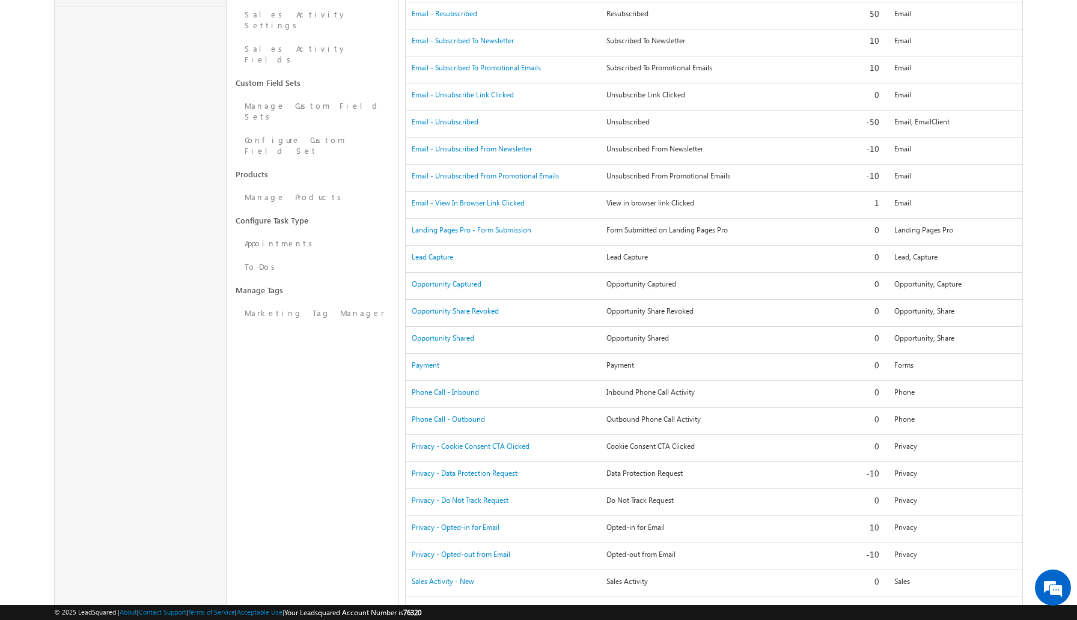
scroll to position [462, 0]
click at [327, 256] on link "To-Dos" at bounding box center [313, 267] width 172 height 23
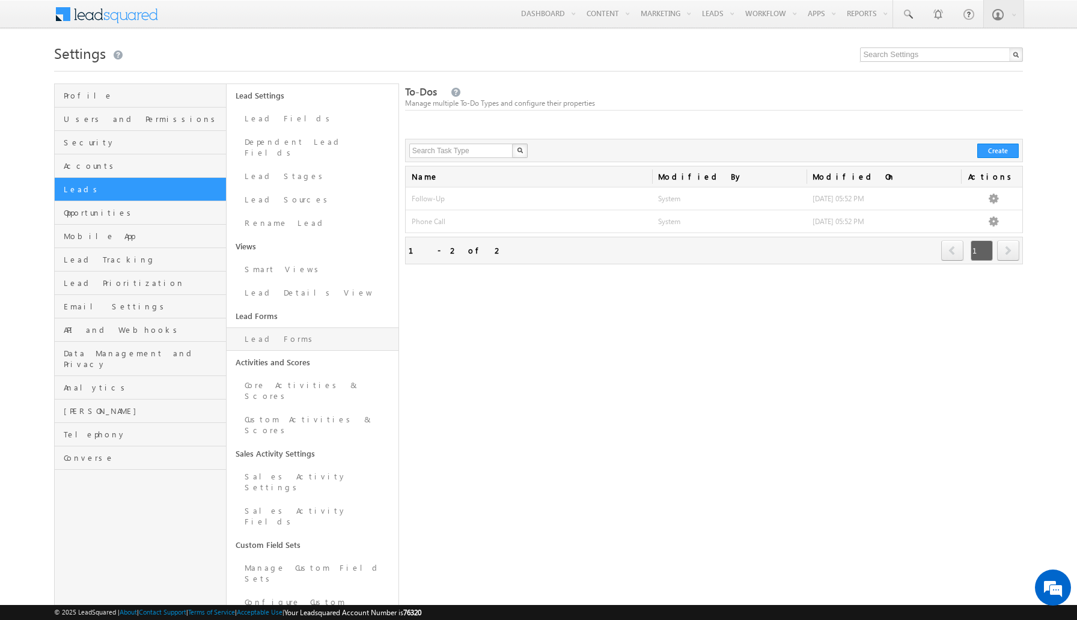
scroll to position [141, 0]
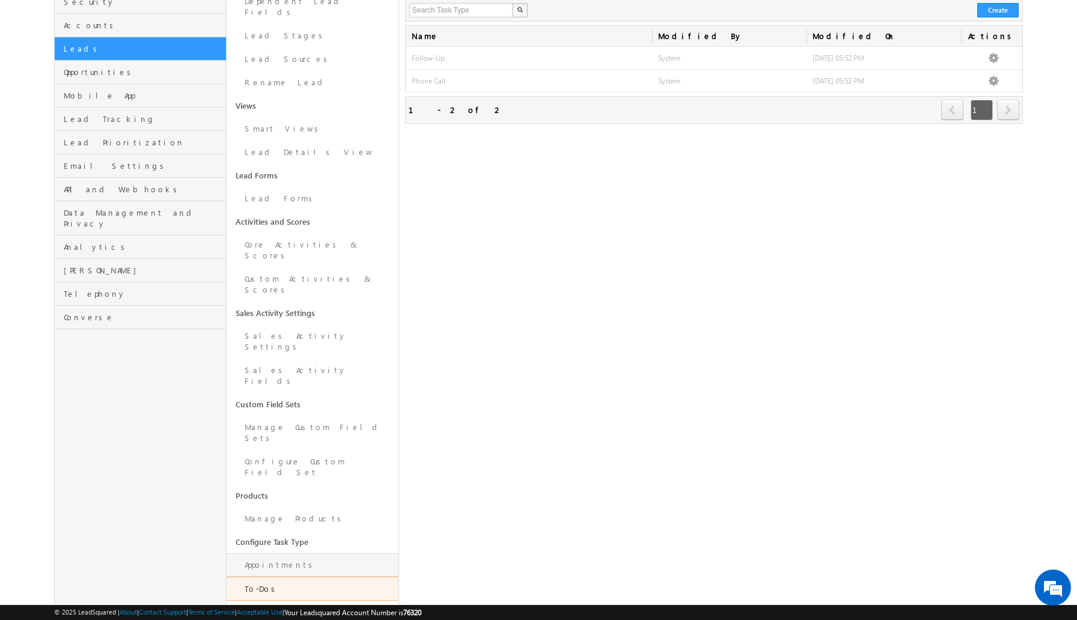
click at [292, 554] on link "Appointments" at bounding box center [313, 565] width 172 height 23
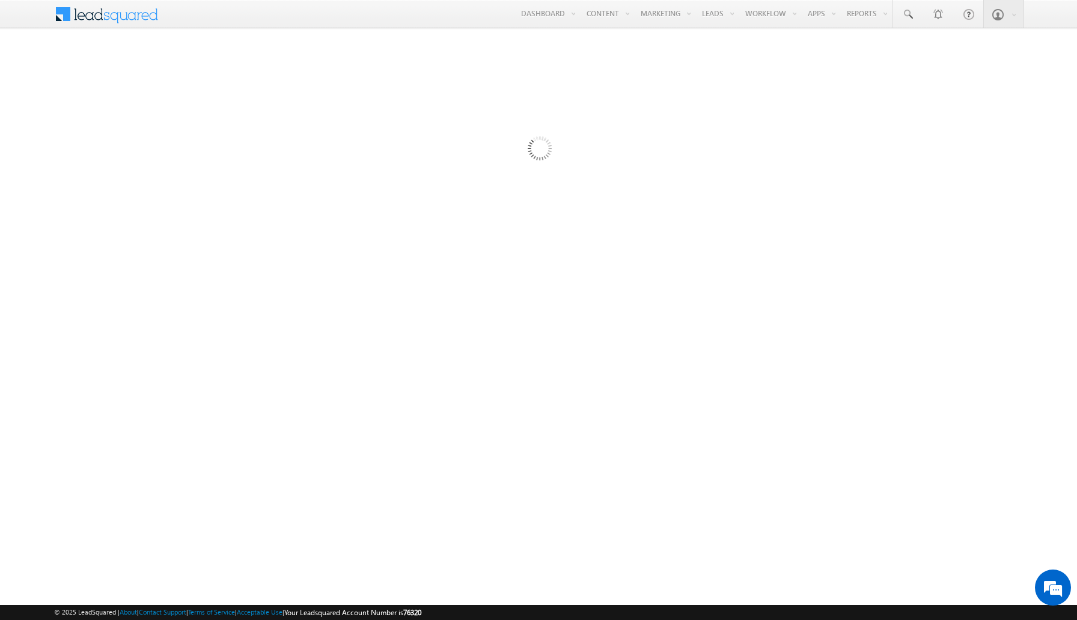
scroll to position [0, 0]
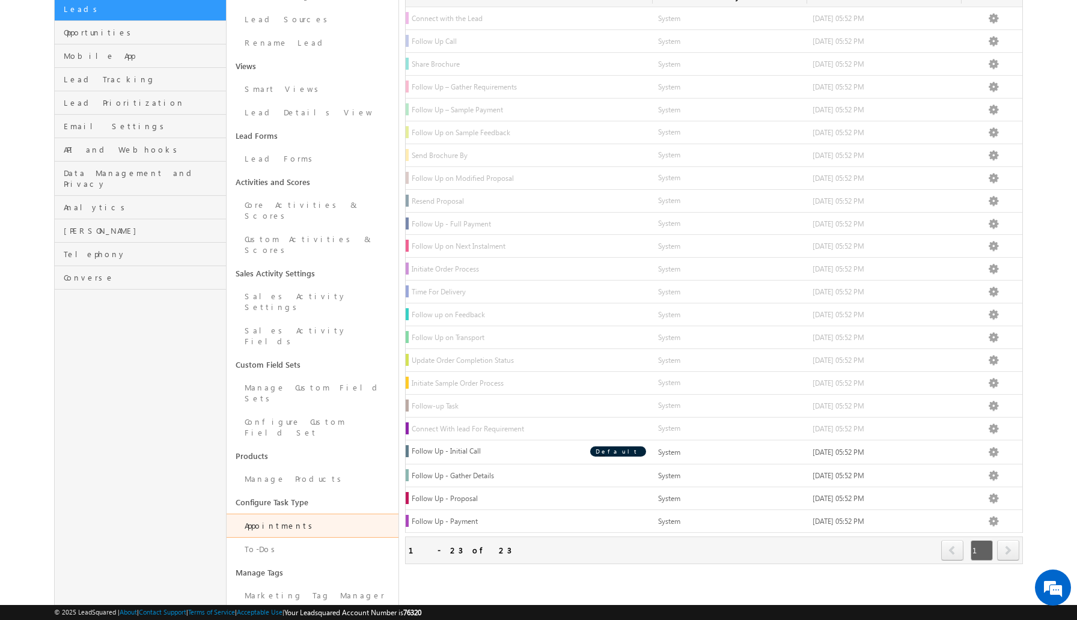
scroll to position [179, 0]
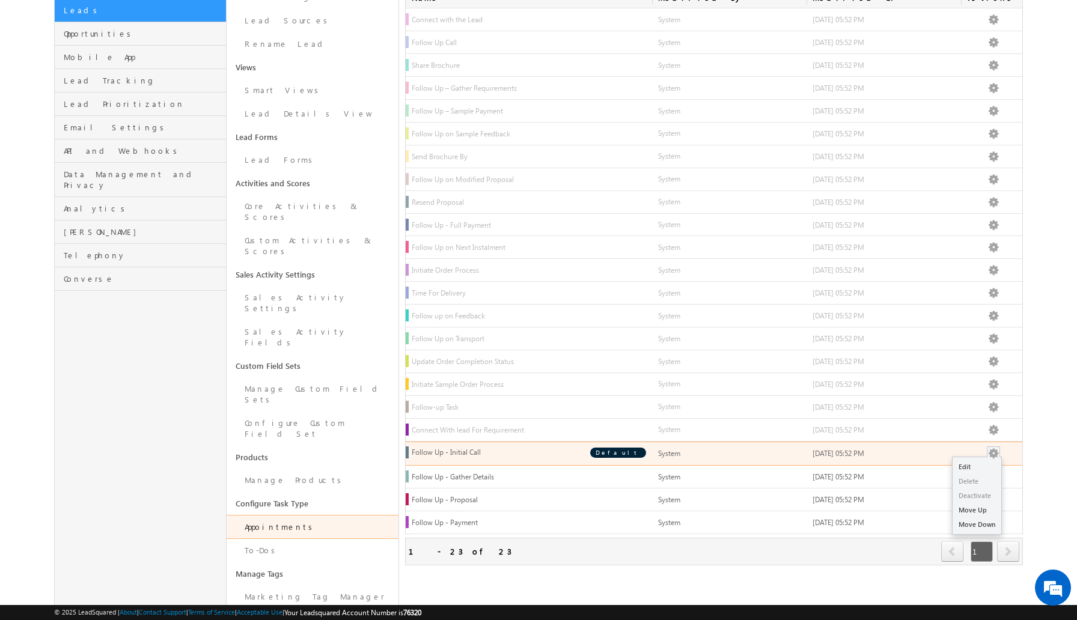
click at [994, 460] on button at bounding box center [994, 454] width 12 height 12
click at [984, 502] on link "Deactivate" at bounding box center [977, 496] width 49 height 14
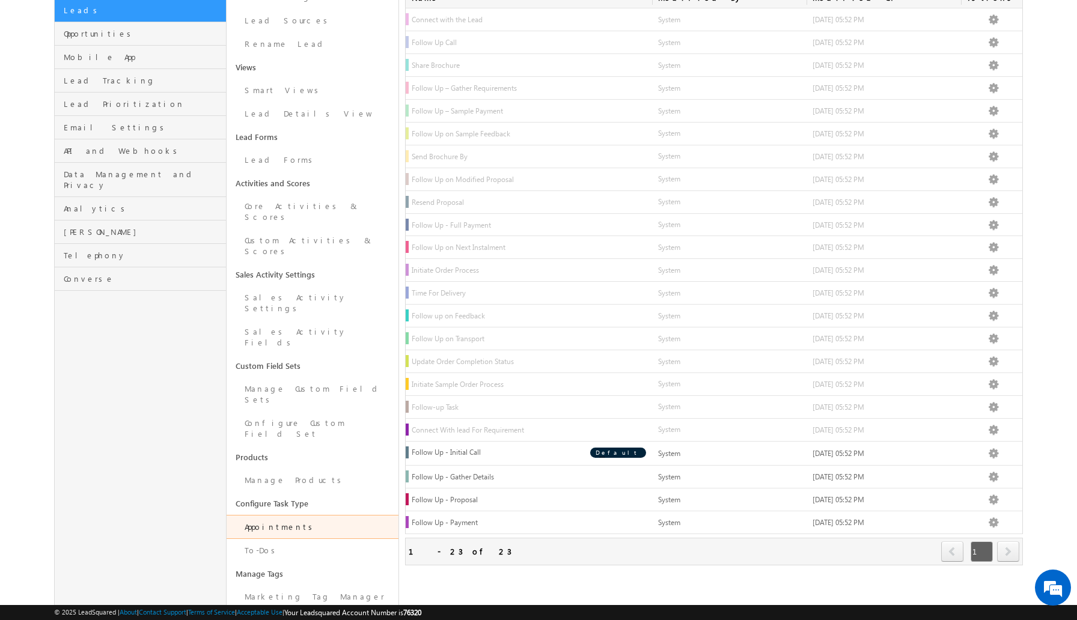
click at [1032, 482] on body "Menu YASHWANTH kalimi team@ CRAFT MYPLA TE.CO" at bounding box center [538, 224] width 1077 height 807
click at [1036, 503] on body "Menu YASHWANTH kalimi team@ CRAFT MYPLA TE.CO" at bounding box center [538, 224] width 1077 height 807
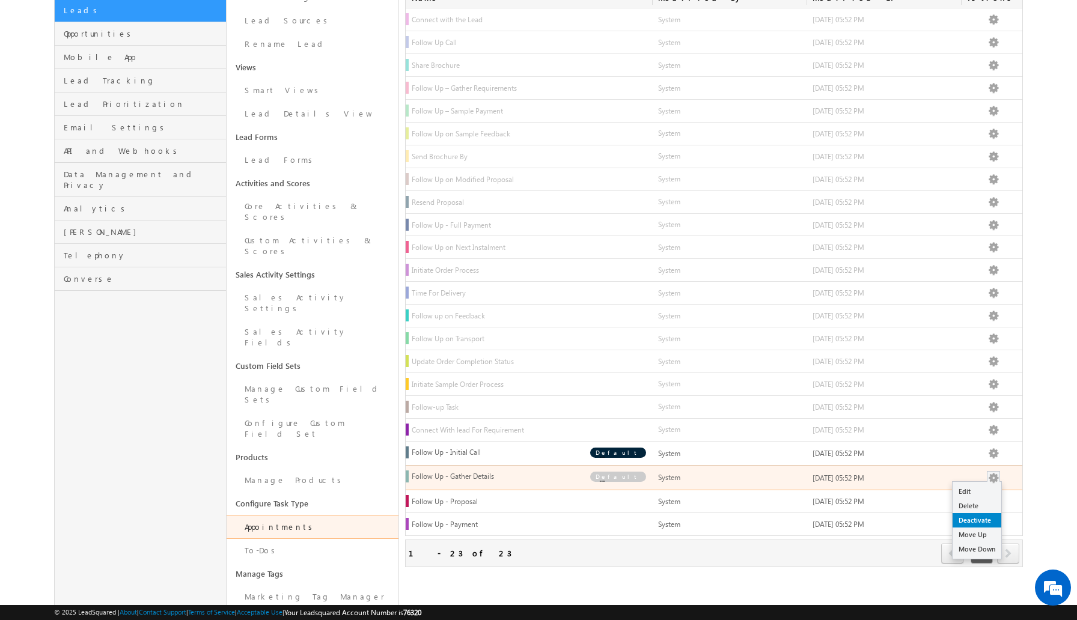
click at [987, 525] on link "Deactivate" at bounding box center [977, 520] width 49 height 14
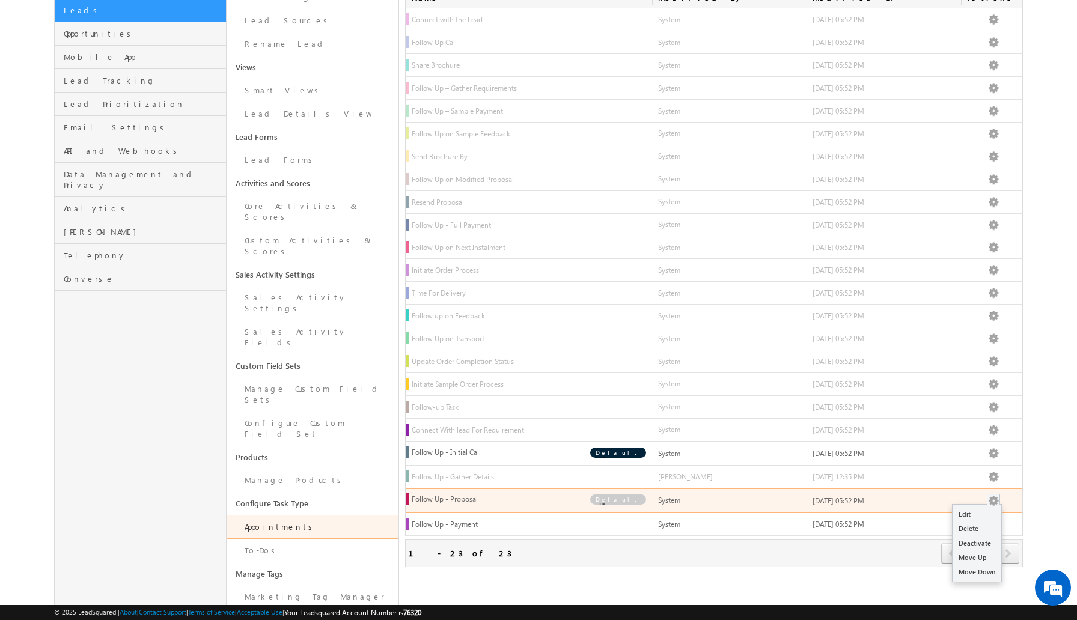
click at [994, 507] on button at bounding box center [994, 501] width 12 height 12
click at [978, 546] on link "Deactivate" at bounding box center [977, 543] width 49 height 14
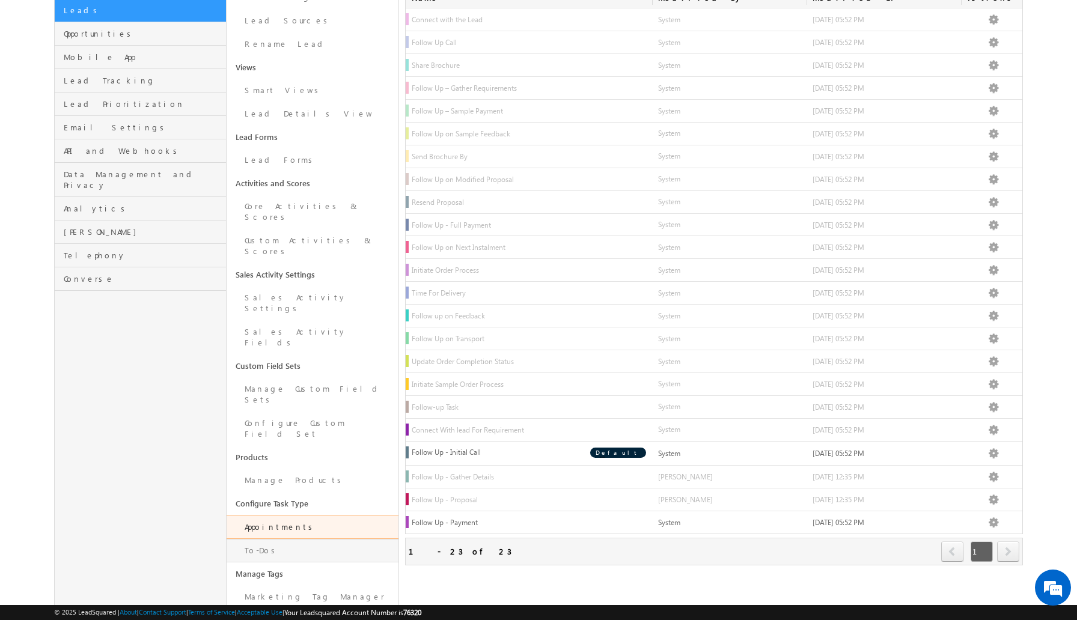
click at [277, 539] on link "To-Dos" at bounding box center [313, 550] width 172 height 23
